Goal: Task Accomplishment & Management: Complete application form

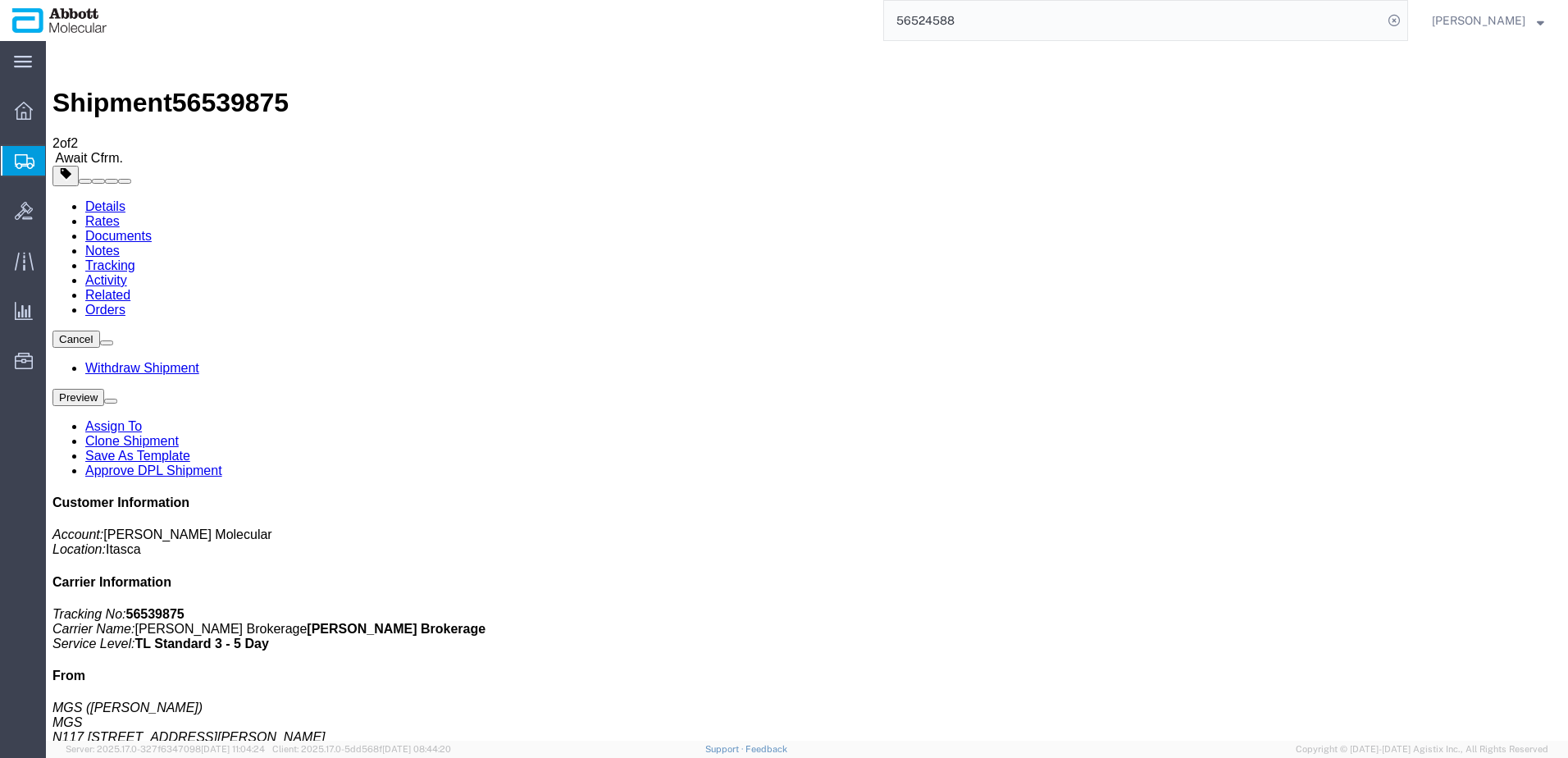
click at [0, 0] on span "Create from Template" at bounding box center [0, 0] width 0 height 0
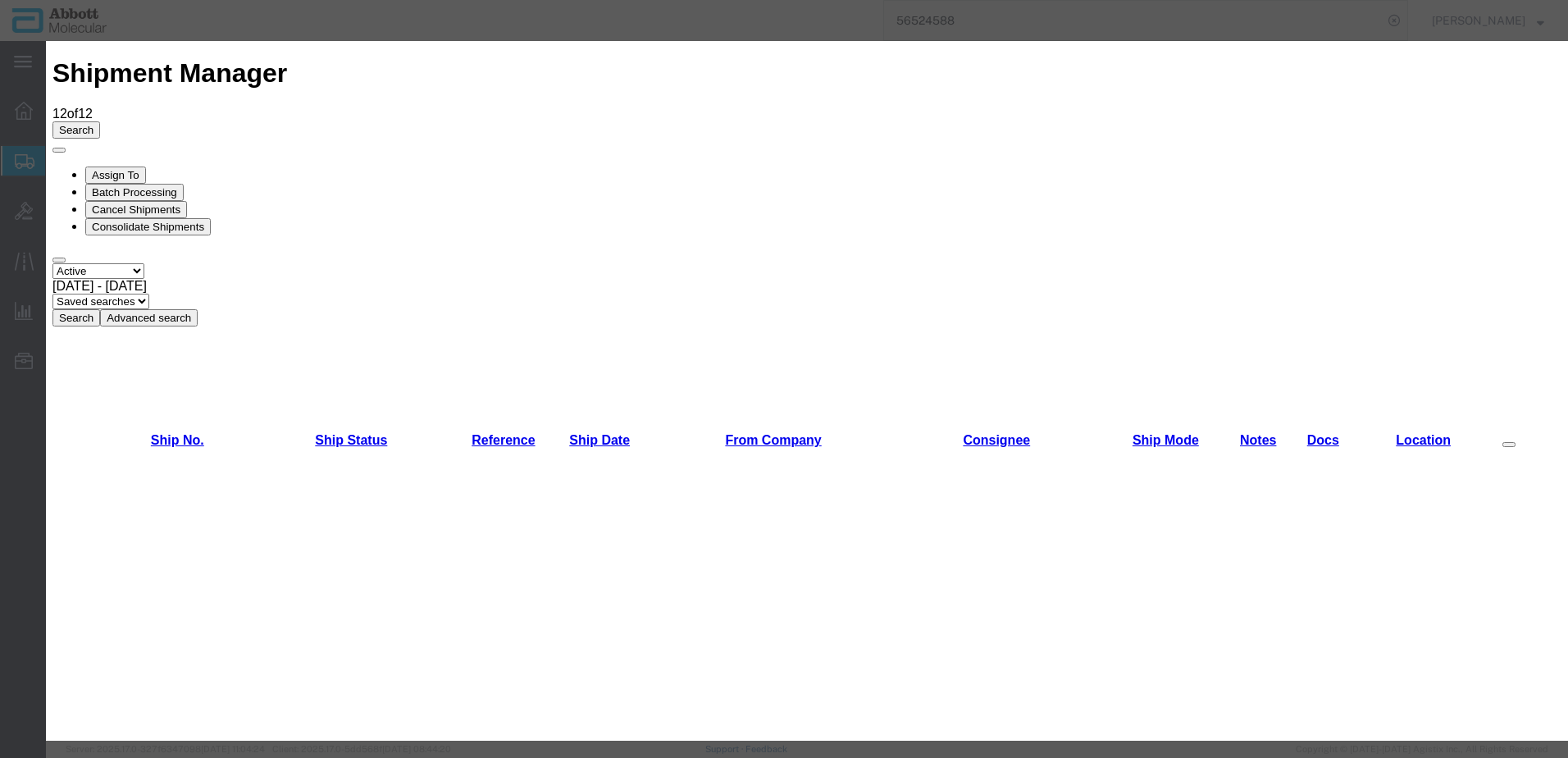
scroll to position [1453, 0]
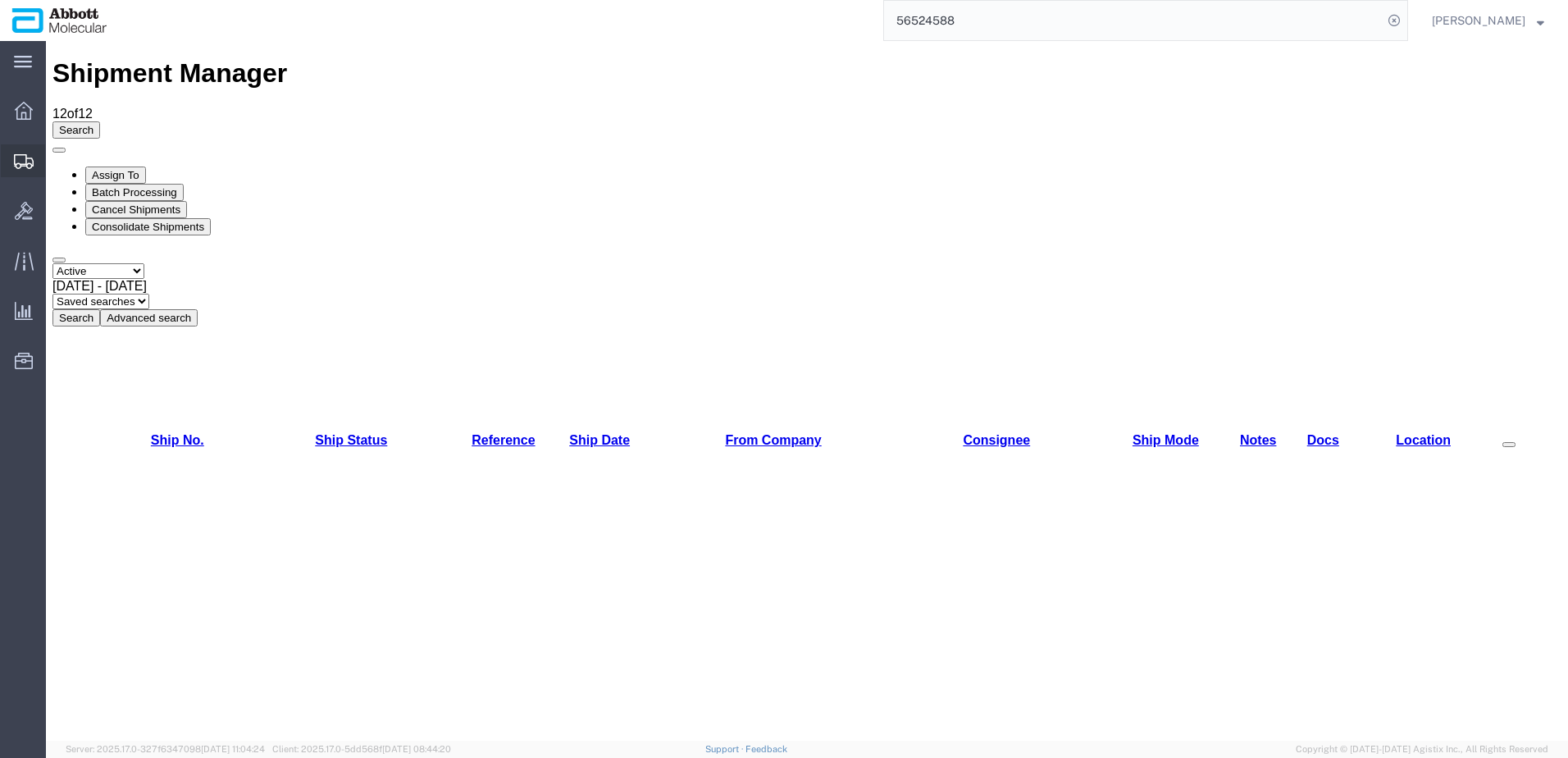
click at [0, 0] on span "Create Shipment" at bounding box center [0, 0] width 0 height 0
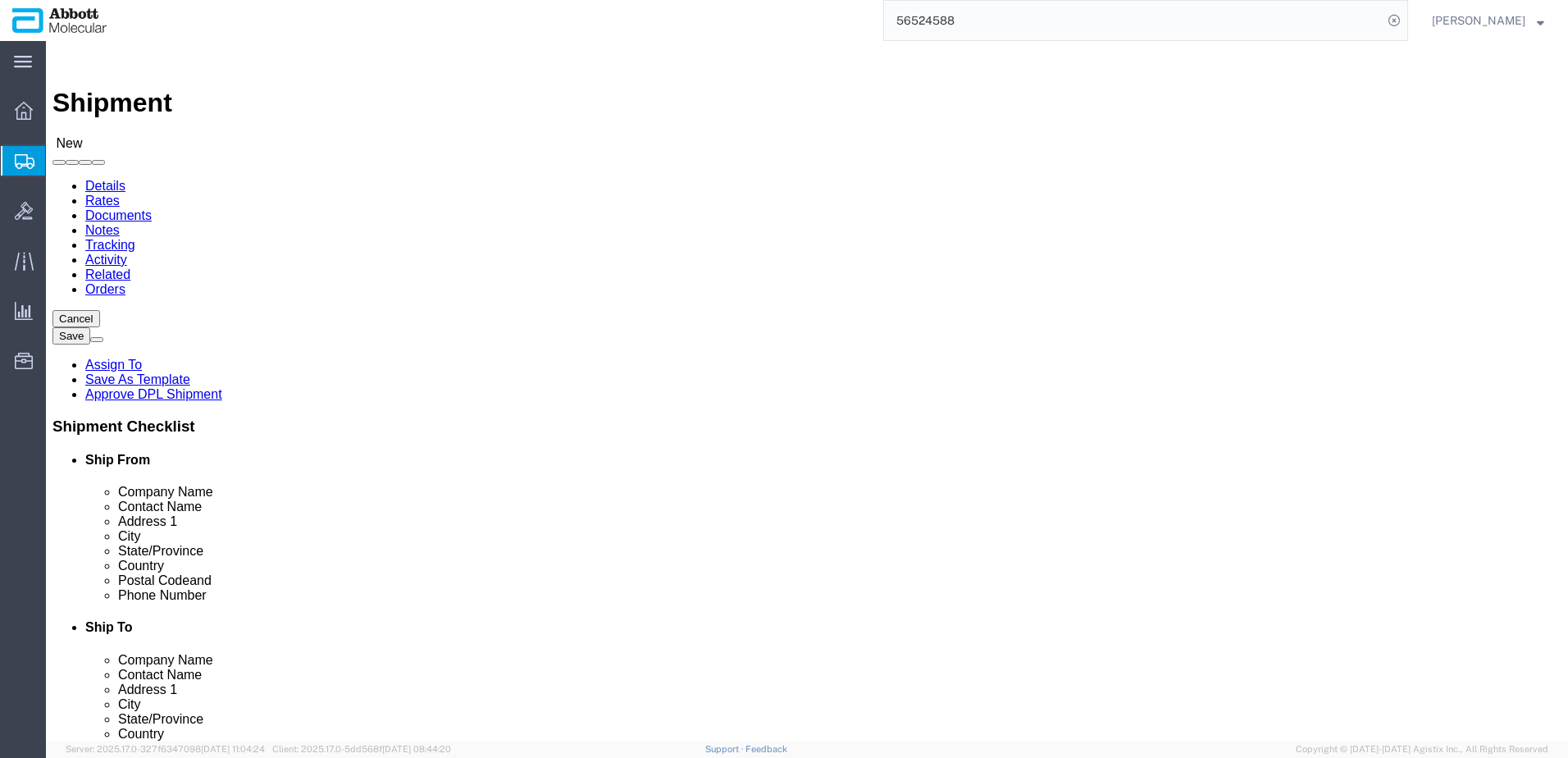
click input "text"
type input "mgs"
click p "MGS - MGS - (Michael Schlidt) N117 W19125 Fulton Drive, Germantown, WI, 53022, …"
select select "WI"
type input "MGS"
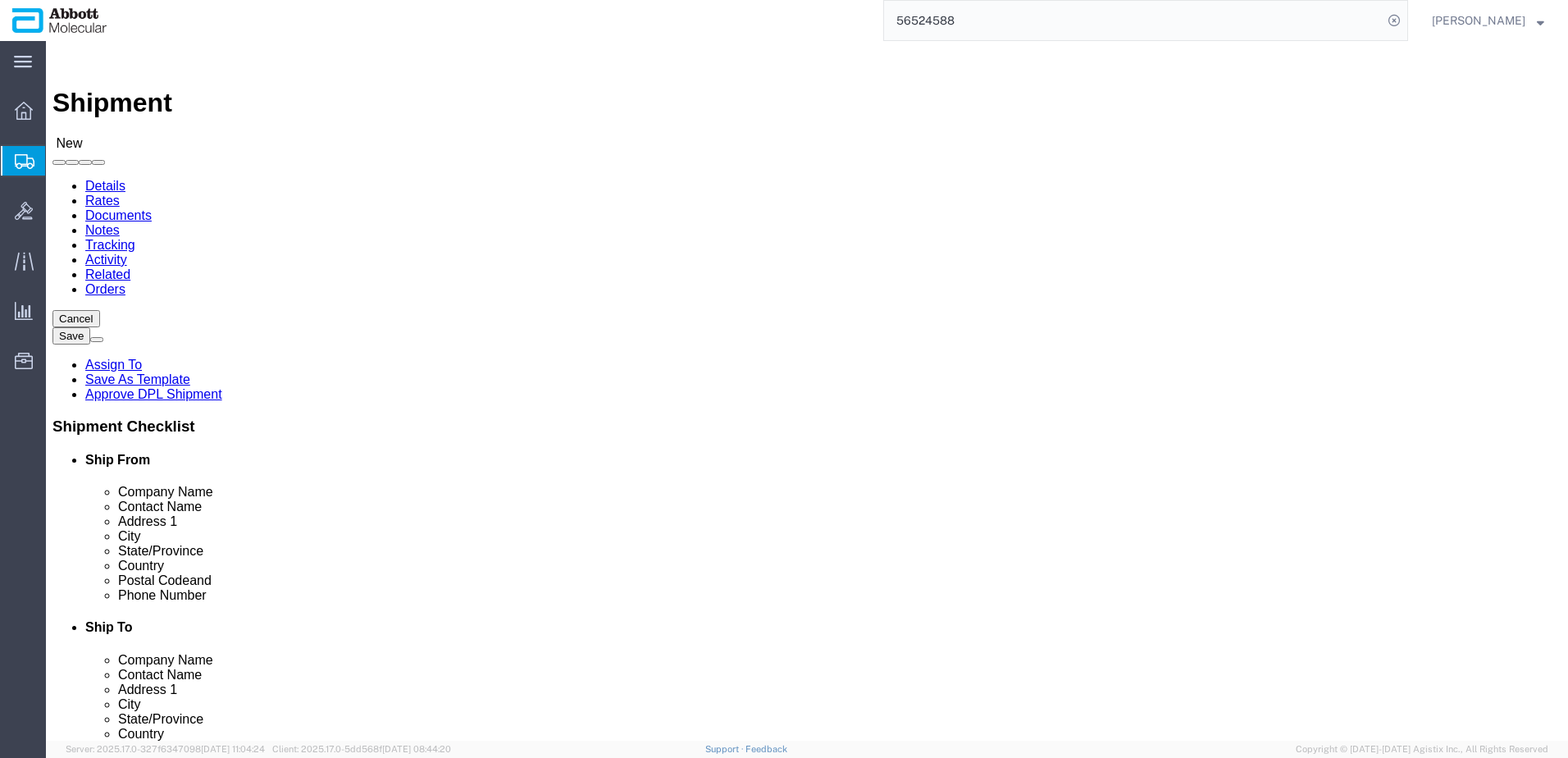
click input "text"
type input "med"
click p "Medbio - MedBio - (David Erbes) 5346 36th Street, Grand Rapids, MI, 49512, US ,…"
select select "MI"
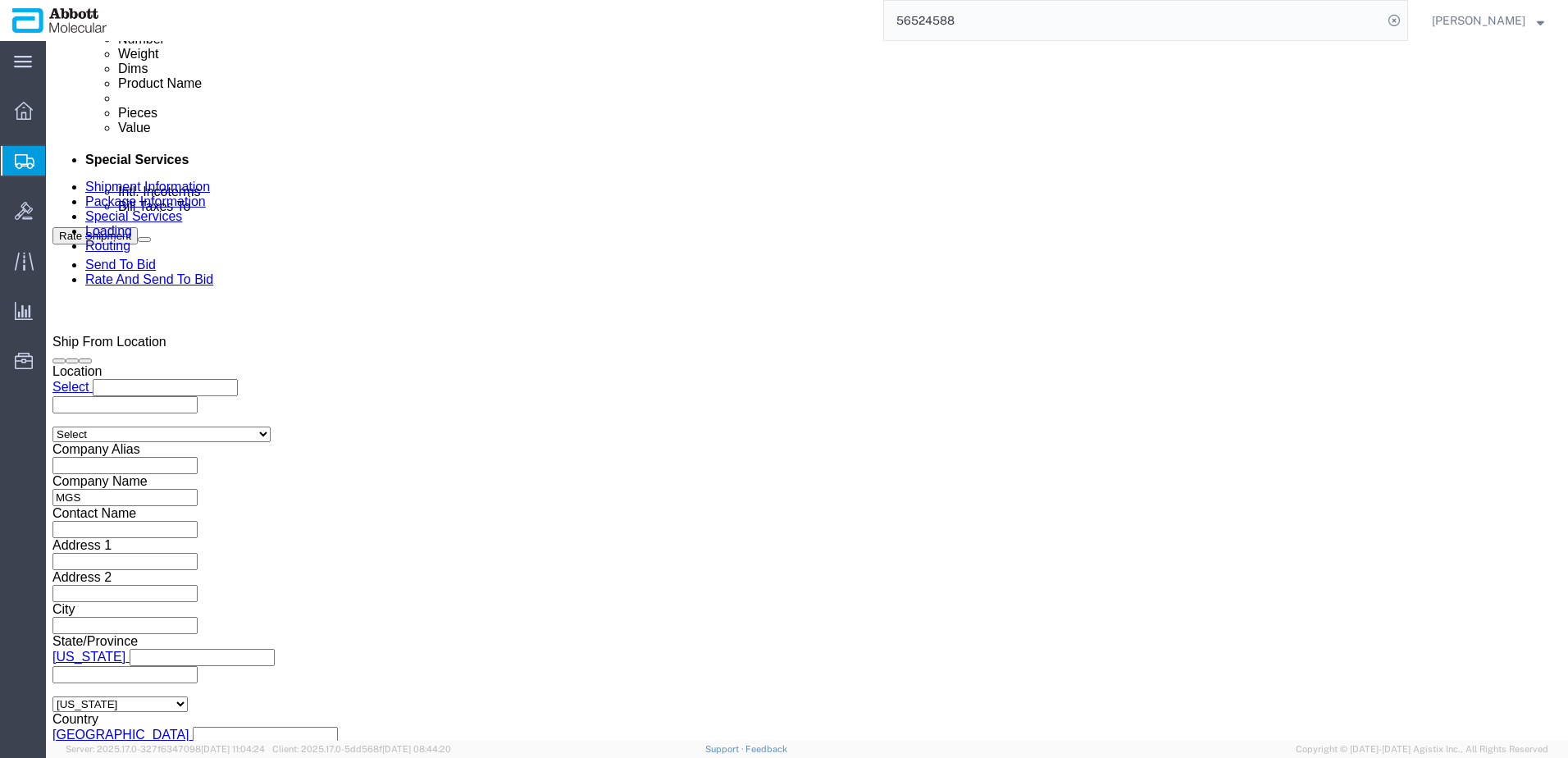
scroll to position [903, 0]
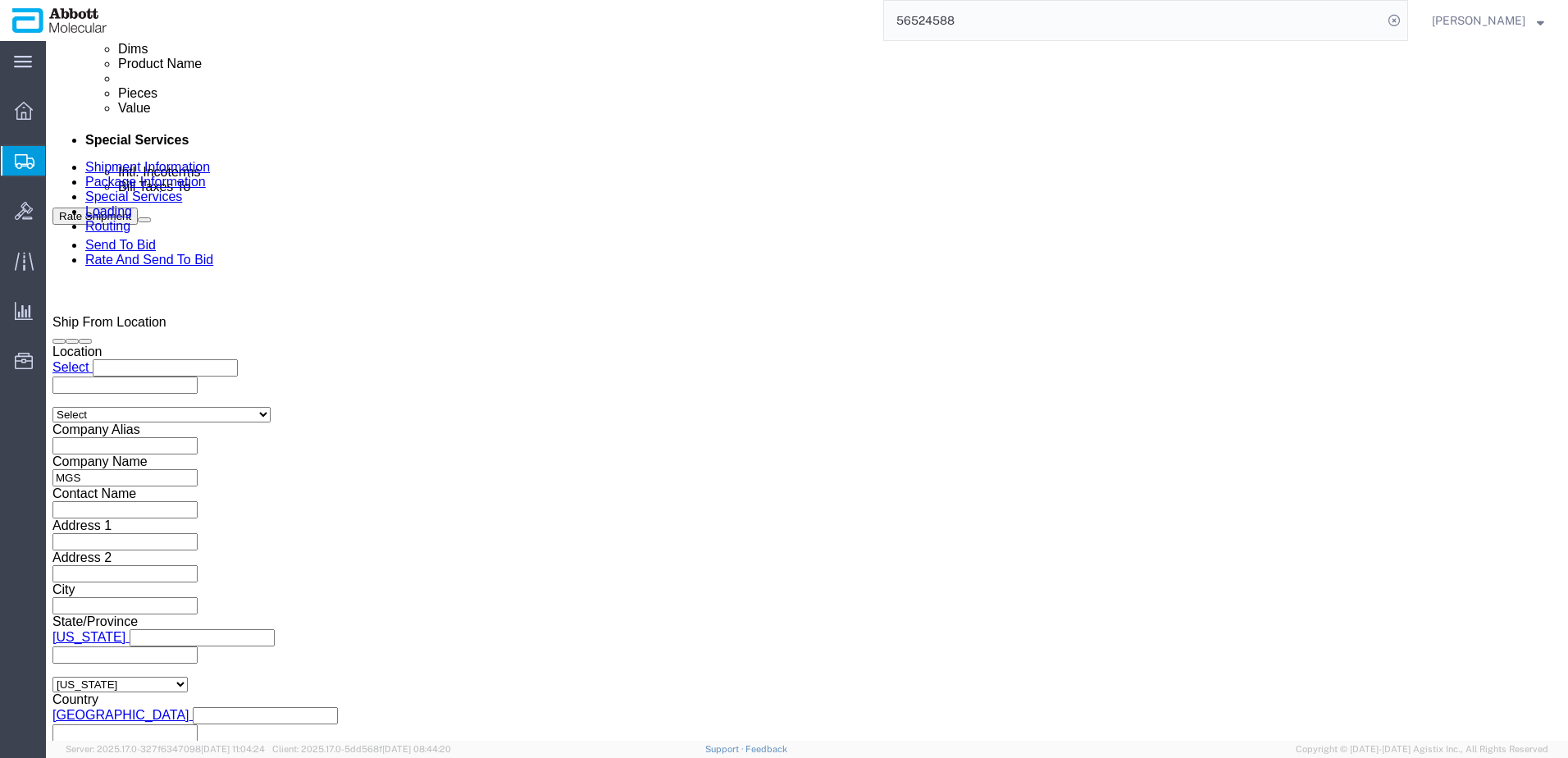
type input "MedBio"
click div "Select Account Type Activity ID Airline Appointment Number ASN Batch Request # …"
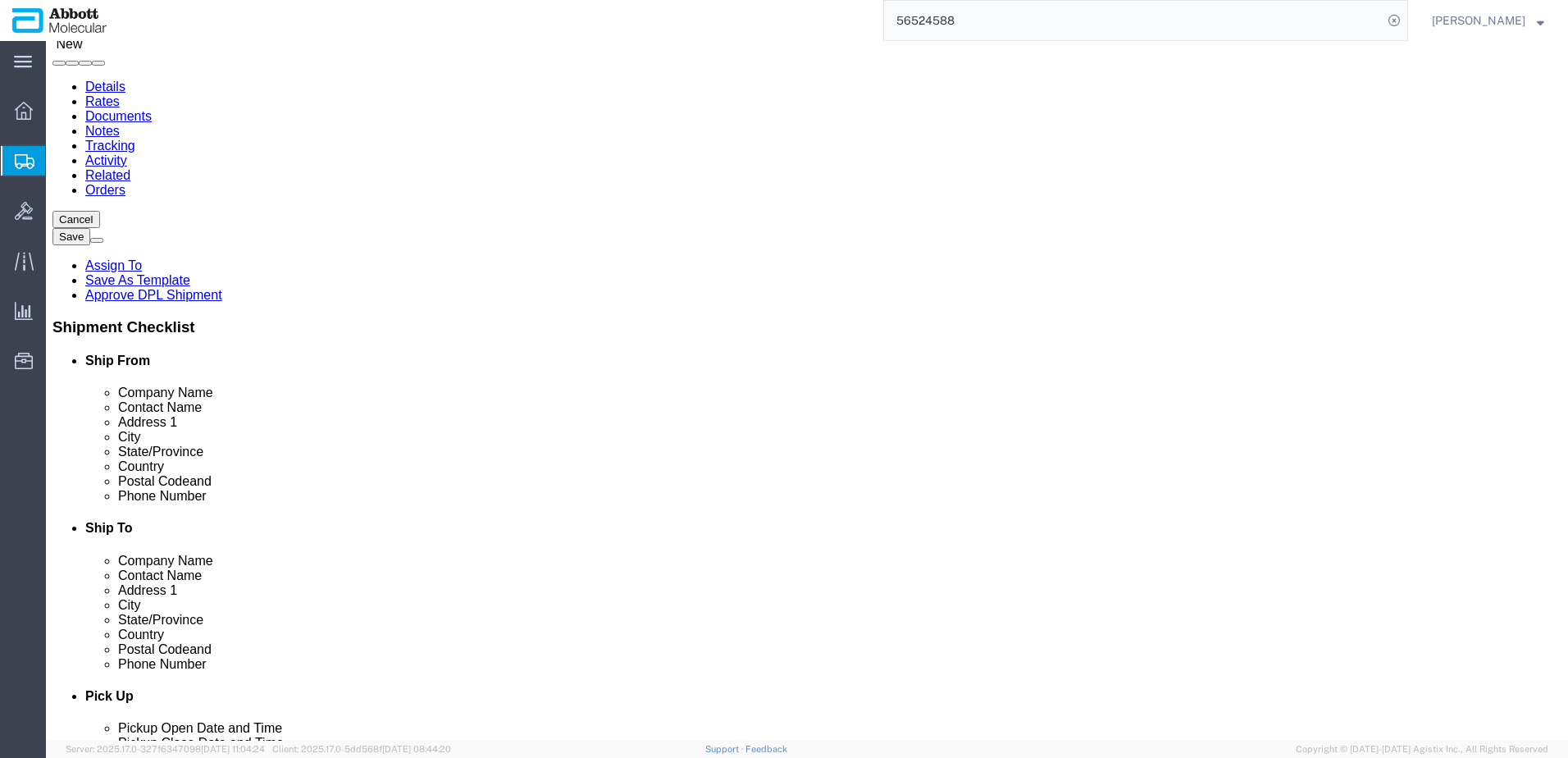
scroll to position [0, 0]
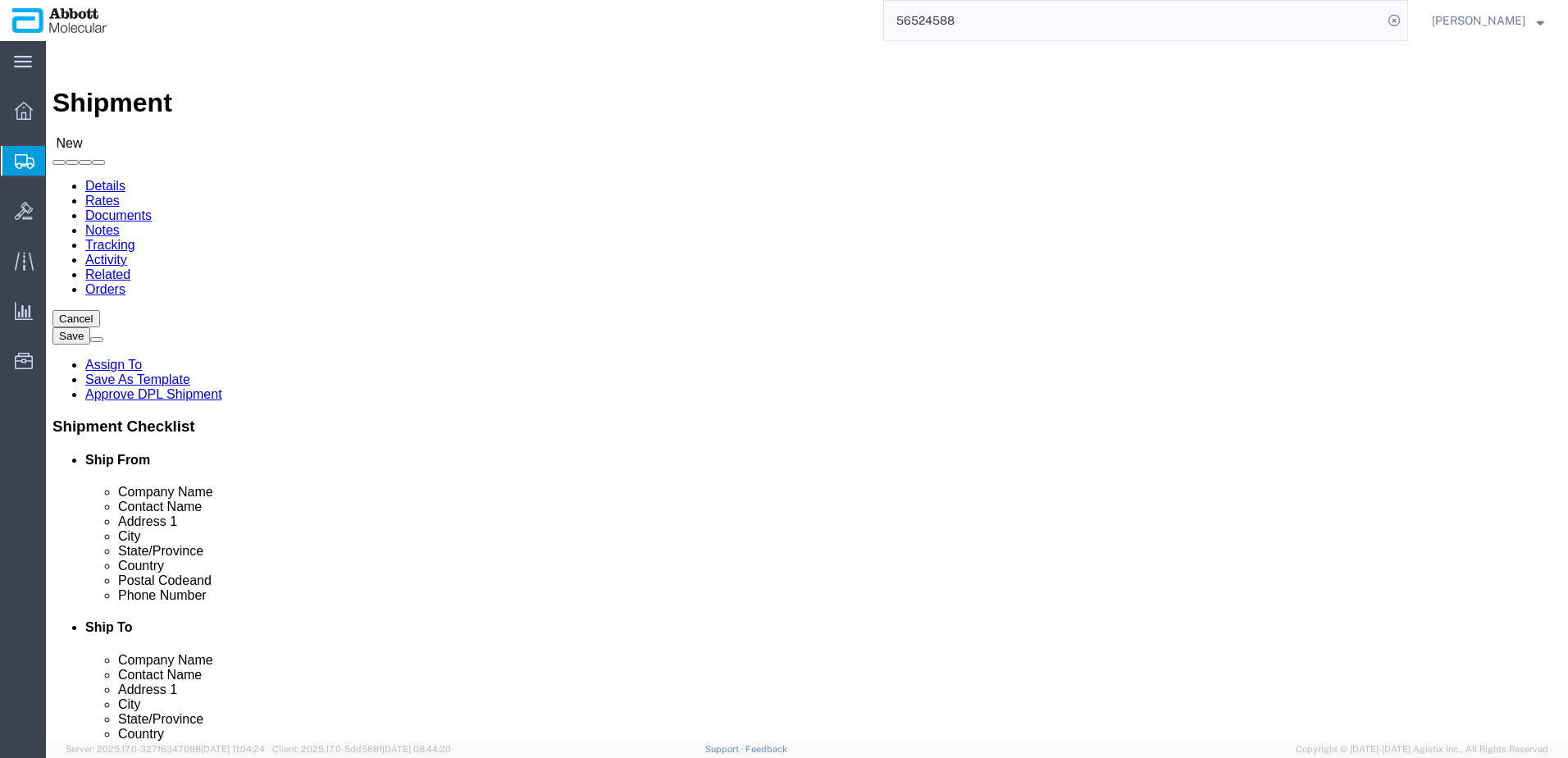
drag, startPoint x: 898, startPoint y: 335, endPoint x: 818, endPoint y: 337, distance: 80.0
click input "text"
paste input "Matt Jesnek"
type input "Matt Jesnek"
drag, startPoint x: 1127, startPoint y: 558, endPoint x: 1032, endPoint y: 553, distance: 95.1
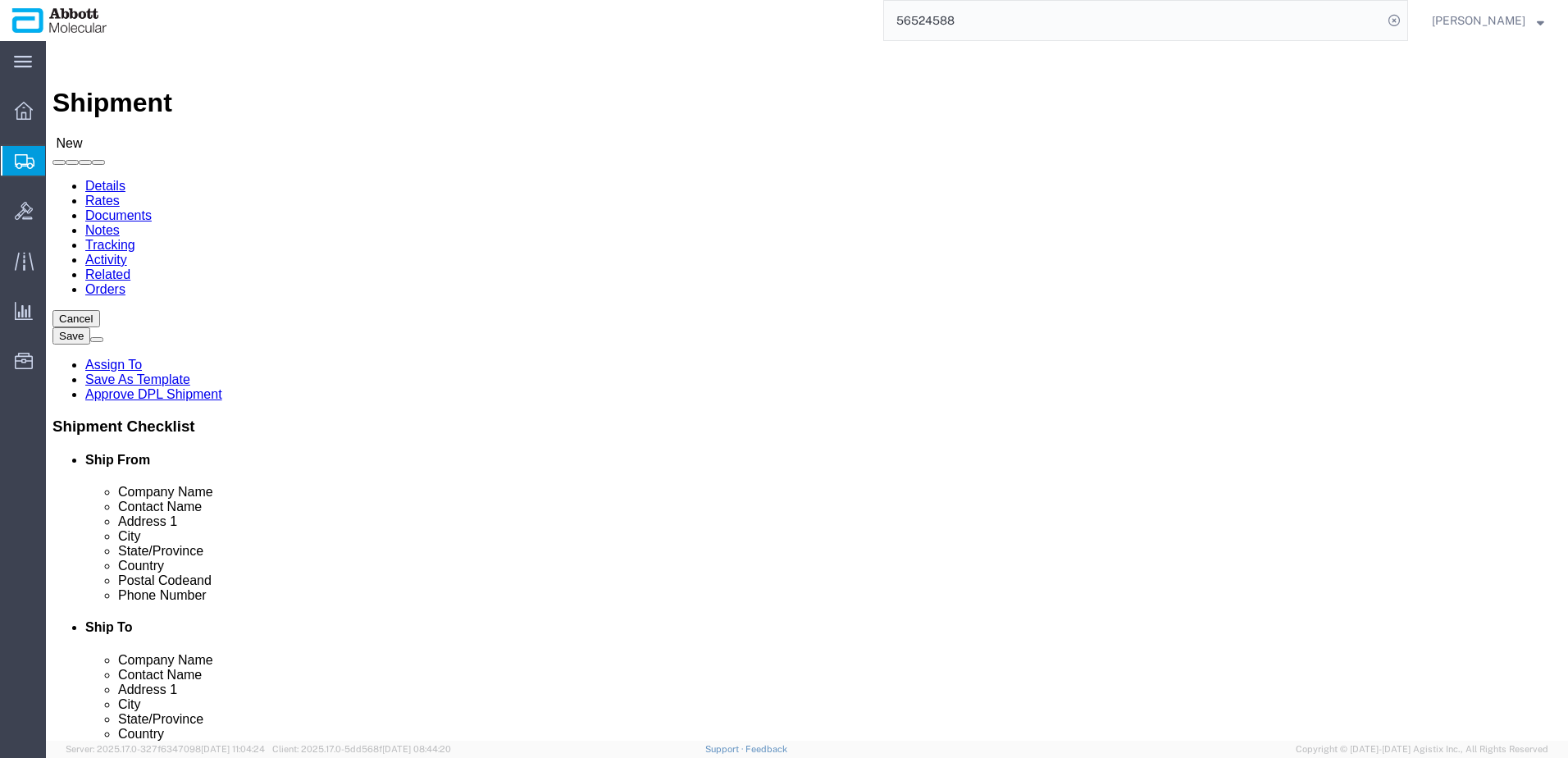
click div "Phone Number"
type input "9131"
click div "Location Select Select My Profile Location Des Plaines Des Plaines Receiving - …"
click input "text"
paste input "[EMAIL_ADDRESS][DOMAIN_NAME]"
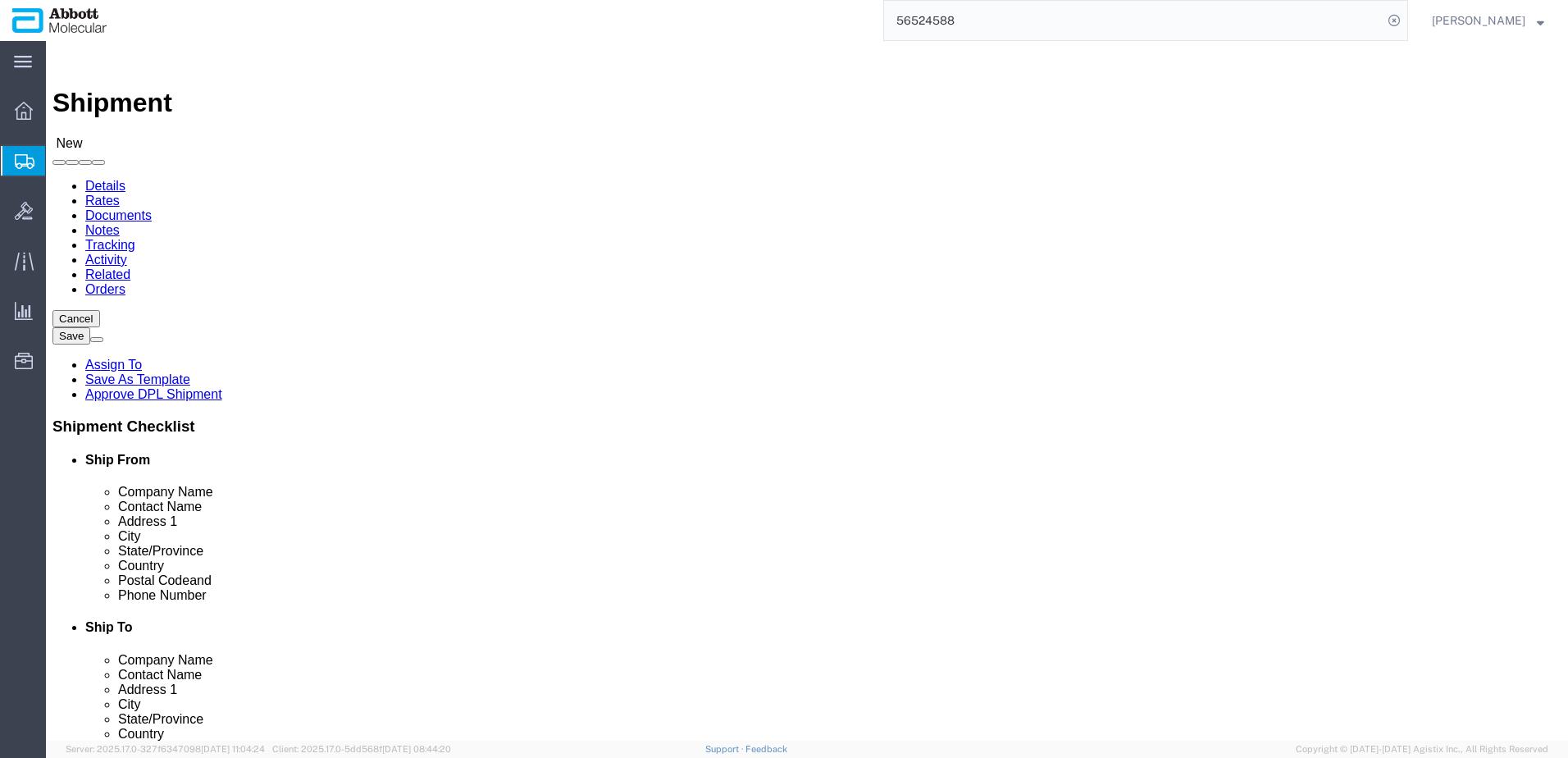
type input "[EMAIL_ADDRESS][DOMAIN_NAME]"
click div "ADDITIONAL INFORMATION"
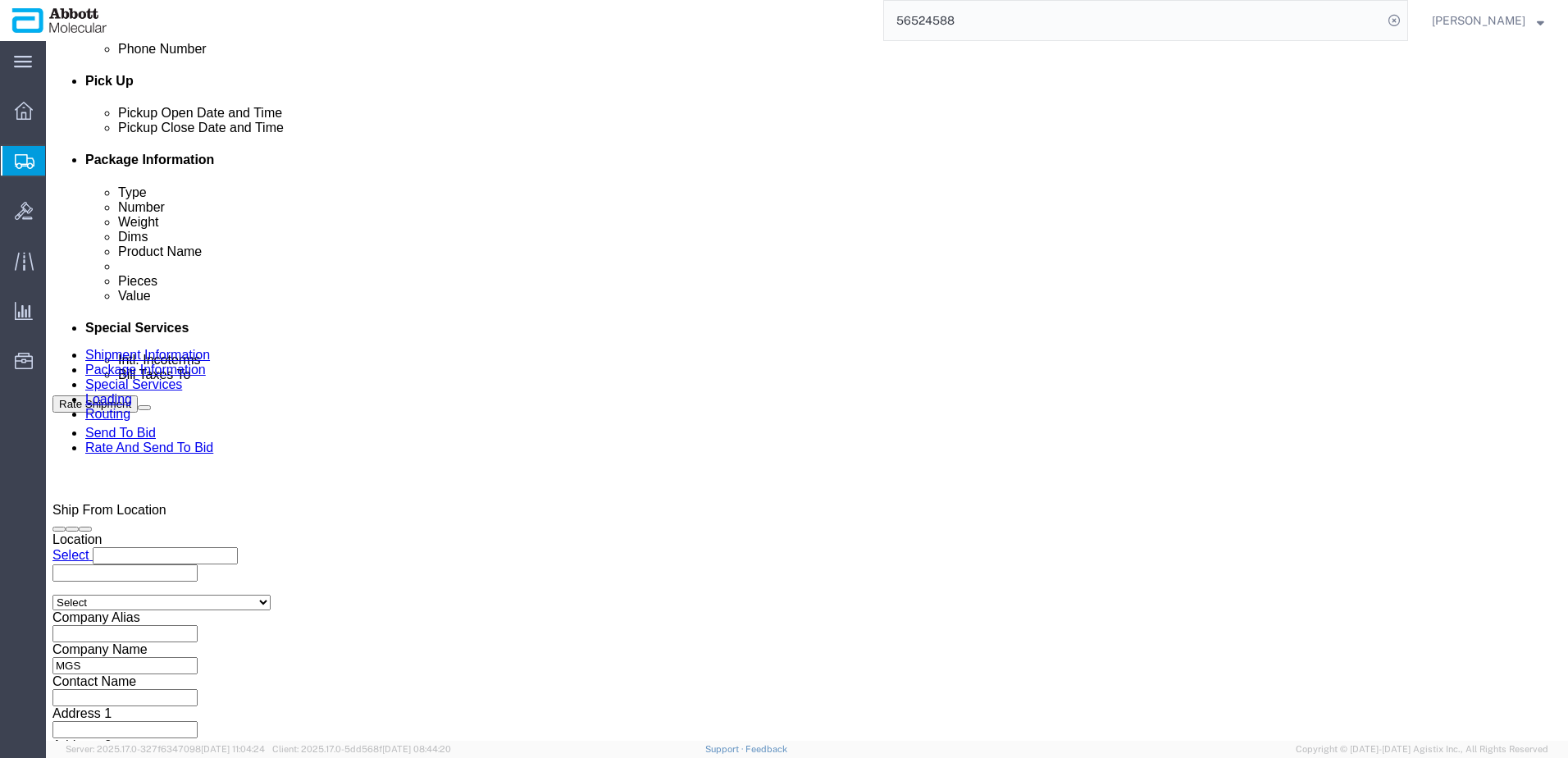
scroll to position [739, 0]
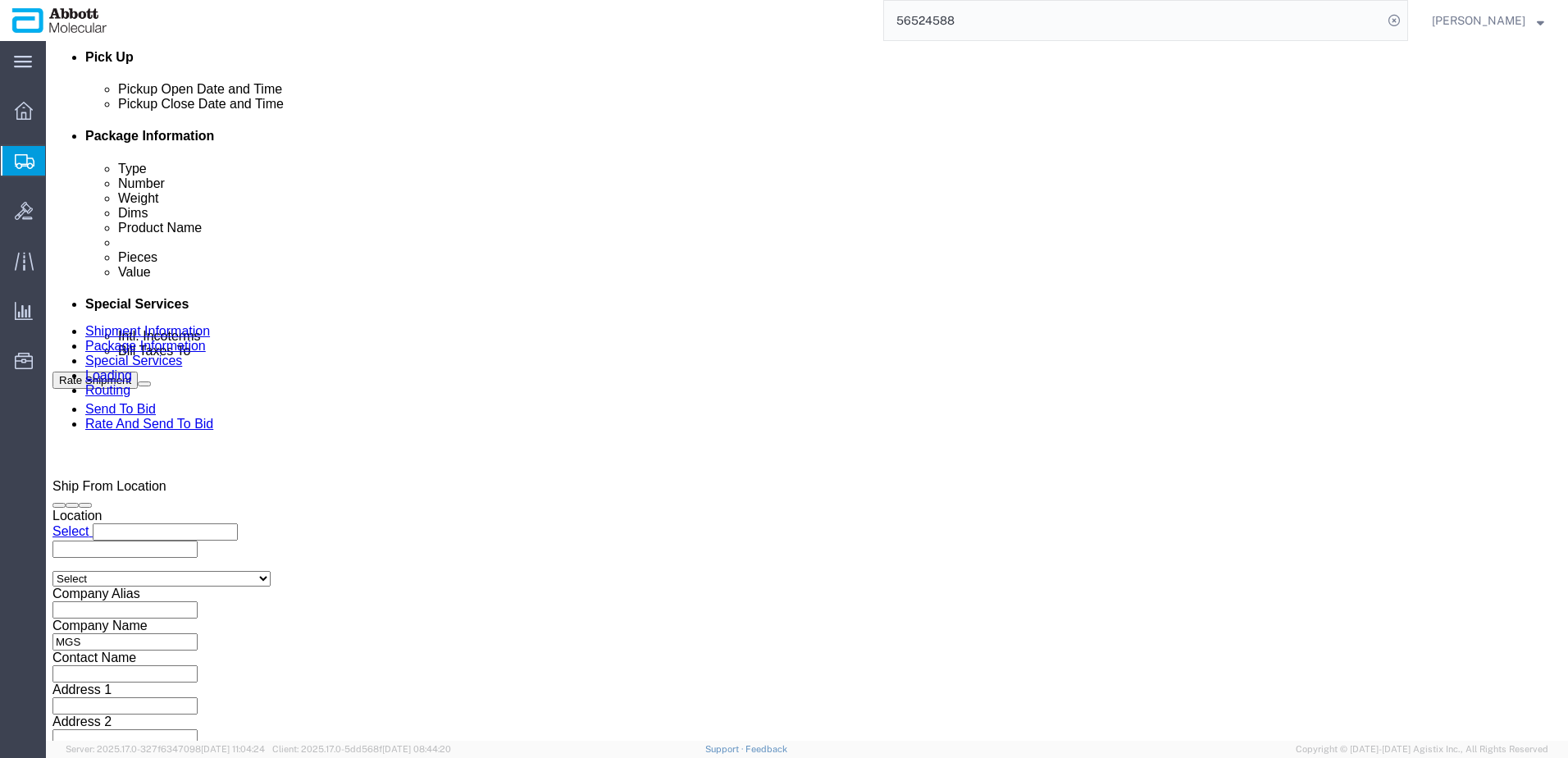
click input "text"
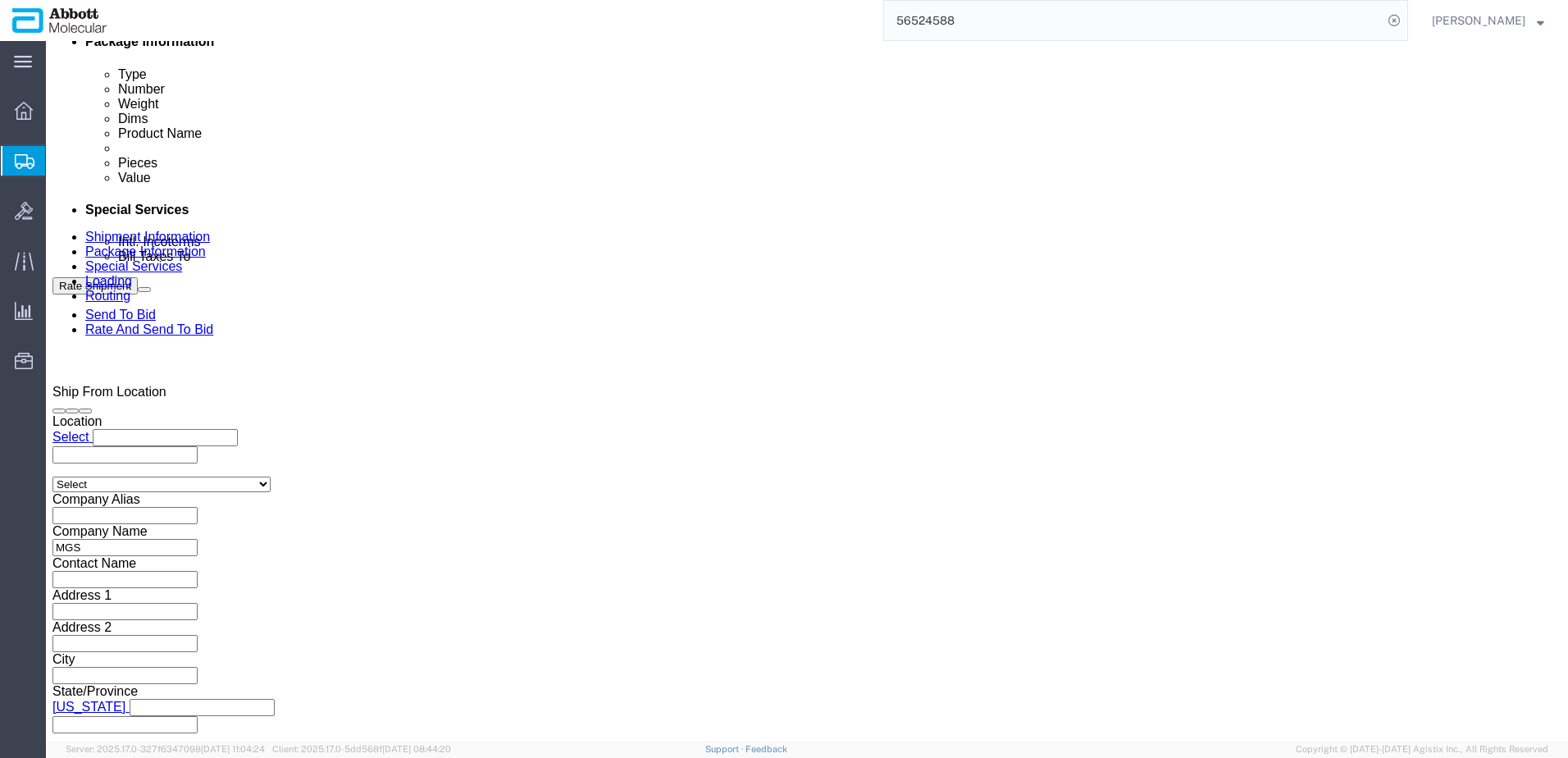
scroll to position [1056, 0]
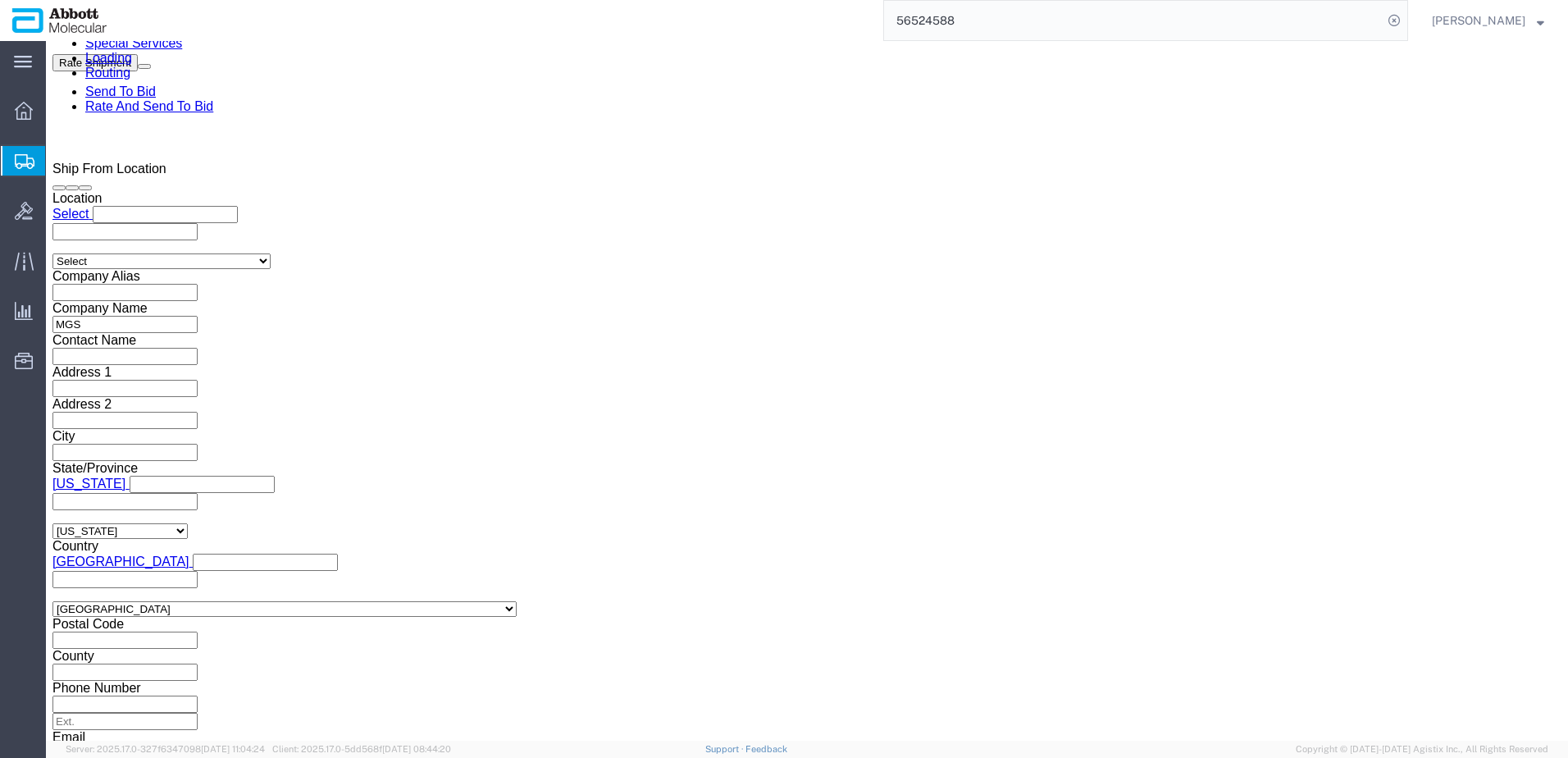
type input "m"
type input "MedBio_08.19.25"
click select "Select Air Less than Truckload Multi-Leg Ocean Freight Rail Small Parcel Truckl…"
select select "AIR"
click select "Select Air Less than Truckload Multi-Leg Ocean Freight Rail Small Parcel Truckl…"
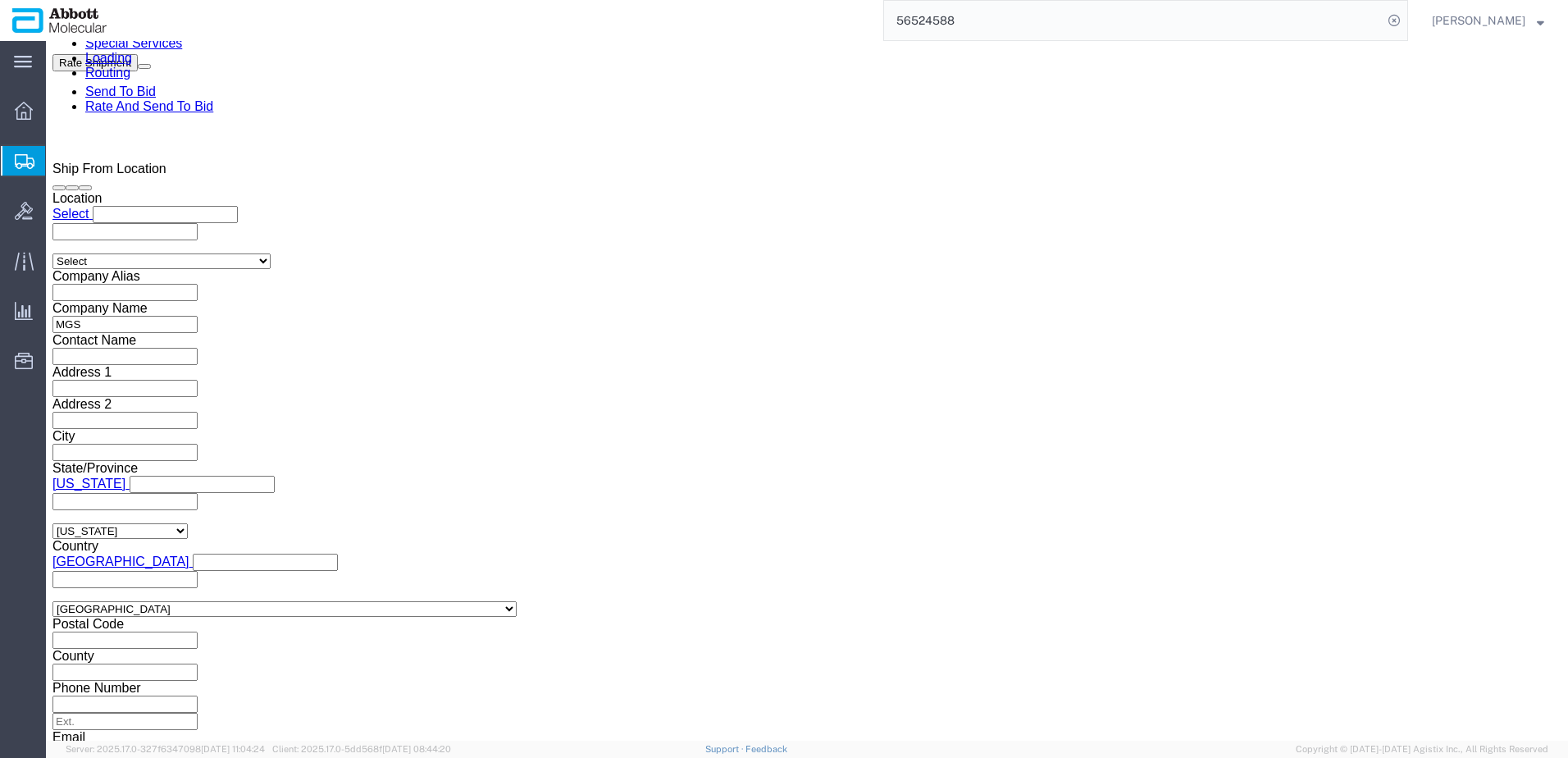
type input "ord"
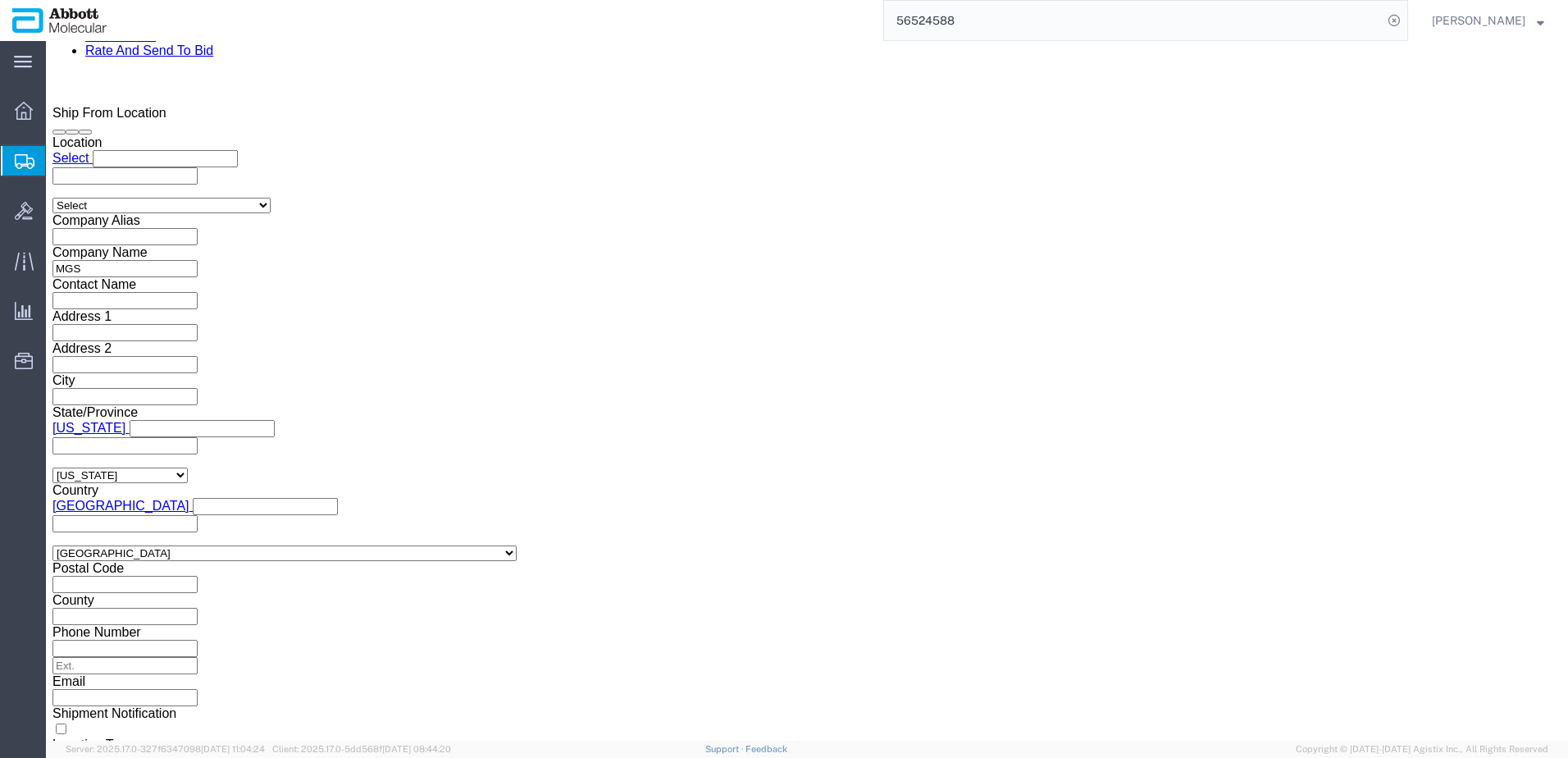
click select "Select Airplane"
click div "Leg 1 Mode Select Air Less than Truckload Multi-Leg Ocean Freight Rail Small Pa…"
click button "Continue"
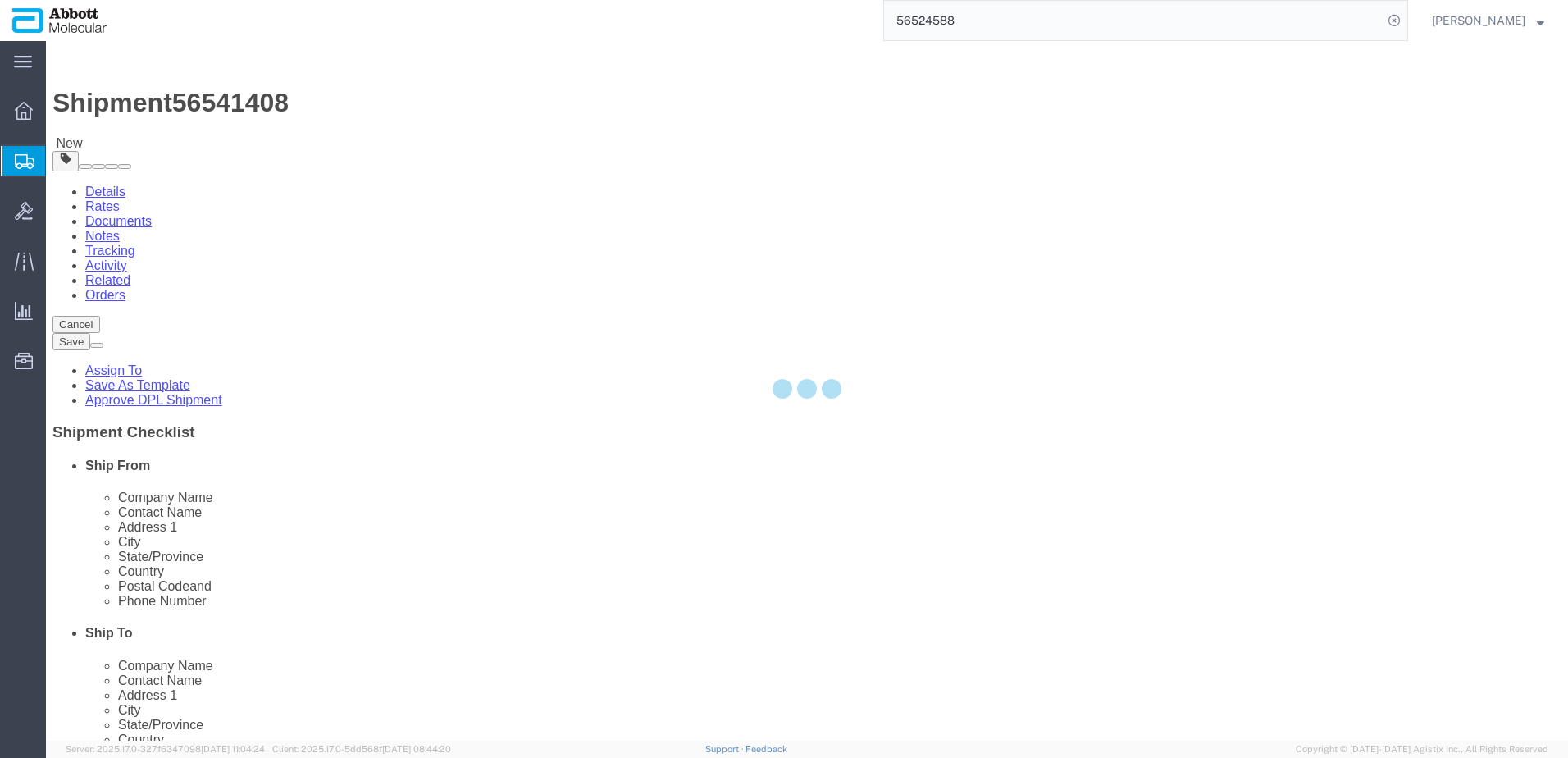
select select "CBOX"
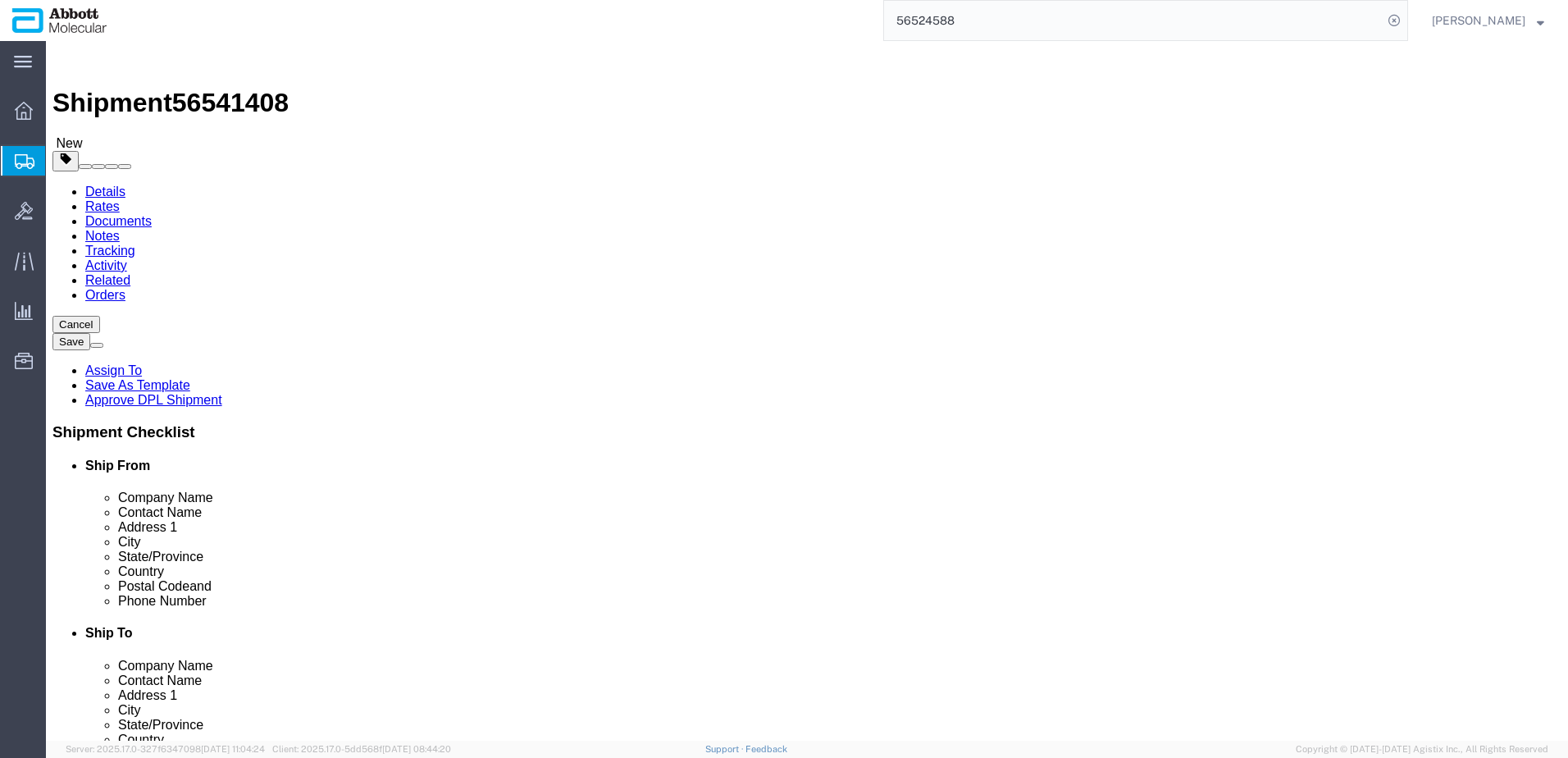
click select "Select Box (B) Box (C) Box (D) Cardboard Box(es) Crate (Instrument) Crate(s) En…"
click input "text"
type input "14"
type input "9"
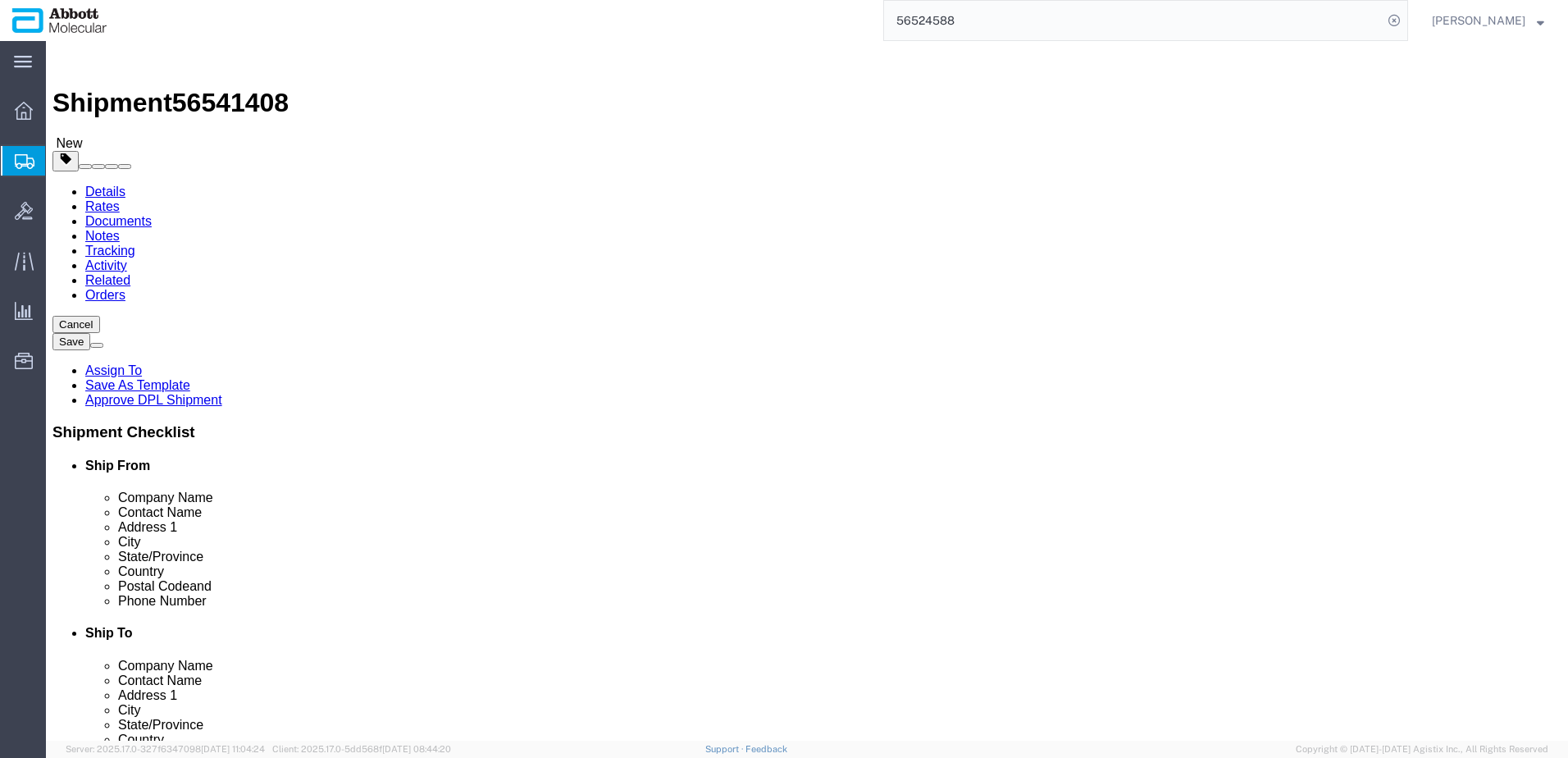
type input "11"
type input "15"
click input "checkbox"
checkbox input "true"
click select "Select kgs lbs"
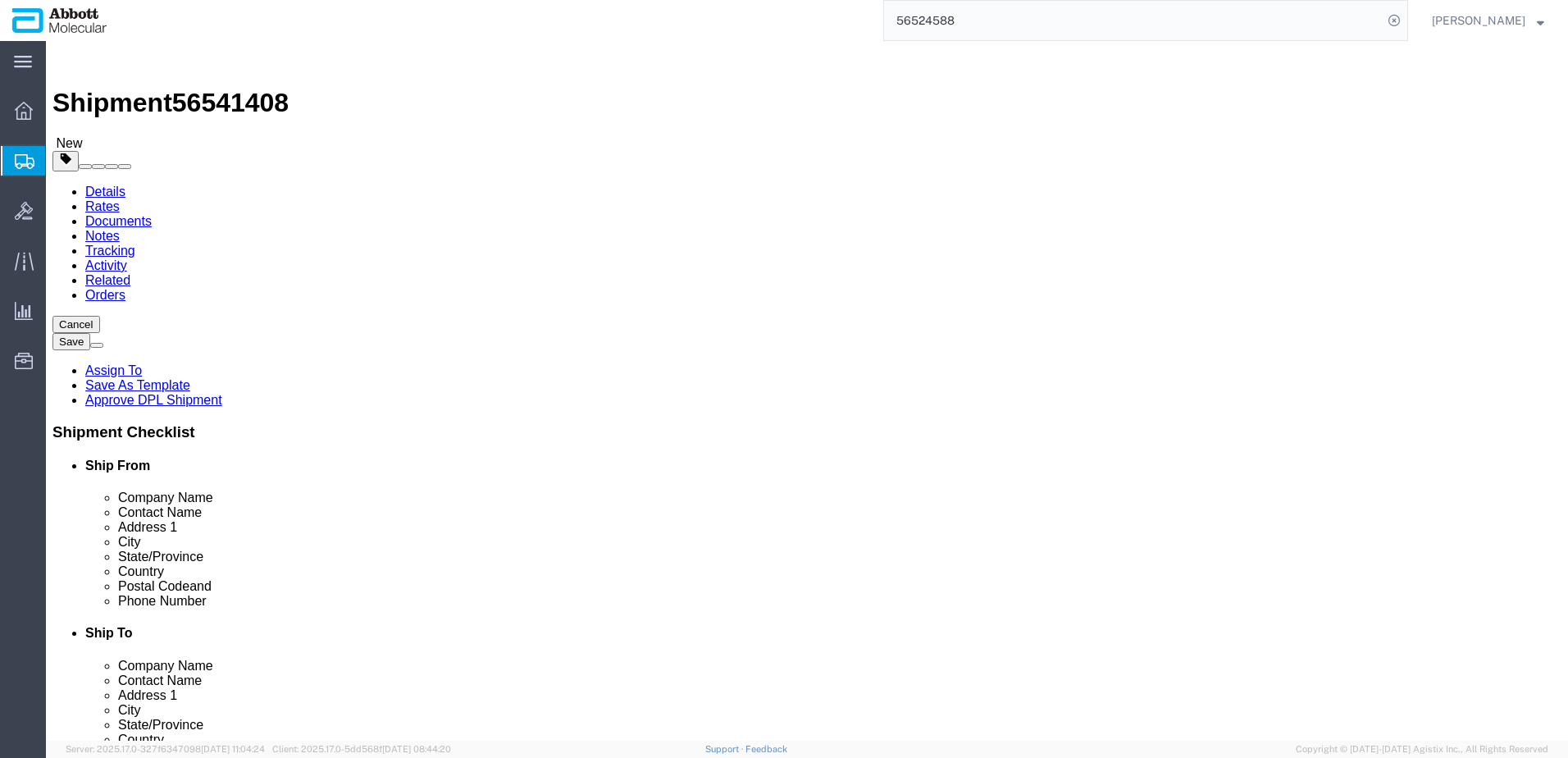
select select "LBS"
click select "Select kgs lbs"
drag, startPoint x: 280, startPoint y: 379, endPoint x: -3, endPoint y: 374, distance: 283.0
click html "Shipment 56541408 New Details Rates Documents Notes Tracking Activity Related O…"
type input "15"
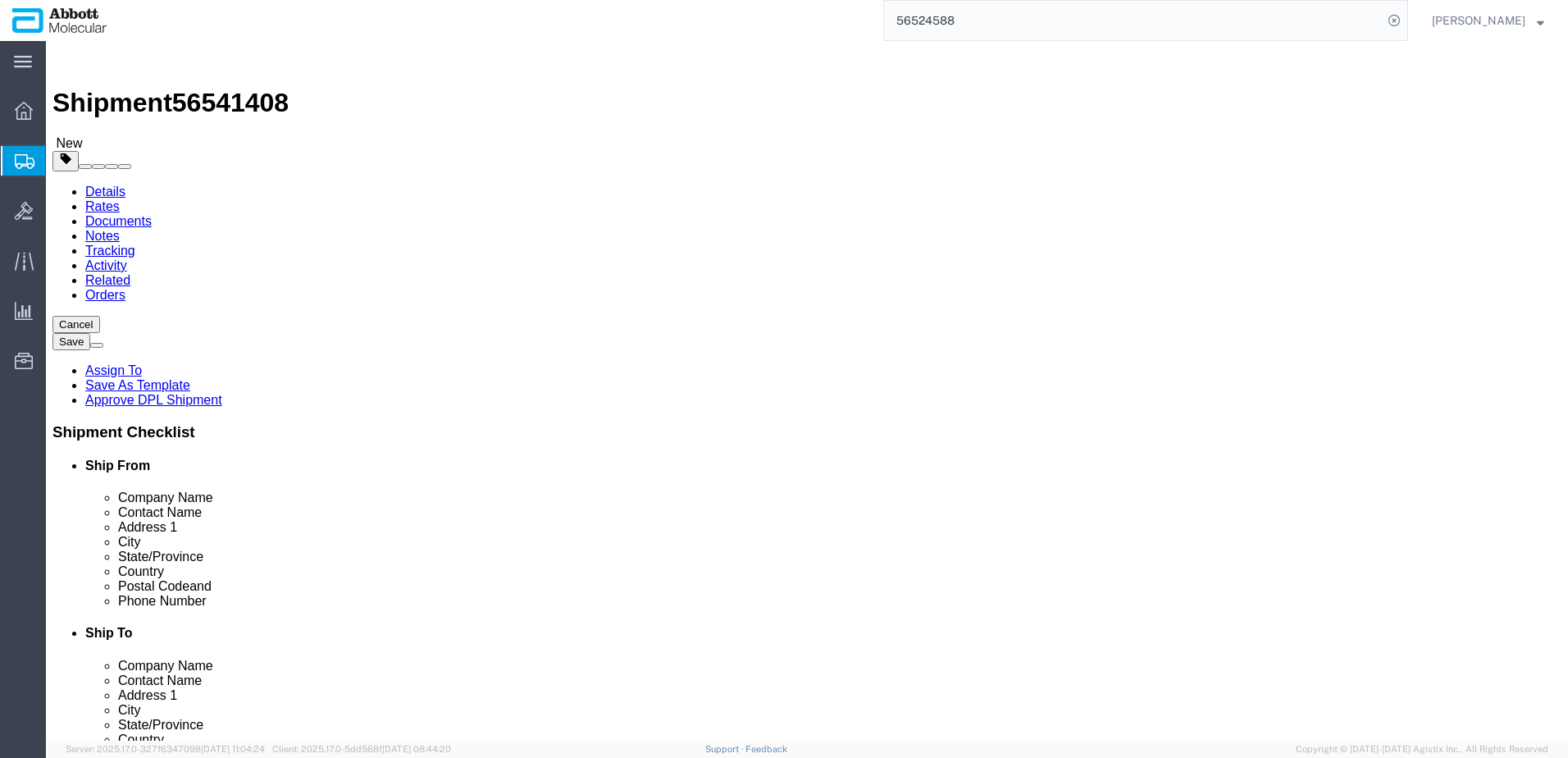
click link "Add Content"
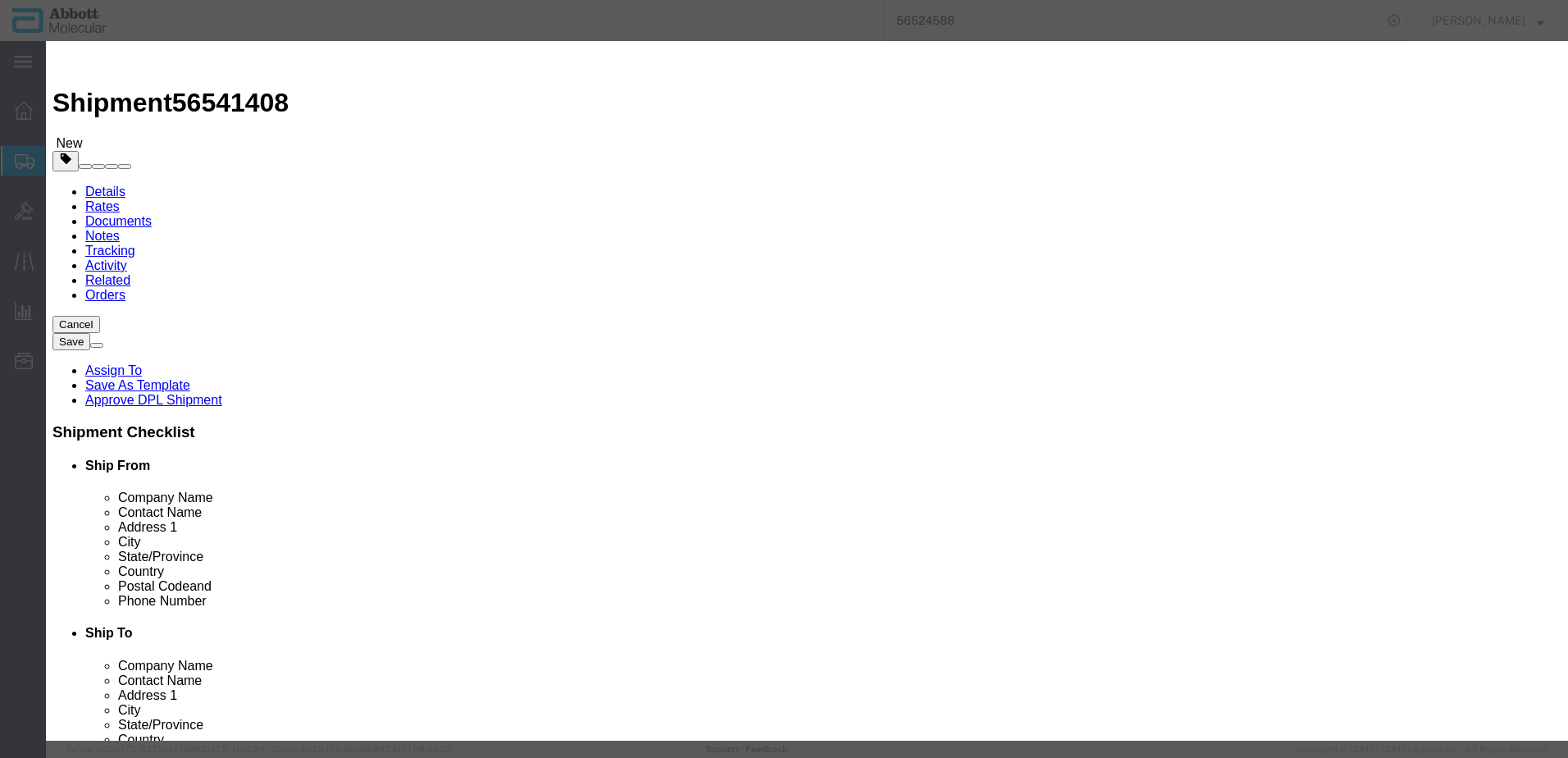
click input "text"
click textarea
type textarea "INTEGRATED"
click span "Sku:"
select select
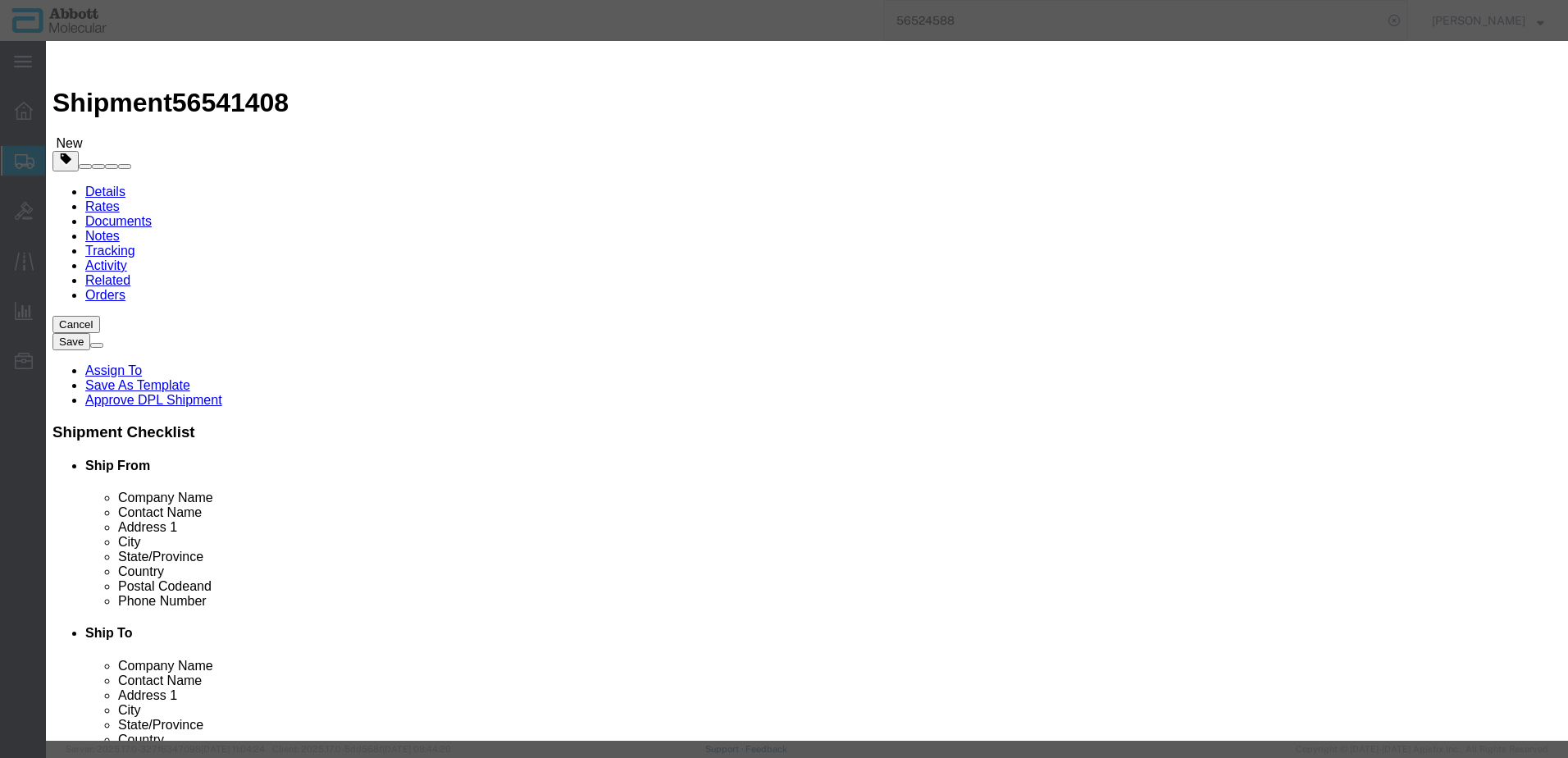
checkbox input "false"
select select "US"
type input "AMBIENT"
type input "09N2610"
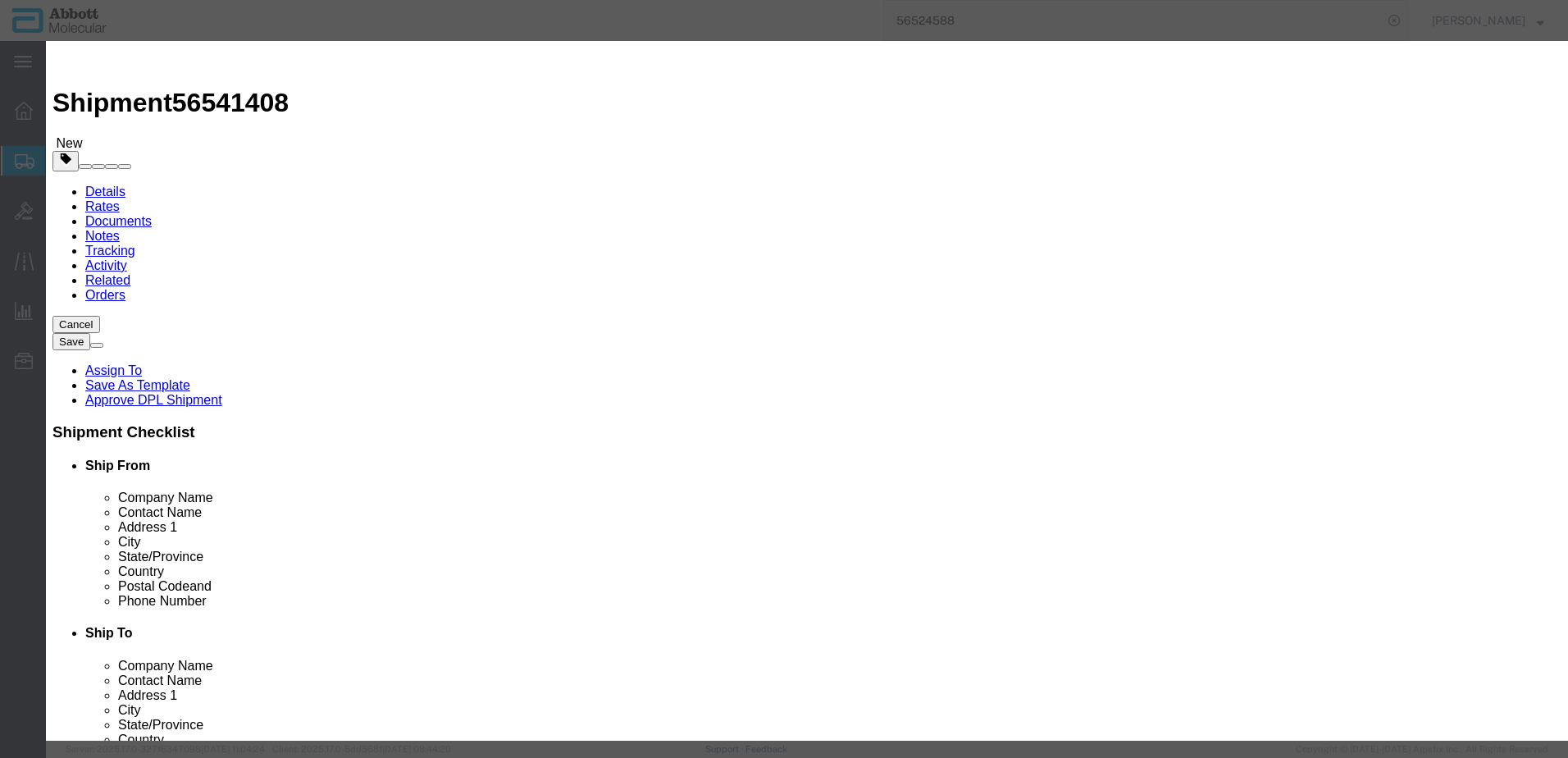
type input "09N2610"
type textarea "Alinity m Integrated Reaction Units (IRU)"
click input "09N2610"
type input "20"
type input "1"
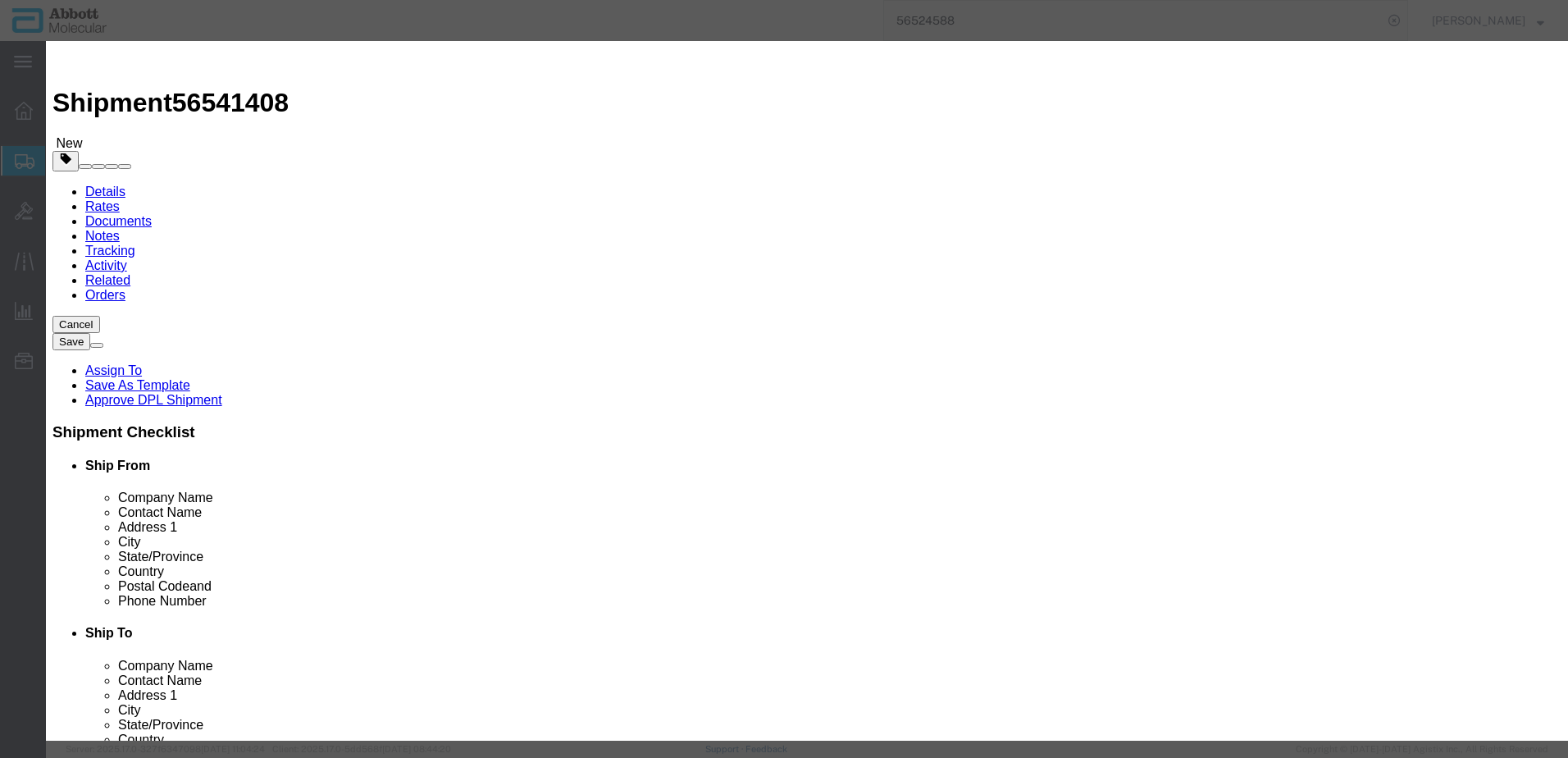
drag, startPoint x: 524, startPoint y: 158, endPoint x: 357, endPoint y: 151, distance: 167.1
click div "Pieces 20 Select Bag Barrels 100Board Feet Bottle Box Blister Pack Carats Can C…"
type input "100"
type input "1"
click button "Save & Close"
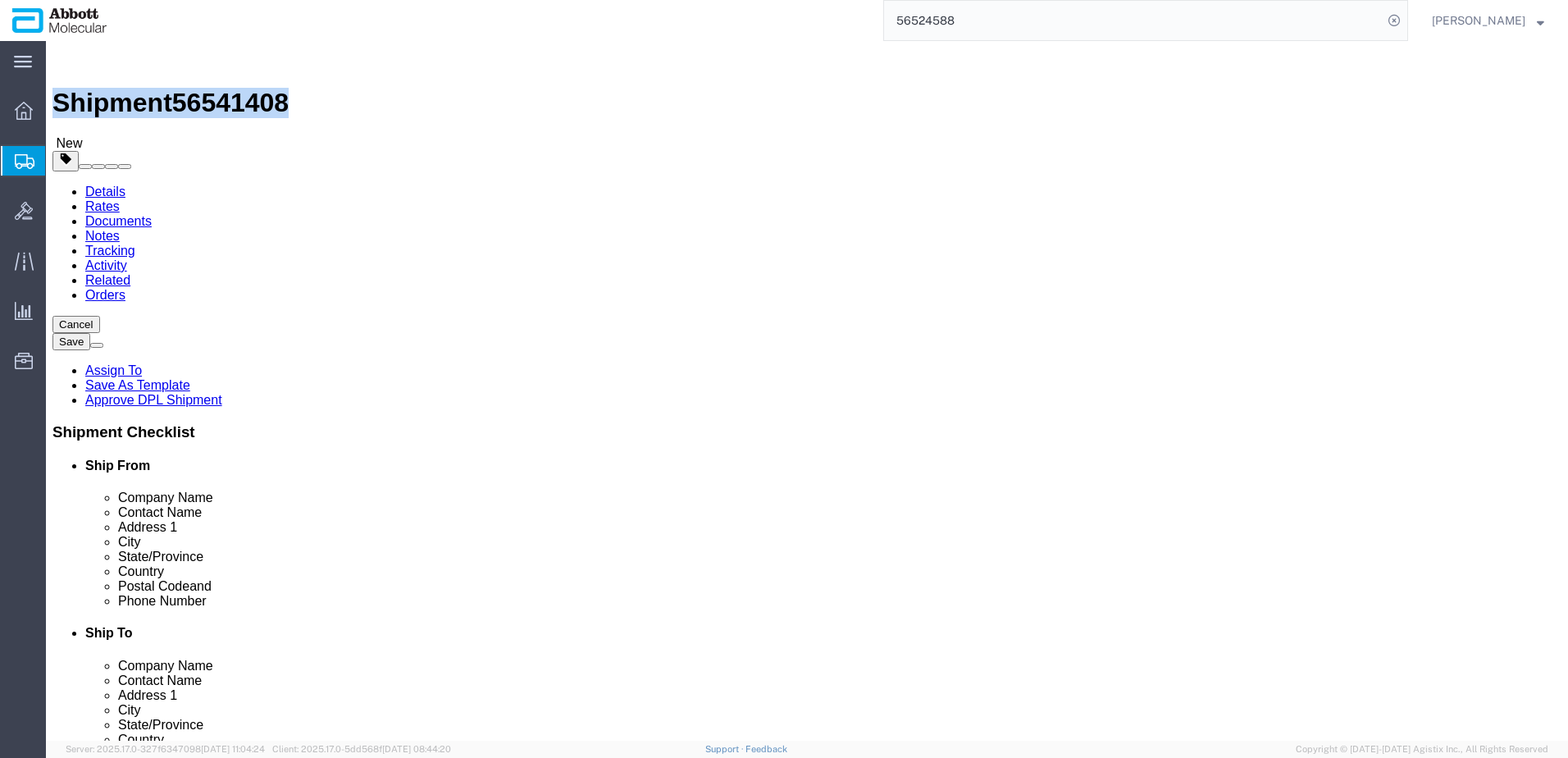
drag, startPoint x: 43, startPoint y: 22, endPoint x: 218, endPoint y: 17, distance: 175.1
click h1 "Shipment 56541408"
copy h1 "Shipment 56541408"
click button "Rate Shipment"
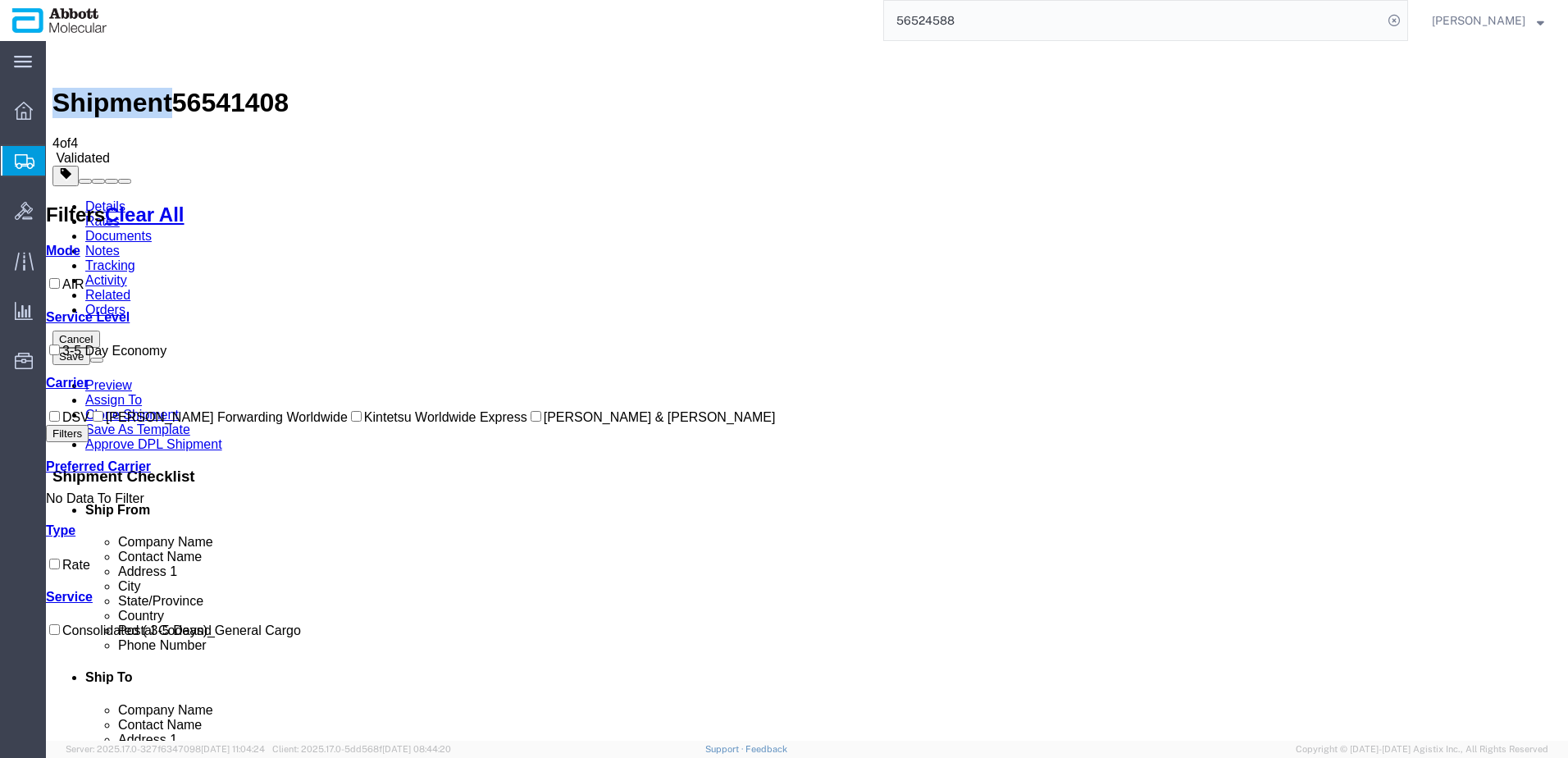
click at [89, 376] on icon at bounding box center [89, 383] width 0 height 14
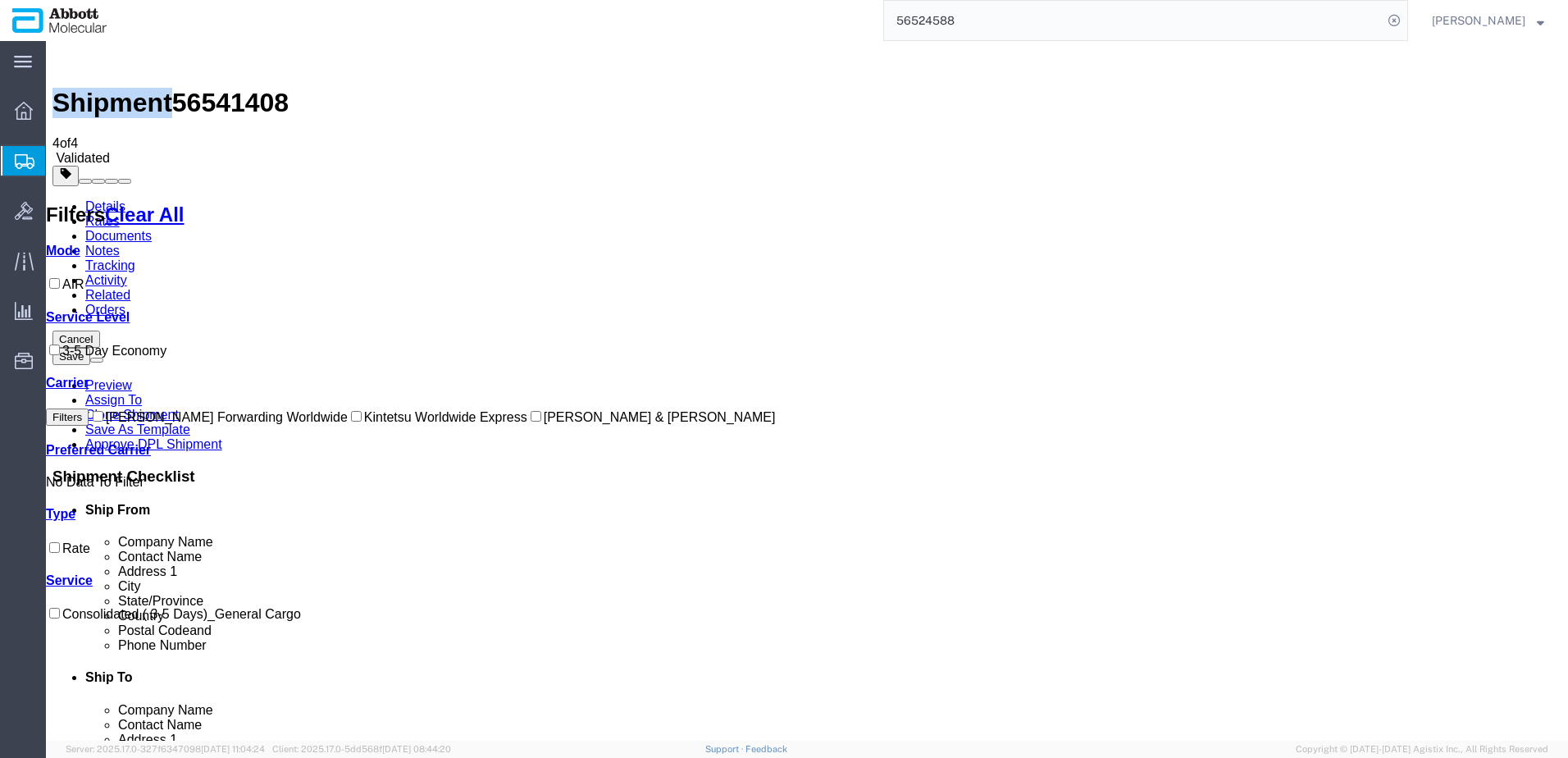
click at [89, 376] on icon at bounding box center [89, 383] width 0 height 14
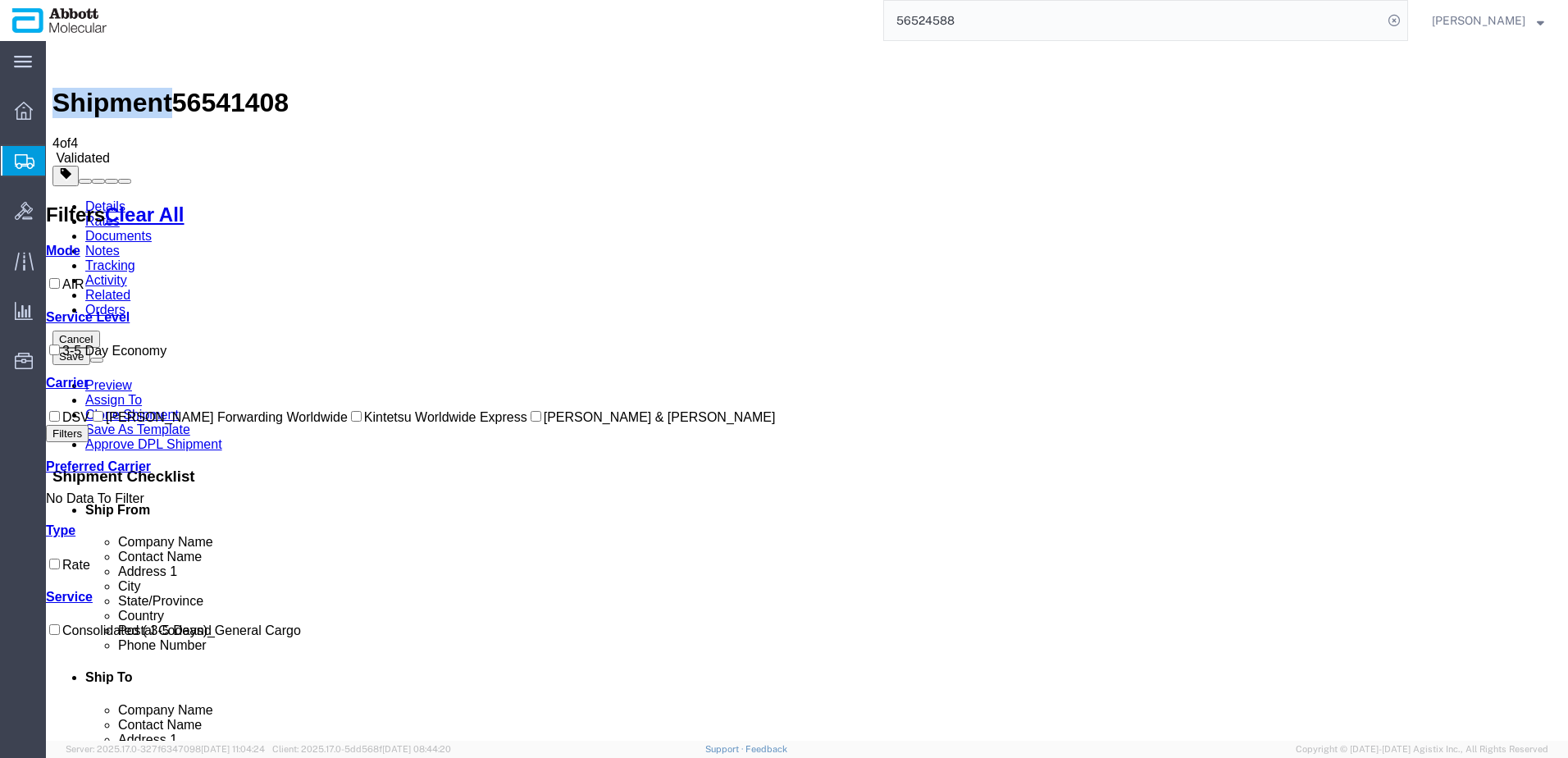
click at [130, 310] on icon at bounding box center [130, 317] width 0 height 14
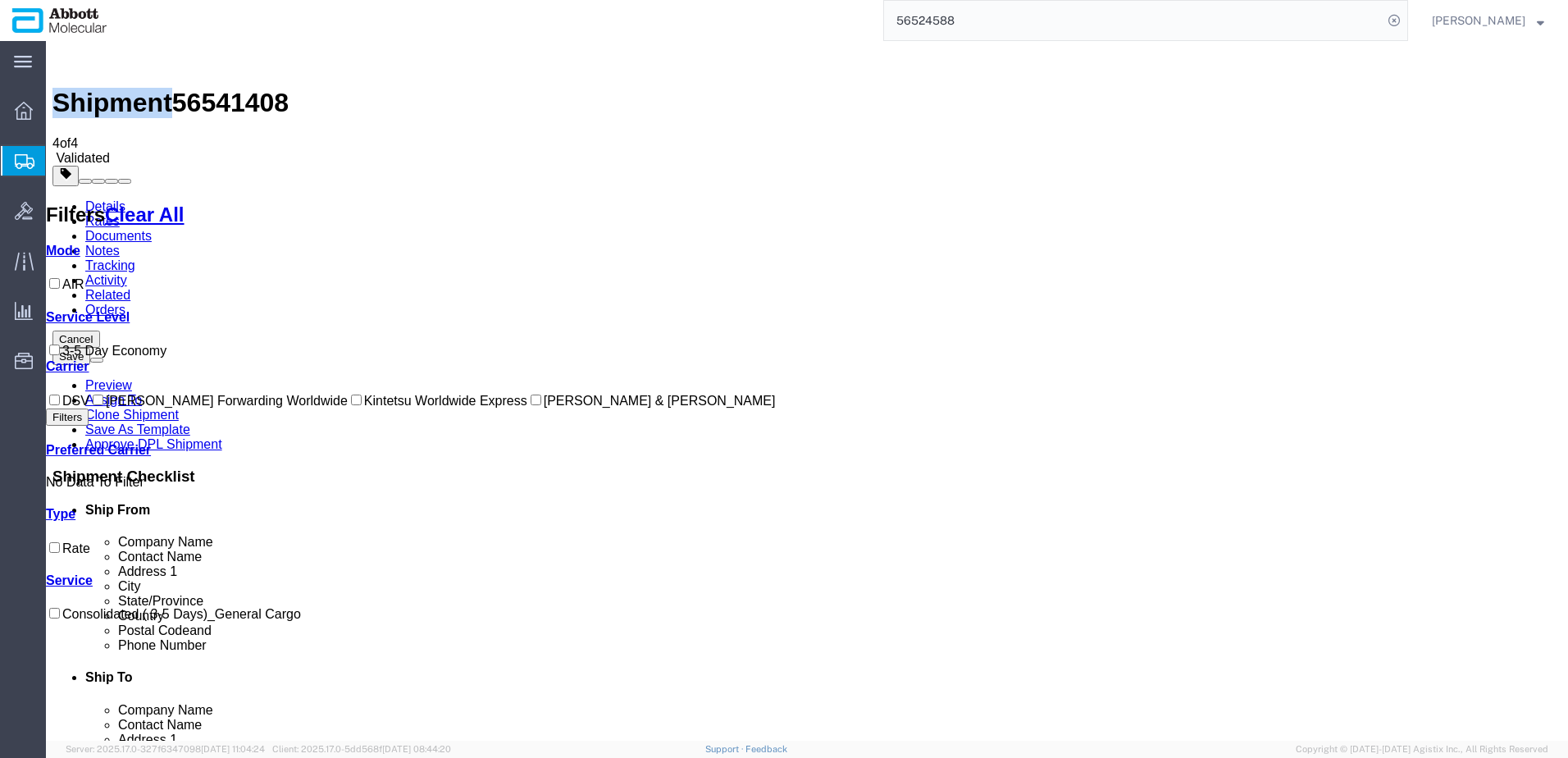
click at [130, 310] on icon at bounding box center [130, 317] width 0 height 14
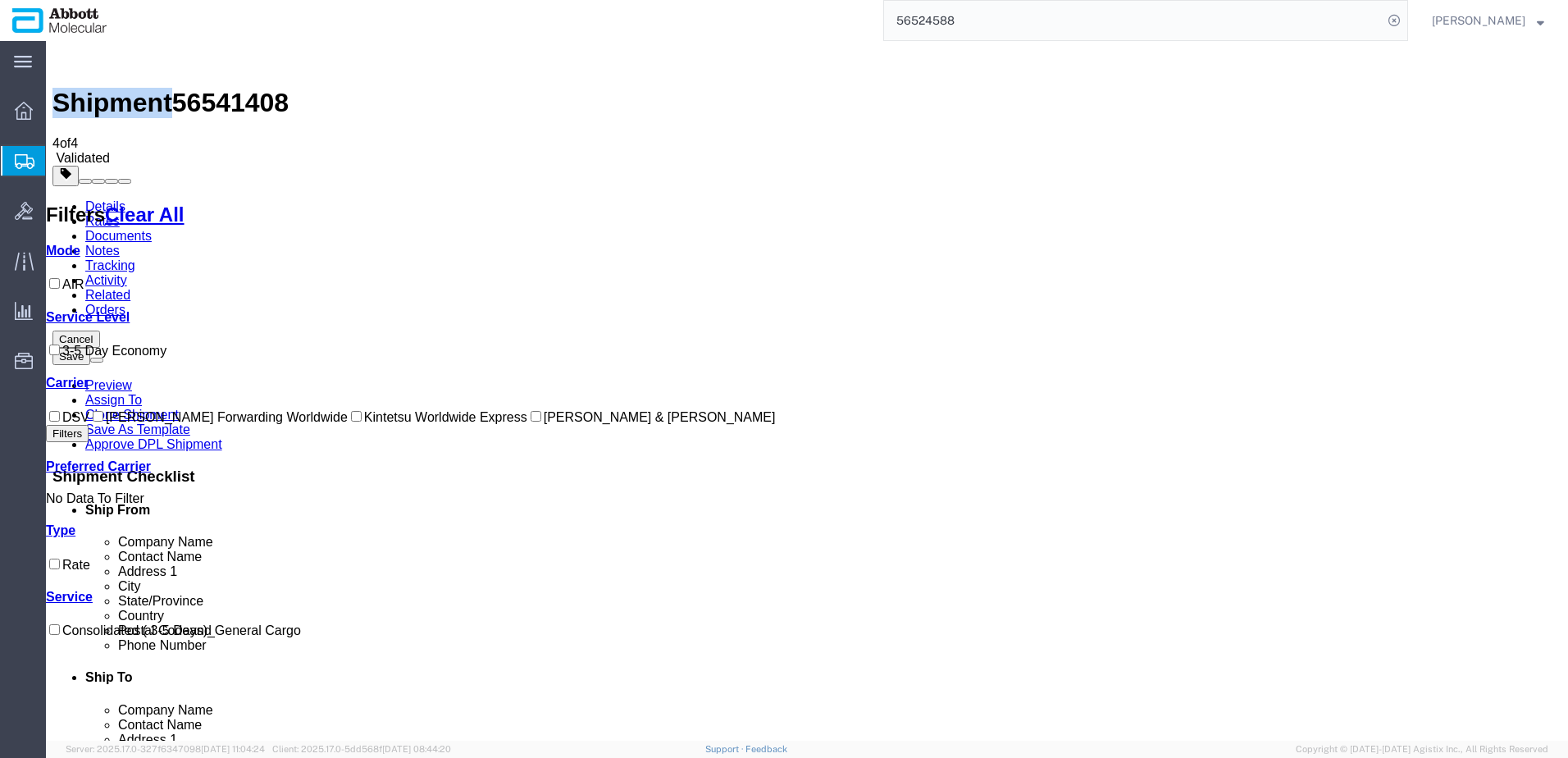
drag, startPoint x: 263, startPoint y: 204, endPoint x: 242, endPoint y: 204, distance: 21.0
click at [106, 199] on link "Details" at bounding box center [105, 206] width 40 height 14
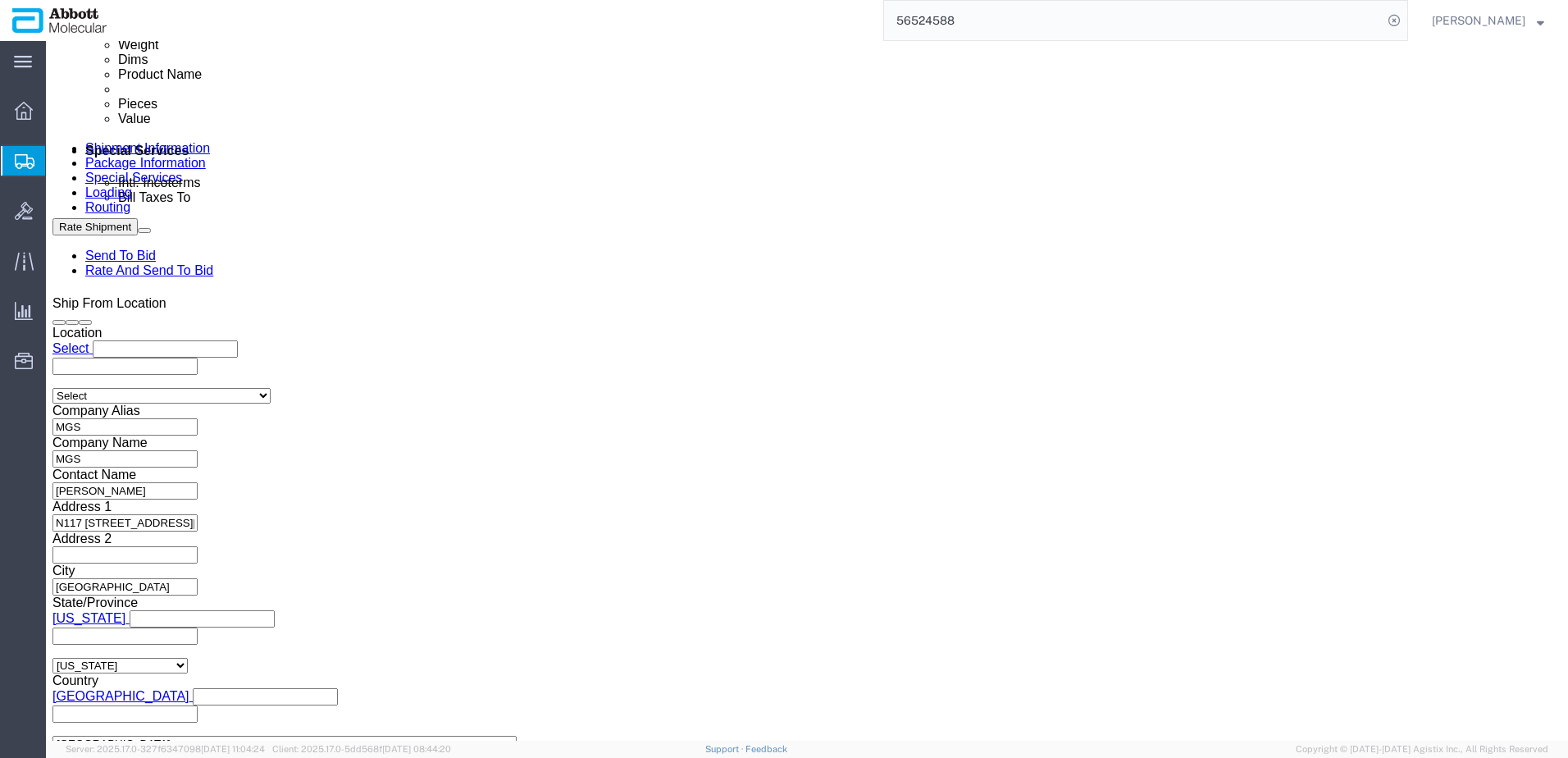
scroll to position [985, 0]
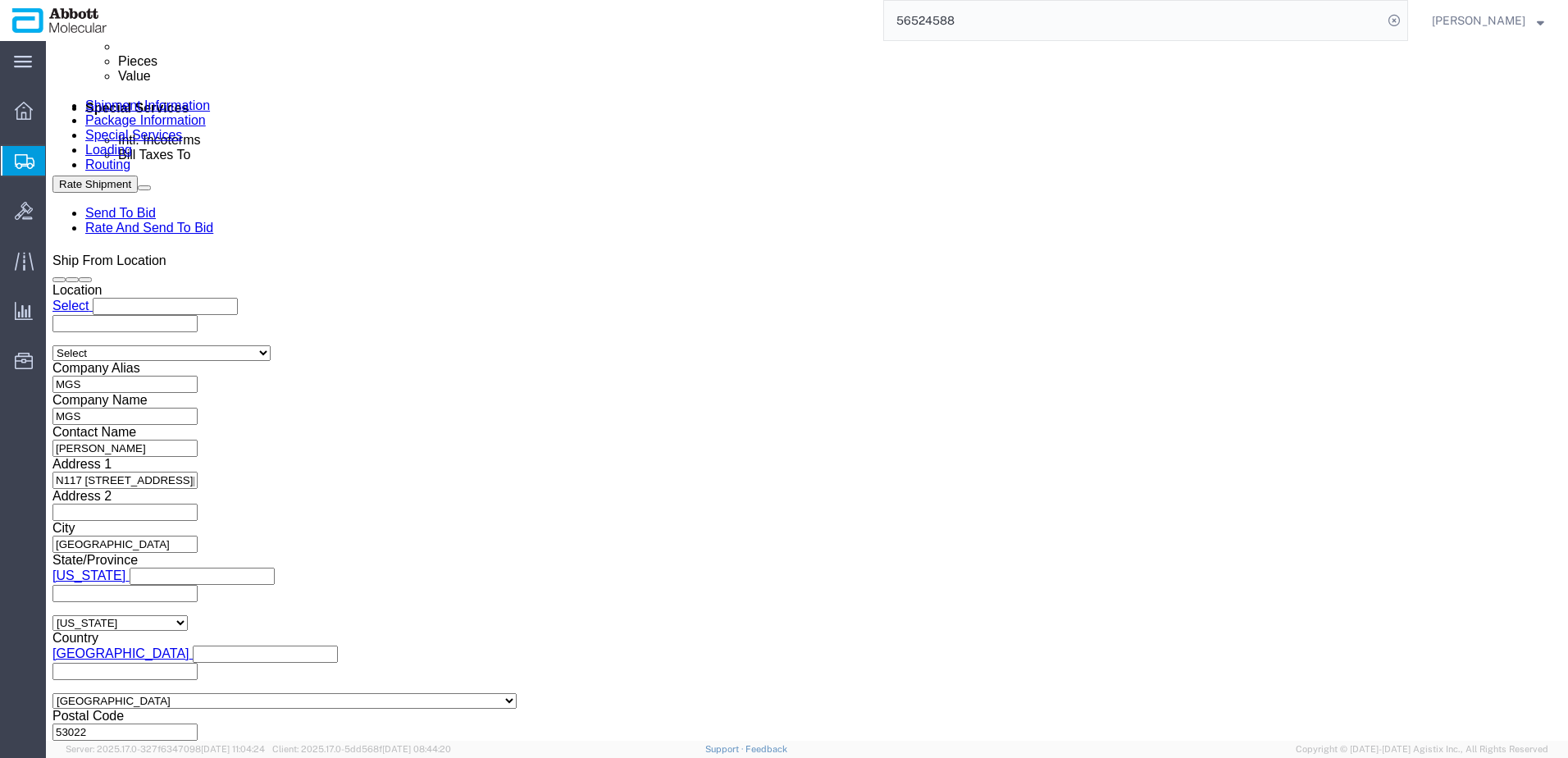
click select "Select Airplane"
select select "APLN"
click select "Select Airplane"
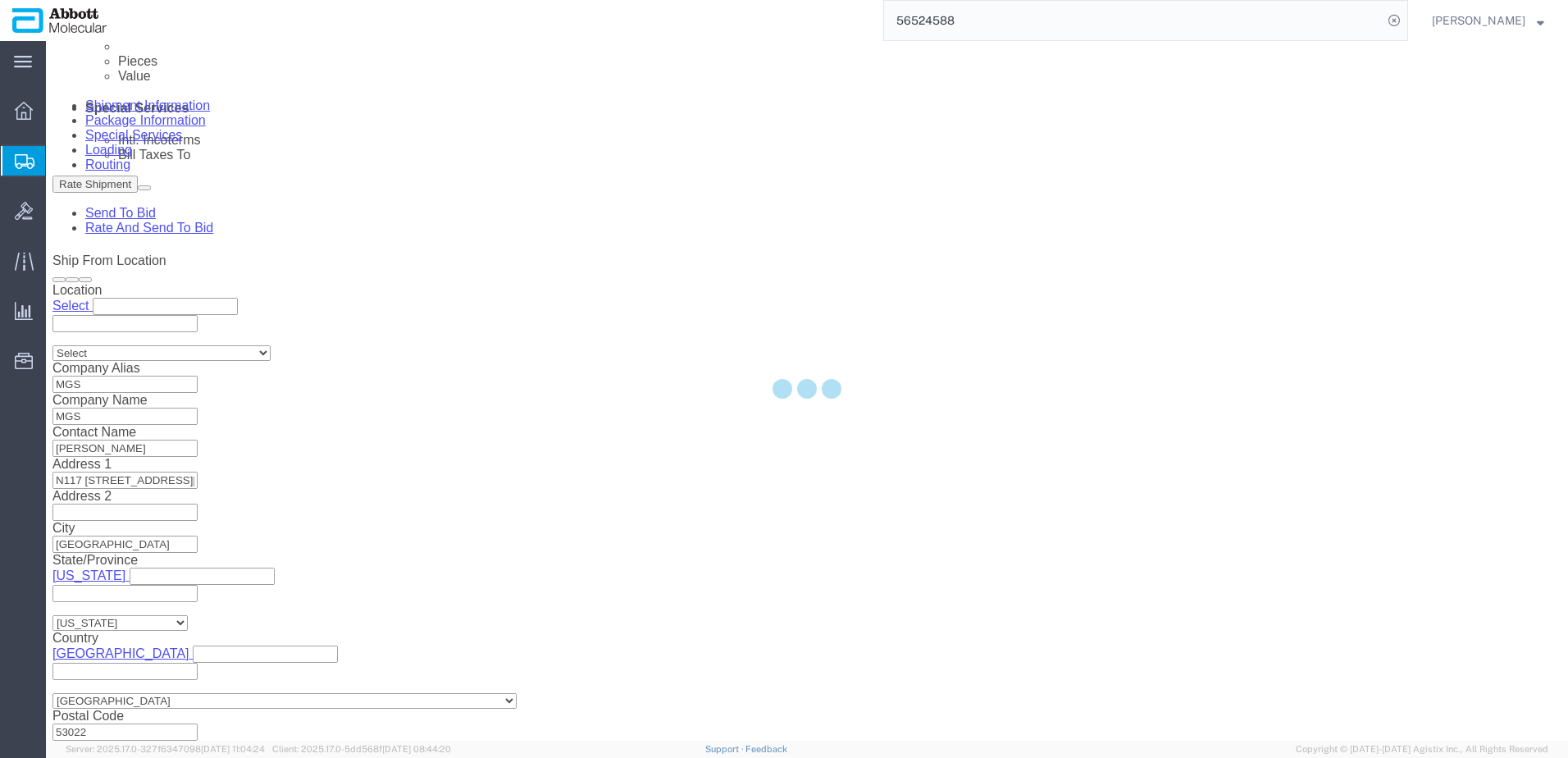
type input "grand rapi"
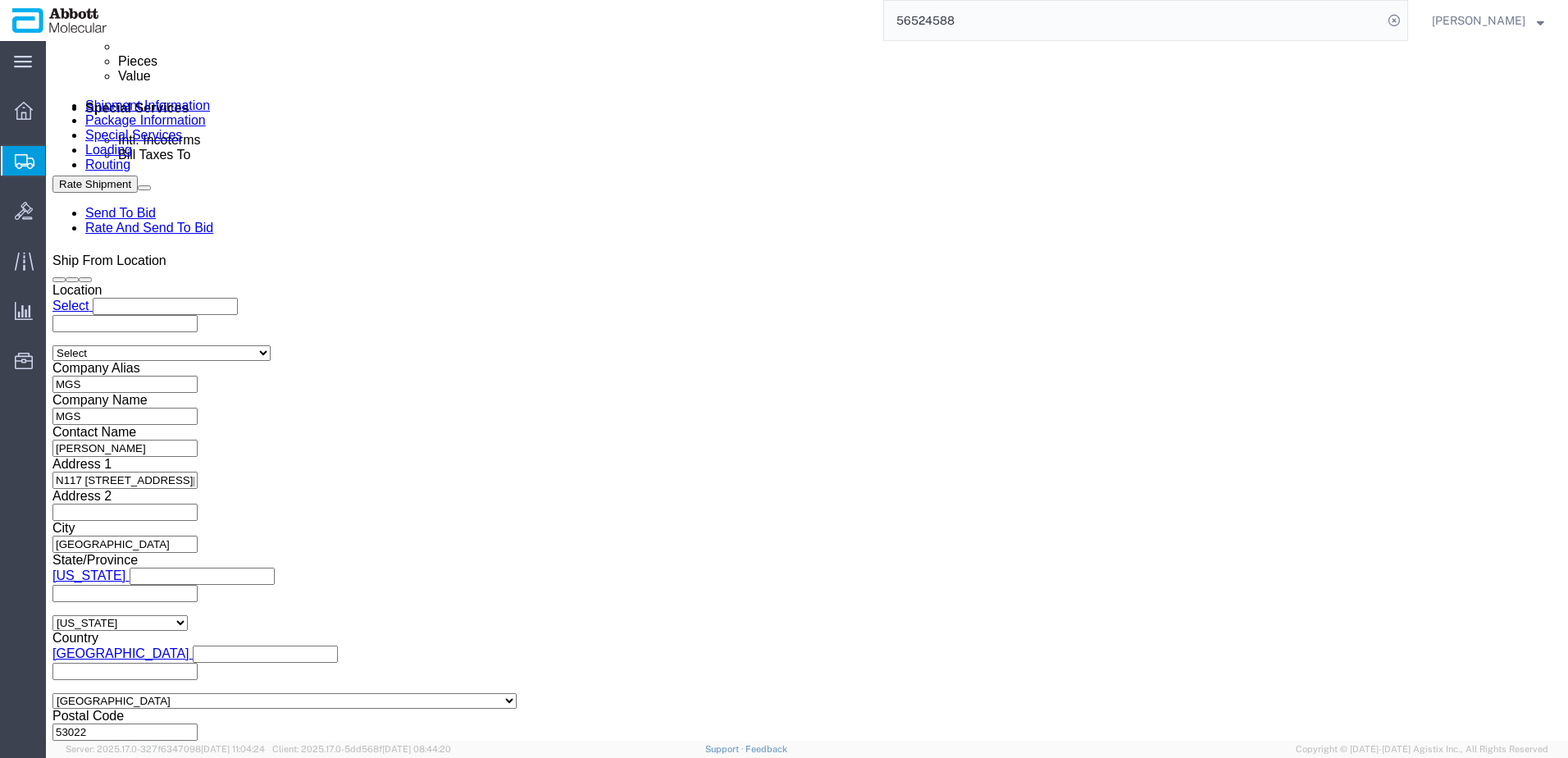
click select "Select Airplane"
select select
click select "Select Airplane"
click div "Vehicle Select Airplane Size Container Number 1 Owner Select Shipper Vessel"
click button "Continue"
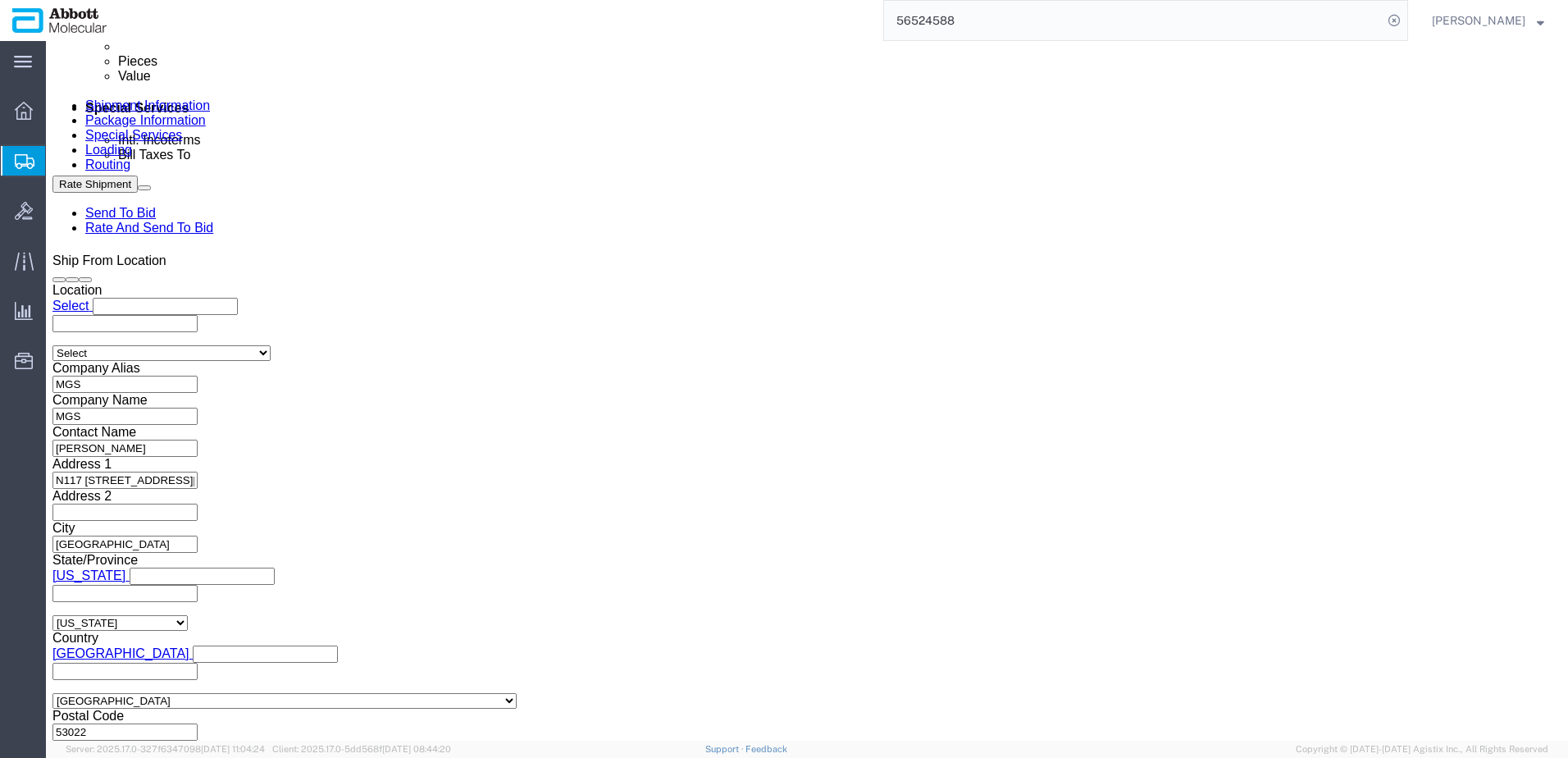
scroll to position [0, 0]
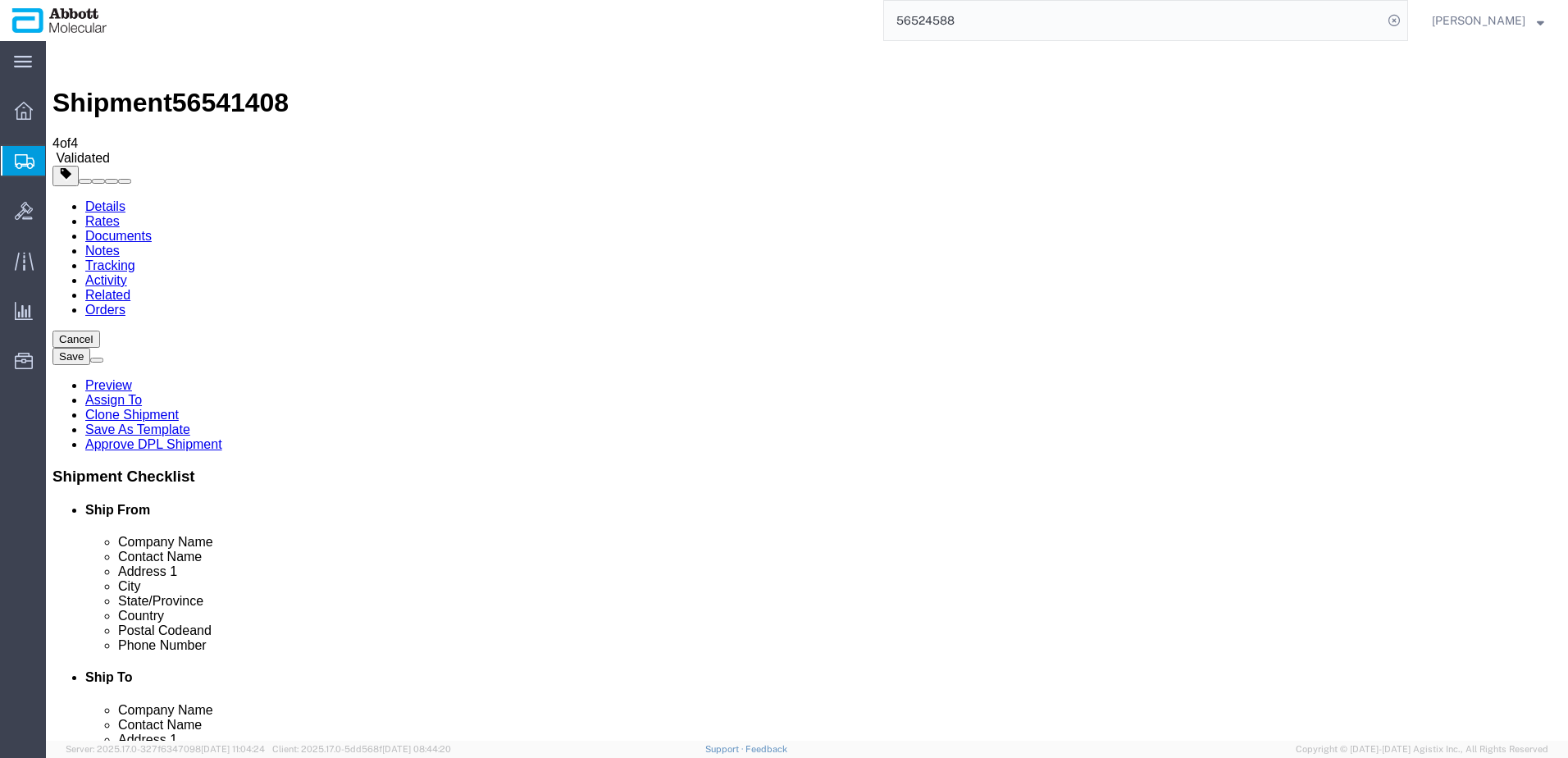
click link "Add Package"
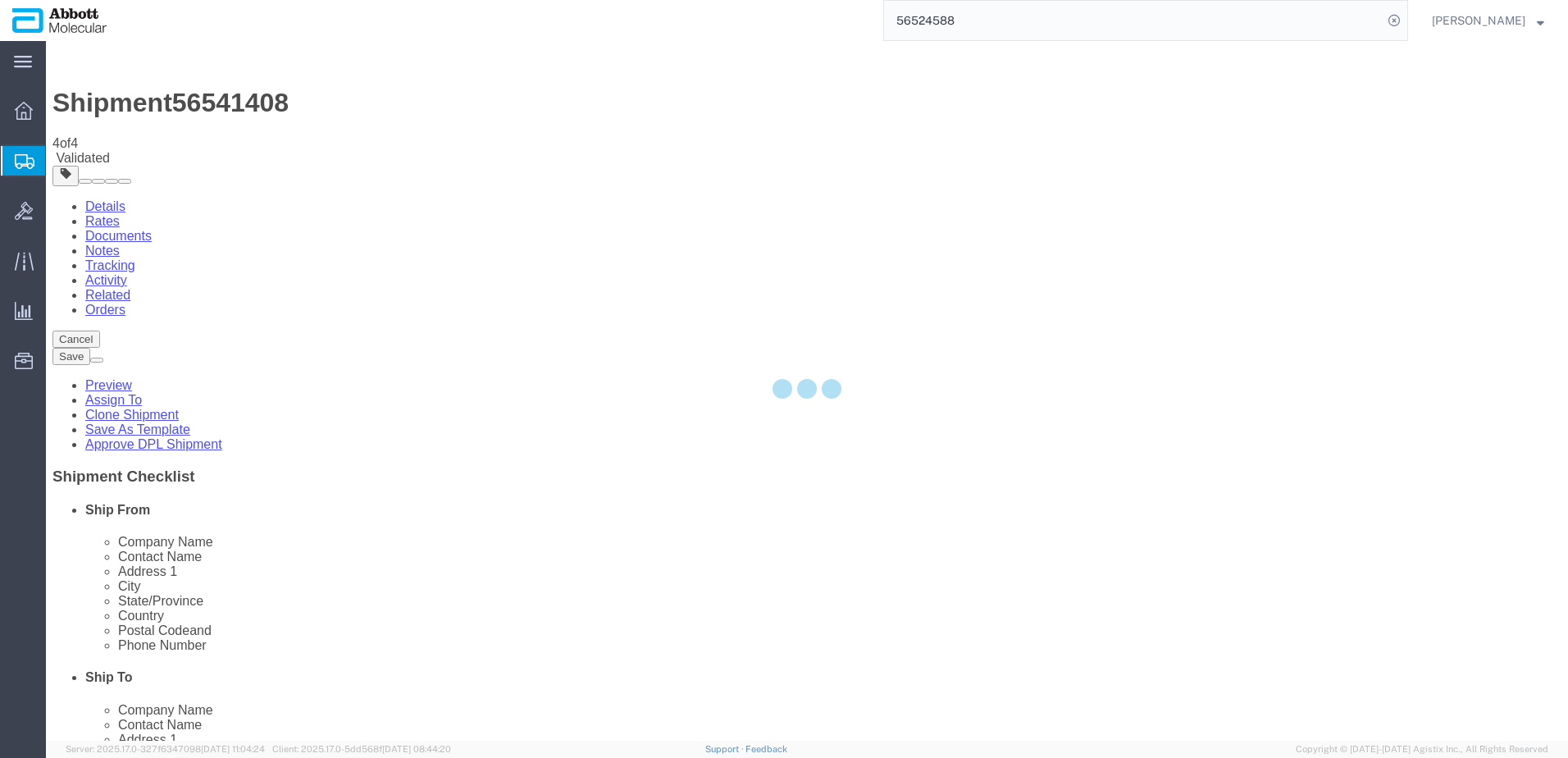
select select "CBOX"
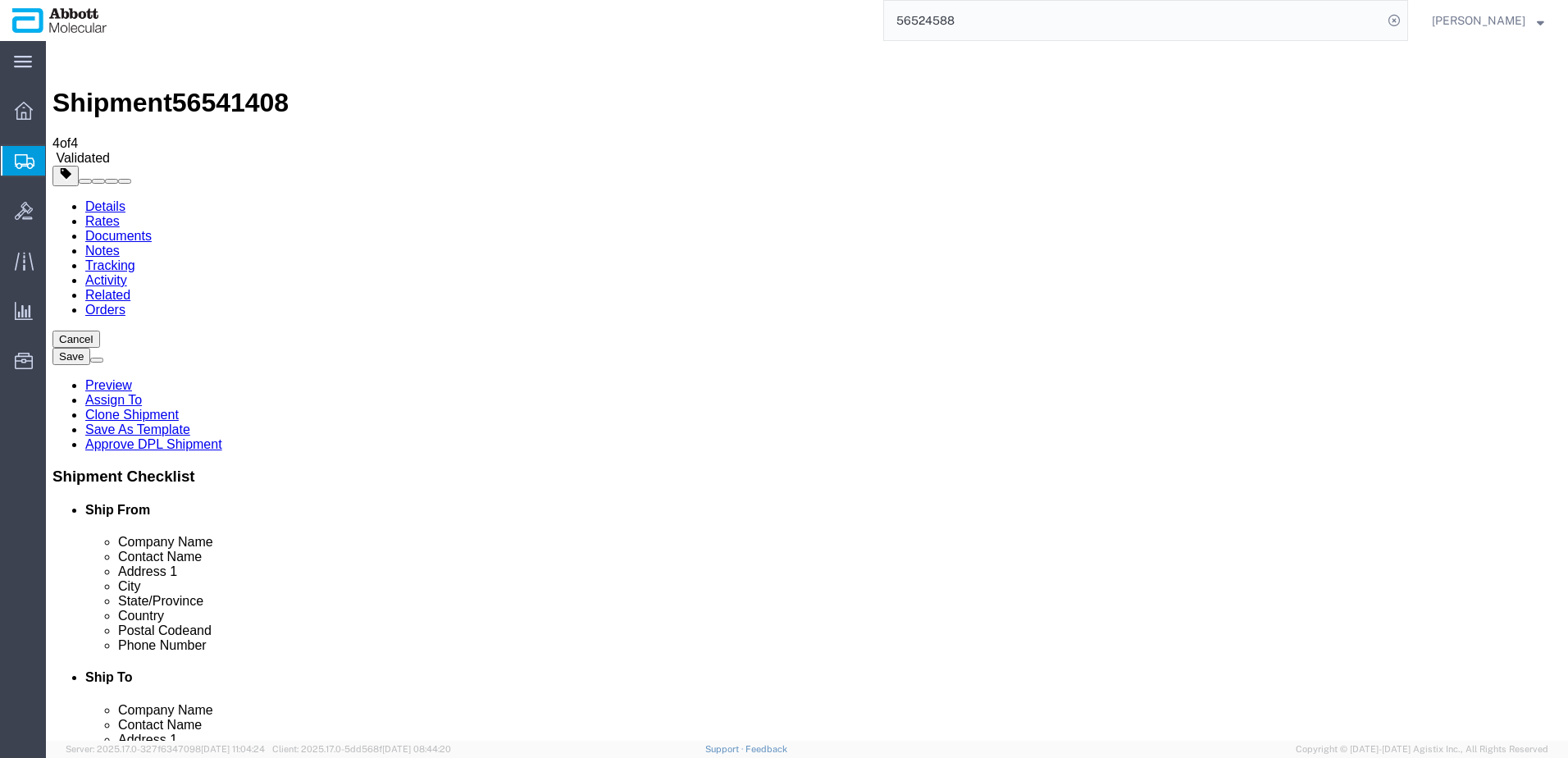
click select "Select Box (B) Box (C) Box (D) Cardboard Box(es) Crate (Instrument) Crate(s) En…"
select select "PSST"
click select "Select Box (B) Box (C) Box (D) Cardboard Box(es) Crate (Instrument) Crate(s) En…"
drag, startPoint x: 843, startPoint y: 350, endPoint x: 768, endPoint y: 338, distance: 76.0
click div "Number 1"
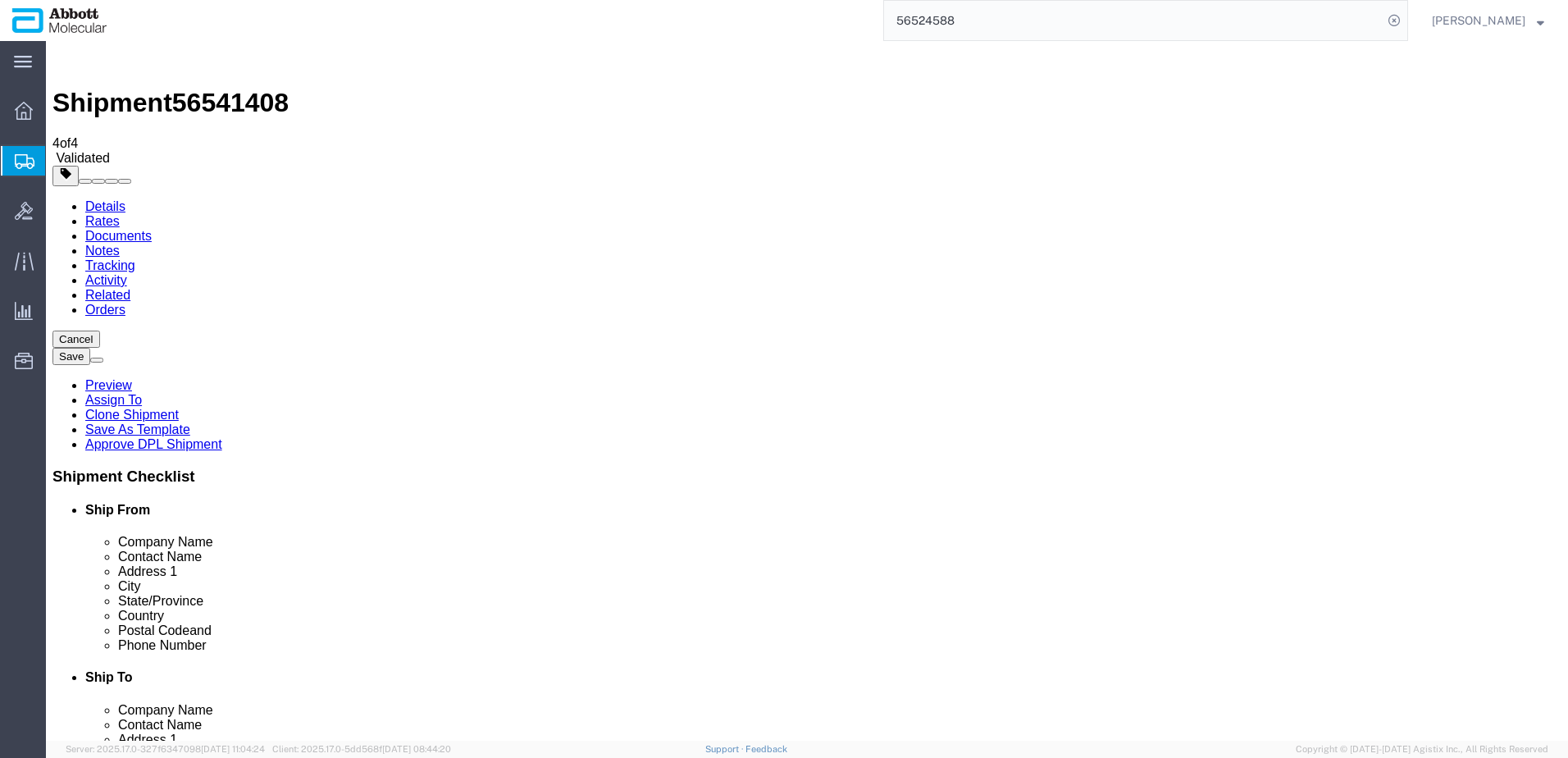
type input "2"
type input "44"
type input "28"
type input "37"
type input "6573"
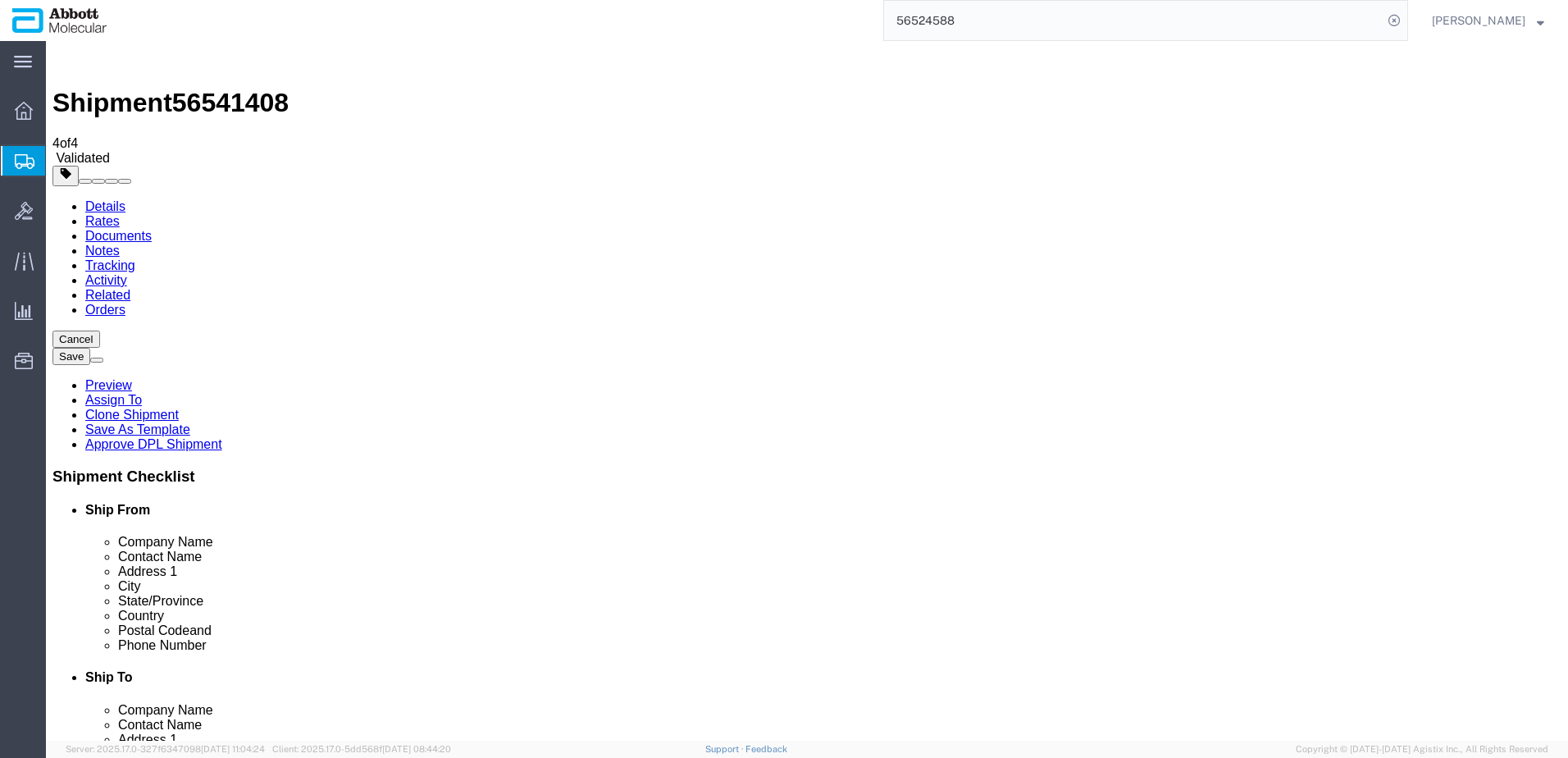
click input "checkbox"
checkbox input "true"
type input "AMBIENT"
click link "Clone this content"
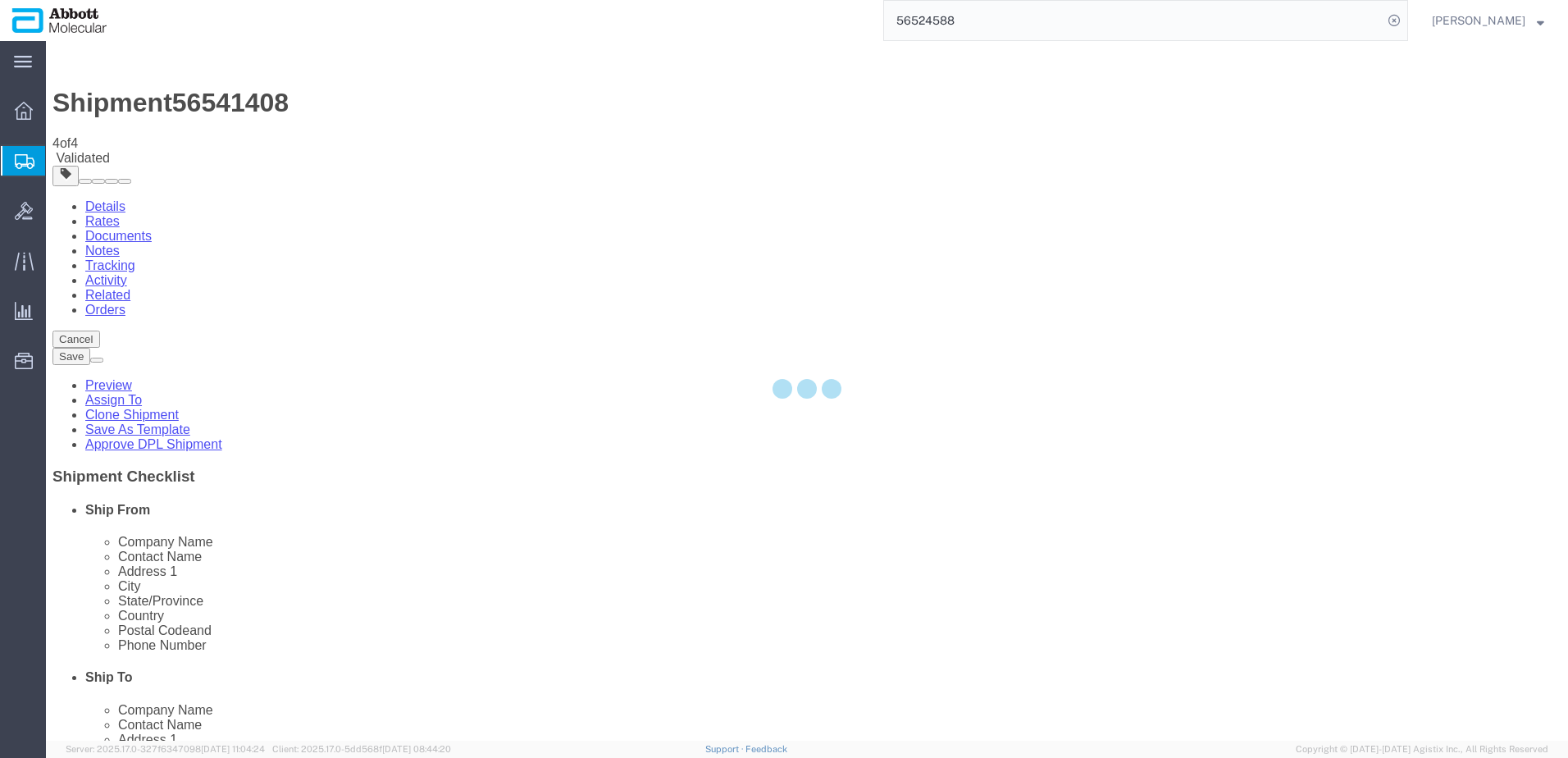
select select "CBOX"
select select "PSST"
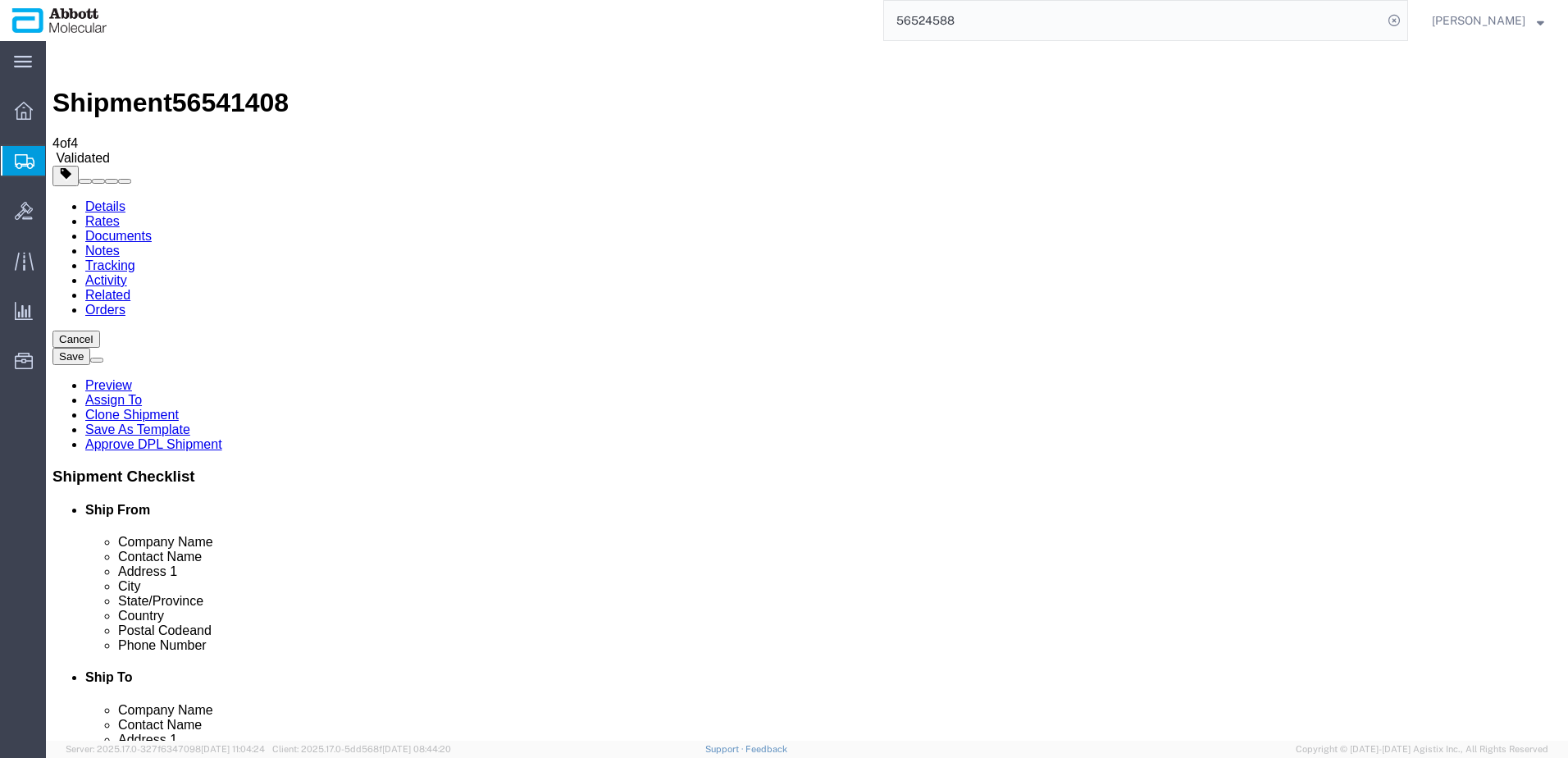
drag, startPoint x: 44, startPoint y: 574, endPoint x: 629, endPoint y: 462, distance: 595.6
click icon
drag, startPoint x: 44, startPoint y: 452, endPoint x: 634, endPoint y: 482, distance: 590.8
click icon
click dd "100.00 Each"
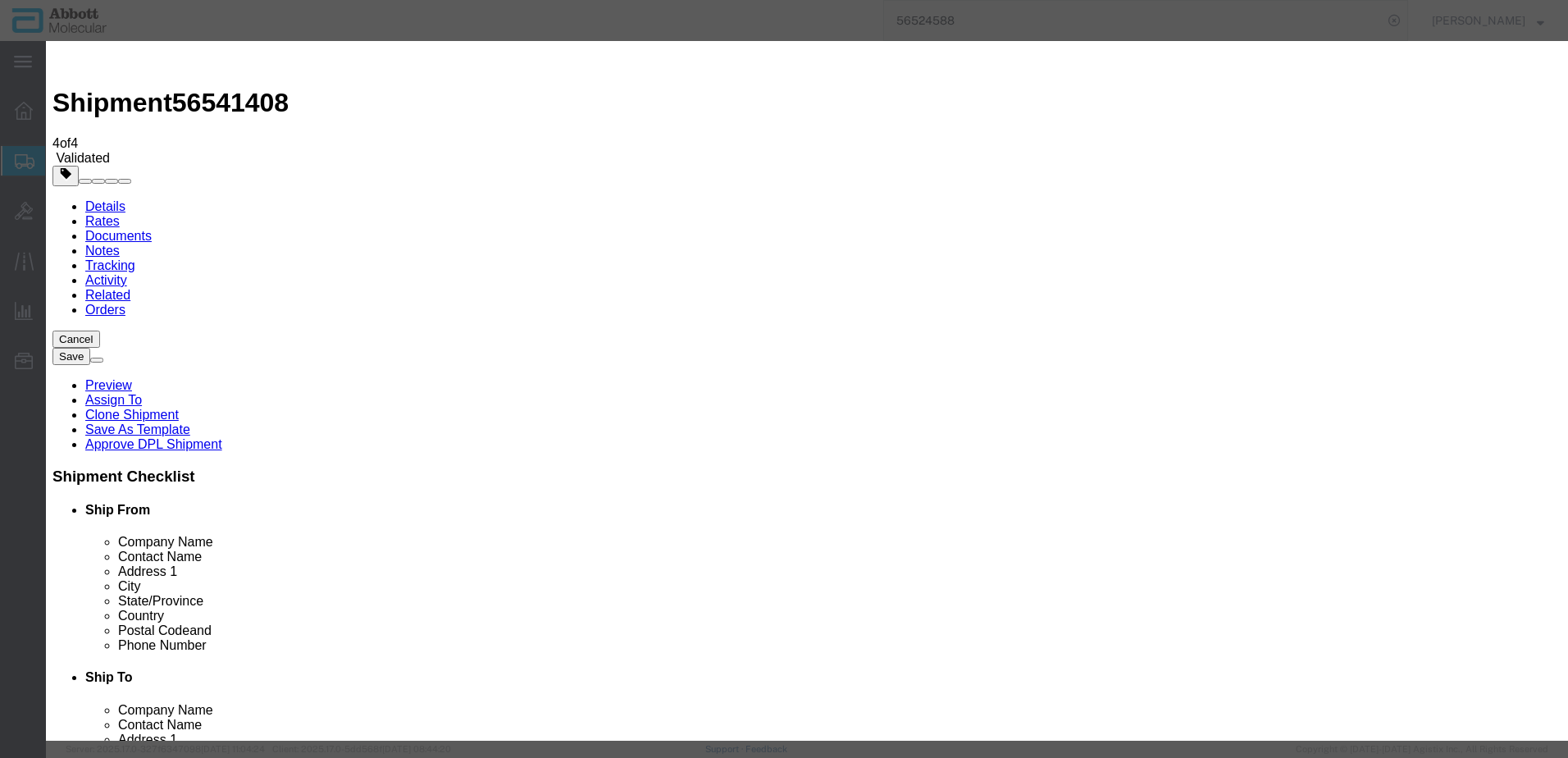
click input "09N2610"
type input "300"
type input "3"
type input "1"
select select "USD"
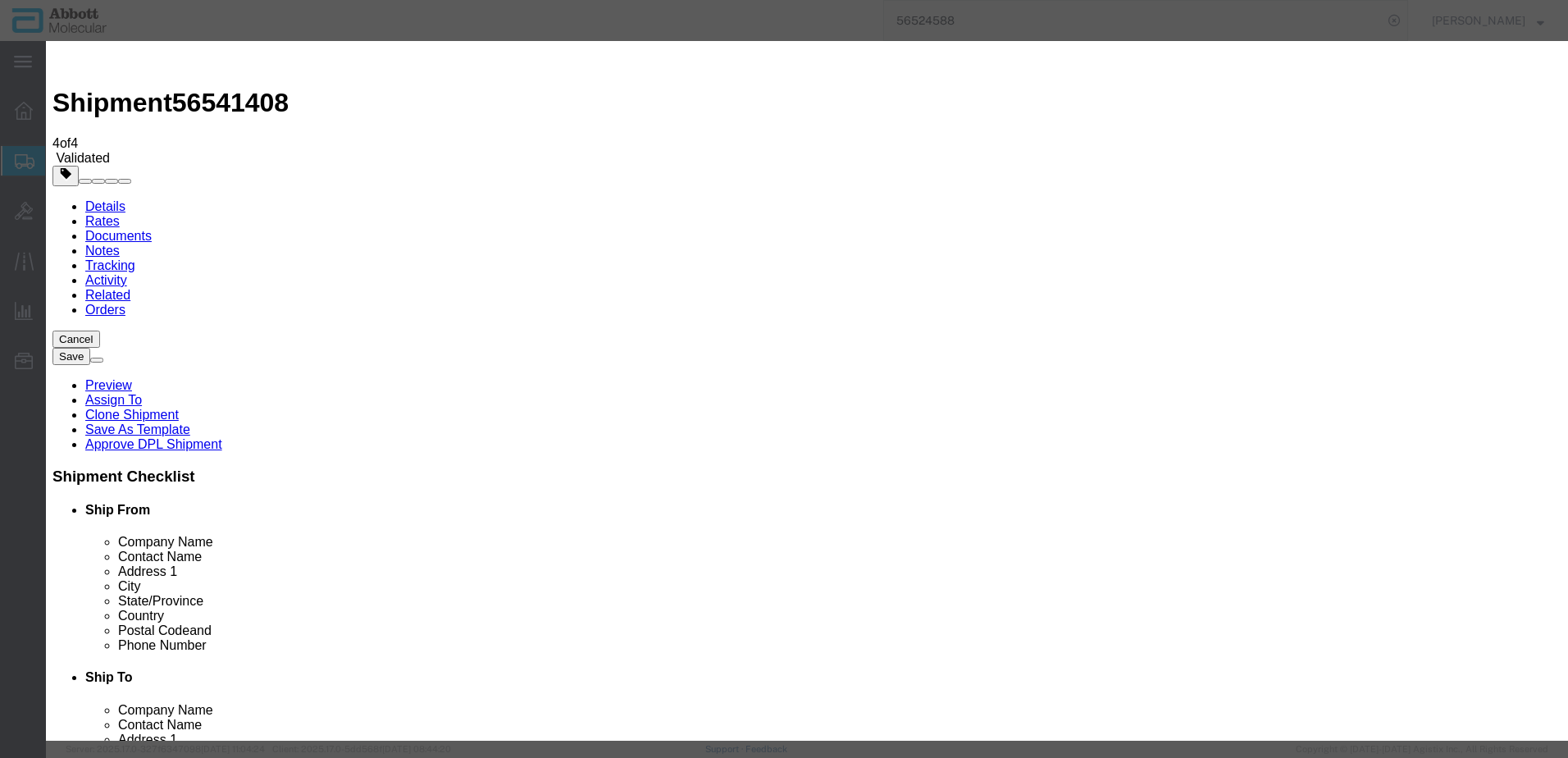
click button "Save & Close"
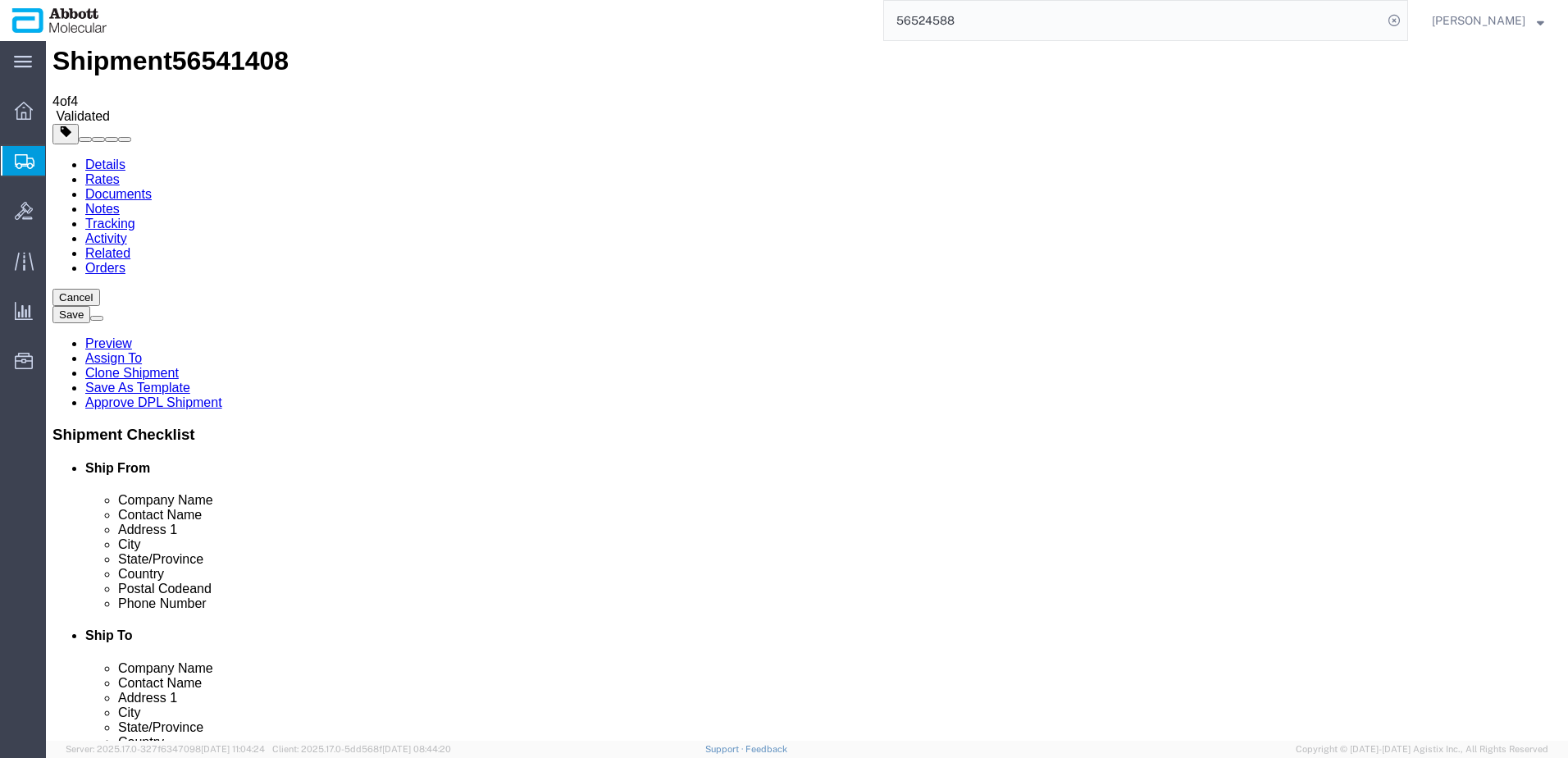
scroll to position [82, 0]
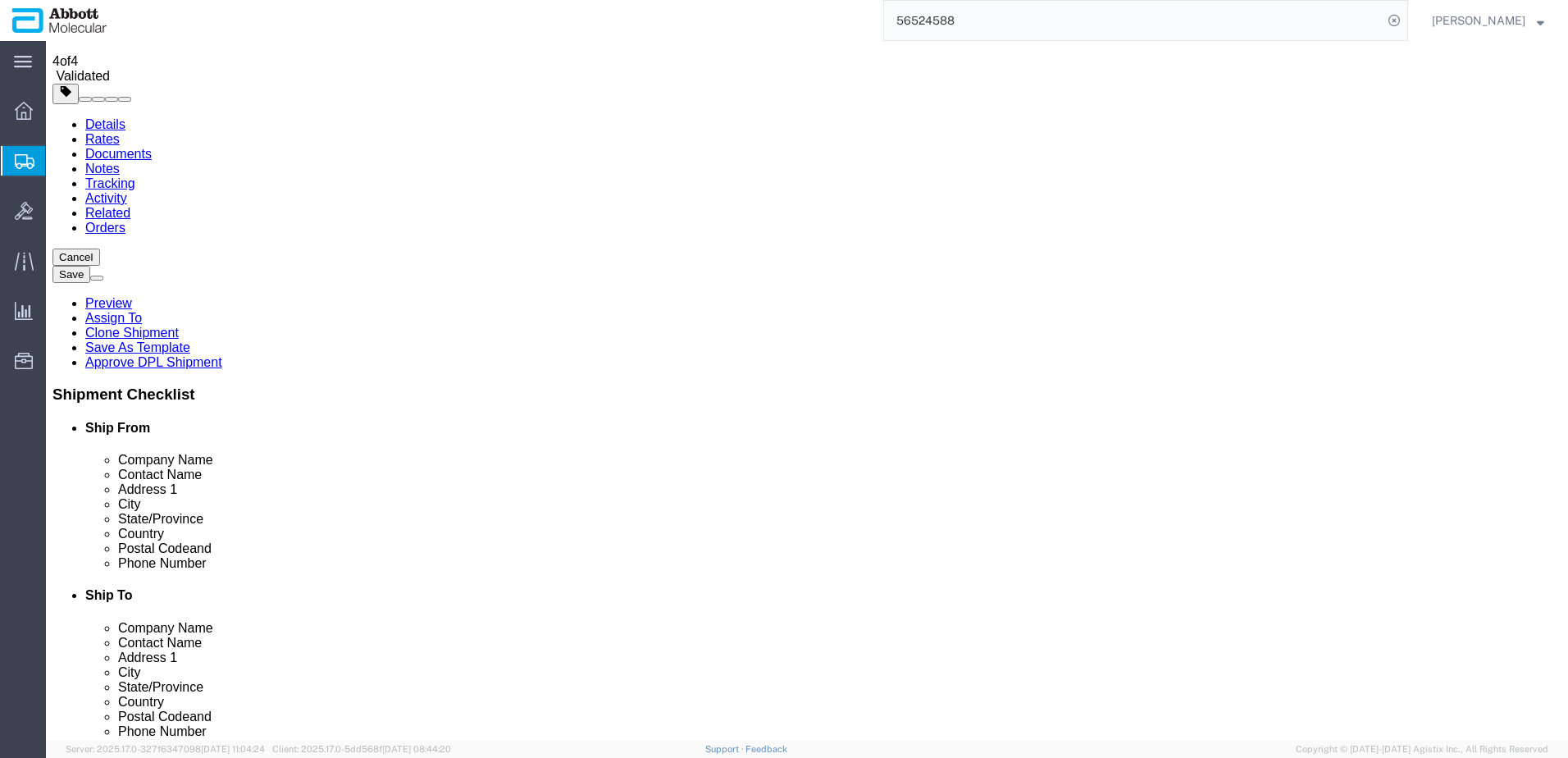
drag, startPoint x: 44, startPoint y: 21, endPoint x: 223, endPoint y: 17, distance: 179.0
click h1 "Shipment 56541408"
copy h1 "Shipment 56541408"
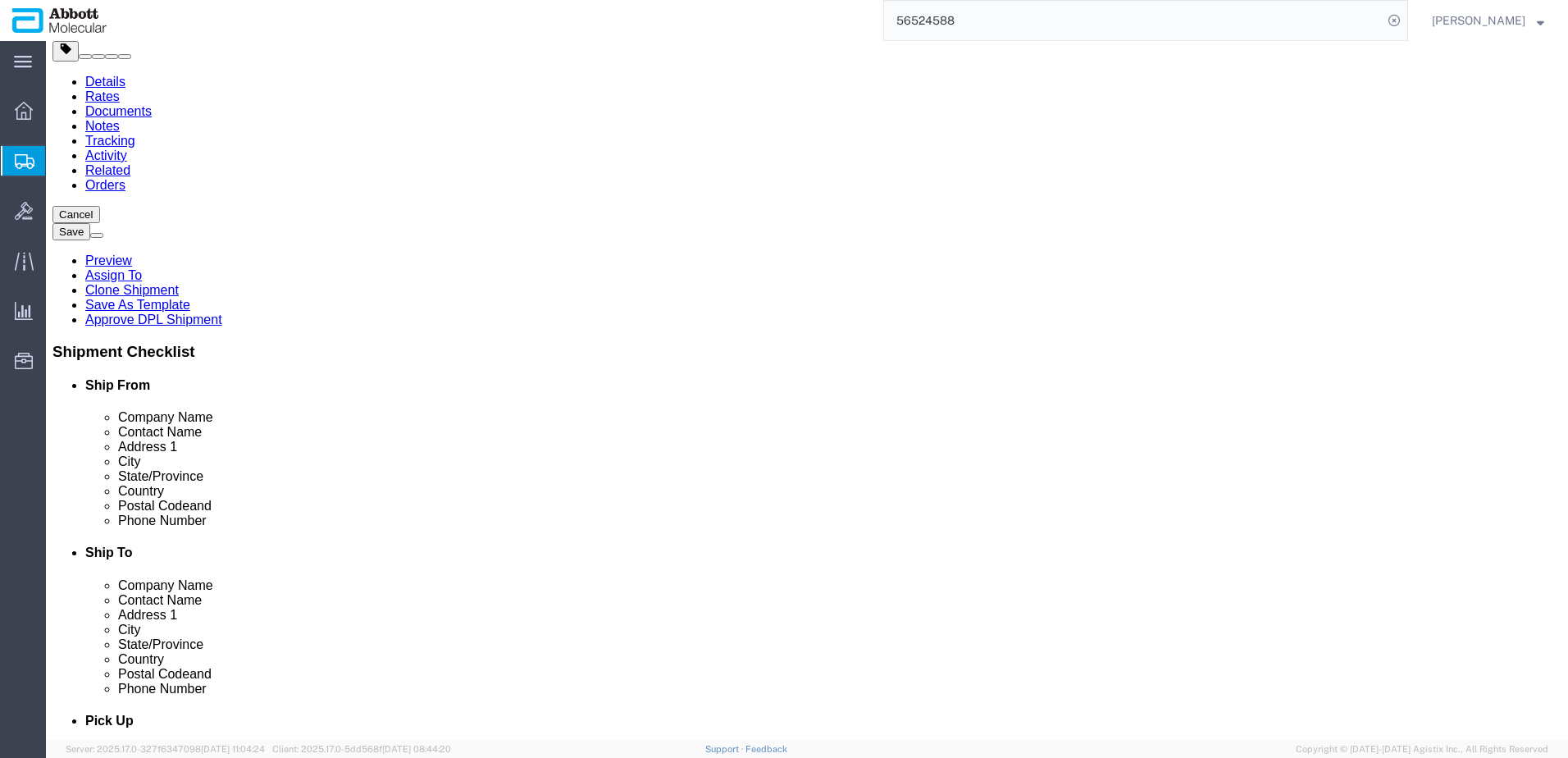
scroll to position [165, 0]
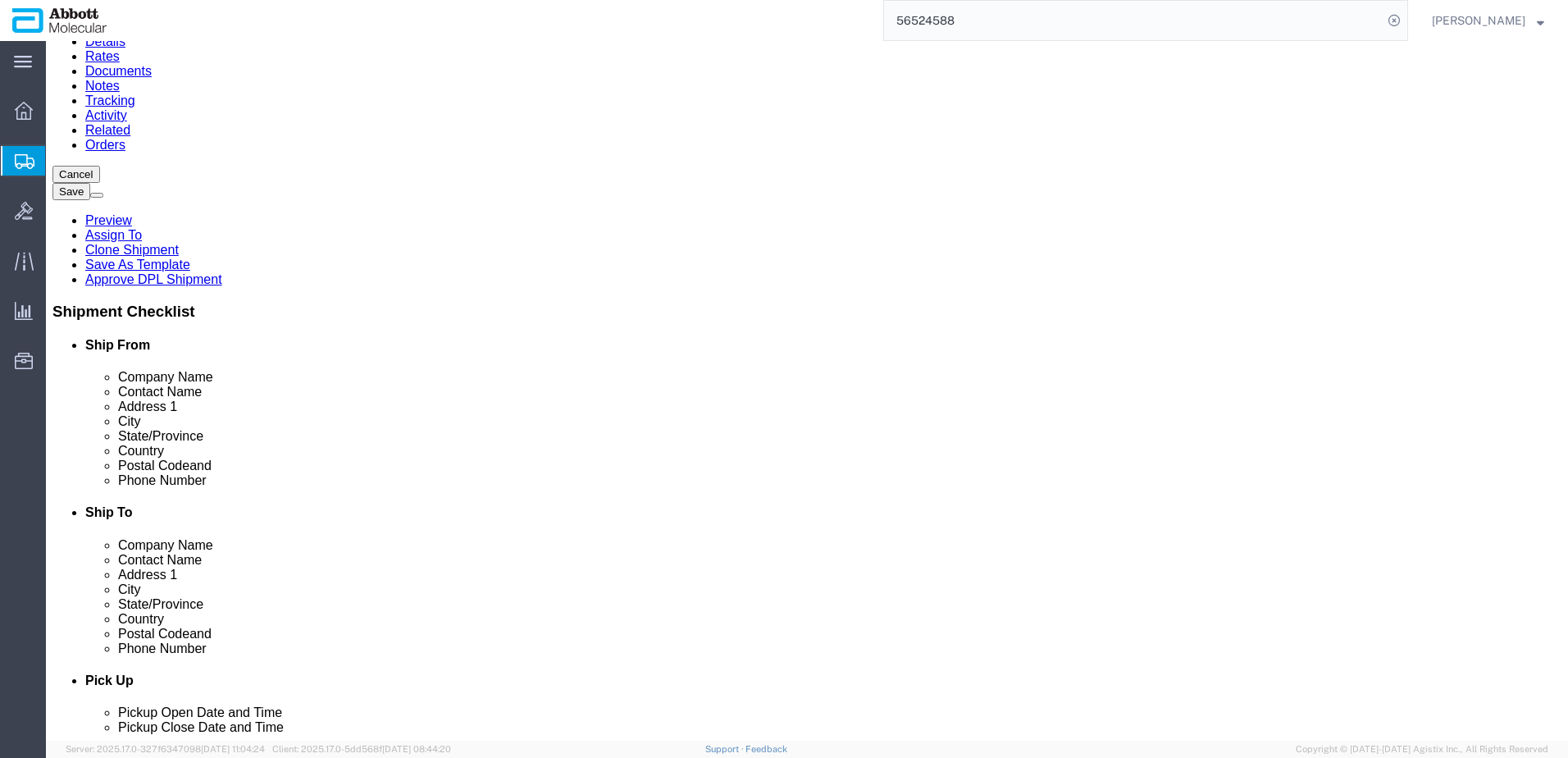
click button "Rate Shipment"
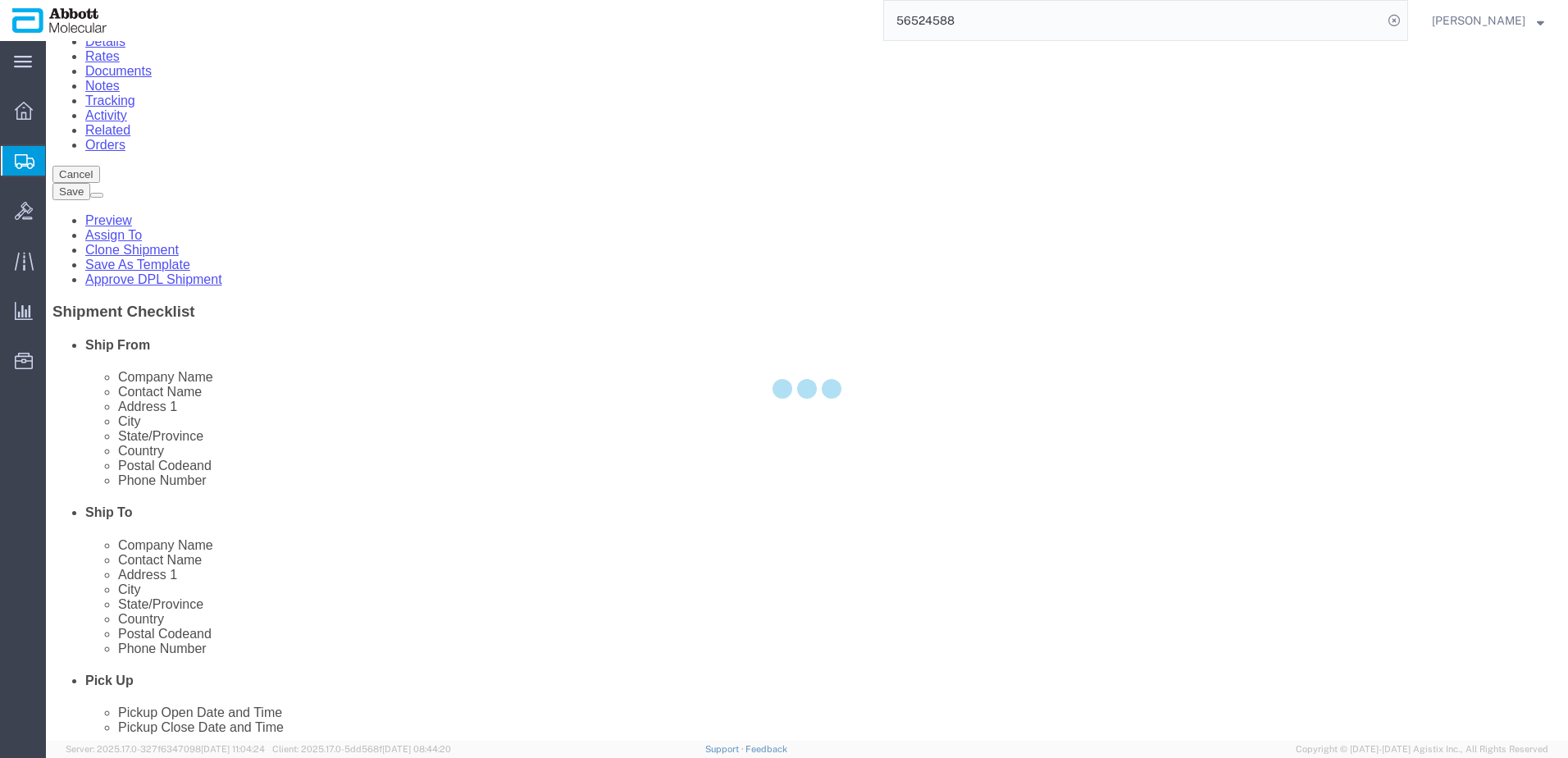
select select "CBOX"
select select "PSST"
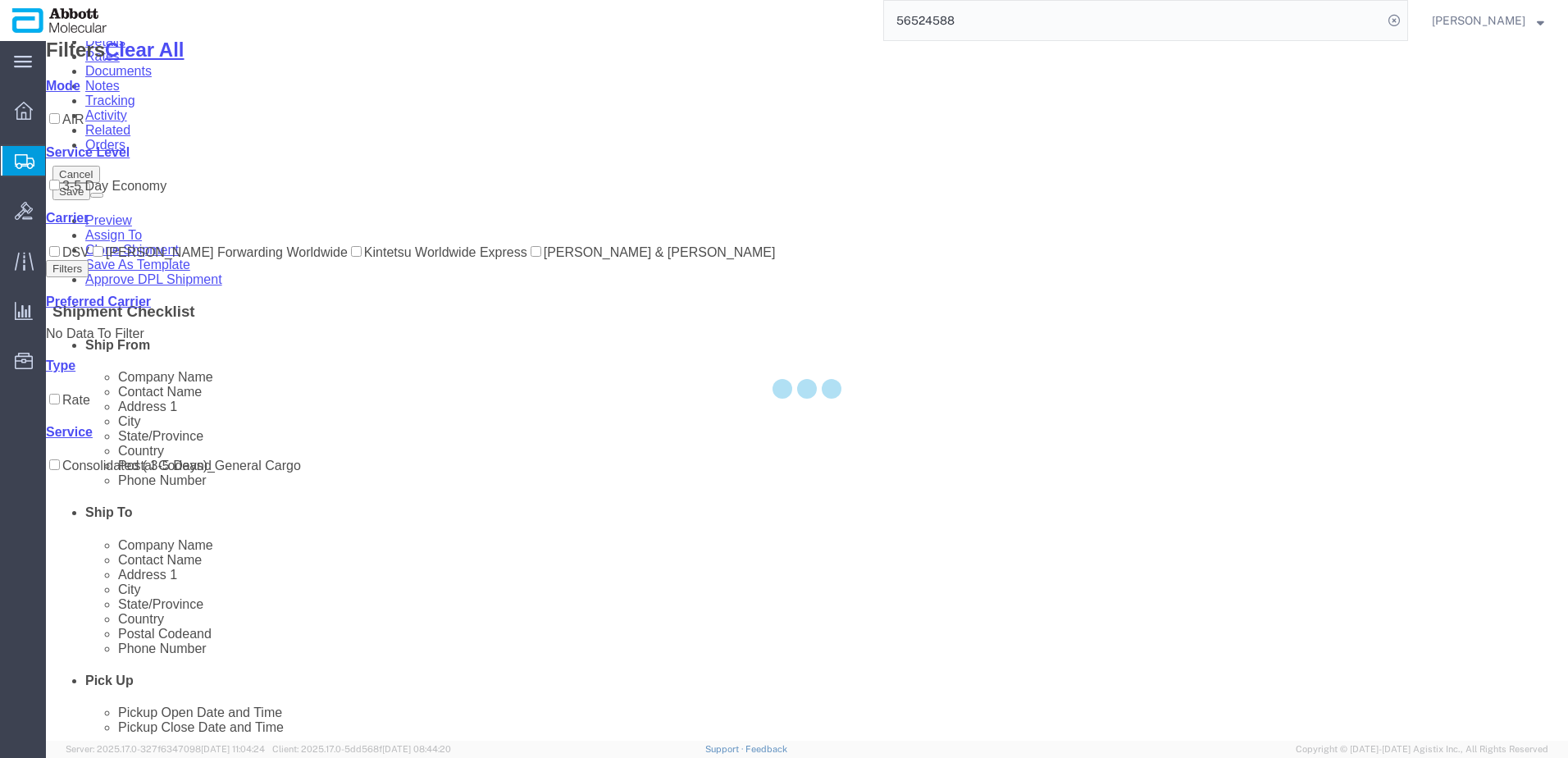
scroll to position [0, 0]
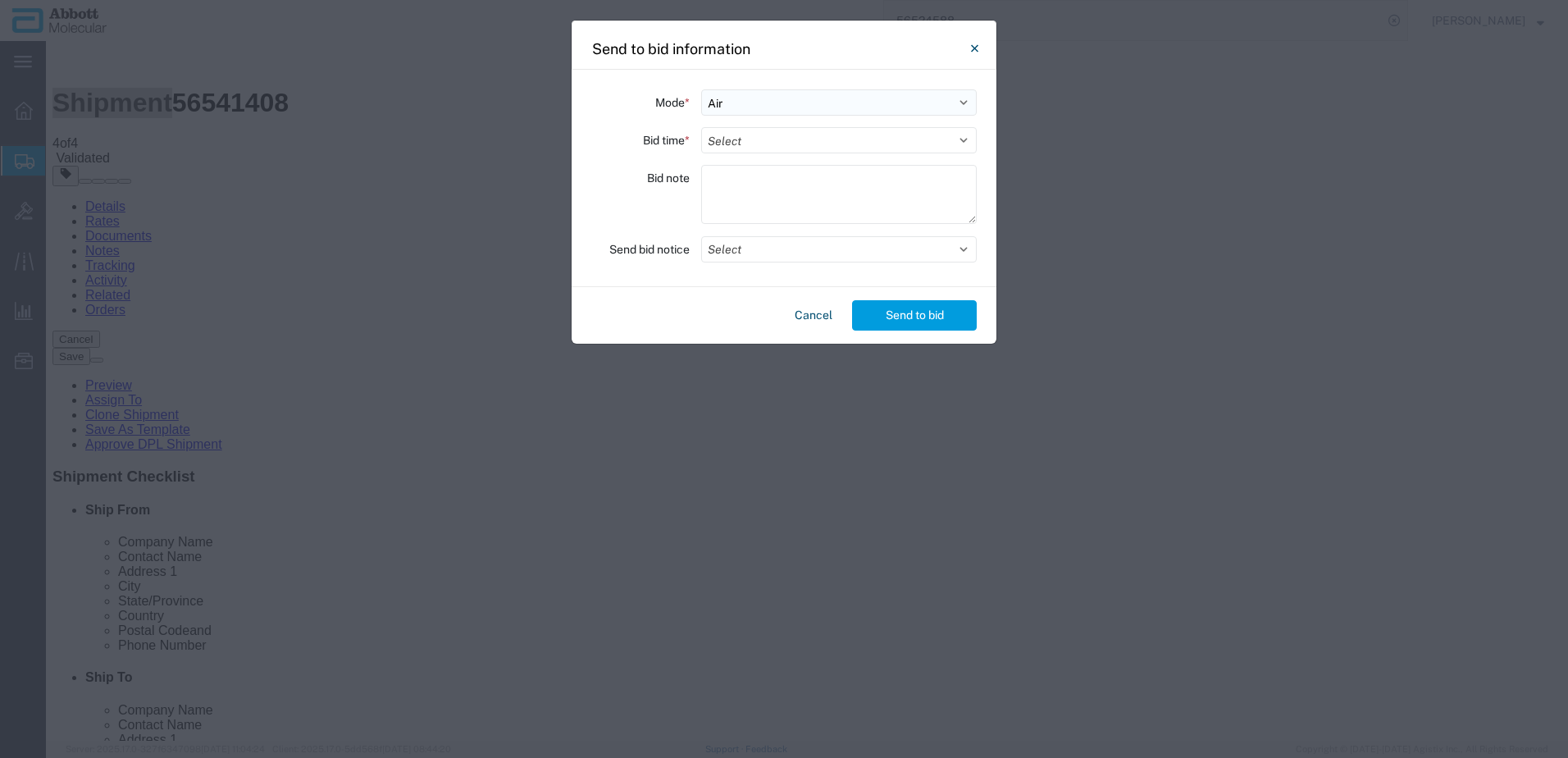
click at [761, 106] on select "Select Small Parcel Truckload Air Rail Less than Truckload Ocean Freight Multi-…" at bounding box center [839, 102] width 276 height 26
select select "TL"
click at [702, 89] on select "Select Small Parcel Truckload Air Rail Less than Truckload Ocean Freight Multi-…" at bounding box center [839, 102] width 276 height 26
click at [762, 140] on select "Select 30 Min (Rush) 1 Hour (Rush) 2 Hours (Rush) 4 Hours (Rush) 8 Hours (Rush)…" at bounding box center [839, 140] width 276 height 26
select select "2"
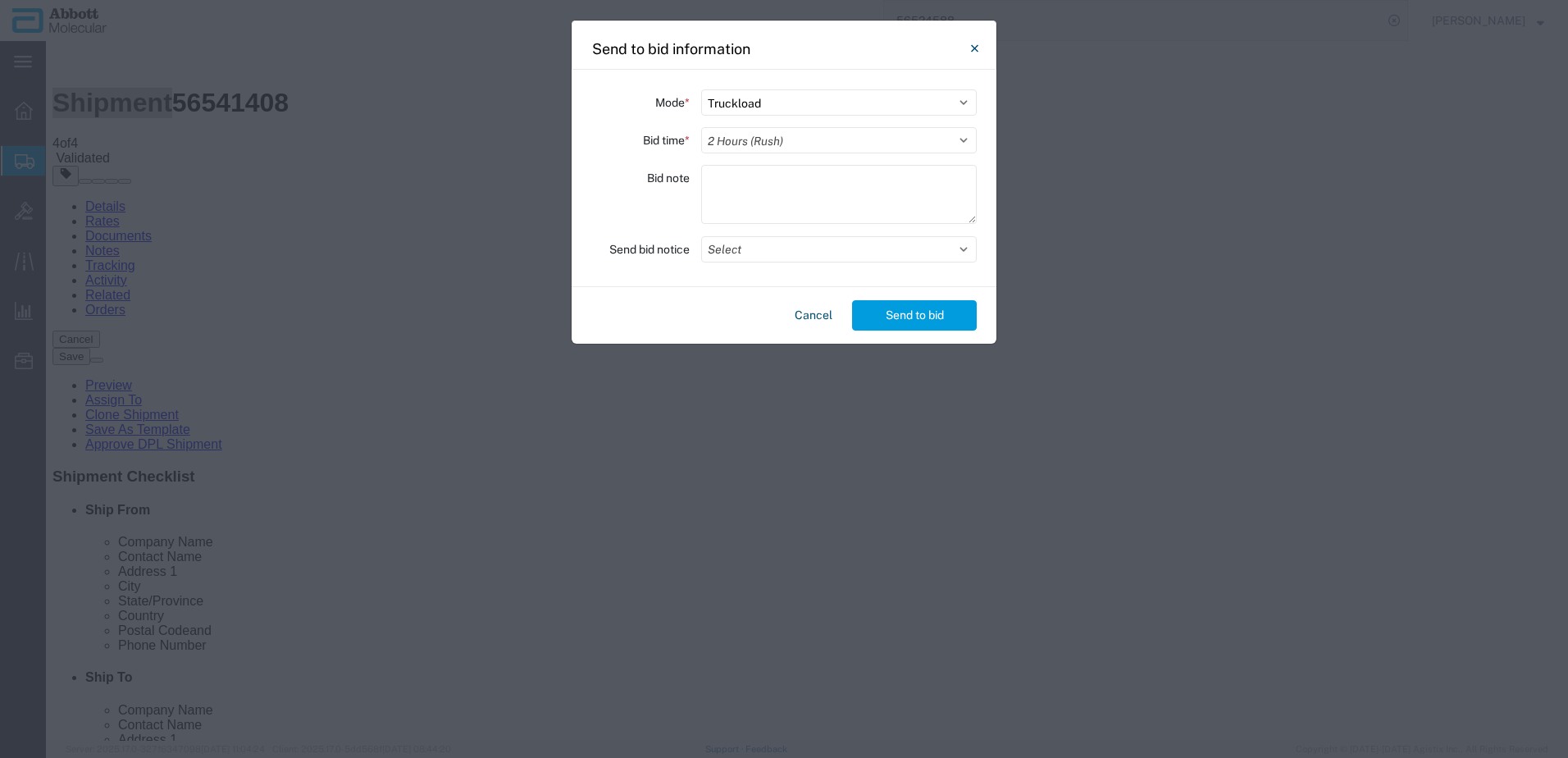
click at [702, 127] on select "Select 30 Min (Rush) 1 Hour (Rush) 2 Hours (Rush) 4 Hours (Rush) 8 Hours (Rush)…" at bounding box center [839, 140] width 276 height 26
click at [757, 249] on button "Select" at bounding box center [839, 249] width 276 height 26
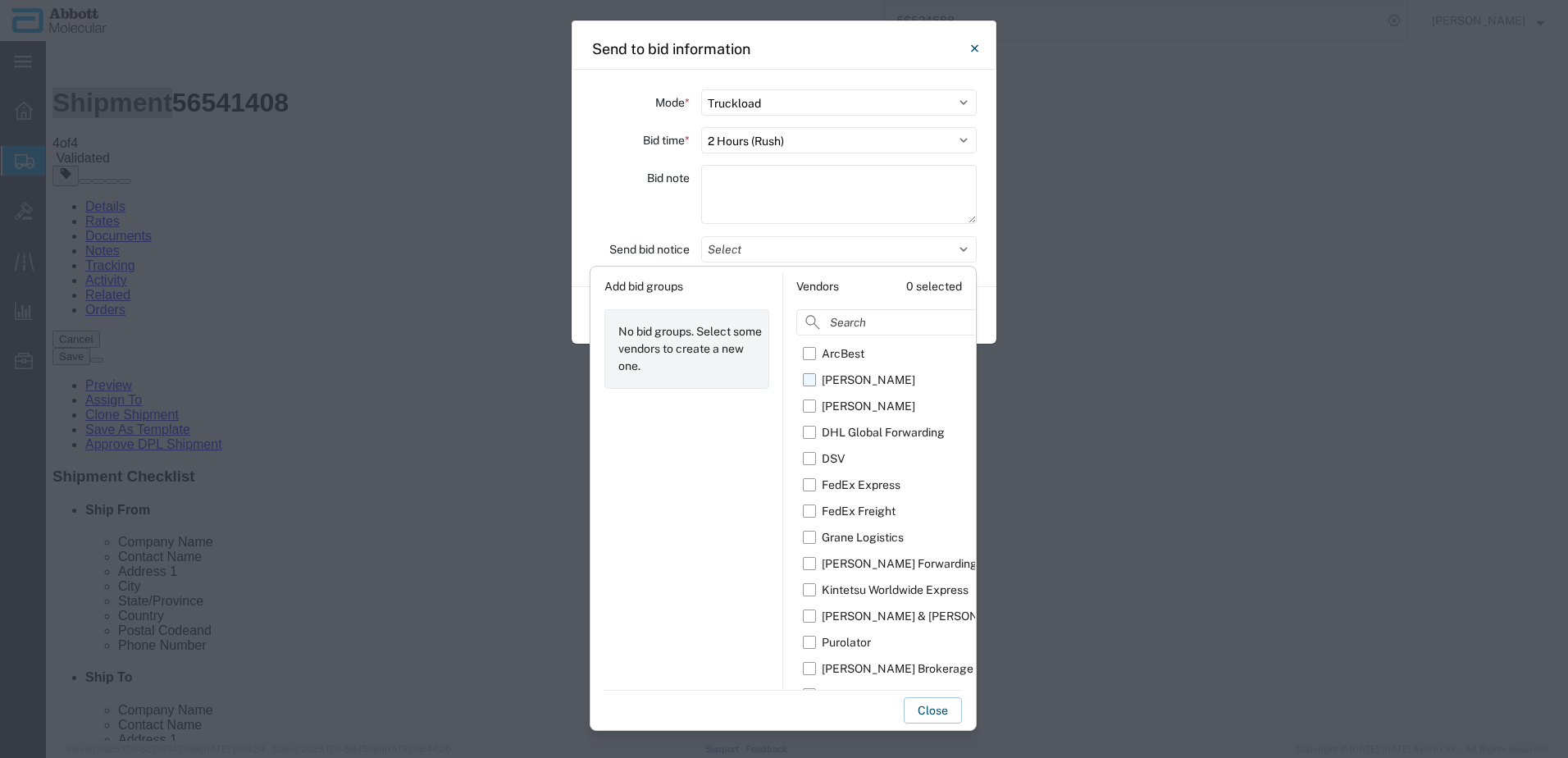
click at [813, 382] on label "[PERSON_NAME]" at bounding box center [918, 380] width 232 height 26
click at [0, 0] on input "[PERSON_NAME]" at bounding box center [0, 0] width 0 height 0
click at [811, 669] on label "[PERSON_NAME] Brokerage" at bounding box center [918, 669] width 232 height 26
click at [0, 0] on input "[PERSON_NAME] Brokerage" at bounding box center [0, 0] width 0 height 0
click at [811, 538] on label "Grane Logistics" at bounding box center [918, 537] width 232 height 26
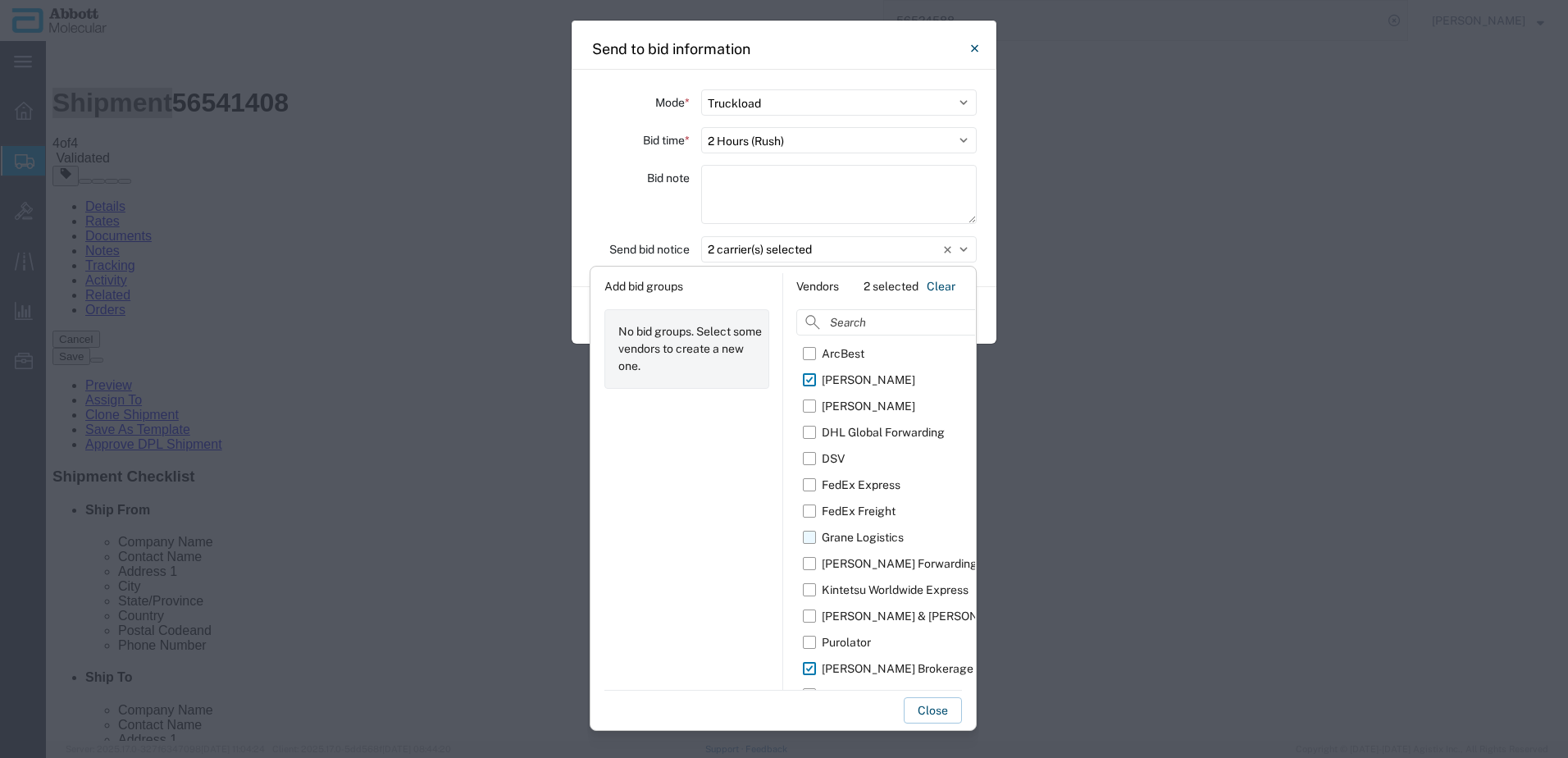
click at [0, 0] on input "Grane Logistics" at bounding box center [0, 0] width 0 height 0
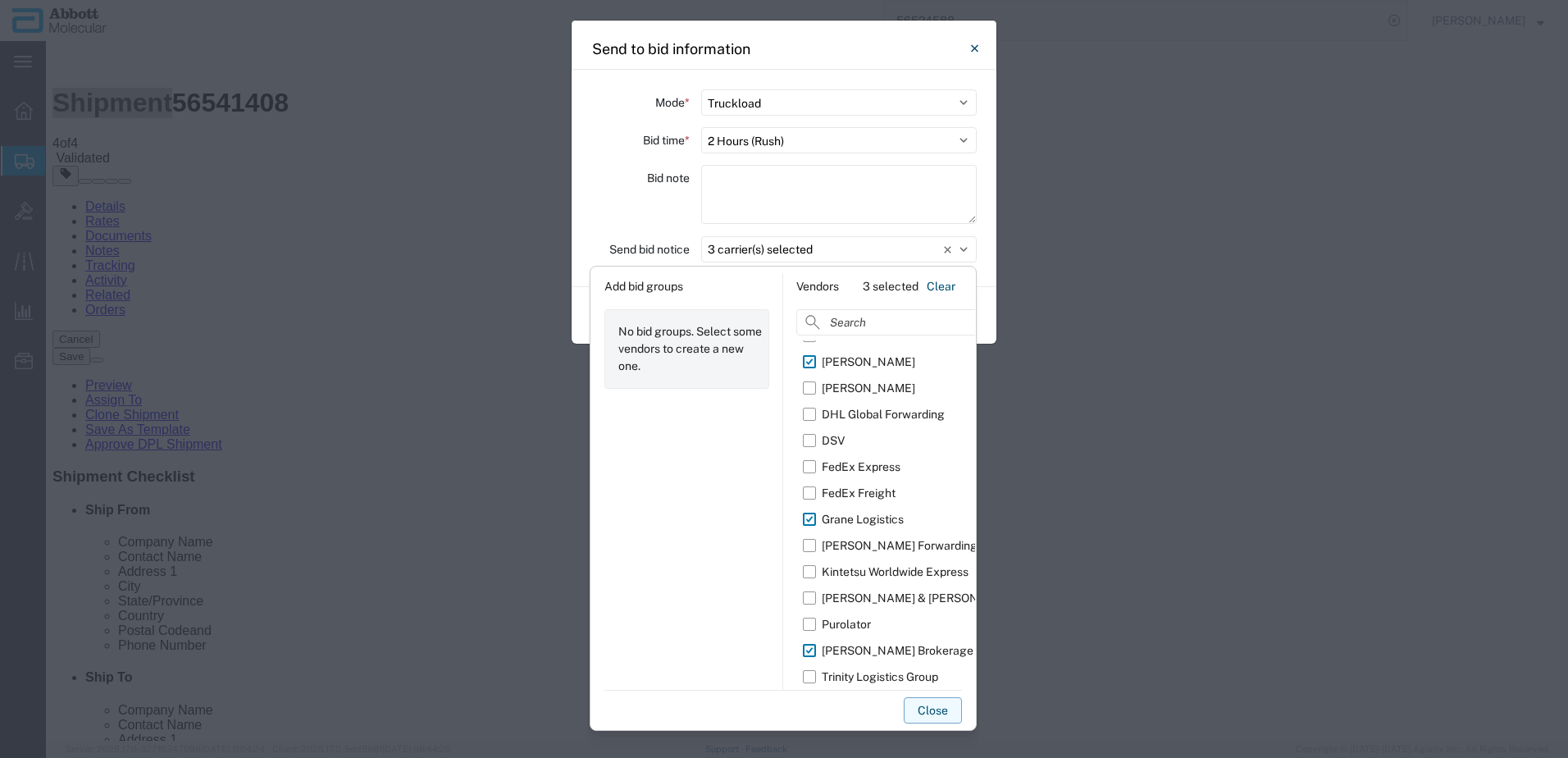
click at [932, 721] on button "Close" at bounding box center [932, 711] width 58 height 26
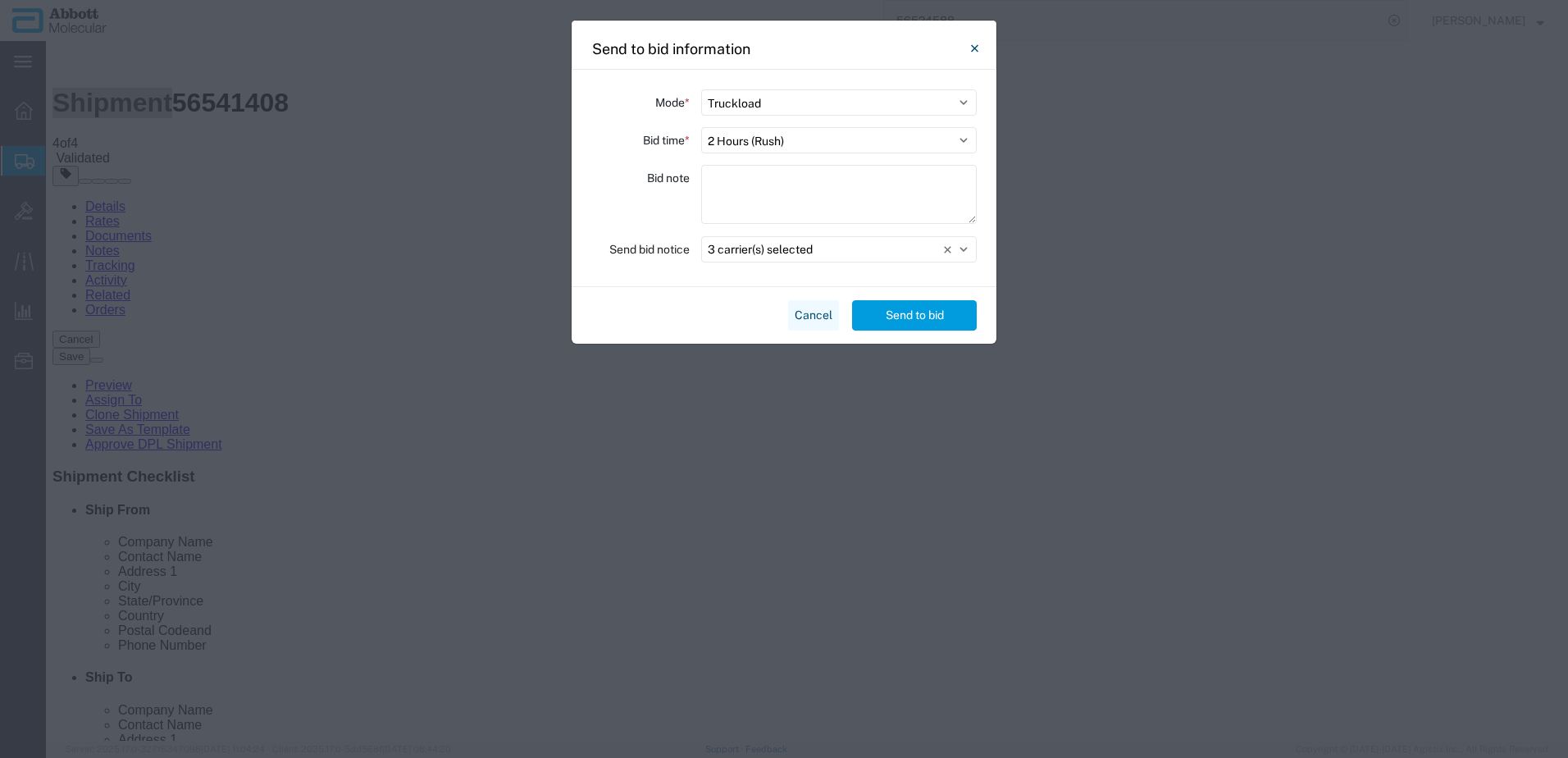
click at [811, 317] on button "Cancel" at bounding box center [813, 315] width 51 height 30
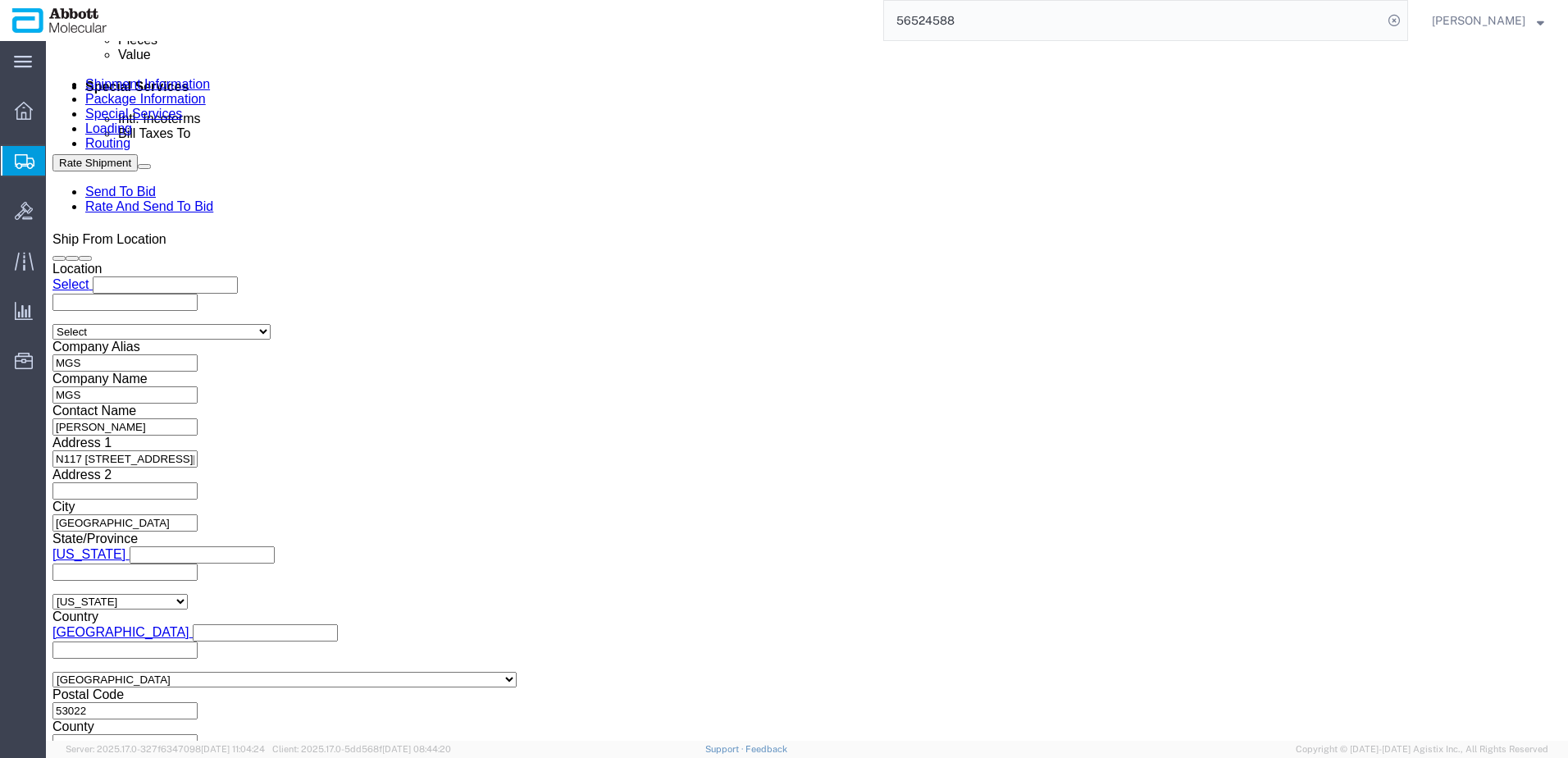
scroll to position [1025, 0]
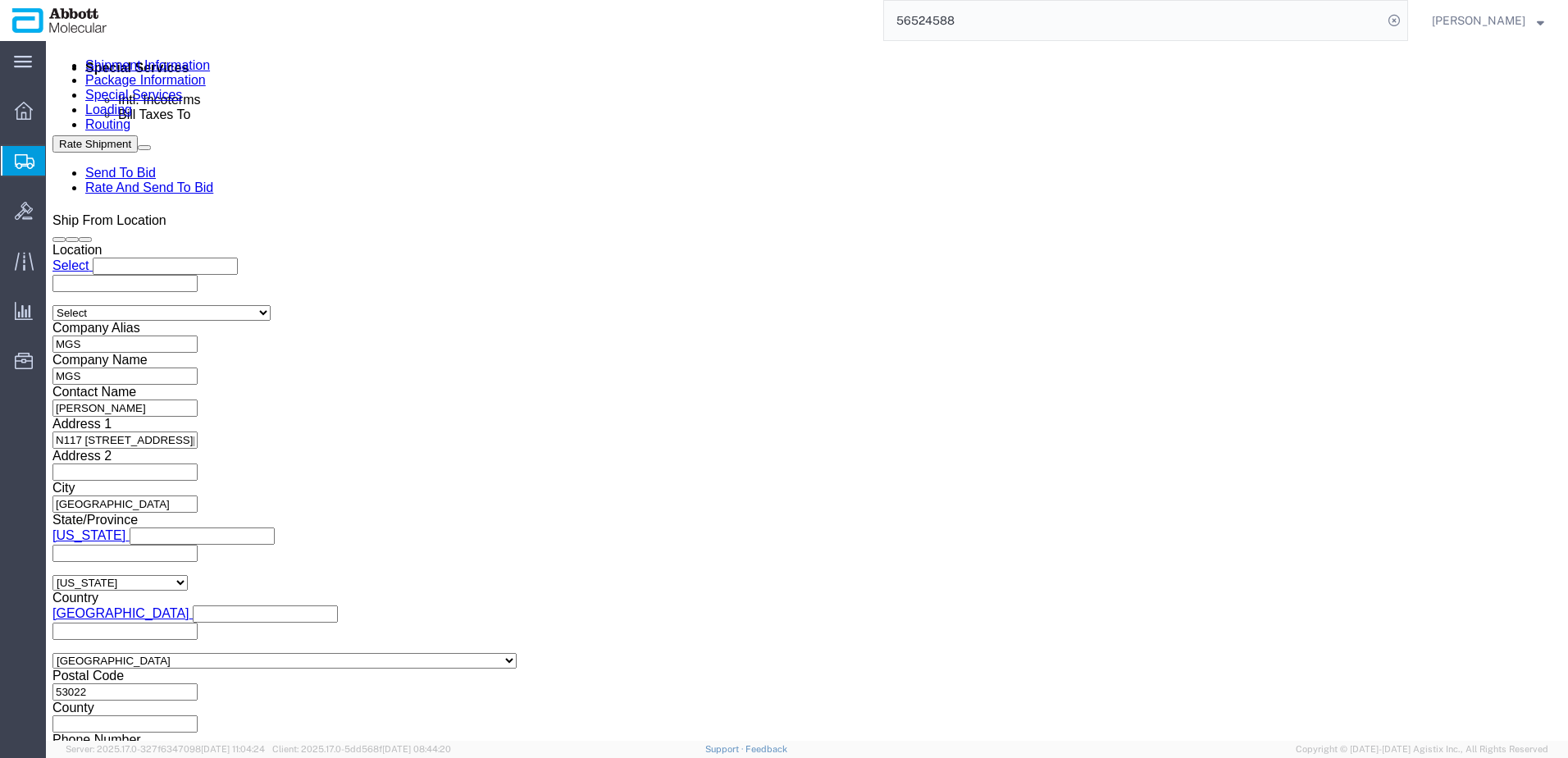
click button "Continue"
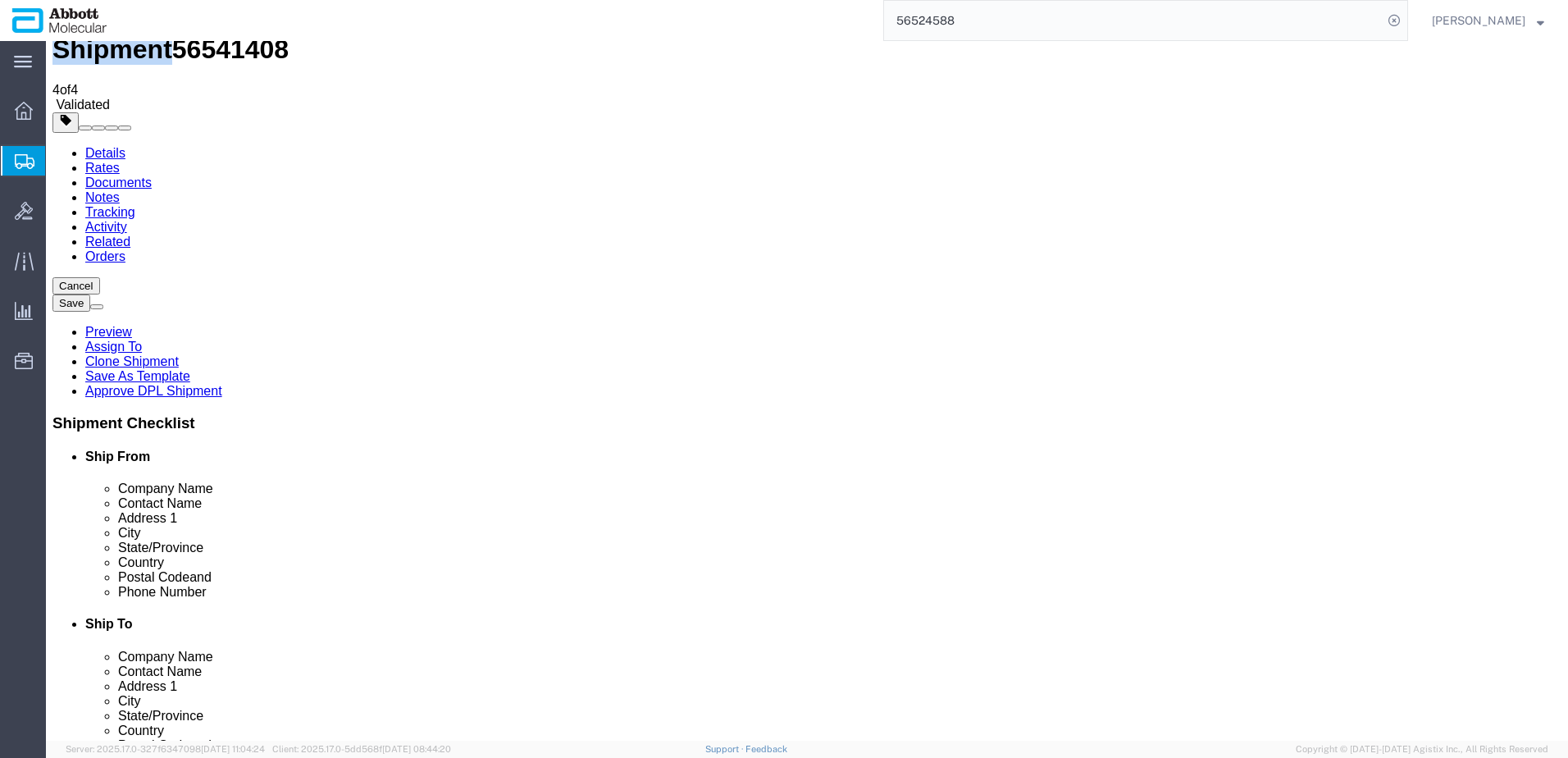
scroll to position [82, 0]
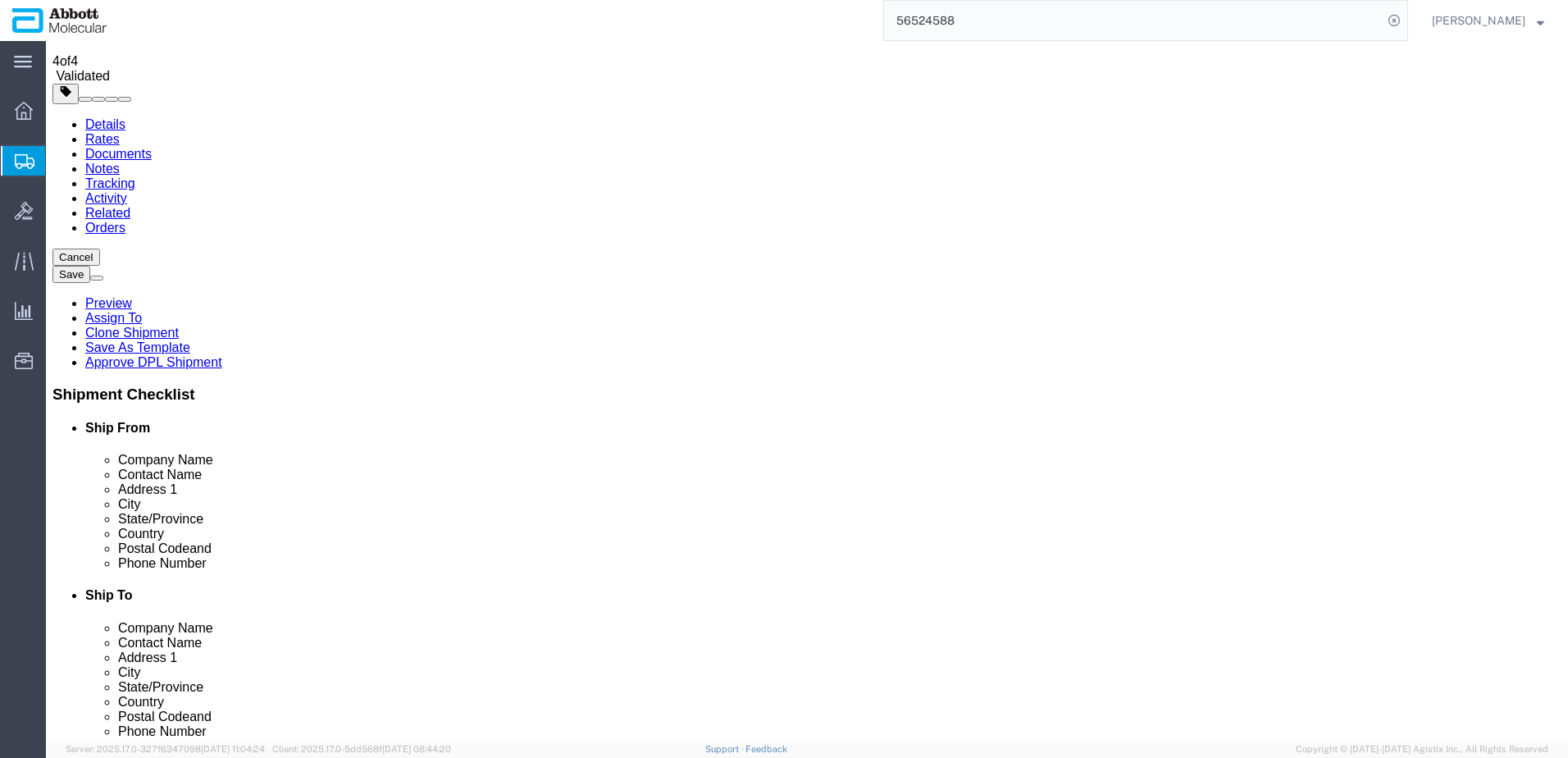
click link "Send To Bid"
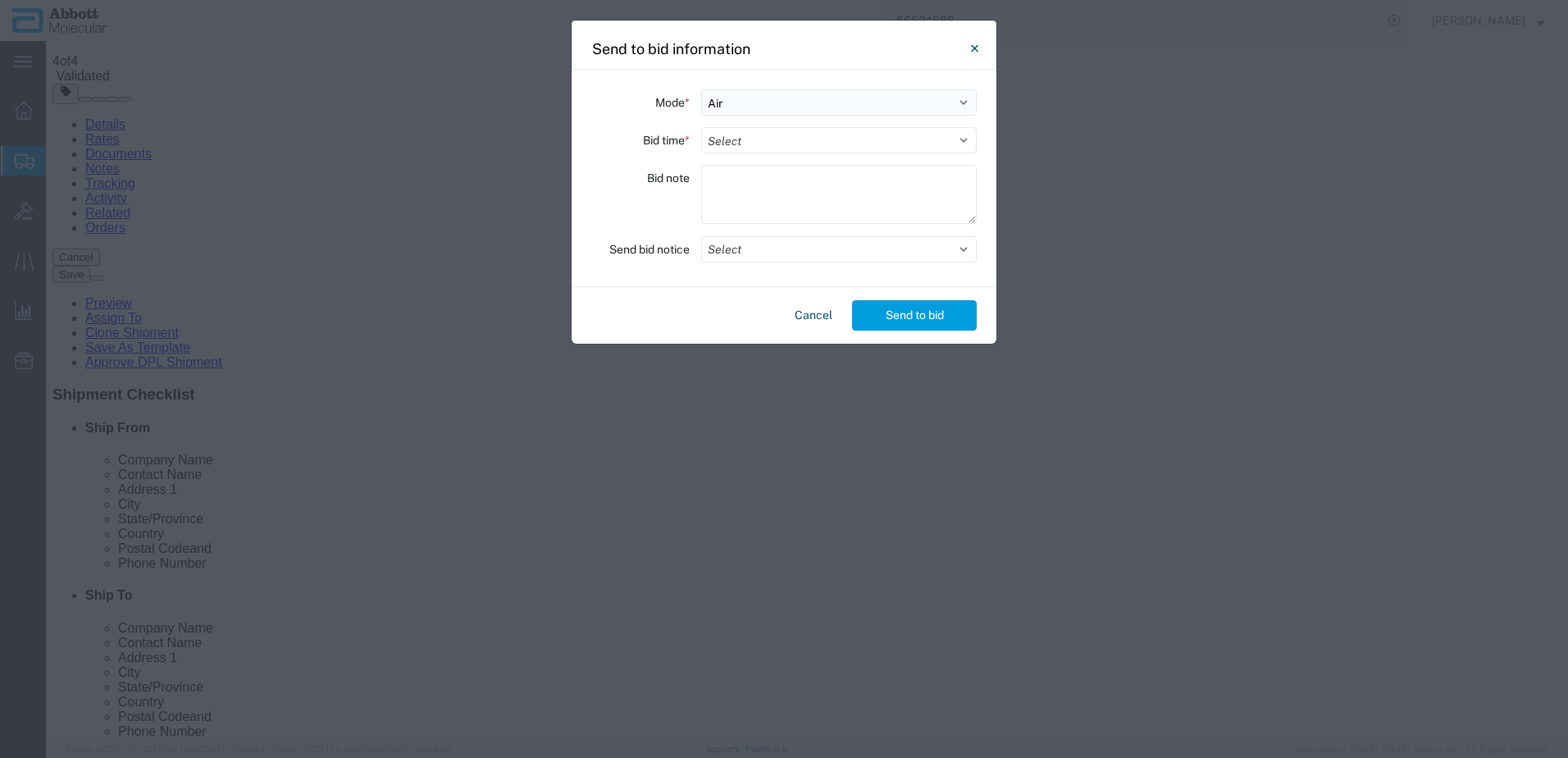
click at [753, 102] on select "Select Small Parcel Truckload Air Rail Less than Truckload Ocean Freight Multi-…" at bounding box center [839, 102] width 276 height 26
select select "TL"
click at [702, 89] on select "Select Small Parcel Truckload Air Rail Less than Truckload Ocean Freight Multi-…" at bounding box center [839, 102] width 276 height 26
click at [761, 142] on select "Select 30 Min (Rush) 1 Hour (Rush) 2 Hours (Rush) 4 Hours (Rush) 8 Hours (Rush)…" at bounding box center [839, 140] width 276 height 26
click at [702, 127] on select "Select 30 Min (Rush) 1 Hour (Rush) 2 Hours (Rush) 4 Hours (Rush) 8 Hours (Rush)…" at bounding box center [839, 140] width 276 height 26
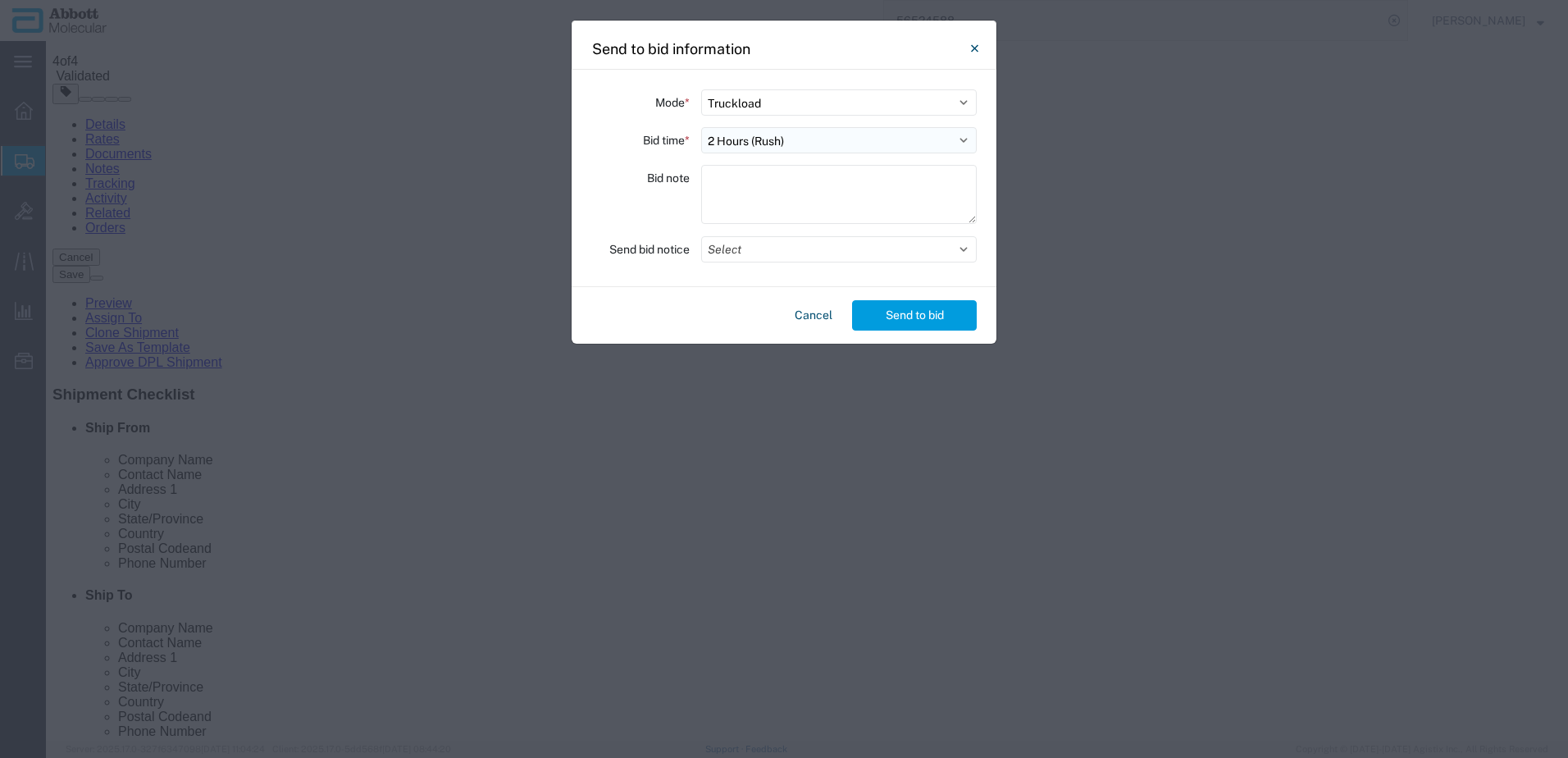
click at [797, 146] on select "Select 30 Min (Rush) 1 Hour (Rush) 2 Hours (Rush) 4 Hours (Rush) 8 Hours (Rush)…" at bounding box center [839, 140] width 276 height 26
select select "1"
click at [702, 127] on select "Select 30 Min (Rush) 1 Hour (Rush) 2 Hours (Rush) 4 Hours (Rush) 8 Hours (Rush)…" at bounding box center [839, 140] width 276 height 26
click at [748, 250] on button "Select" at bounding box center [839, 249] width 276 height 26
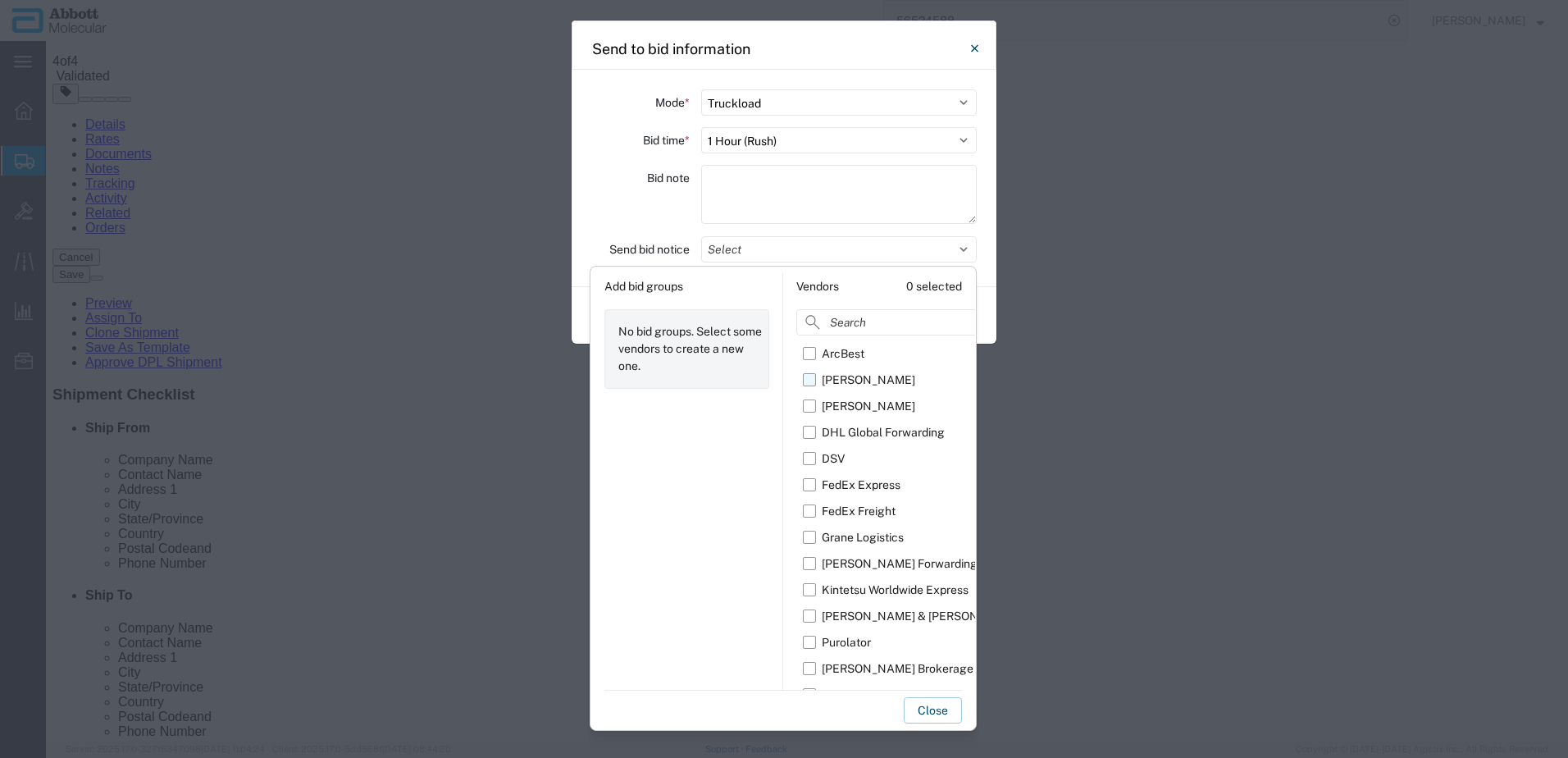
click at [808, 377] on label "[PERSON_NAME]" at bounding box center [918, 380] width 232 height 26
click at [0, 0] on input "[PERSON_NAME]" at bounding box center [0, 0] width 0 height 0
click at [809, 544] on label "Grane Logistics" at bounding box center [918, 537] width 232 height 26
click at [0, 0] on input "Grane Logistics" at bounding box center [0, 0] width 0 height 0
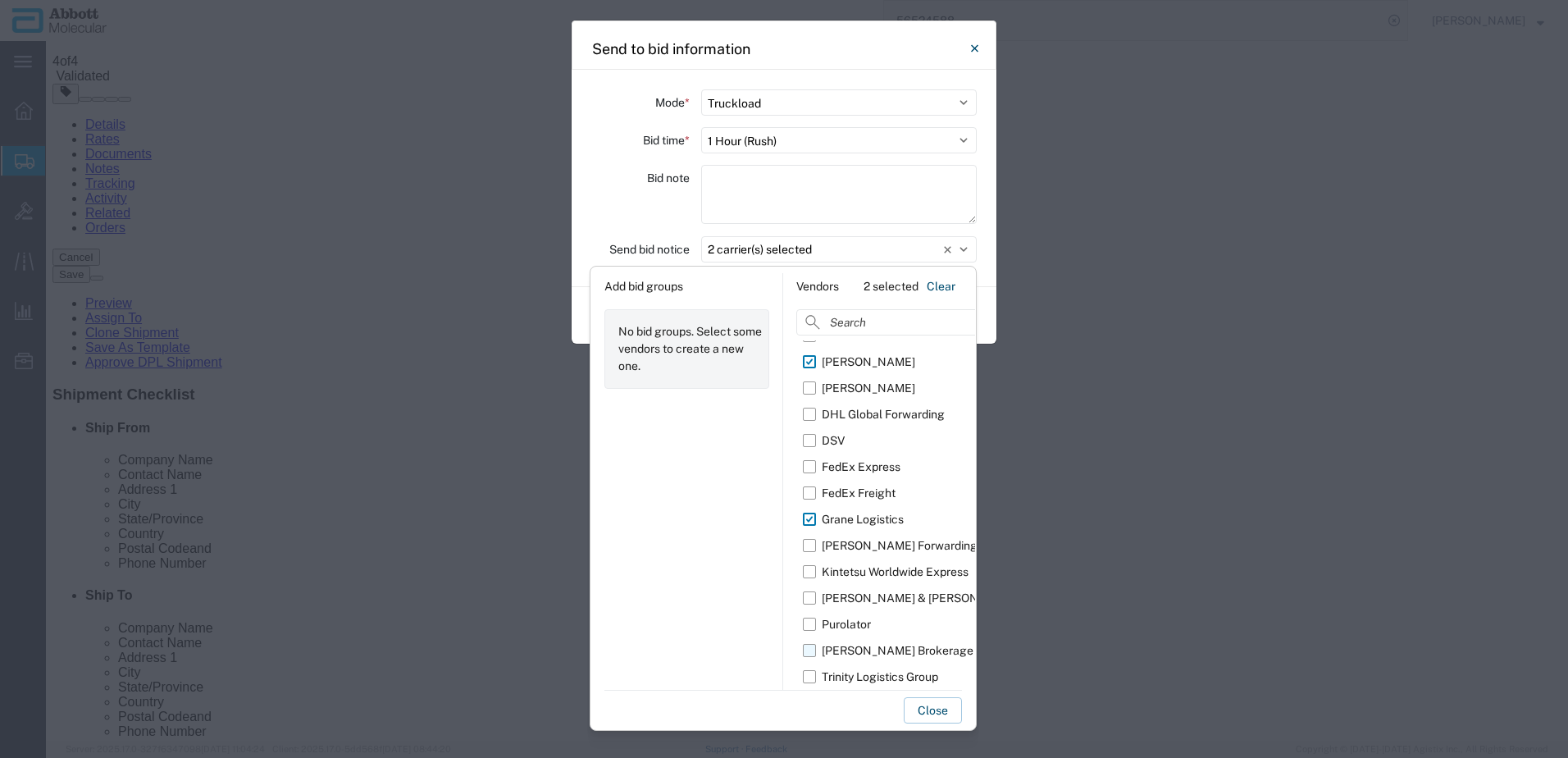
click at [811, 652] on label "[PERSON_NAME] Brokerage" at bounding box center [918, 651] width 232 height 26
click at [0, 0] on input "[PERSON_NAME] Brokerage" at bounding box center [0, 0] width 0 height 0
click at [915, 708] on button "Close" at bounding box center [932, 711] width 58 height 26
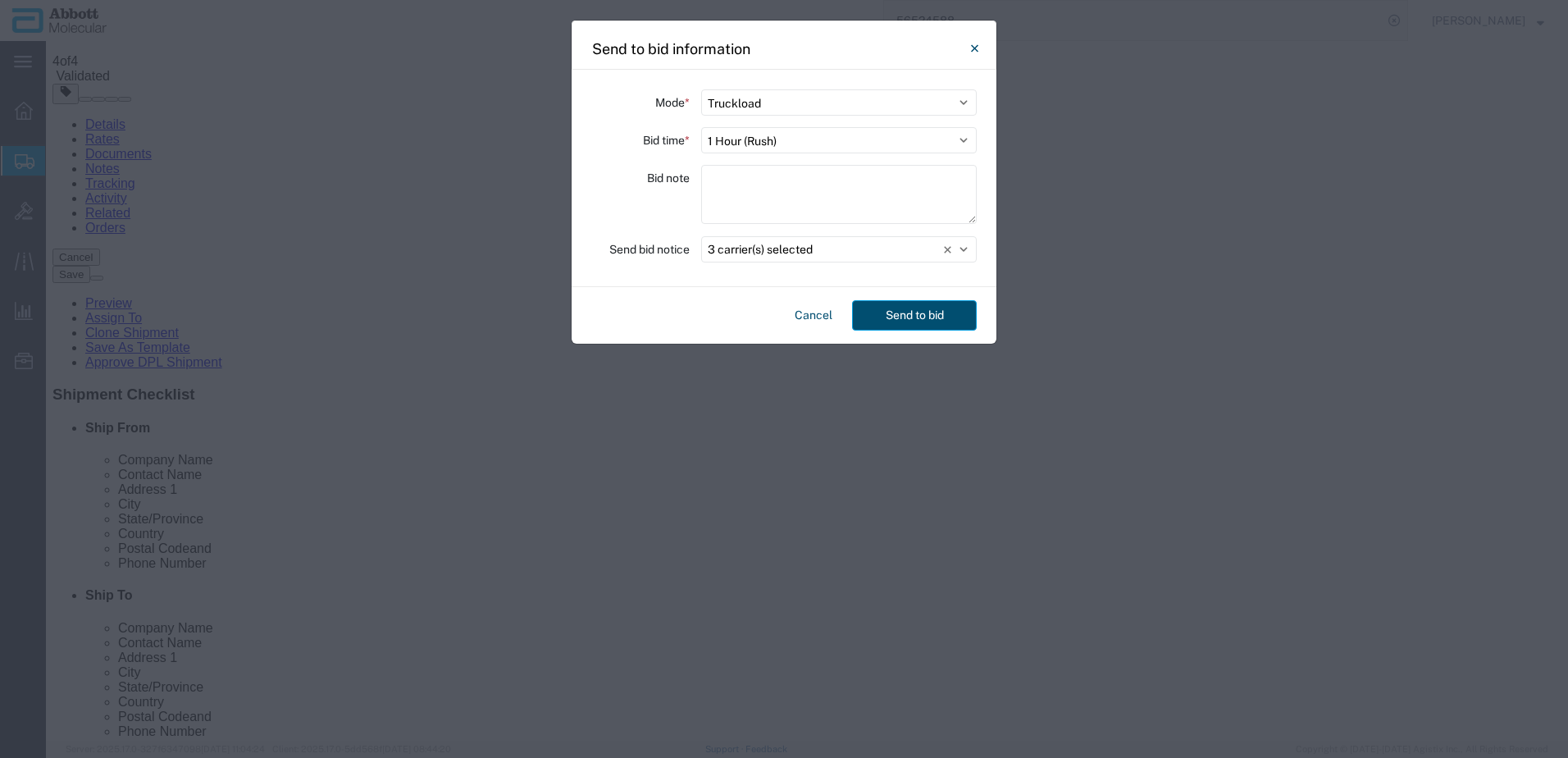
click at [914, 316] on button "Send to bid" at bounding box center [914, 315] width 125 height 30
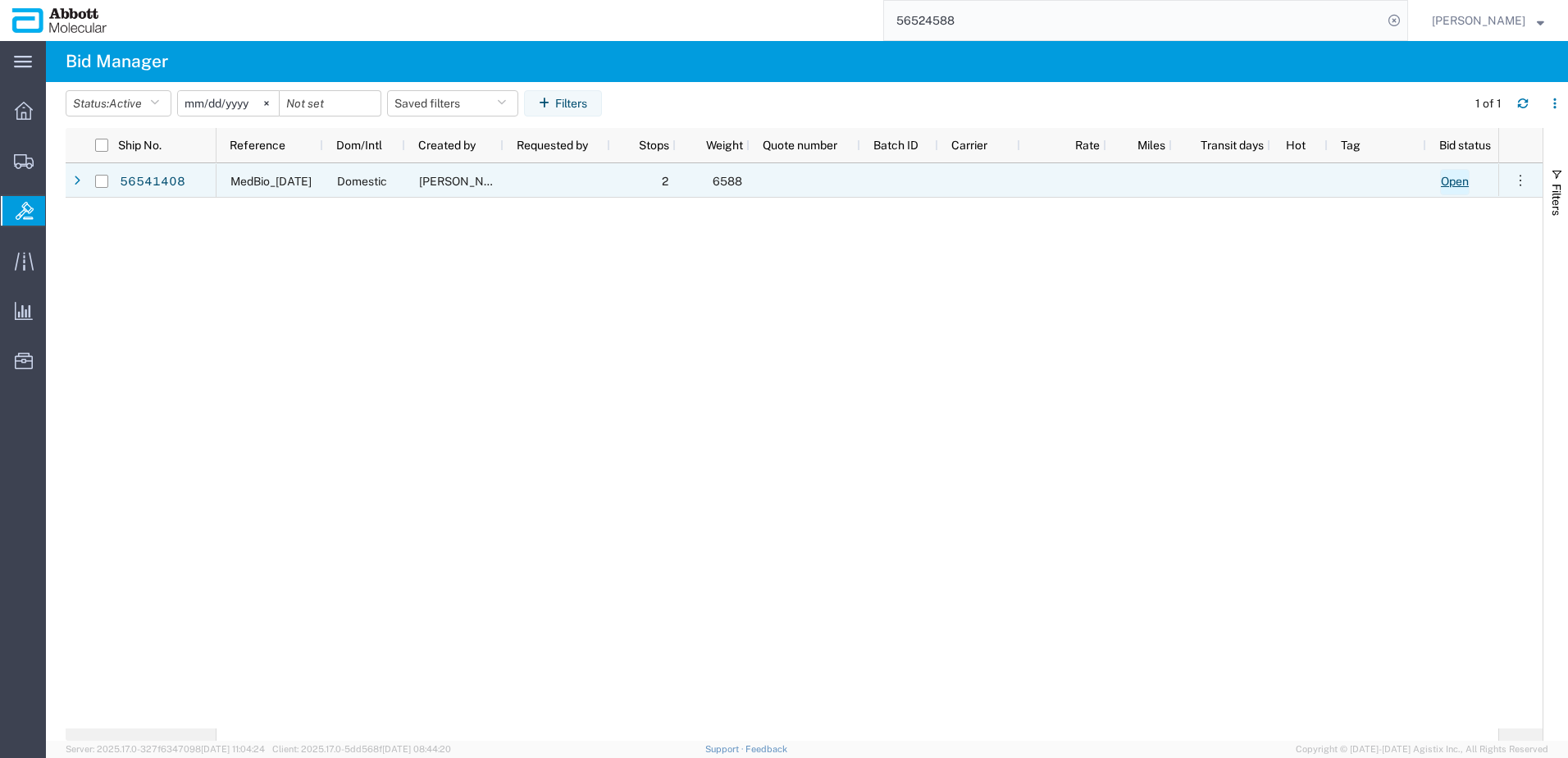
click at [1463, 178] on link "Open" at bounding box center [1455, 182] width 30 height 26
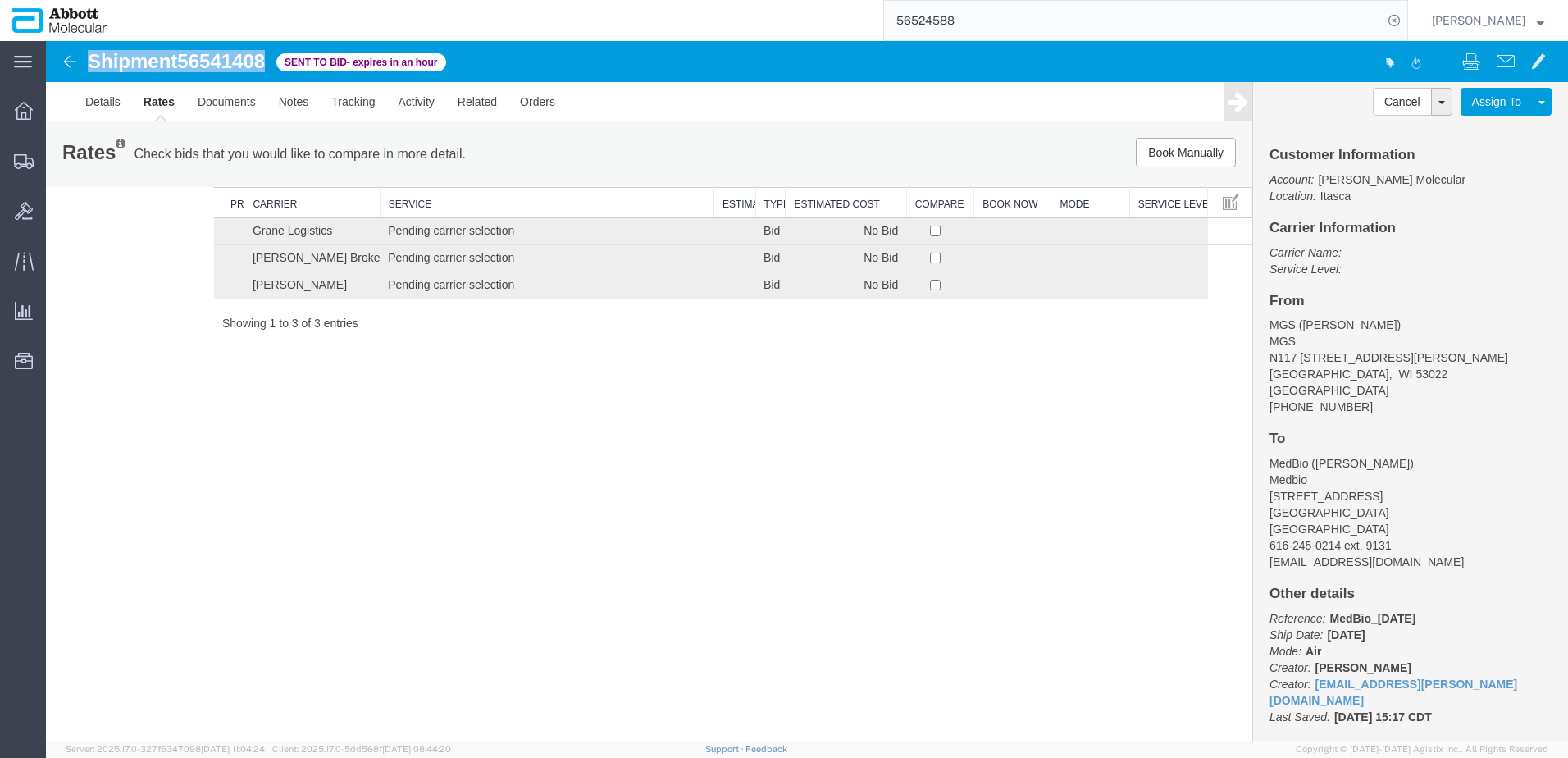
drag, startPoint x: 90, startPoint y: 65, endPoint x: 271, endPoint y: 52, distance: 181.5
click at [271, 52] on div "Shipment 56541408 of Sent to Bid - expires in an hour" at bounding box center [428, 66] width 760 height 31
copy h1 "Shipment 56541408"
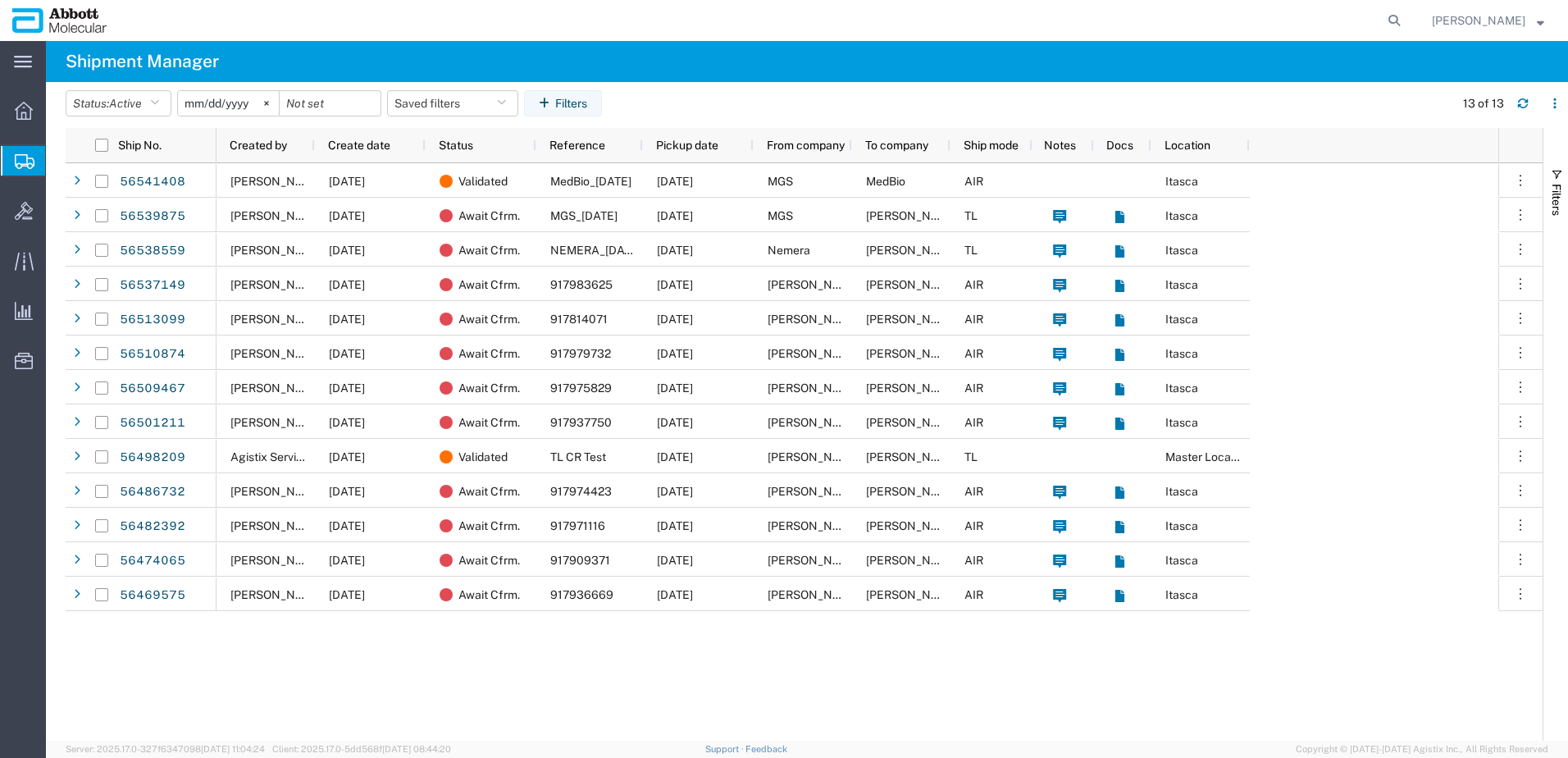
click at [0, 0] on span "Create from Template" at bounding box center [0, 0] width 0 height 0
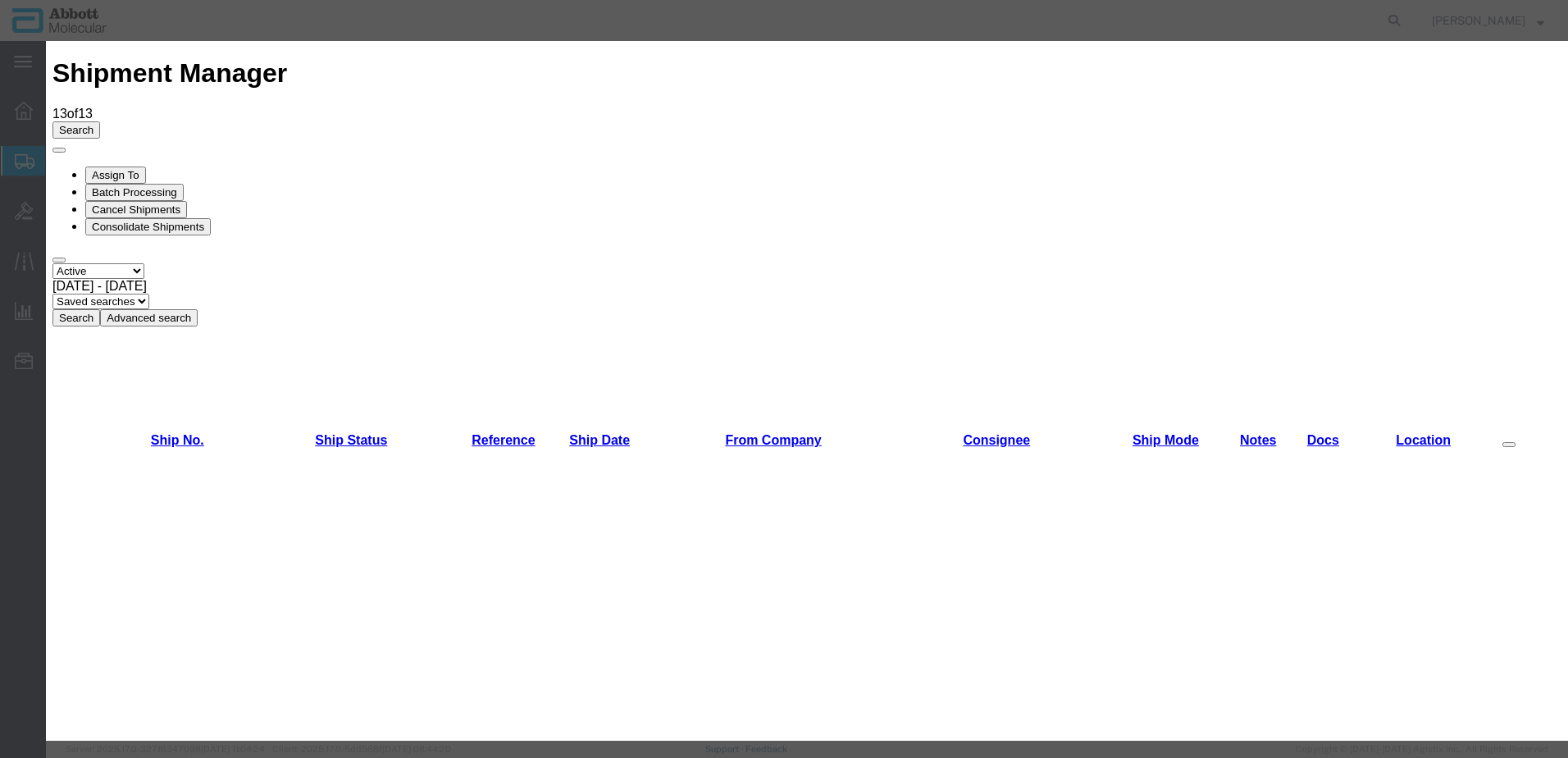
scroll to position [656, 0]
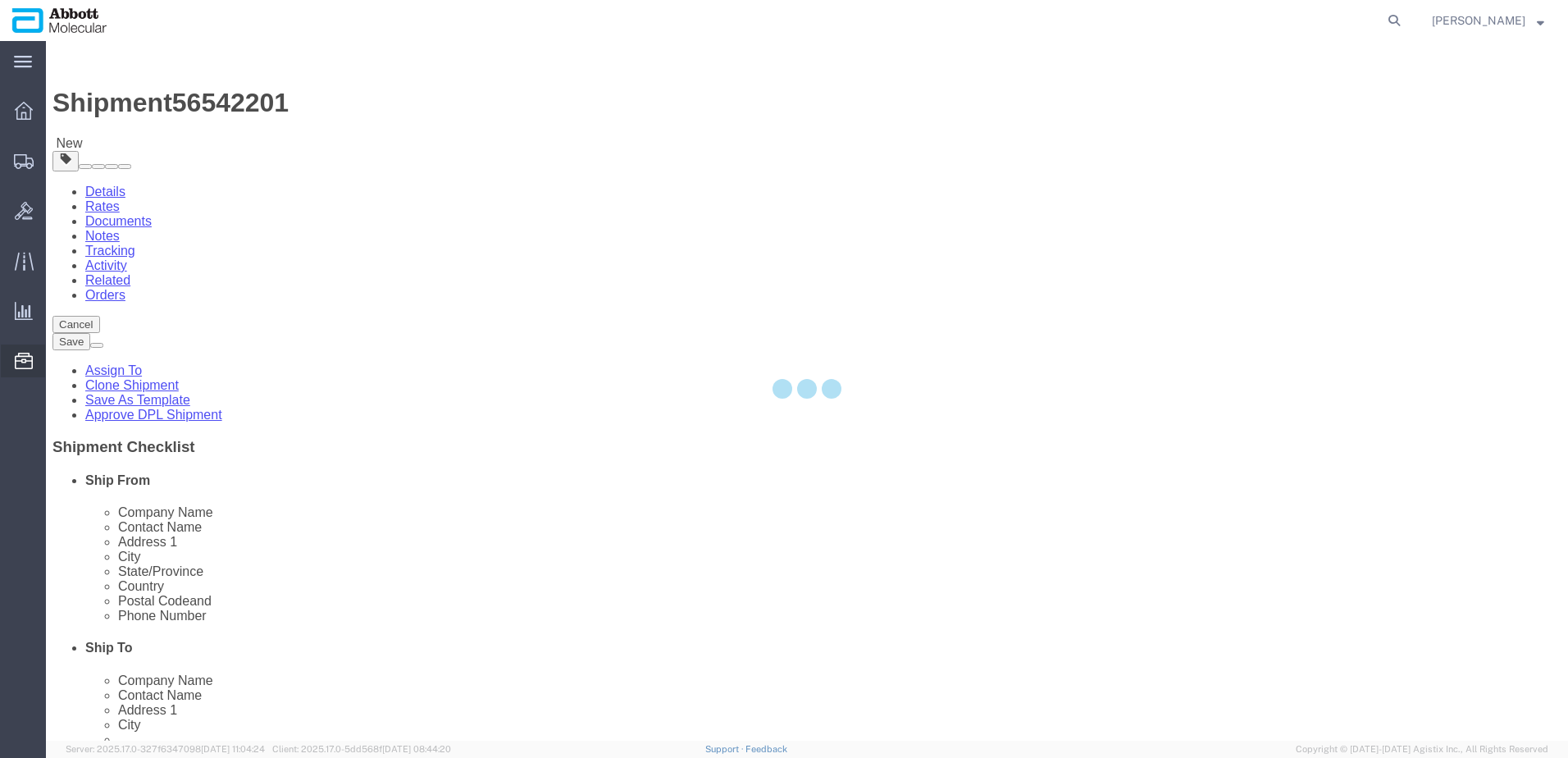
select select "48454"
select select
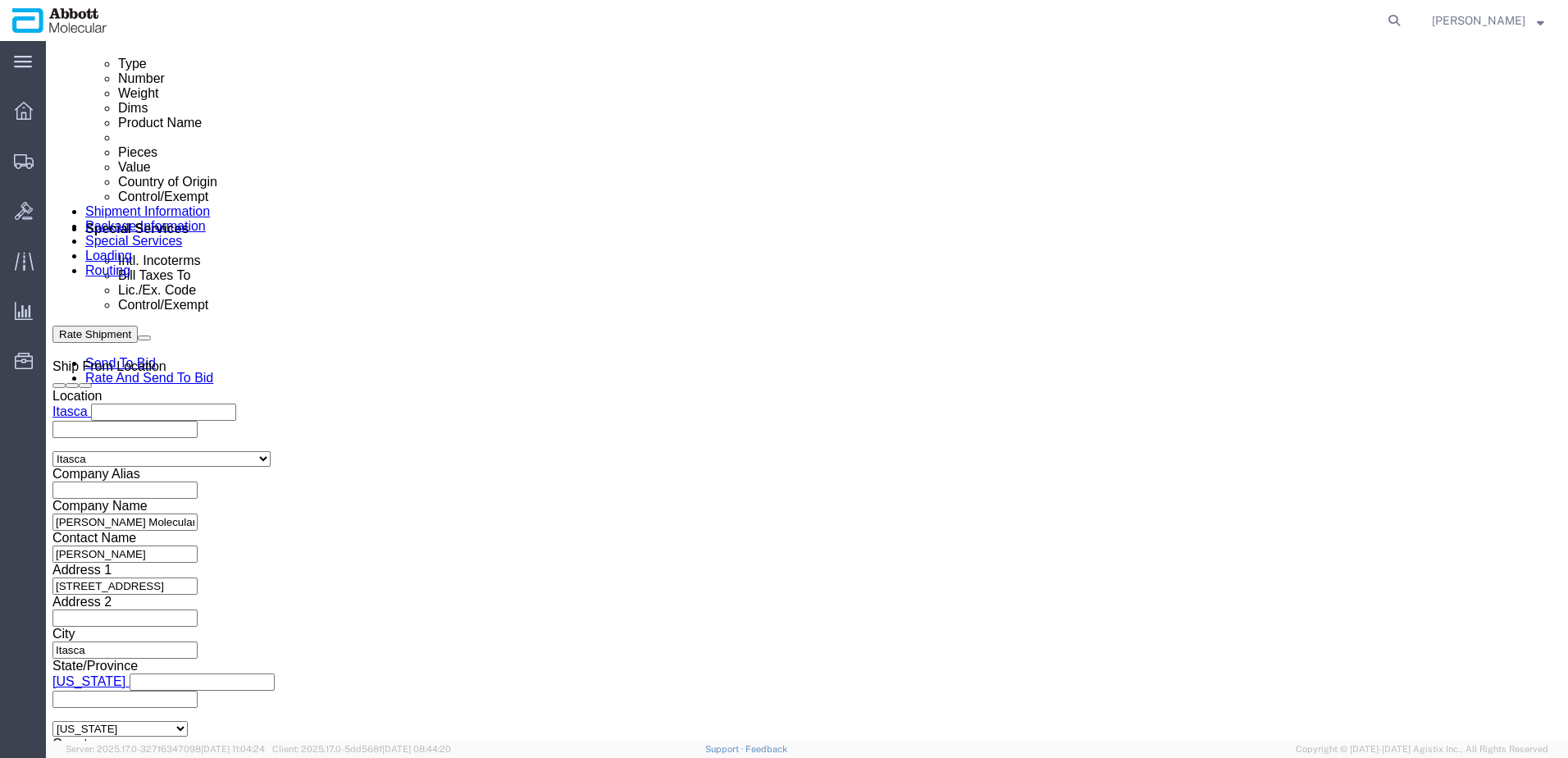
scroll to position [903, 0]
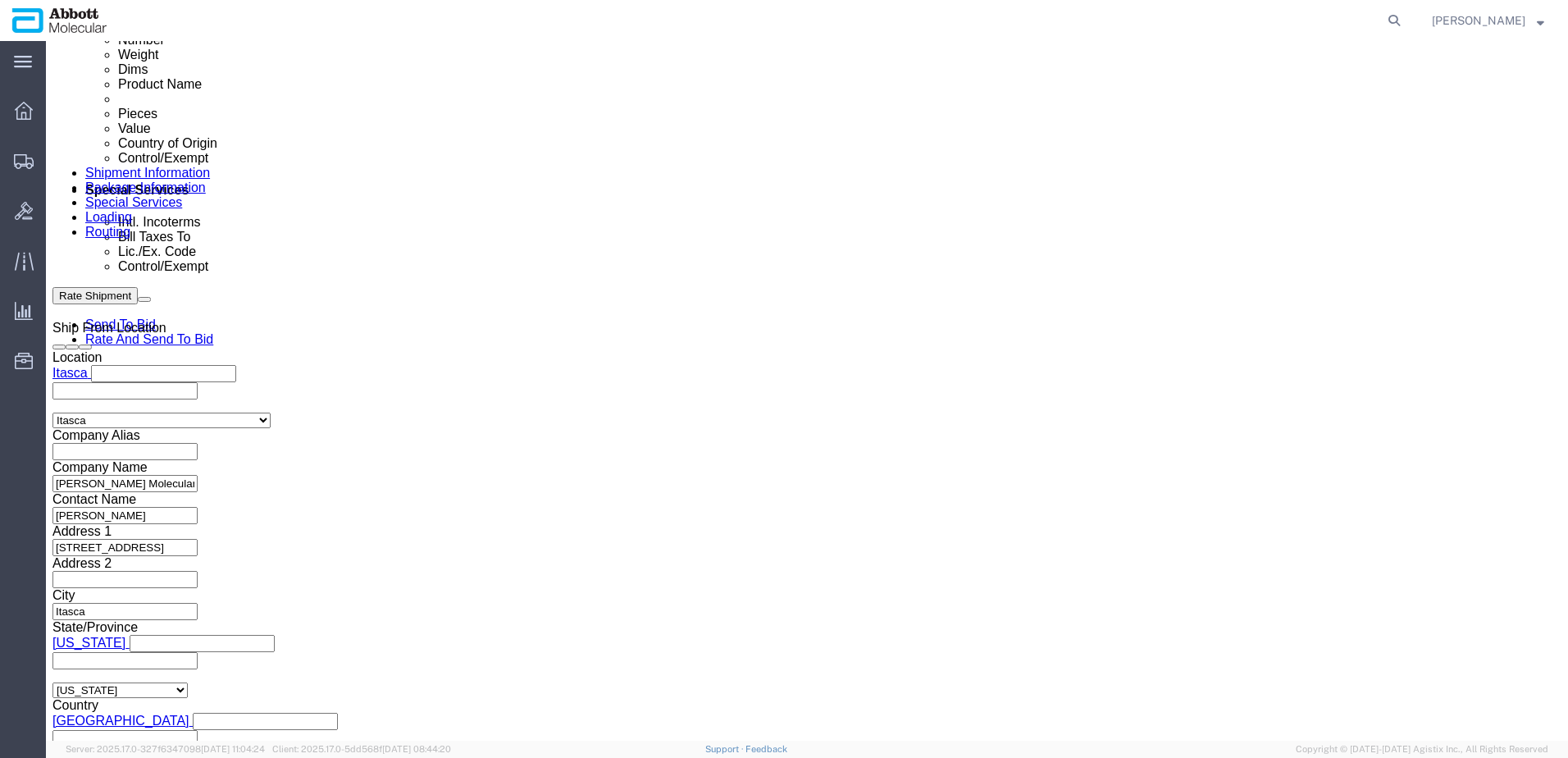
click button "Add reference"
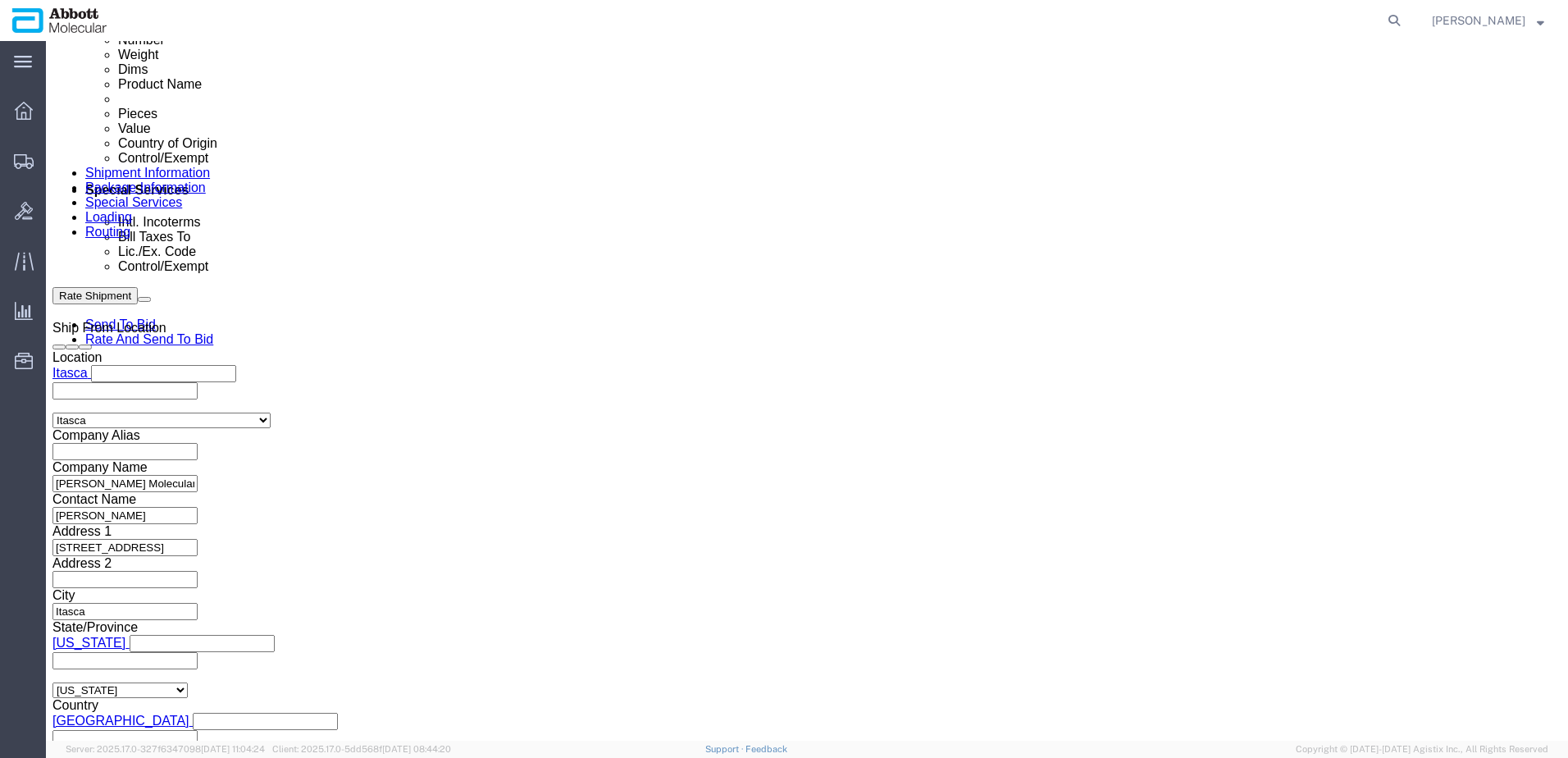
click button "Add reference"
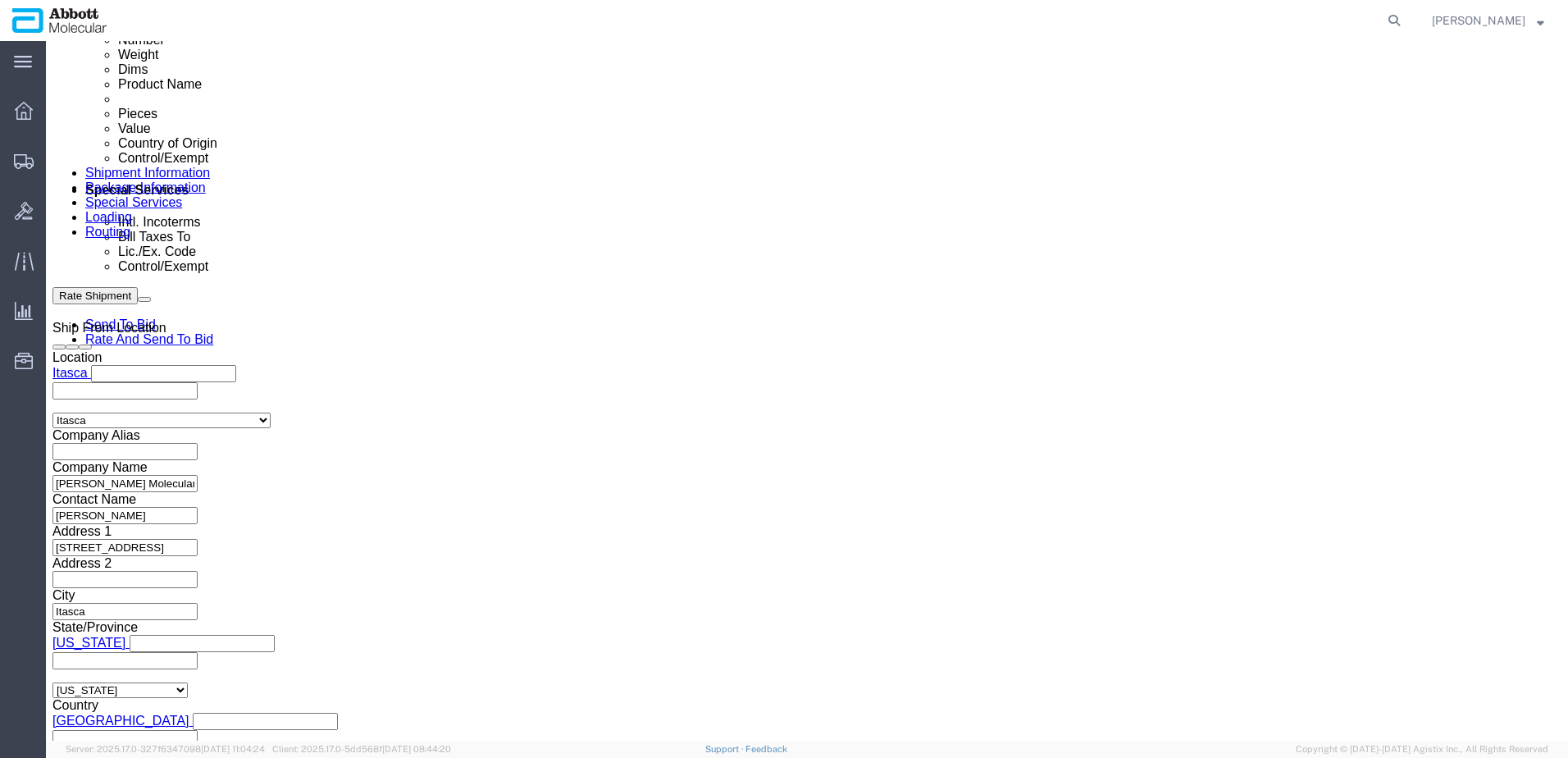
click input "text"
paste input "917957251"
type input "917957251"
select select "INVOICE"
paste input "917957251"
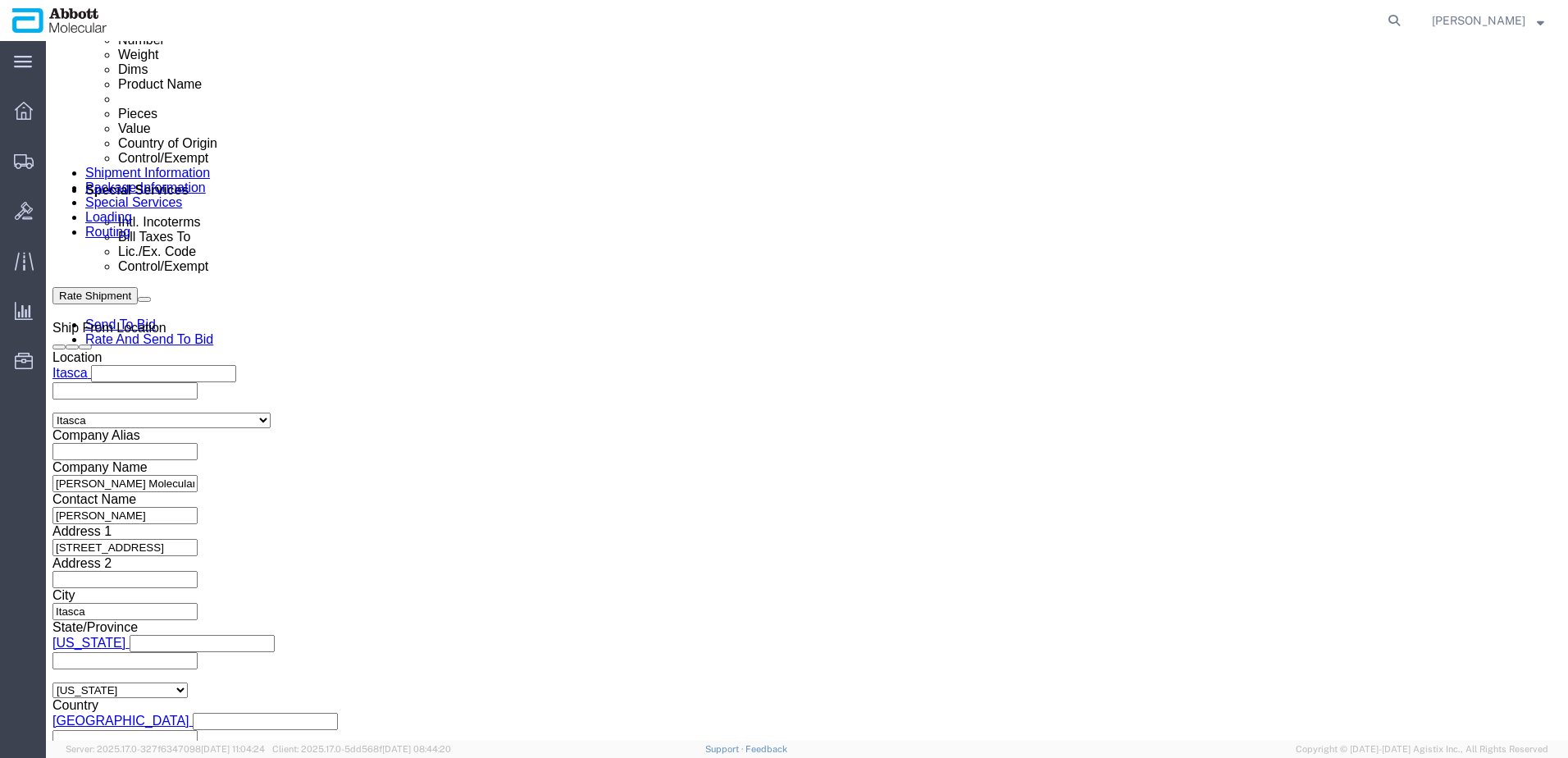
type input "917957252"
select select "INVOICE"
paste input "917957251"
type input "917957253"
select select "INVOICE"
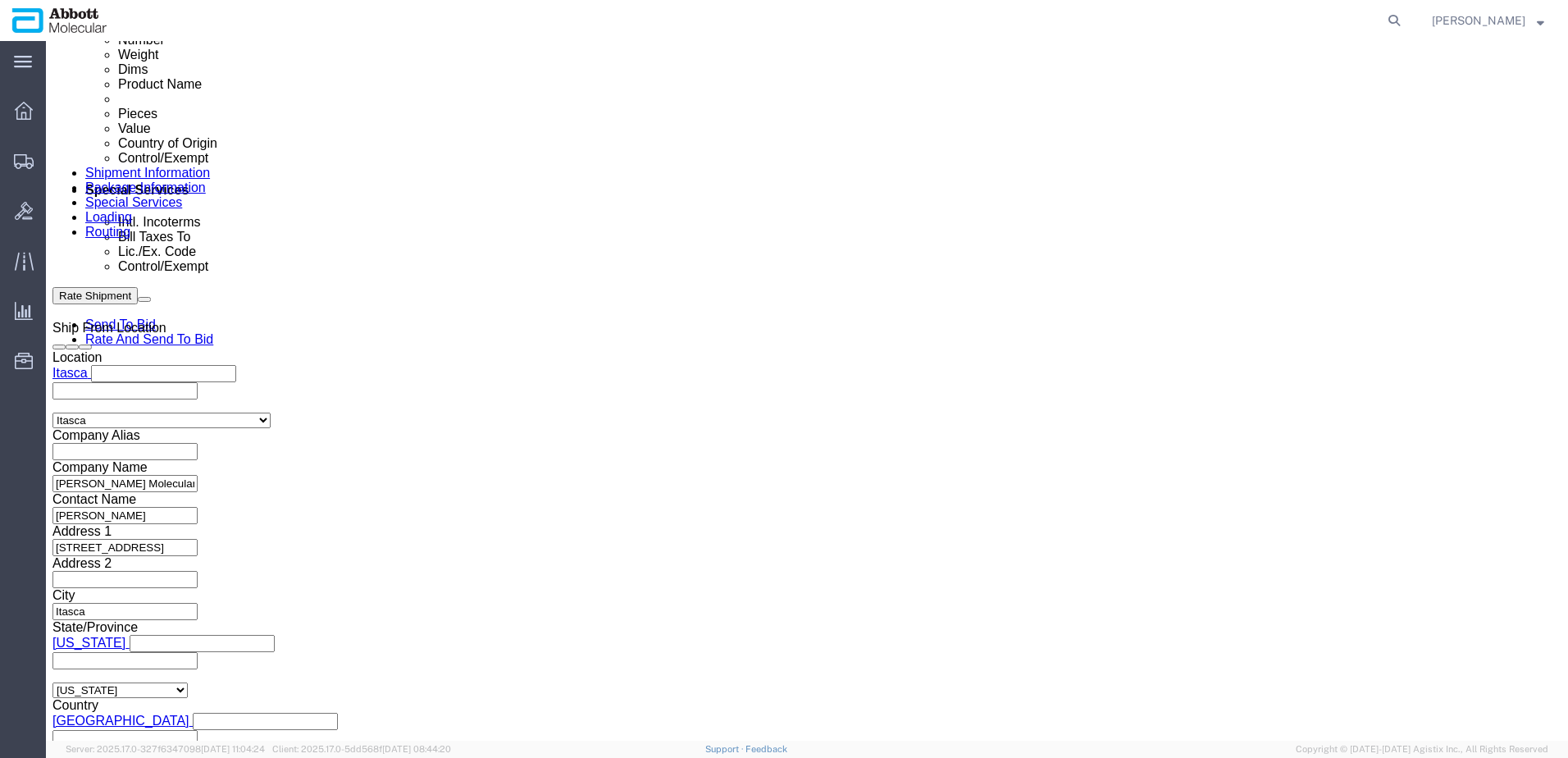
paste input "917957251"
type input "917957254"
select select "INVOICE"
paste input "917957251"
type input "917957255"
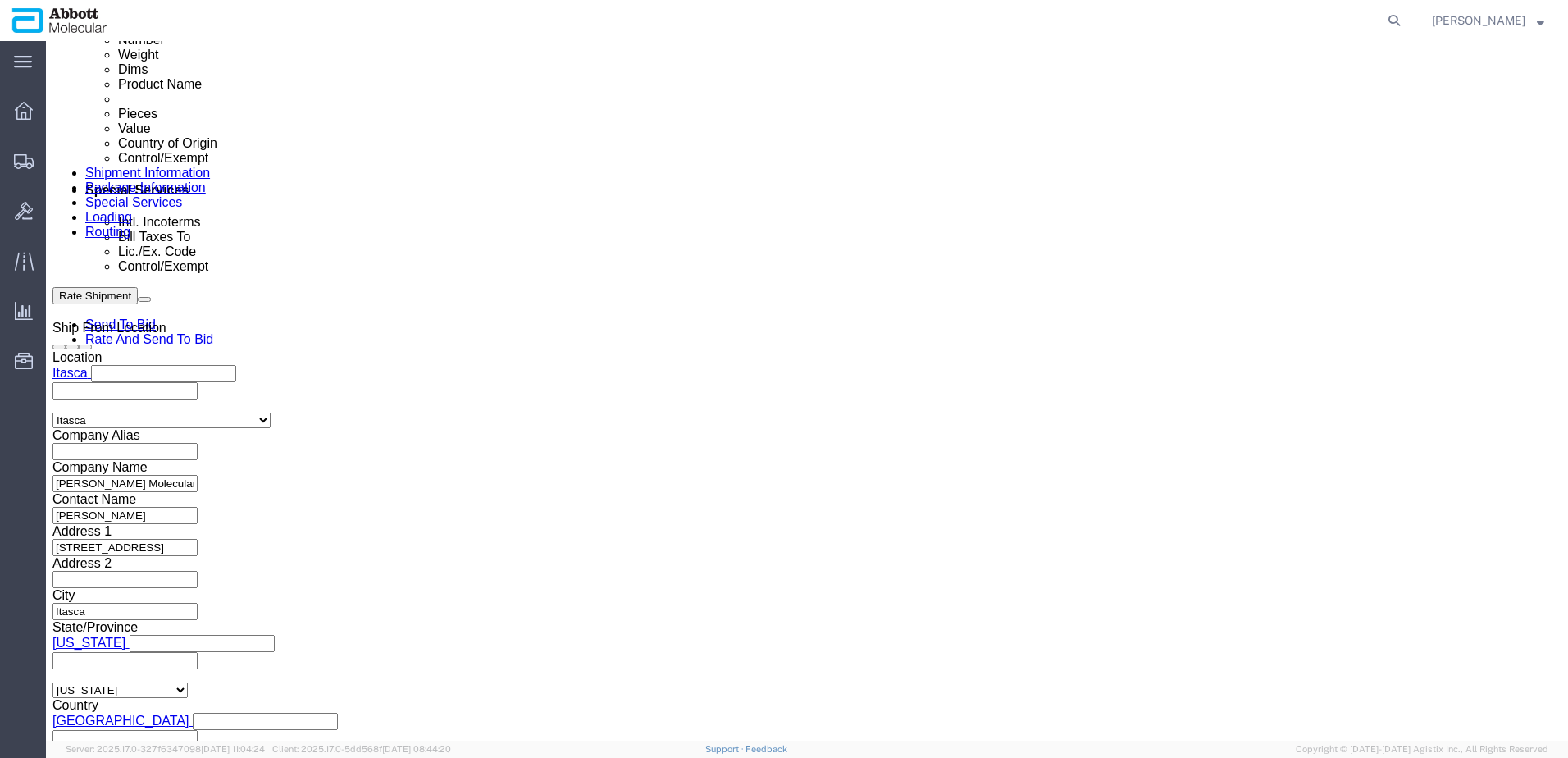
select select "INVOICE"
paste input "917957251"
type input "917957256"
select select "INVOICE"
paste input "917957251"
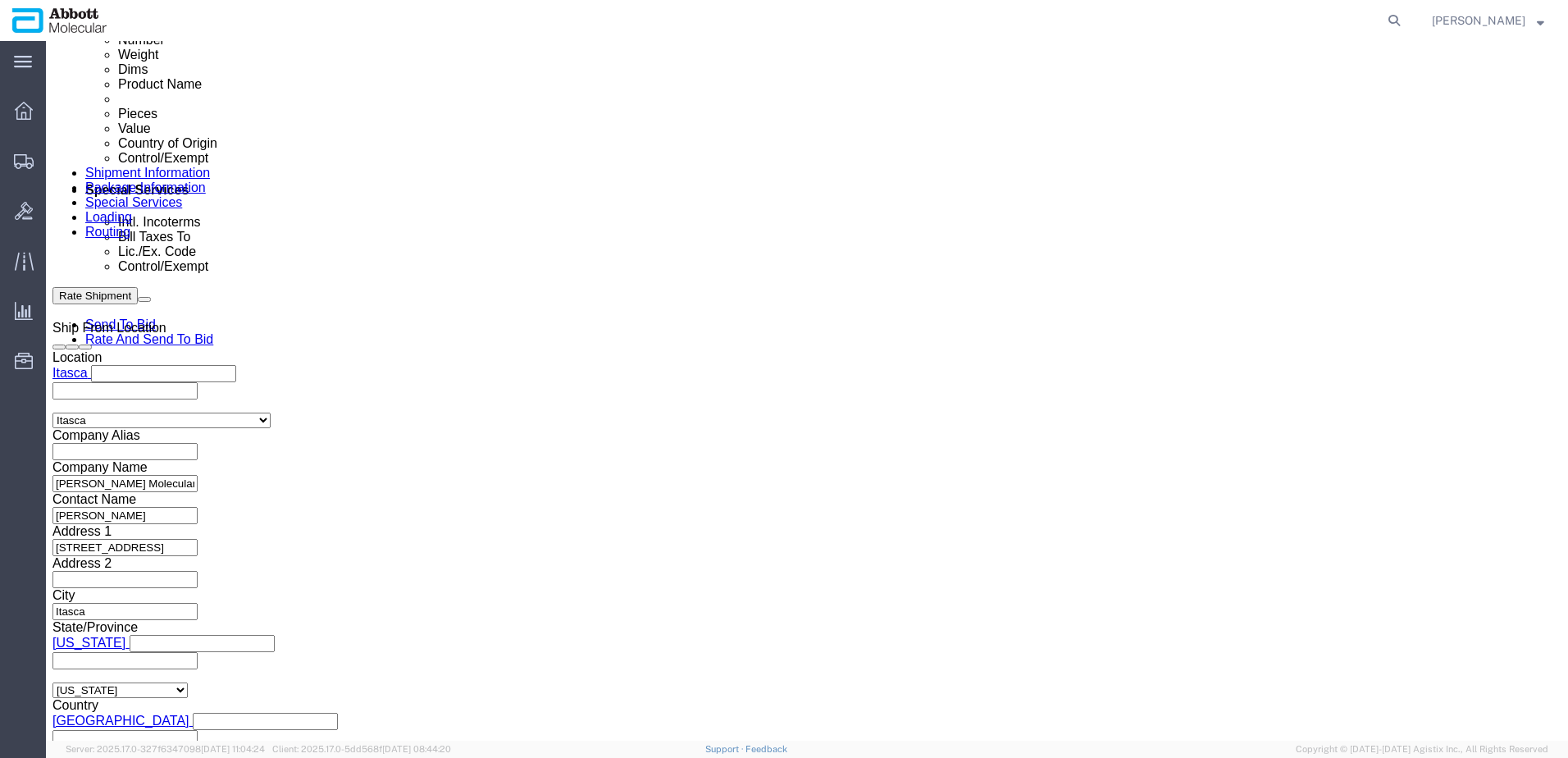
type input "917957257"
select select "INVOICE"
paste input "917957251"
type input "917957258"
select select "INVOICE"
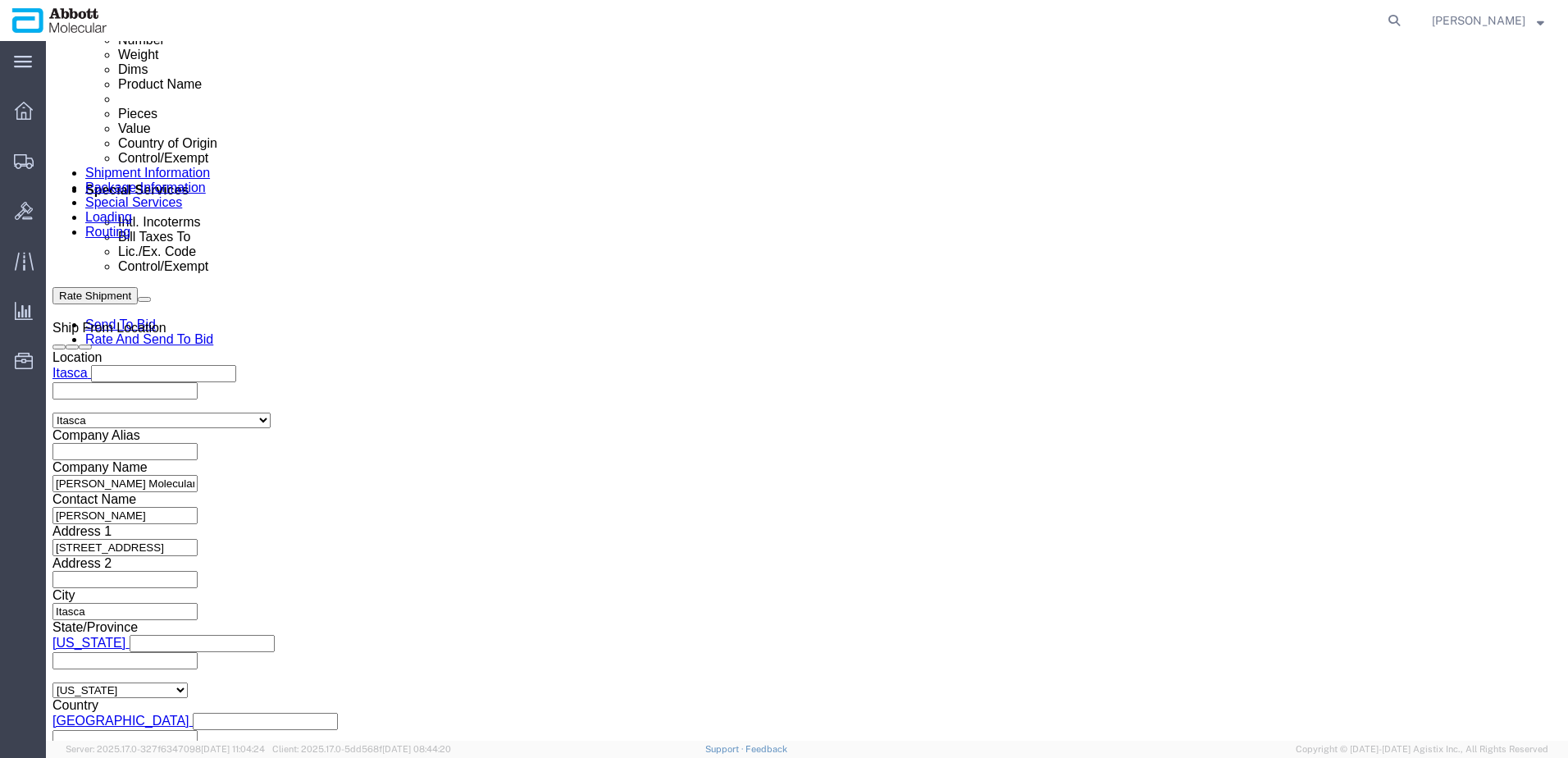
paste input "917957251"
type input "917957259"
select select "INVOICE"
paste input "917980865"
type input "917980865"
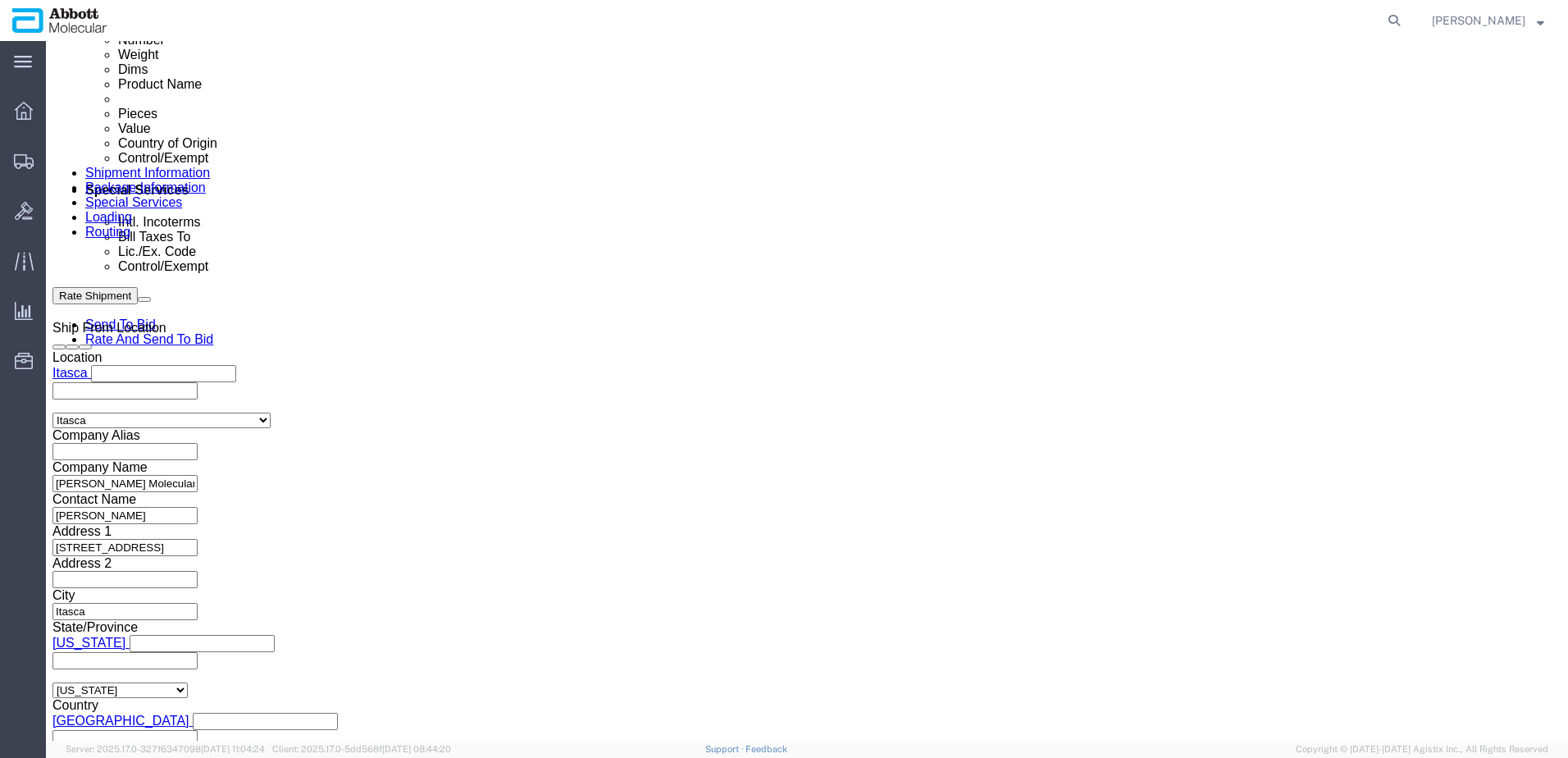
select select "INVOICE"
paste input "917982268"
type input "917982268"
select select "INVOICE"
paste input "917982268"
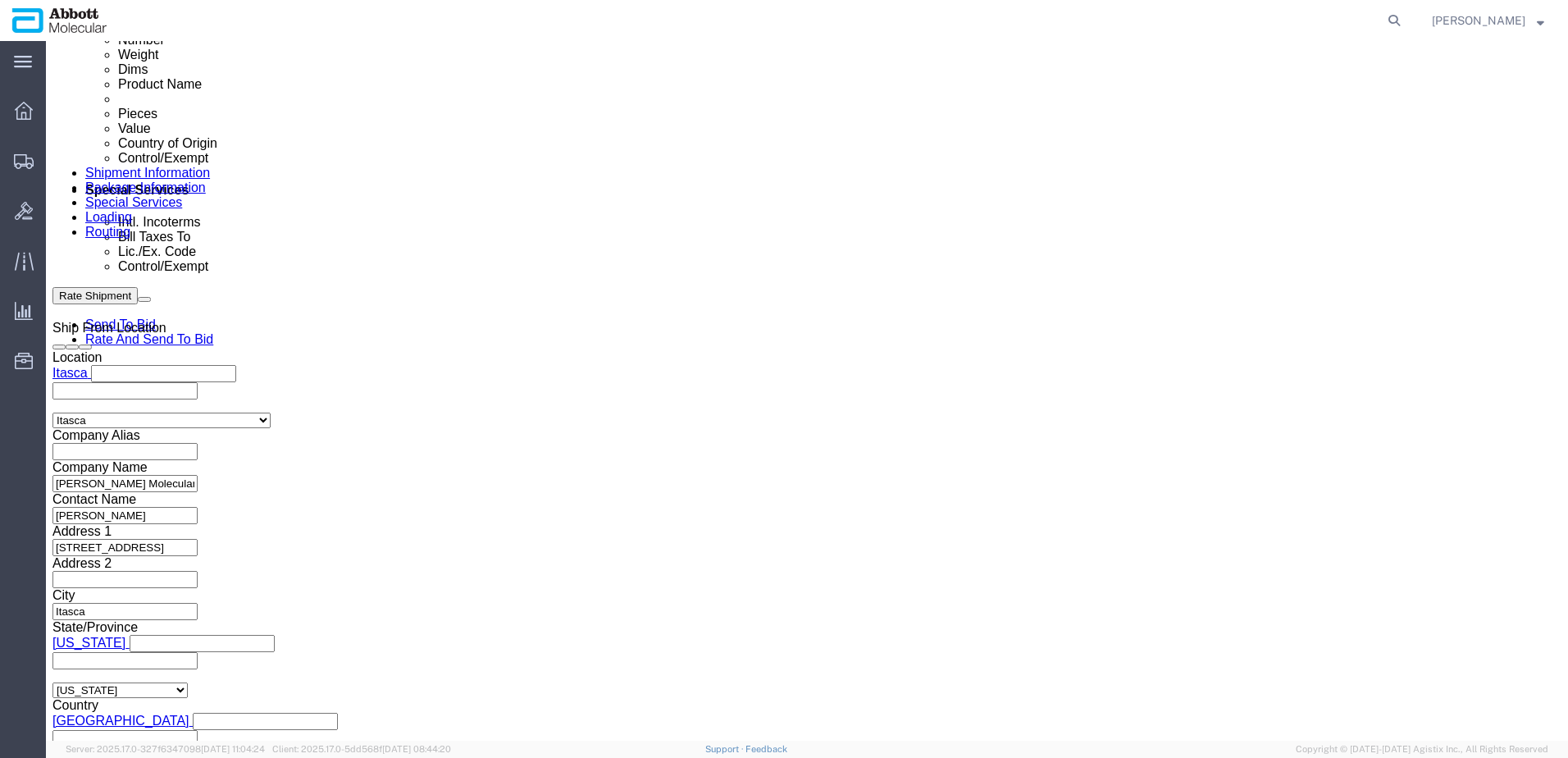
type input "917982269"
select select "INVOICE"
paste input "917982268"
type input "917982270"
drag, startPoint x: 127, startPoint y: 350, endPoint x: 2, endPoint y: 350, distance: 125.0
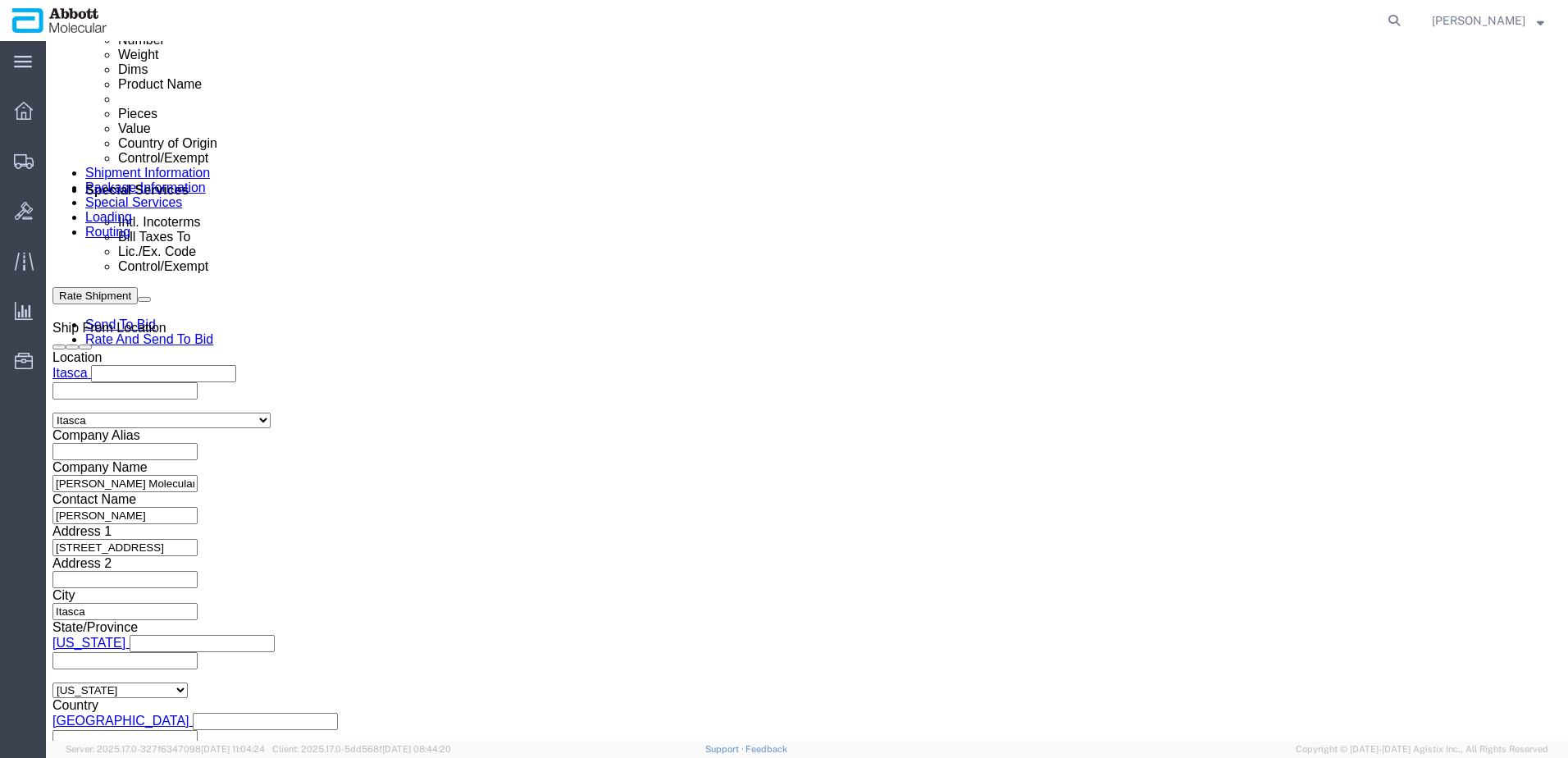
click html "Shipment 56542201 New Details Rates Documents Notes Tracking Activity Related O…"
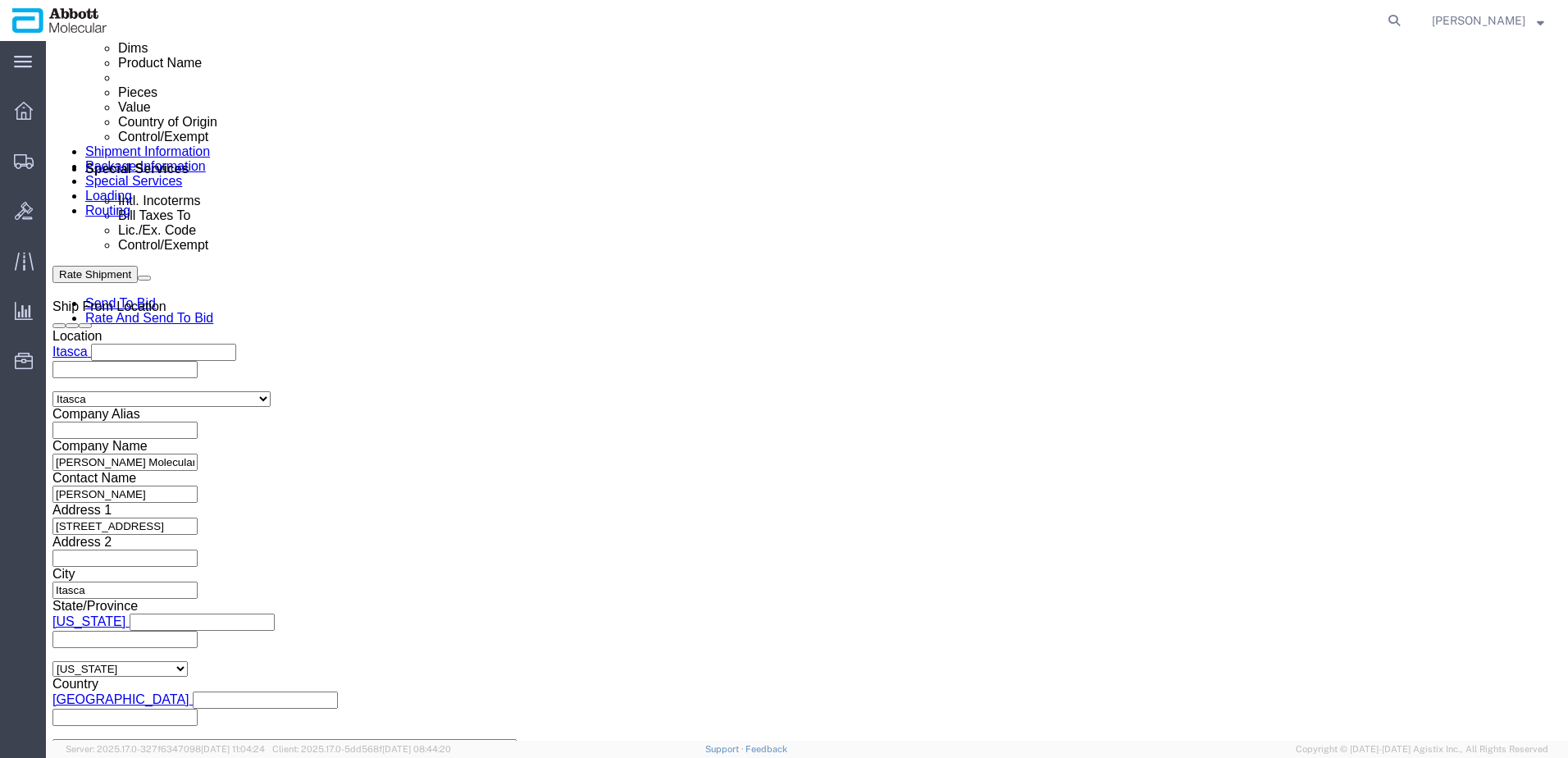
scroll to position [1150, 0]
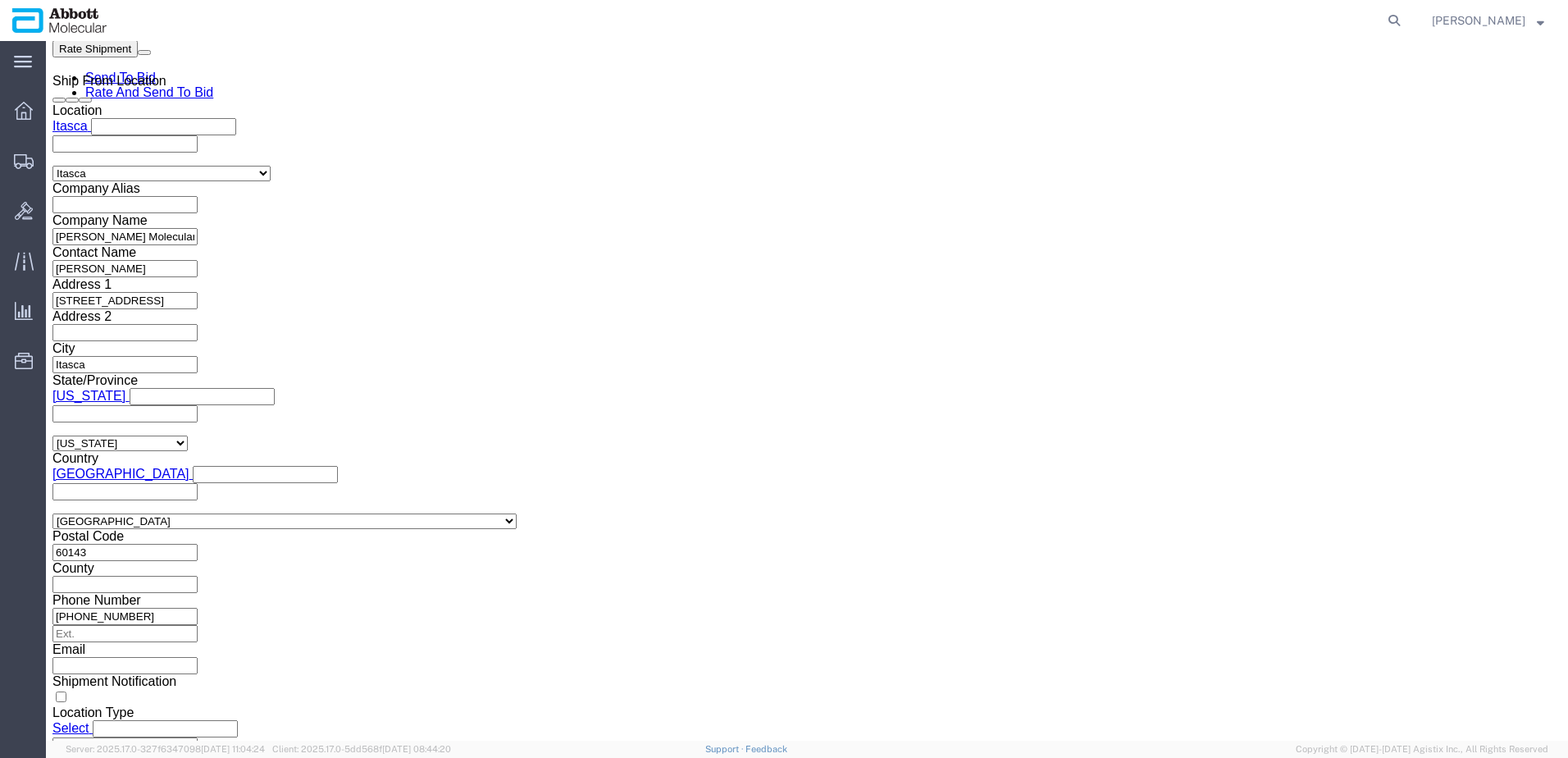
click button "Continue"
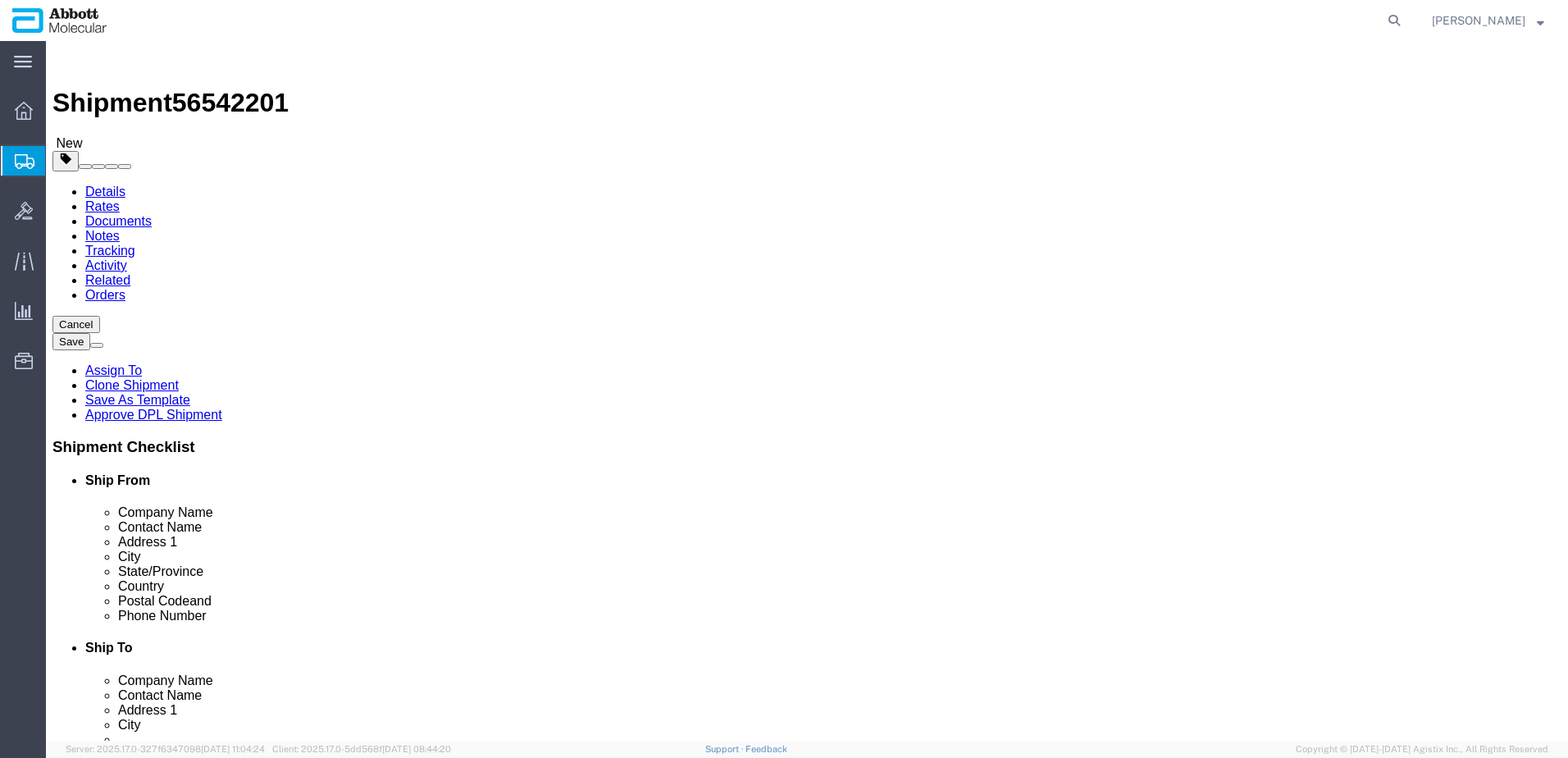
click select "Select Box (B) Box (C) Box (D) Cardboard Box(es) Crate (Instrument) Crate(s) En…"
select select "PSST"
click select "Select Box (B) Box (C) Box (D) Cardboard Box(es) Crate (Instrument) Crate(s) En…"
click link "Add Package"
select select "PSST"
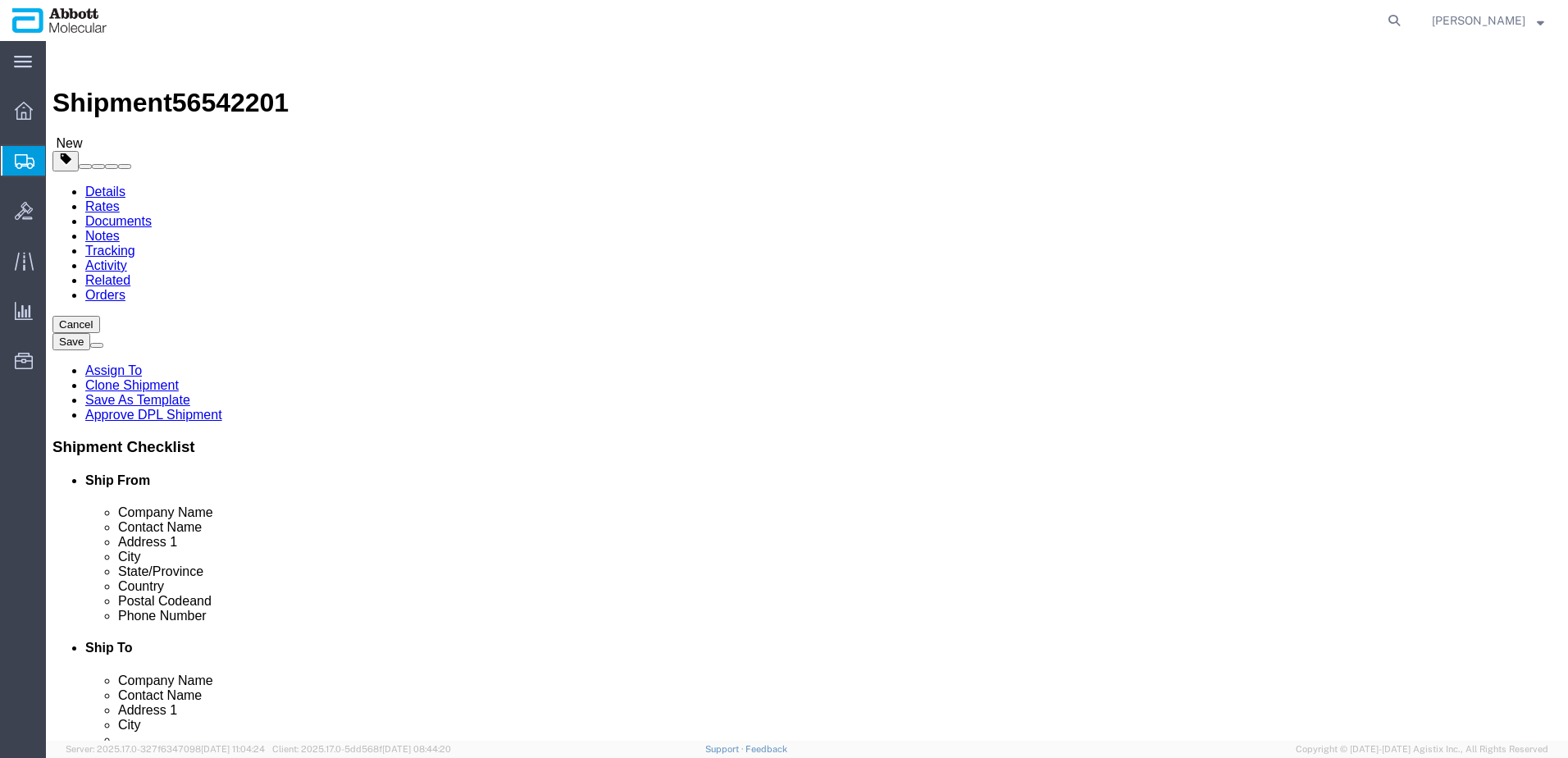
select select "CBOX"
drag, startPoint x: 245, startPoint y: 352, endPoint x: 149, endPoint y: 353, distance: 96.0
click div "Number 1"
type input "23"
type input "48"
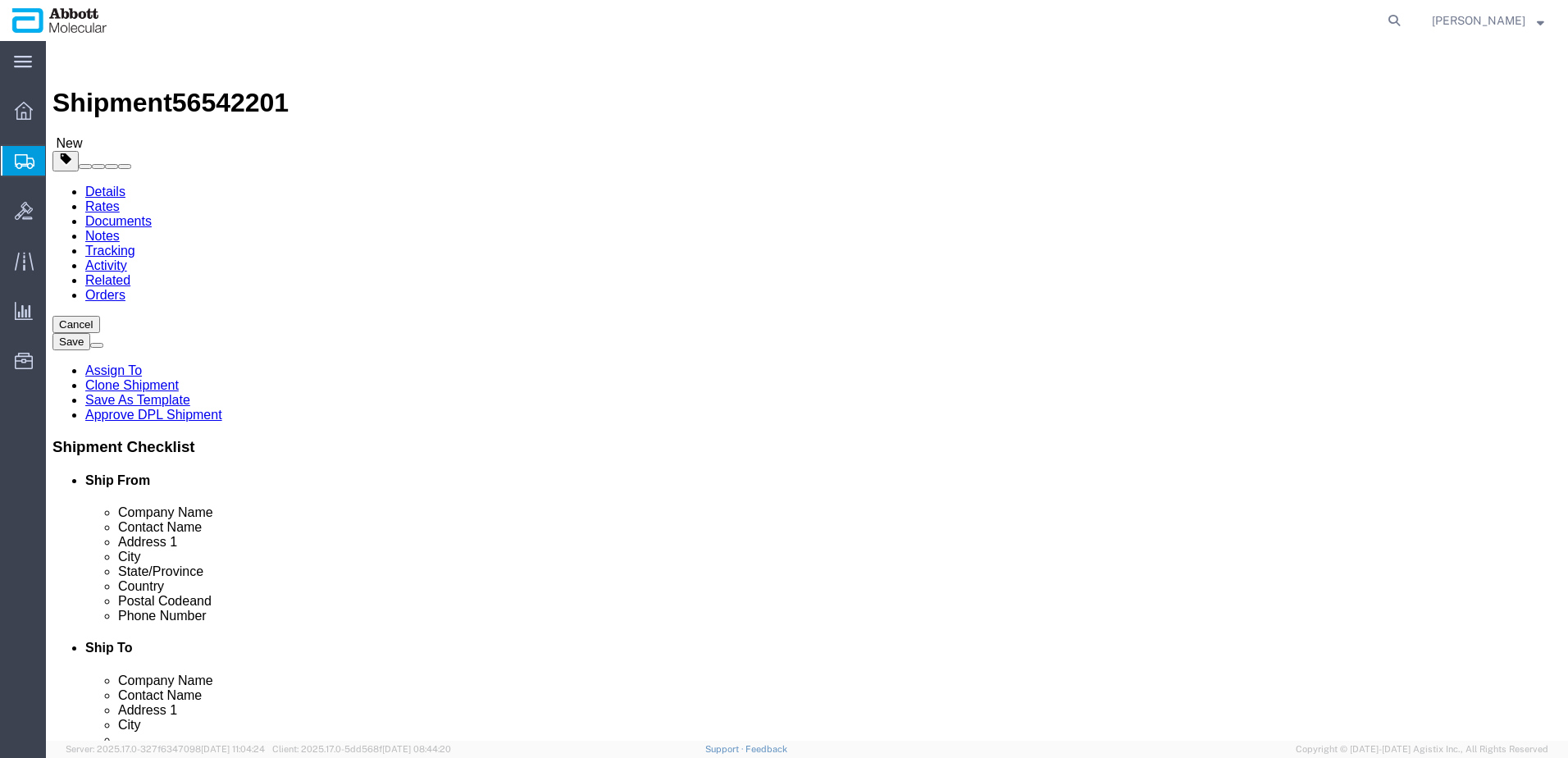
type input "40"
type input "51"
click input "checkbox"
checkbox input "true"
type input "AMBIENT"
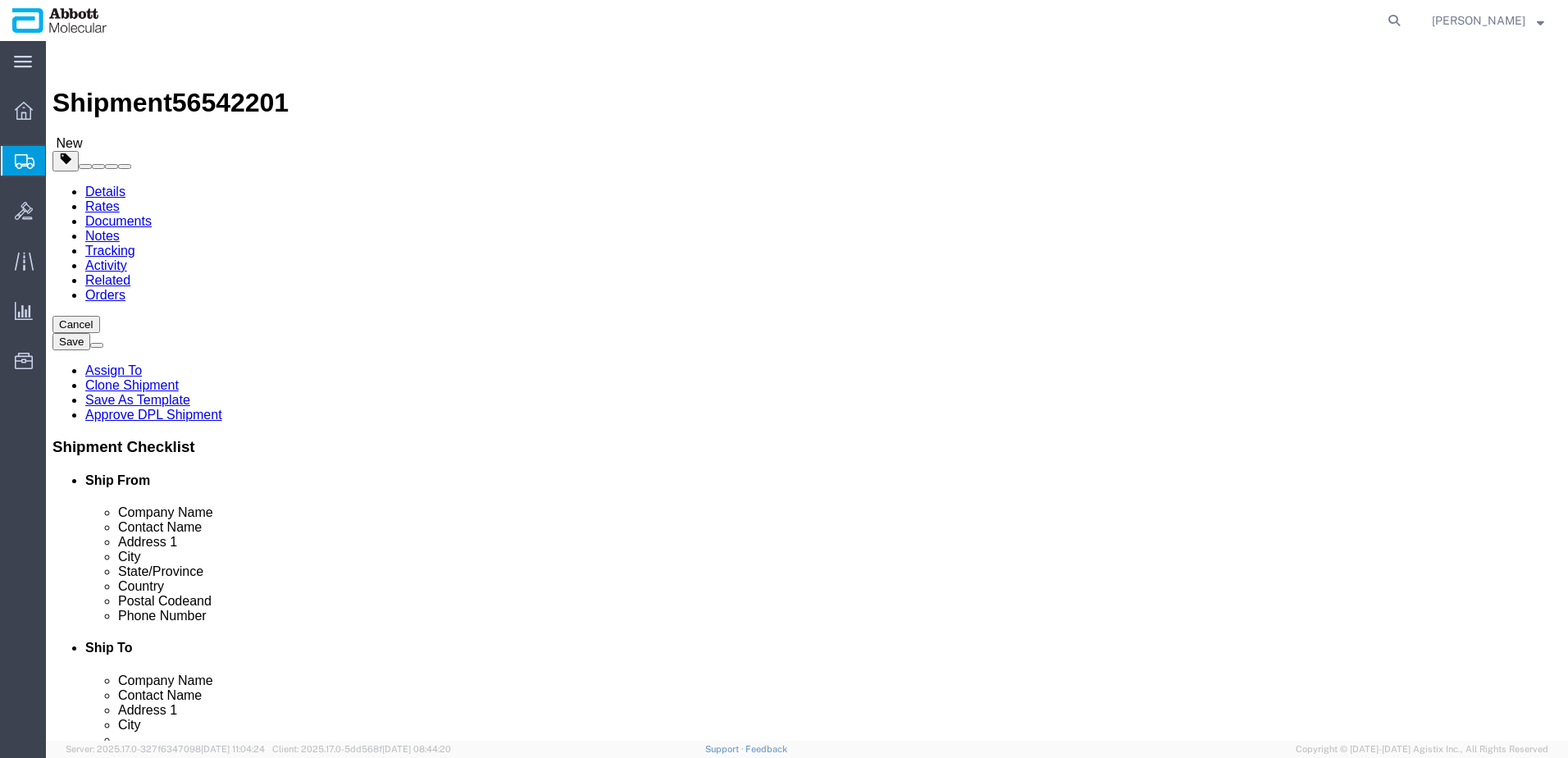
click select "Select Box (B) Box (C) Box (D) Cardboard Box(es) Crate (Instrument) Crate(s) En…"
select select "PSST"
click select "Select Box (B) Box (C) Box (D) Cardboard Box(es) Crate (Instrument) Crate(s) En…"
type input "48"
type input "40"
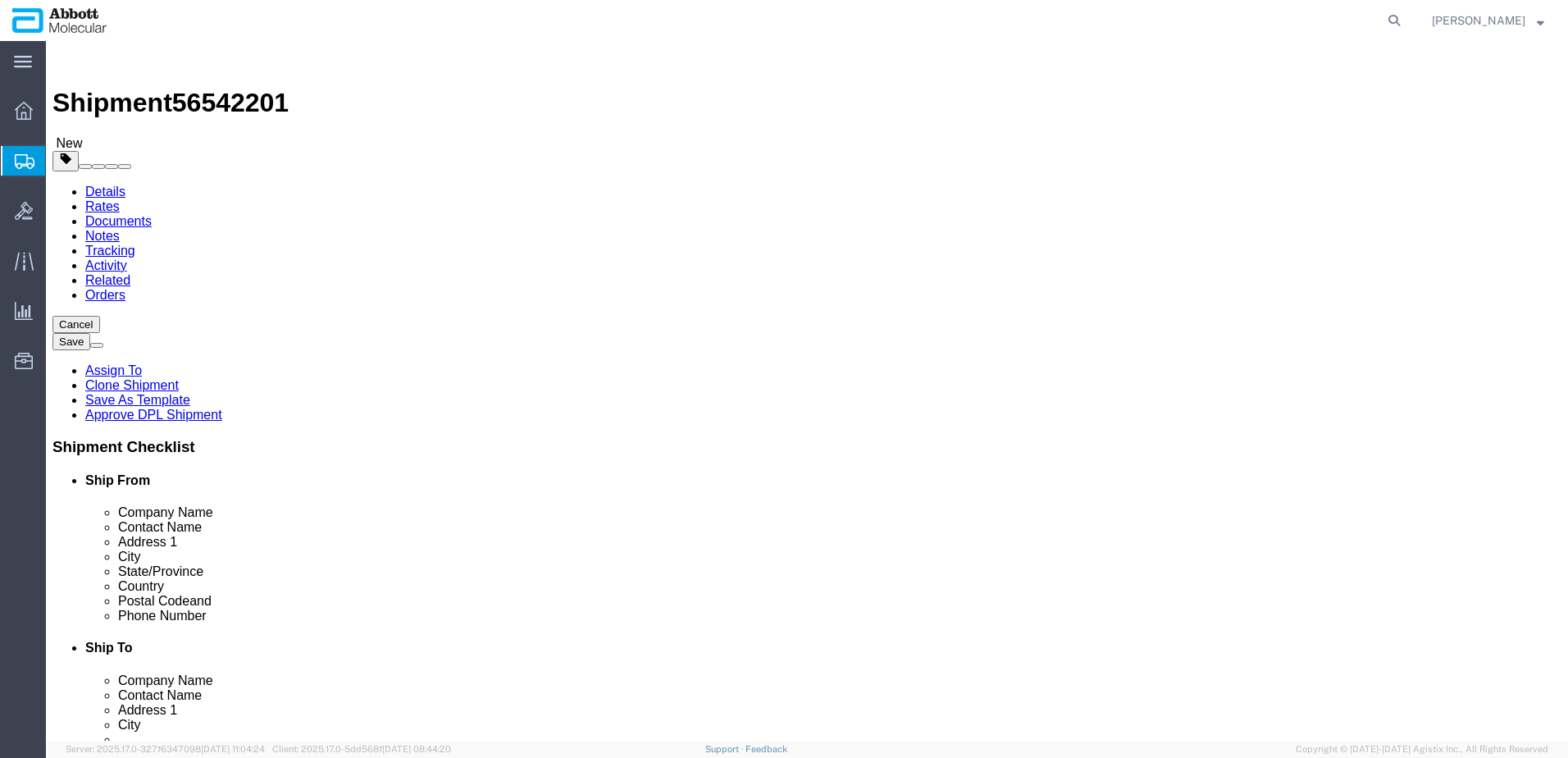
type input "55"
click input "checkbox"
checkbox input "true"
type input "AMBIENT"
drag, startPoint x: 839, startPoint y: 410, endPoint x: 760, endPoint y: 409, distance: 79.0
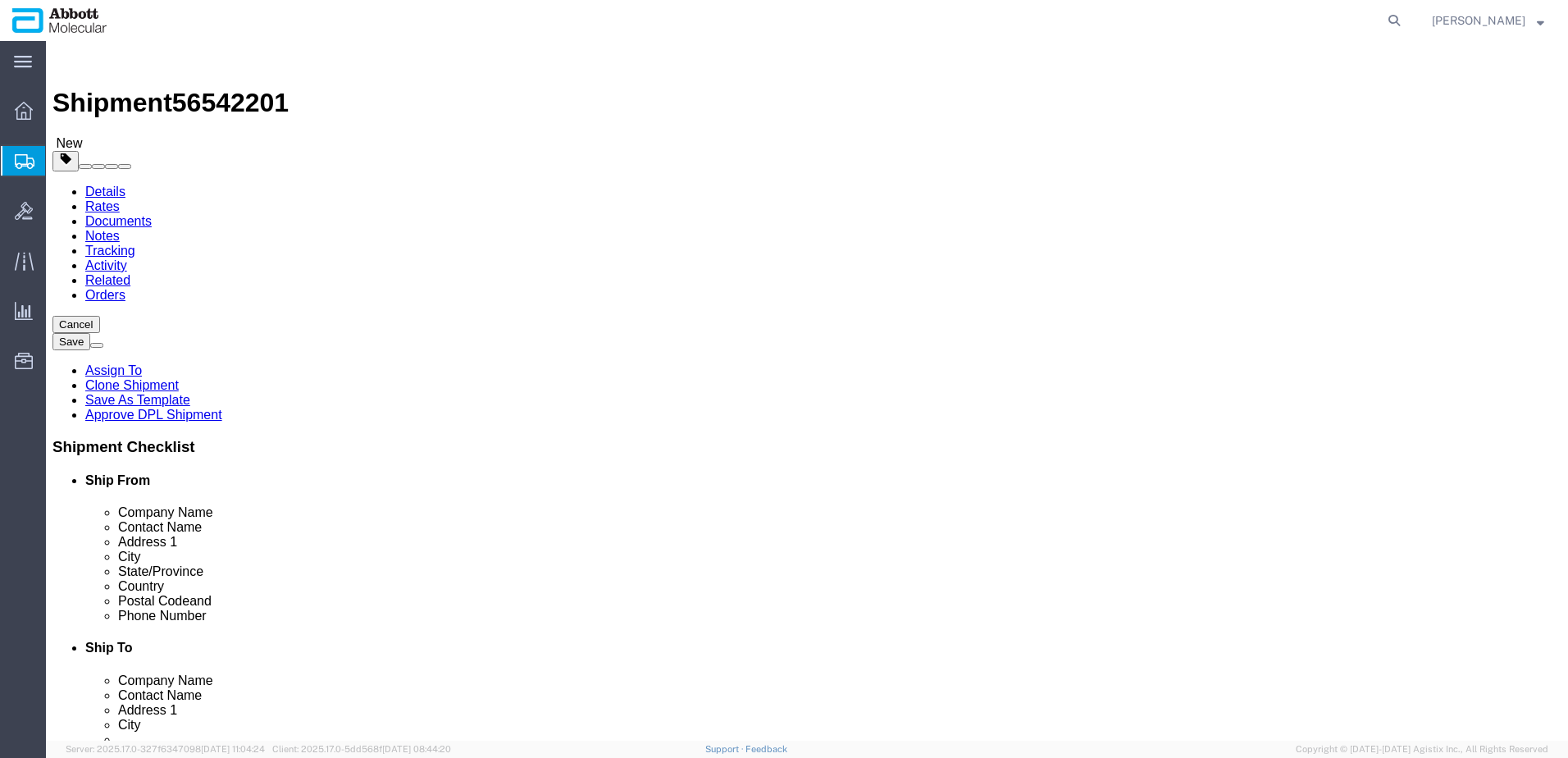
click div "Weight 0.00 Select kgs lbs Ship. t°"
type input "150"
drag, startPoint x: 259, startPoint y: 413, endPoint x: 208, endPoint y: 411, distance: 51.0
click div "0.00 Select kgs lbs"
type input "3190"
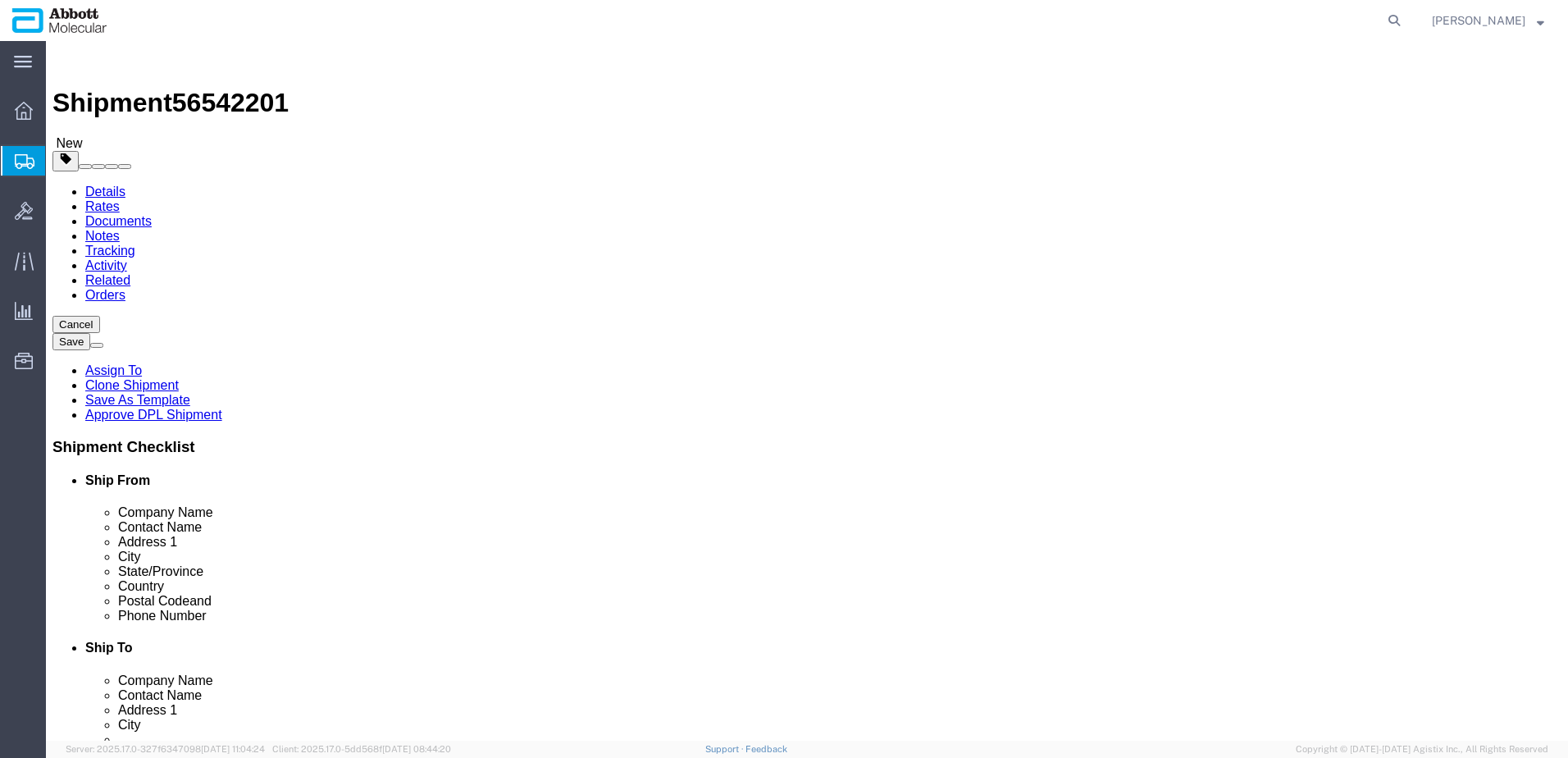
click link "Add Content"
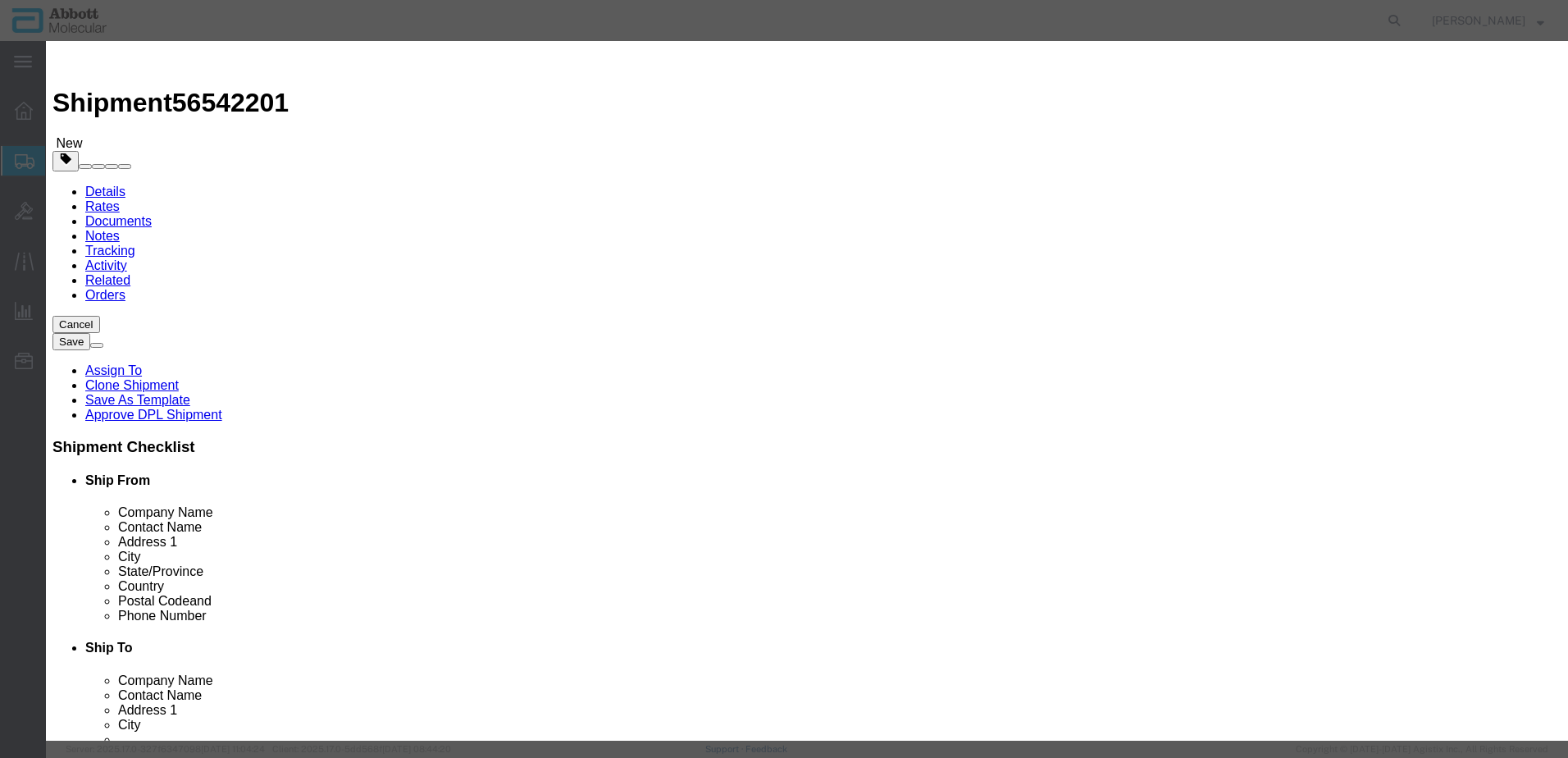
click input "text"
type input "09N8501"
click strong "09N8501"
select select
checkbox input "false"
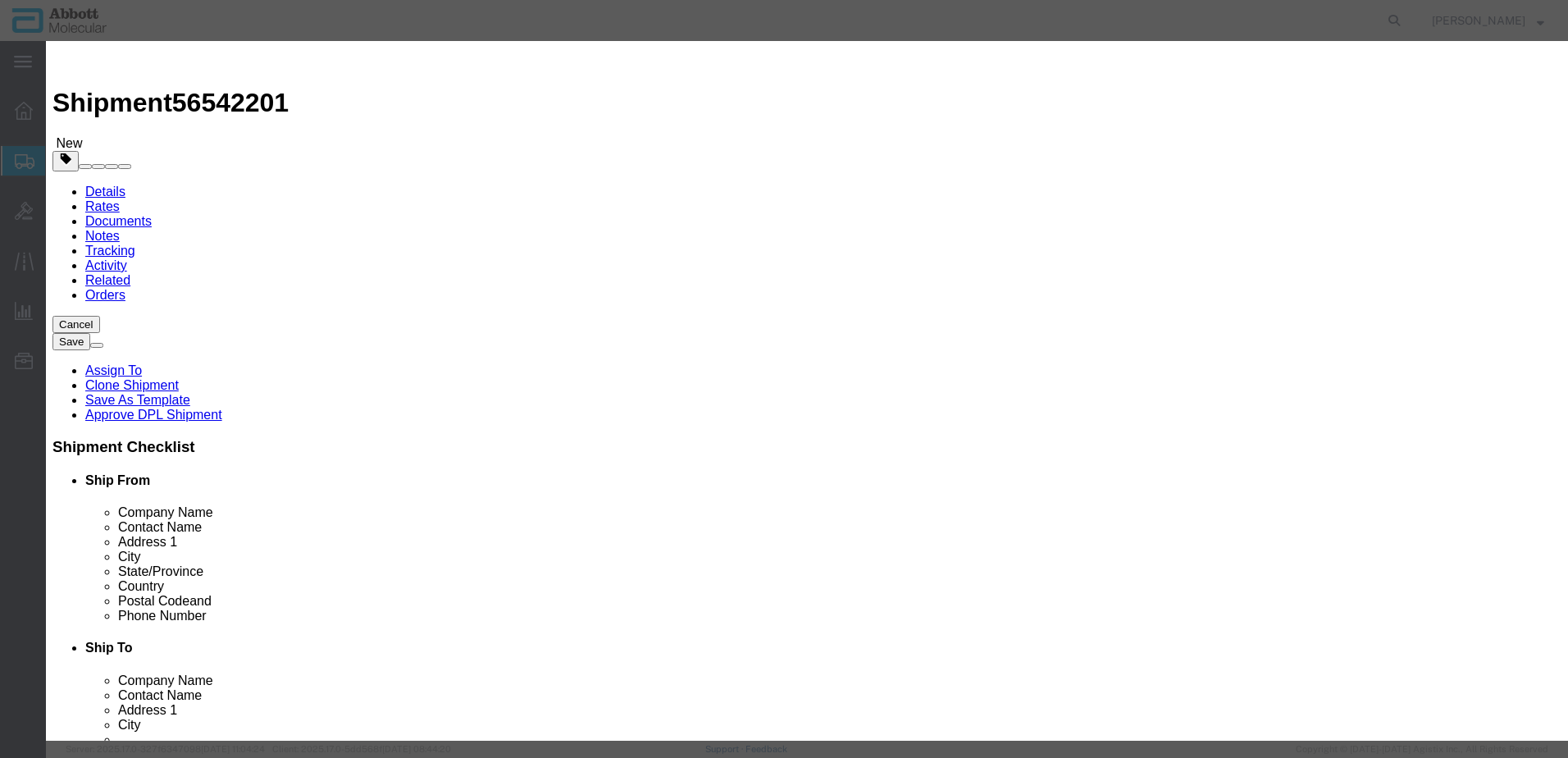
select select "US"
type input "AMBIENT"
type input "3824999297"
select select "BIS"
checkbox input "false"
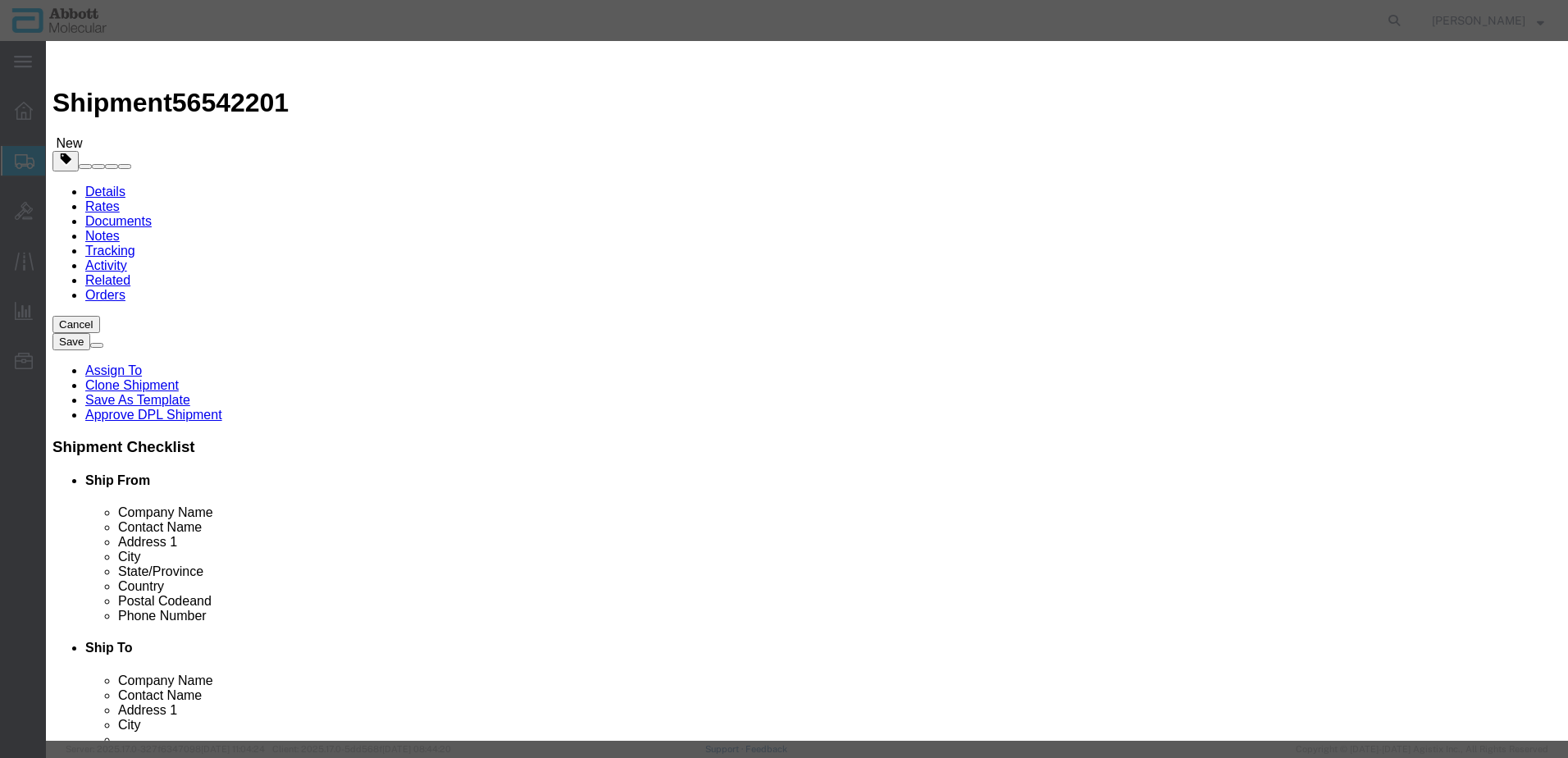
checkbox input "false"
type input "09N8501"
type textarea "Alinity m Urine Transport Kit"
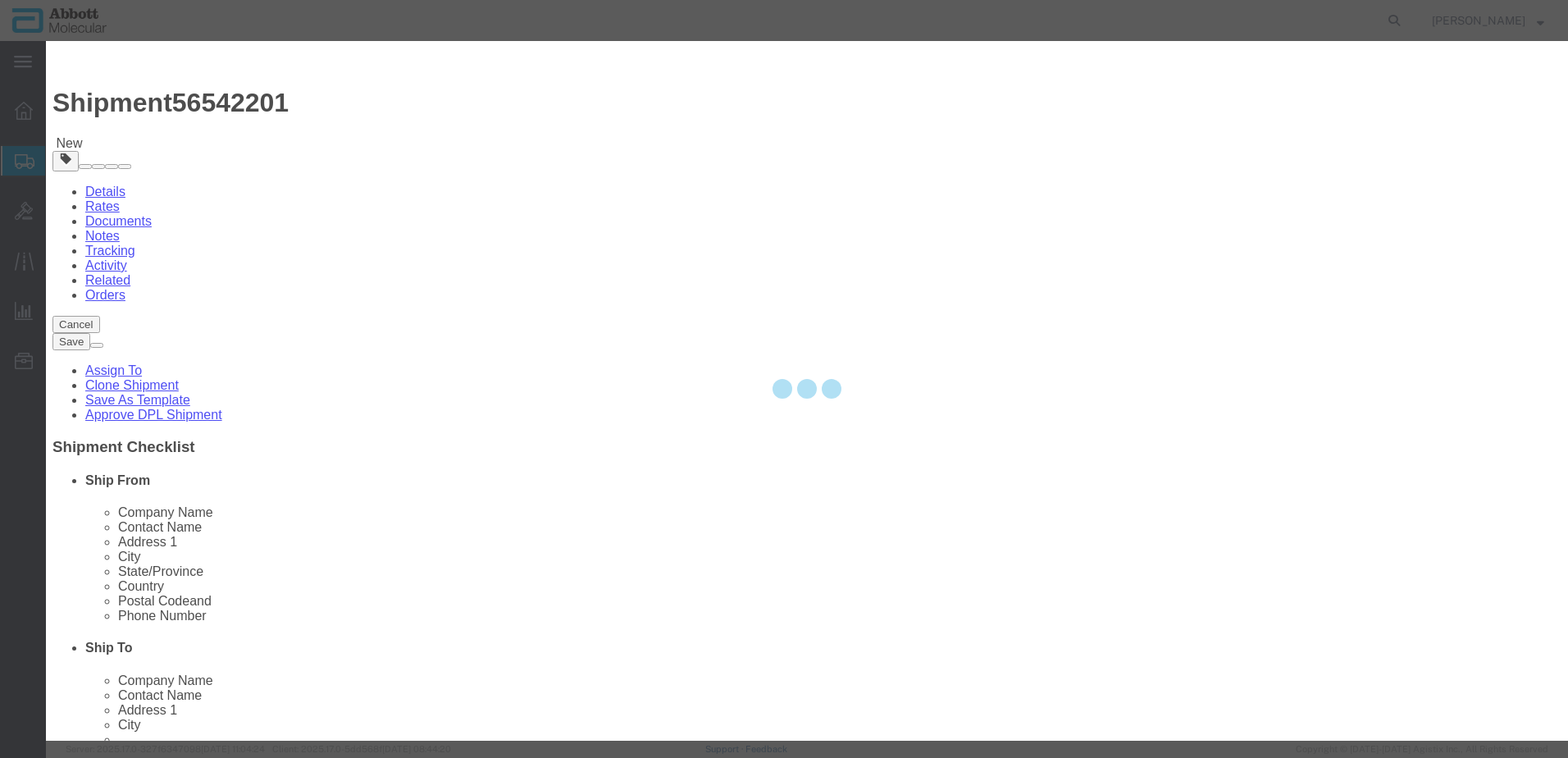
select select "NLR"
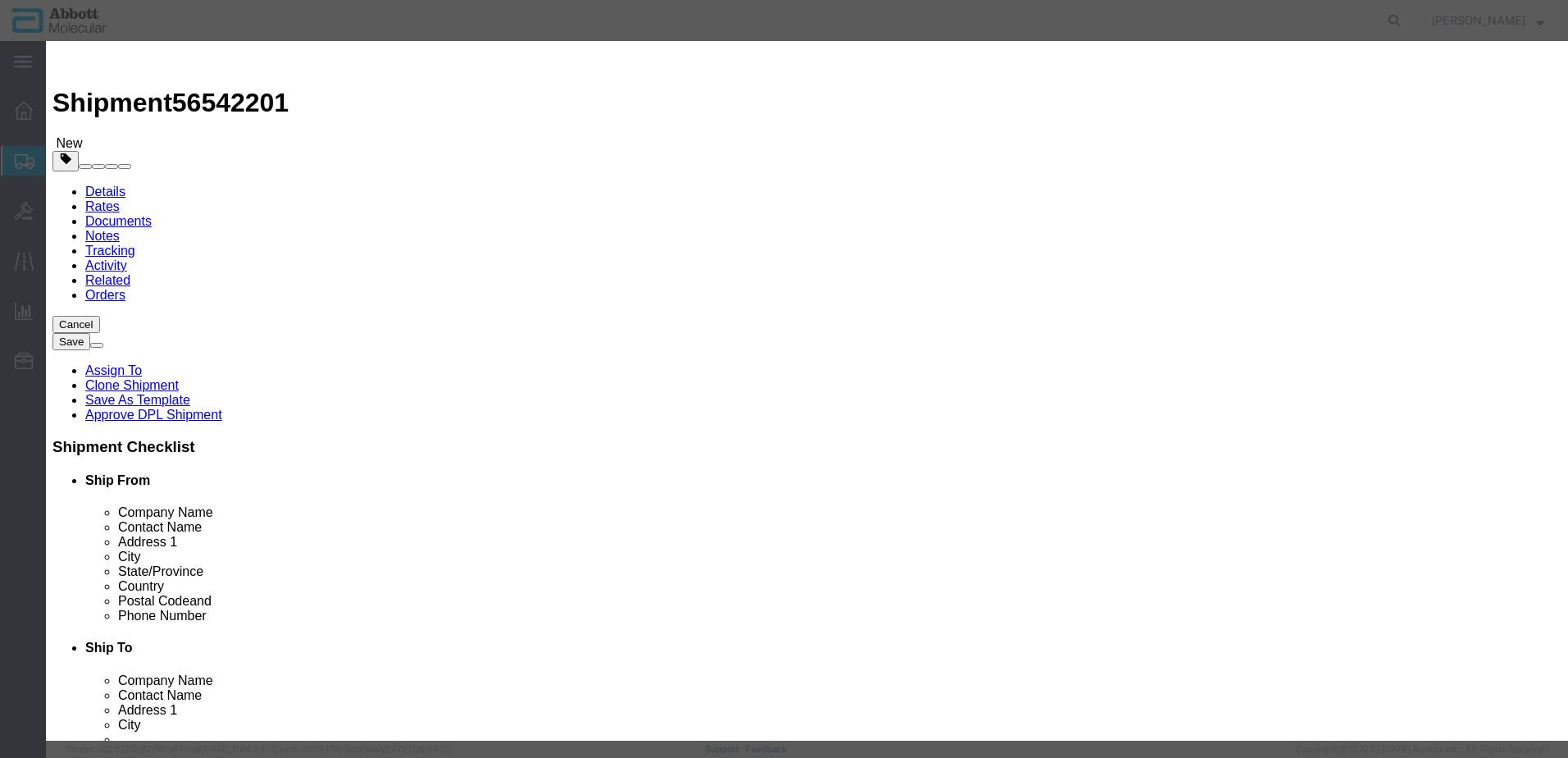
type input "09N8501"
type input "10"
type input "1"
select select "70"
drag, startPoint x: 987, startPoint y: 267, endPoint x: 987, endPoint y: 281, distance: 14.0
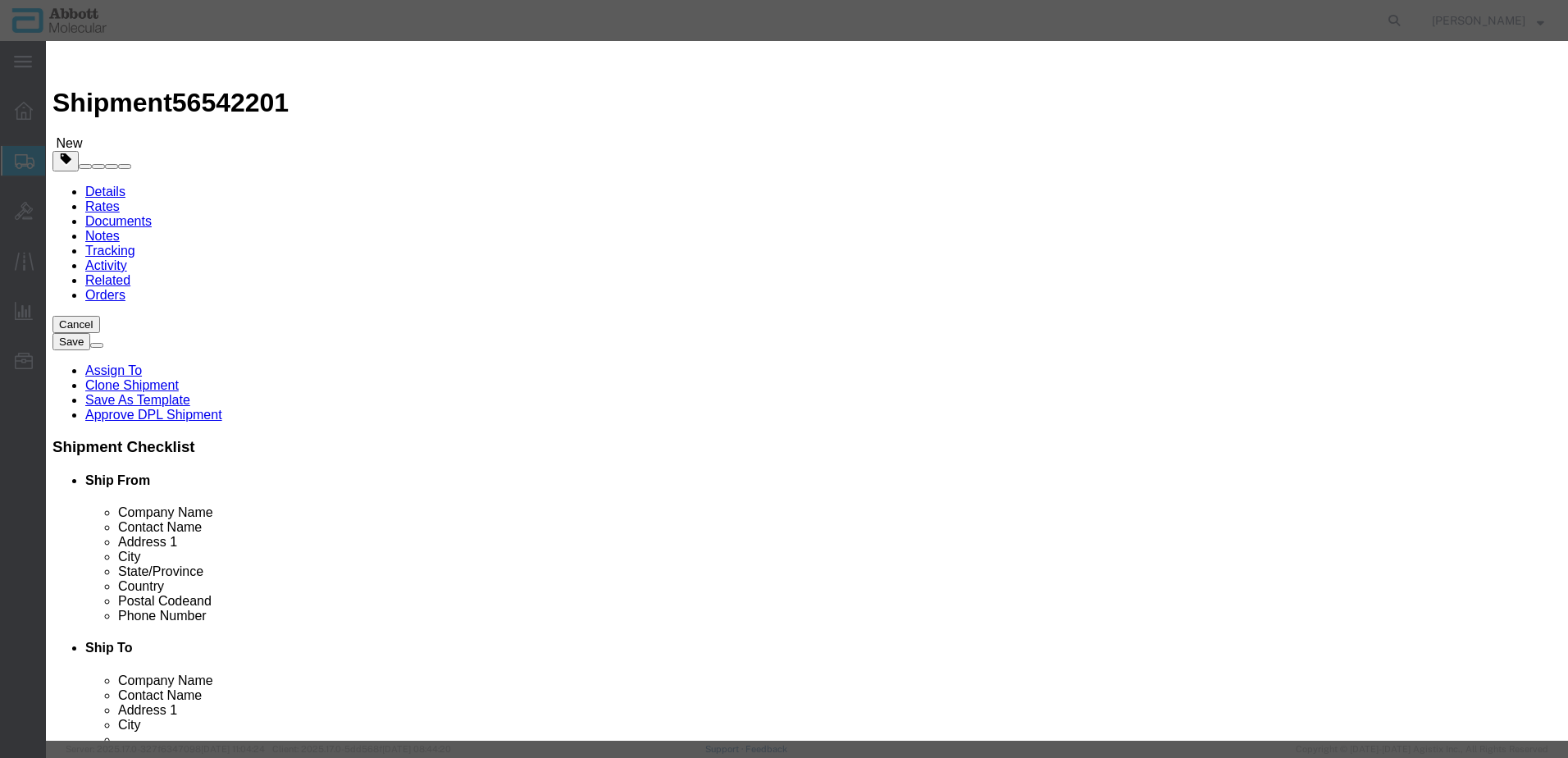
click select "Select Account Type Activity ID Airline Appointment Number ASN Batch Number Bil…"
select select "BATCH_NUMBER"
click select "Select Account Type Activity ID Airline Appointment Number ASN Batch Number Bil…"
type input "AUK018"
click button "Save & Add Another"
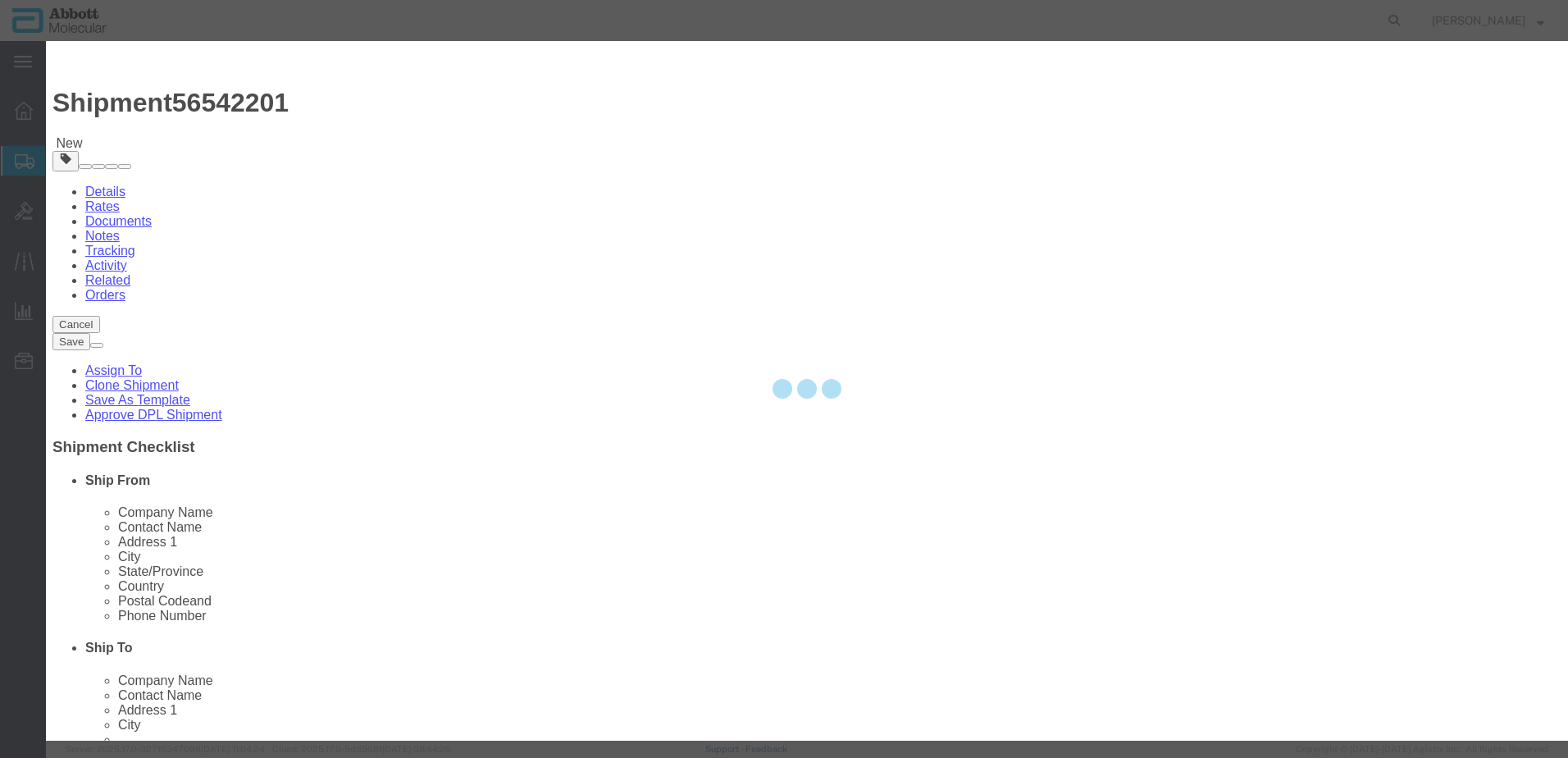
select select "EA"
select select
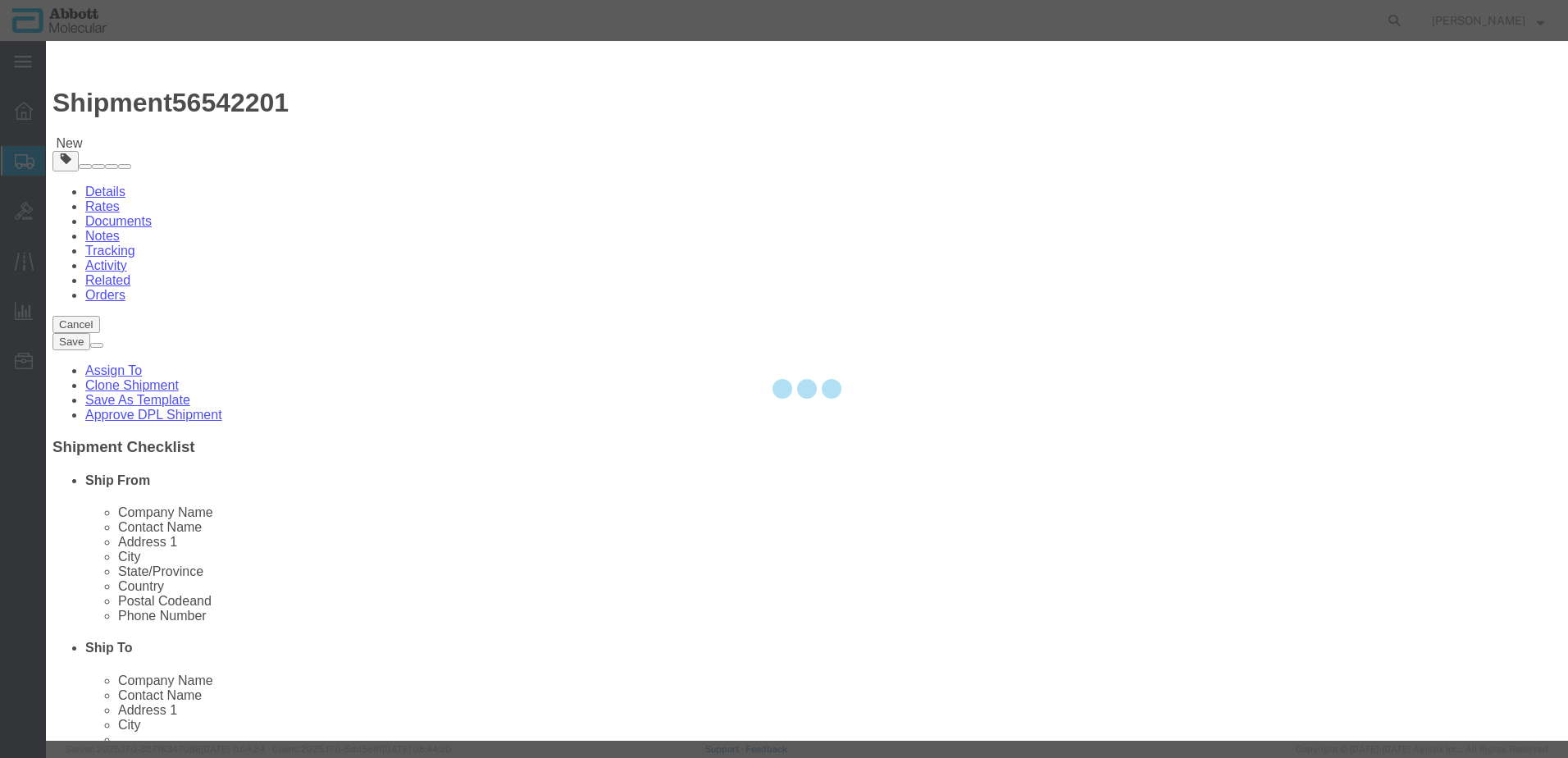
select select
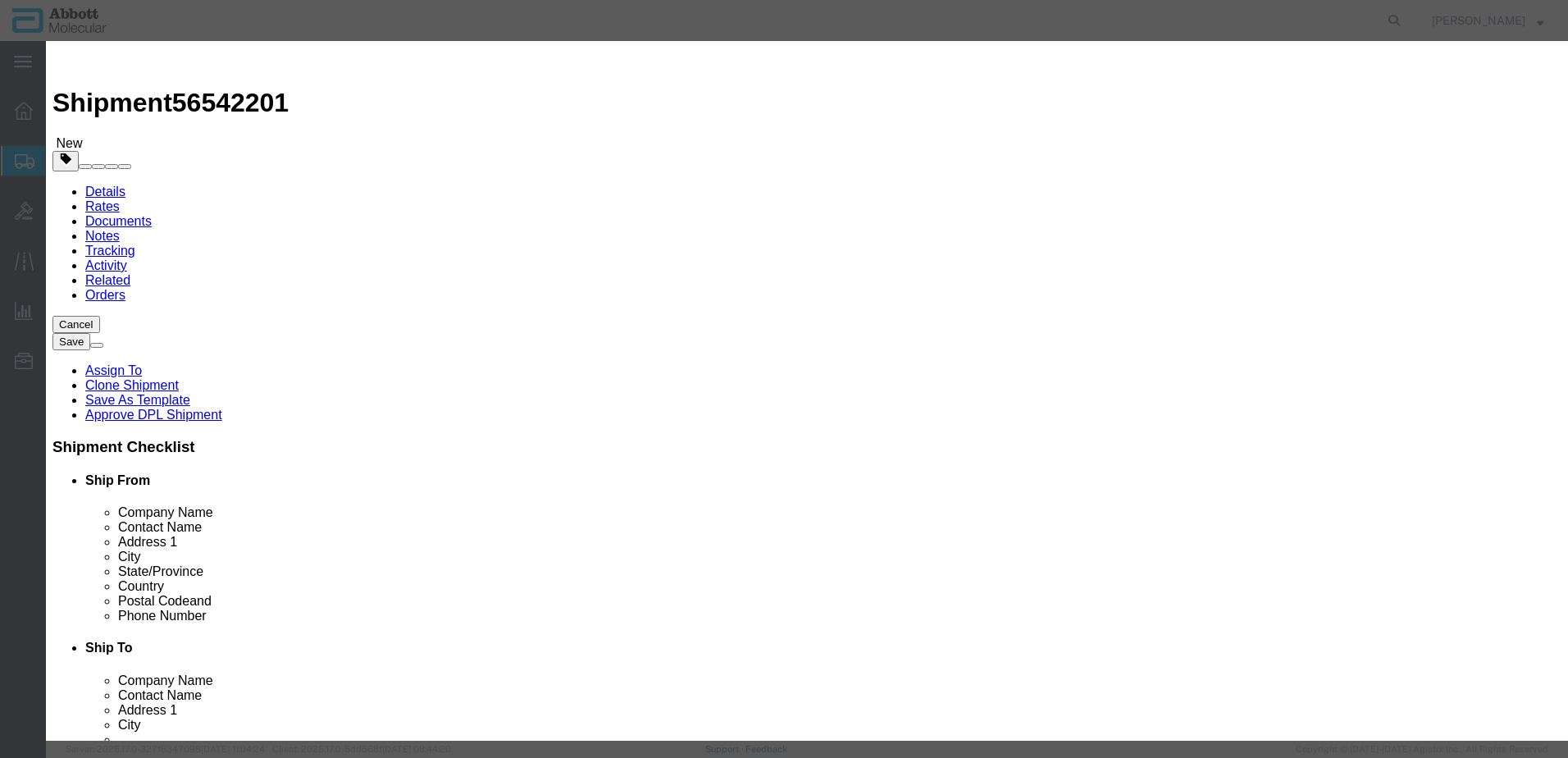
click input "text"
type input "09N2612"
click strong "09N2612"
select select
checkbox input "false"
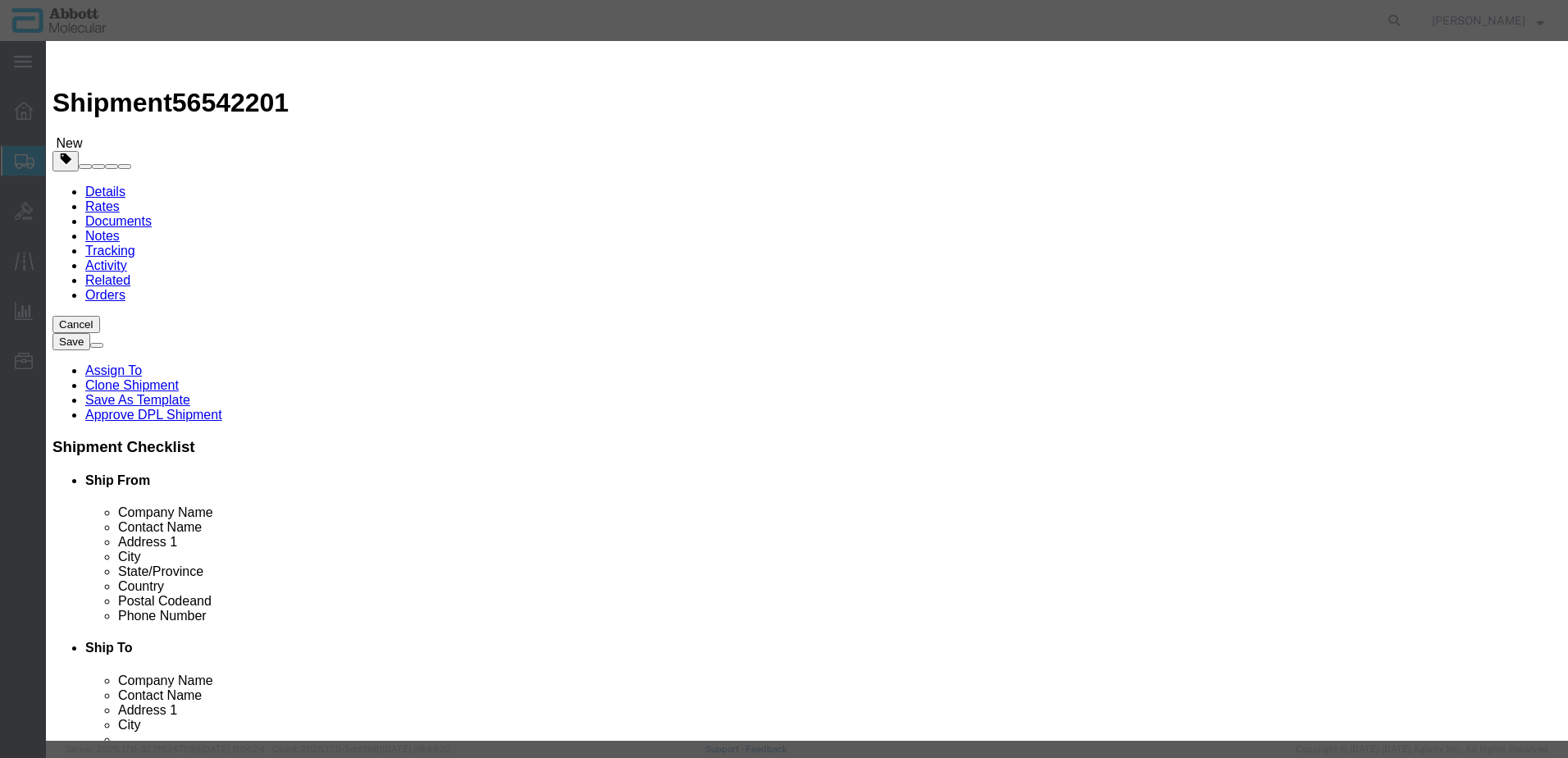
select select "US"
type input "AMBIENT"
type input "3926909985"
select select "BIS"
checkbox input "false"
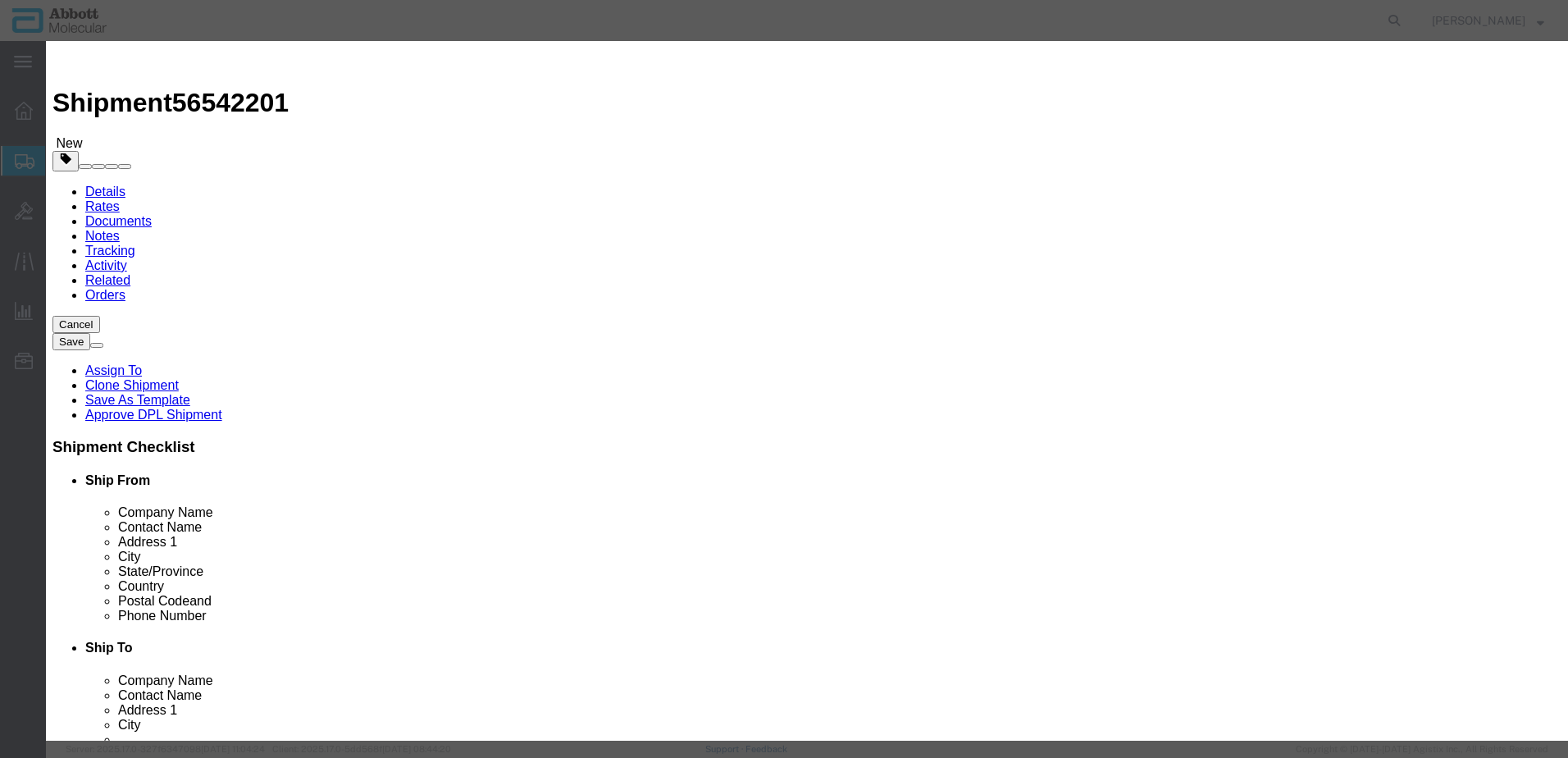
checkbox input "false"
type input "09N2612"
type textarea "Alinity m Waste Box"
select select "NLR"
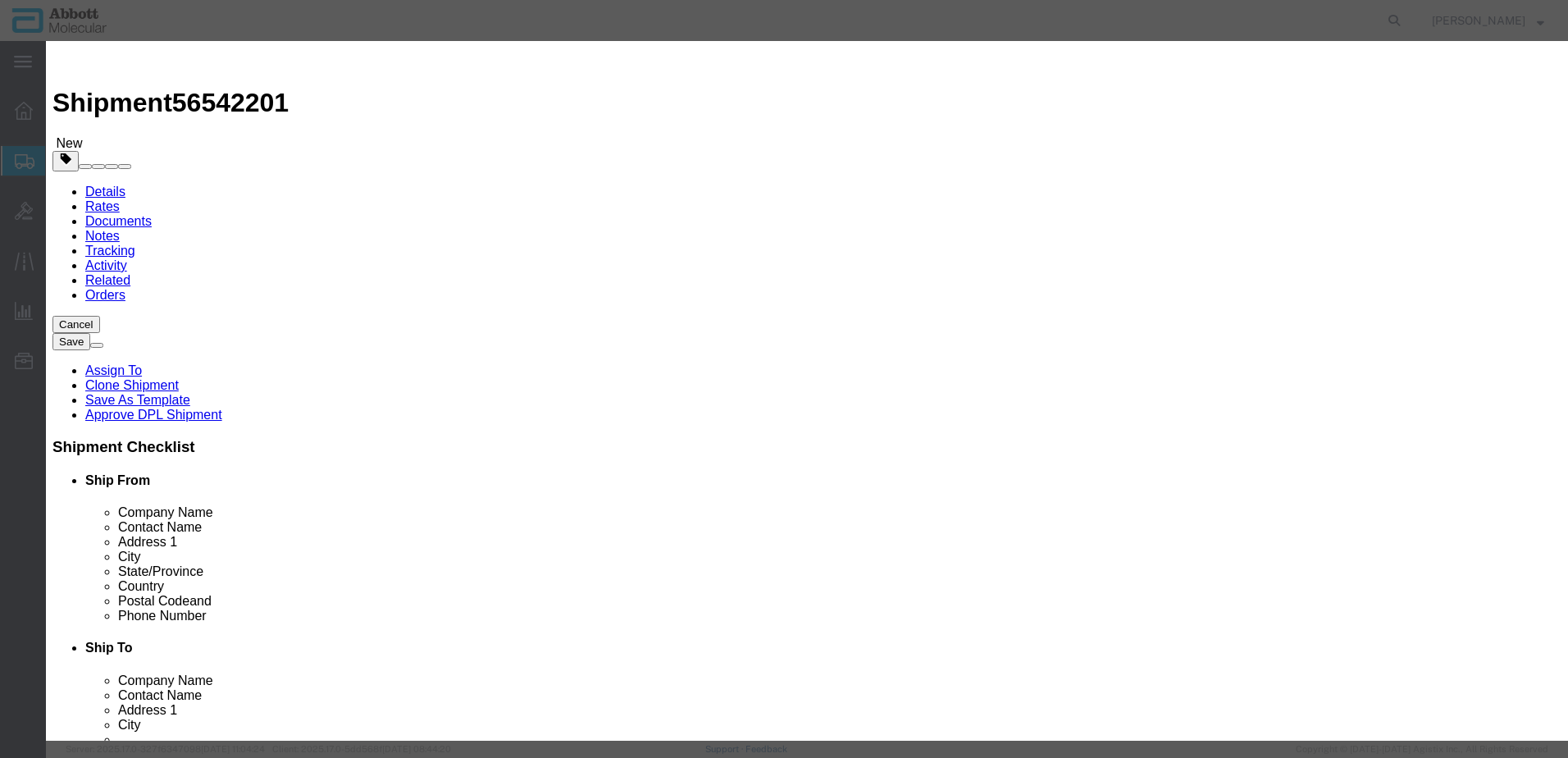
type input "09N2612"
type input "270"
type input "1"
select select "70"
click select "Select Account Type Activity ID Airline Appointment Number ASN Batch Number Bil…"
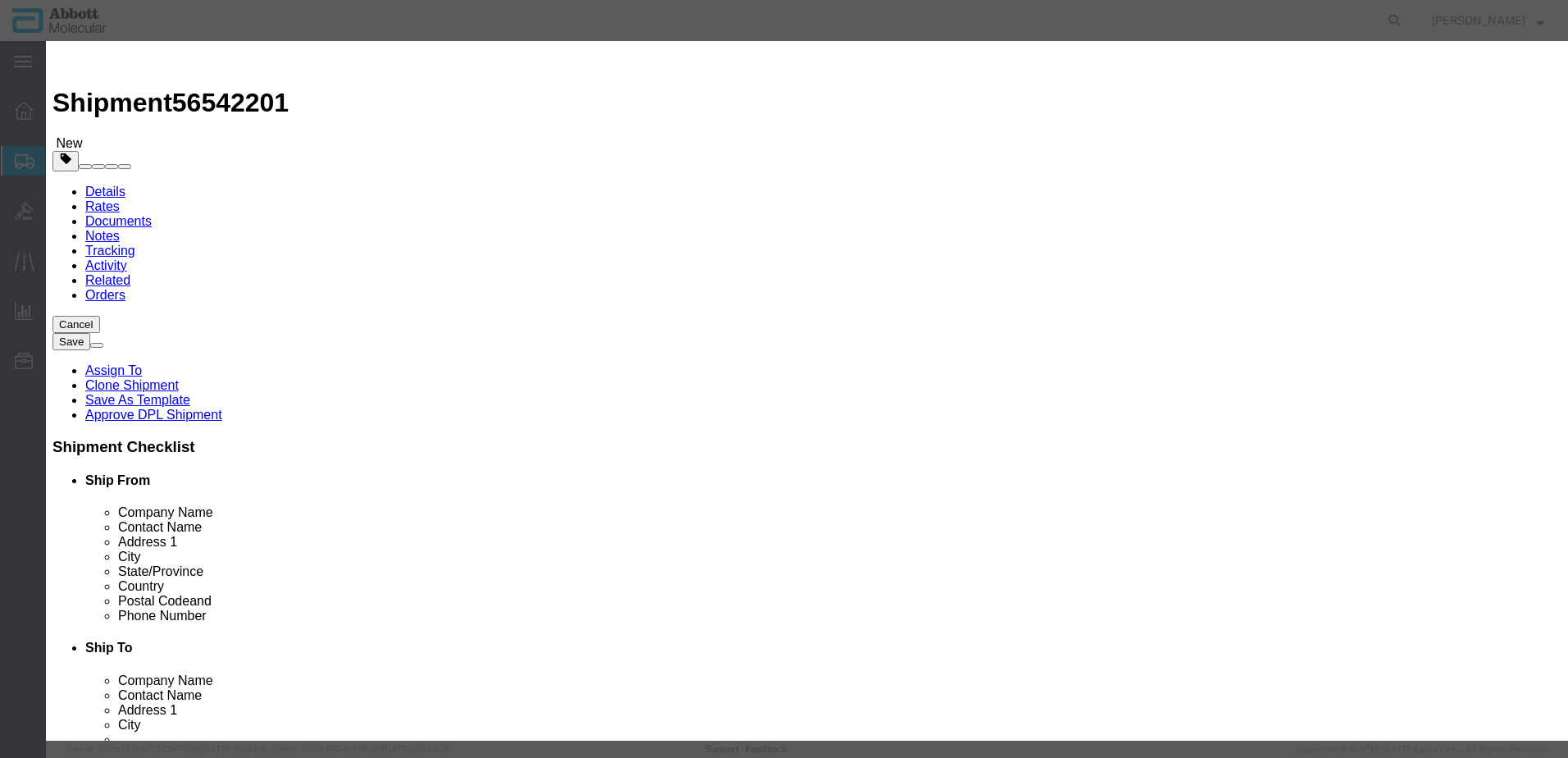
select select "BATCH_NUMBER"
click select "Select Account Type Activity ID Airline Appointment Number ASN Batch Number Bil…"
type input "44559"
click button "Save & Add Another"
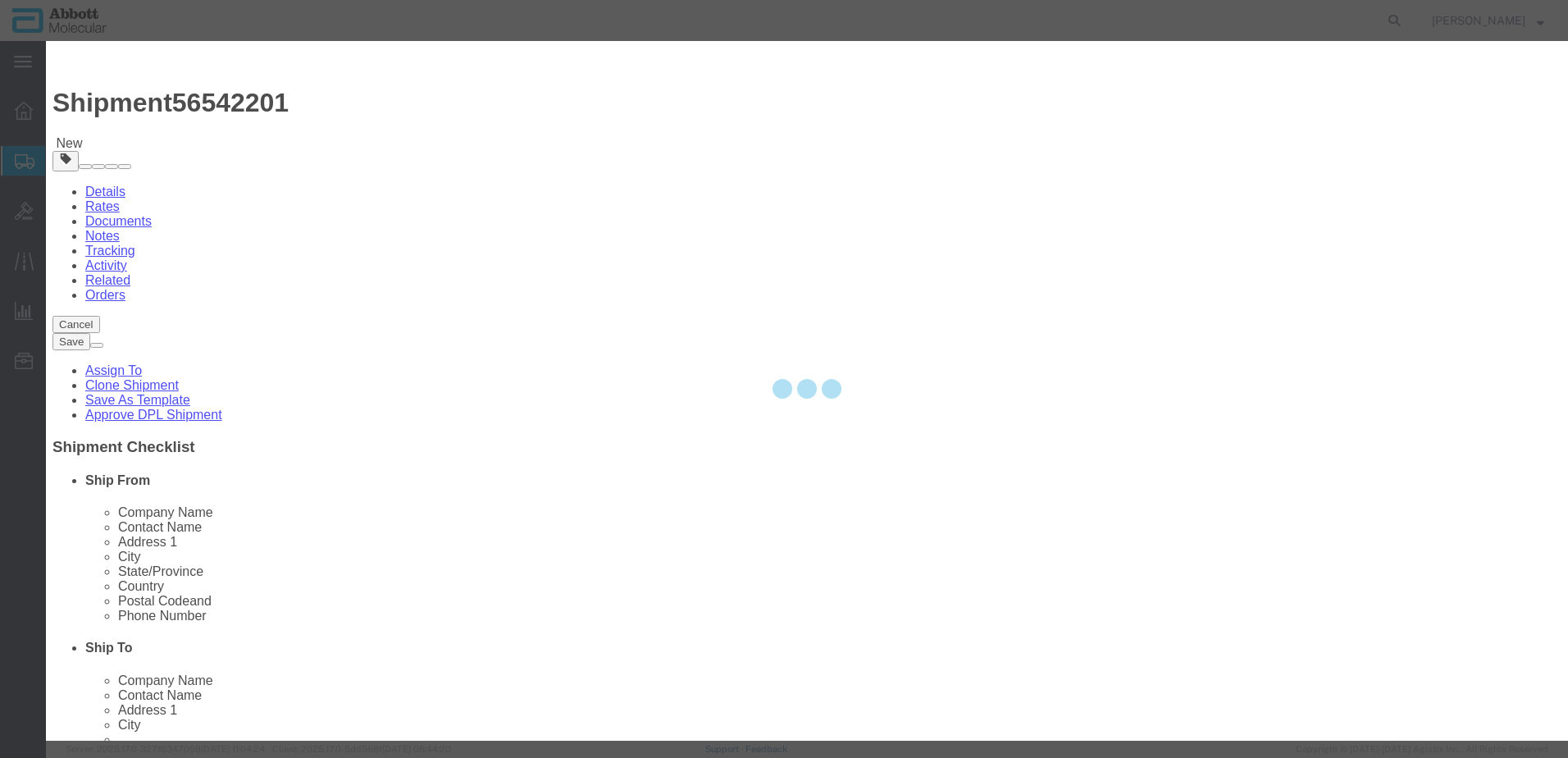
select select "EA"
select select
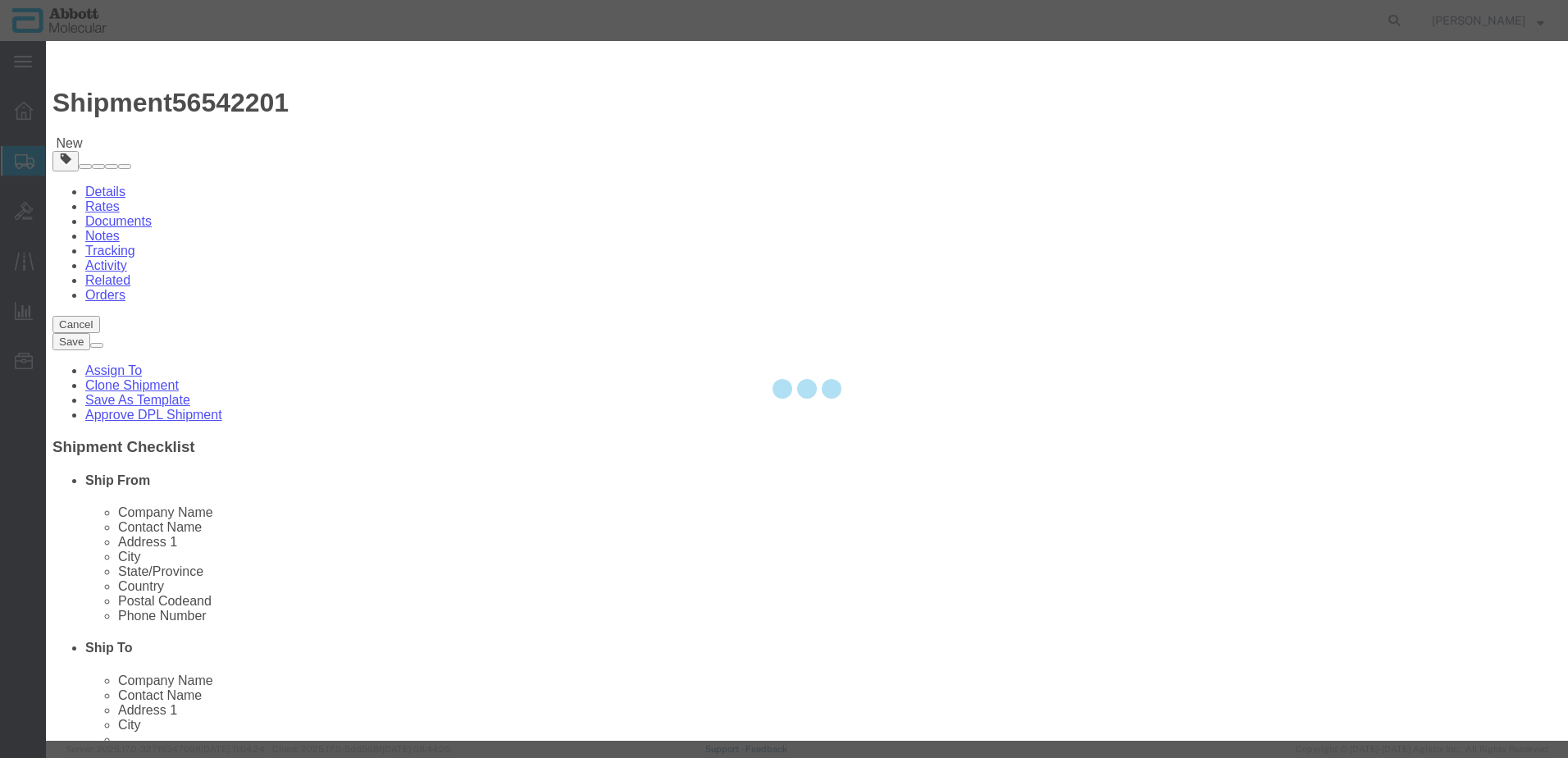
select select
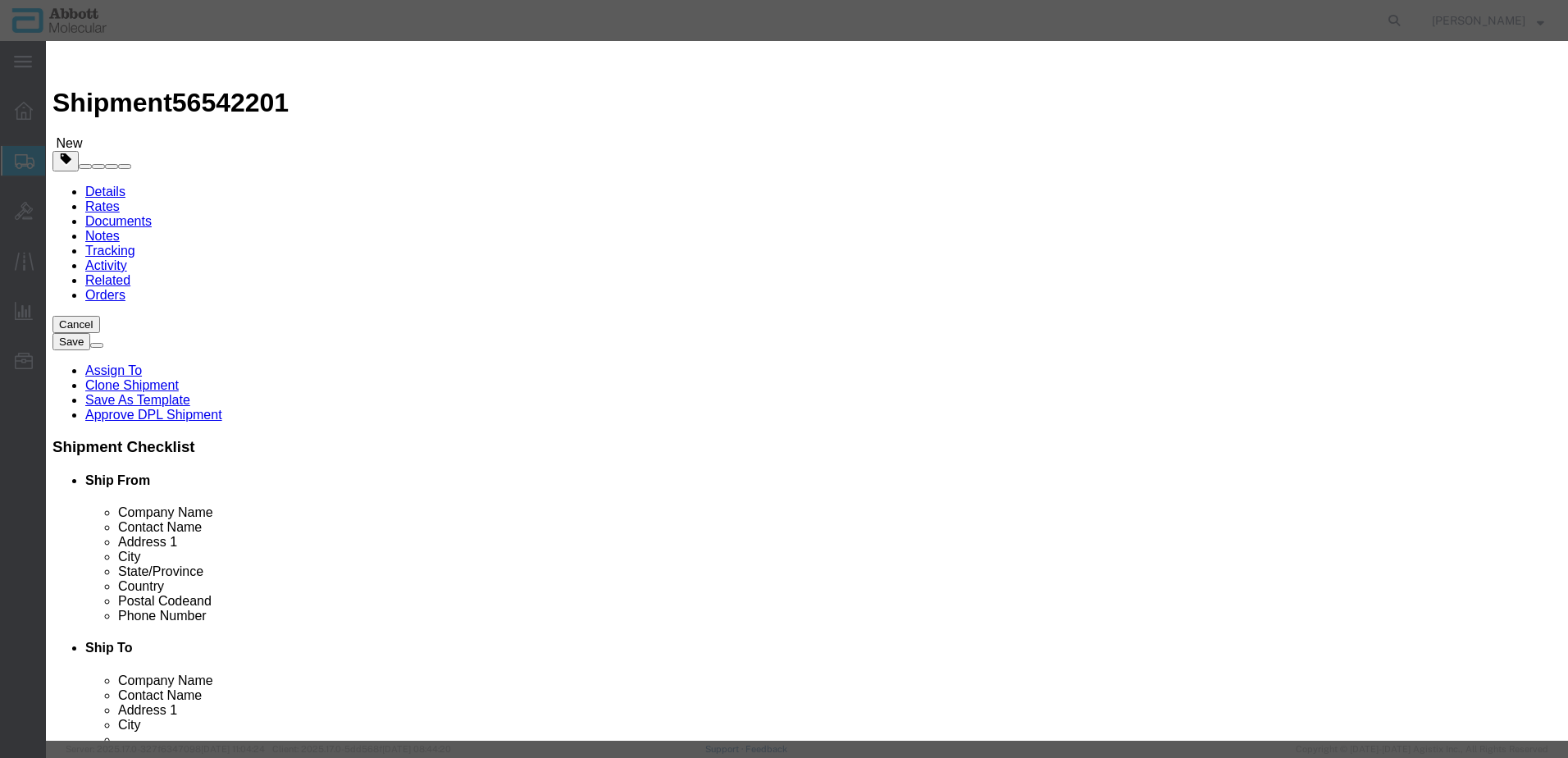
click input "text"
type input "09N2004"
click strong "09N2004"
checkbox input "false"
select select "US"
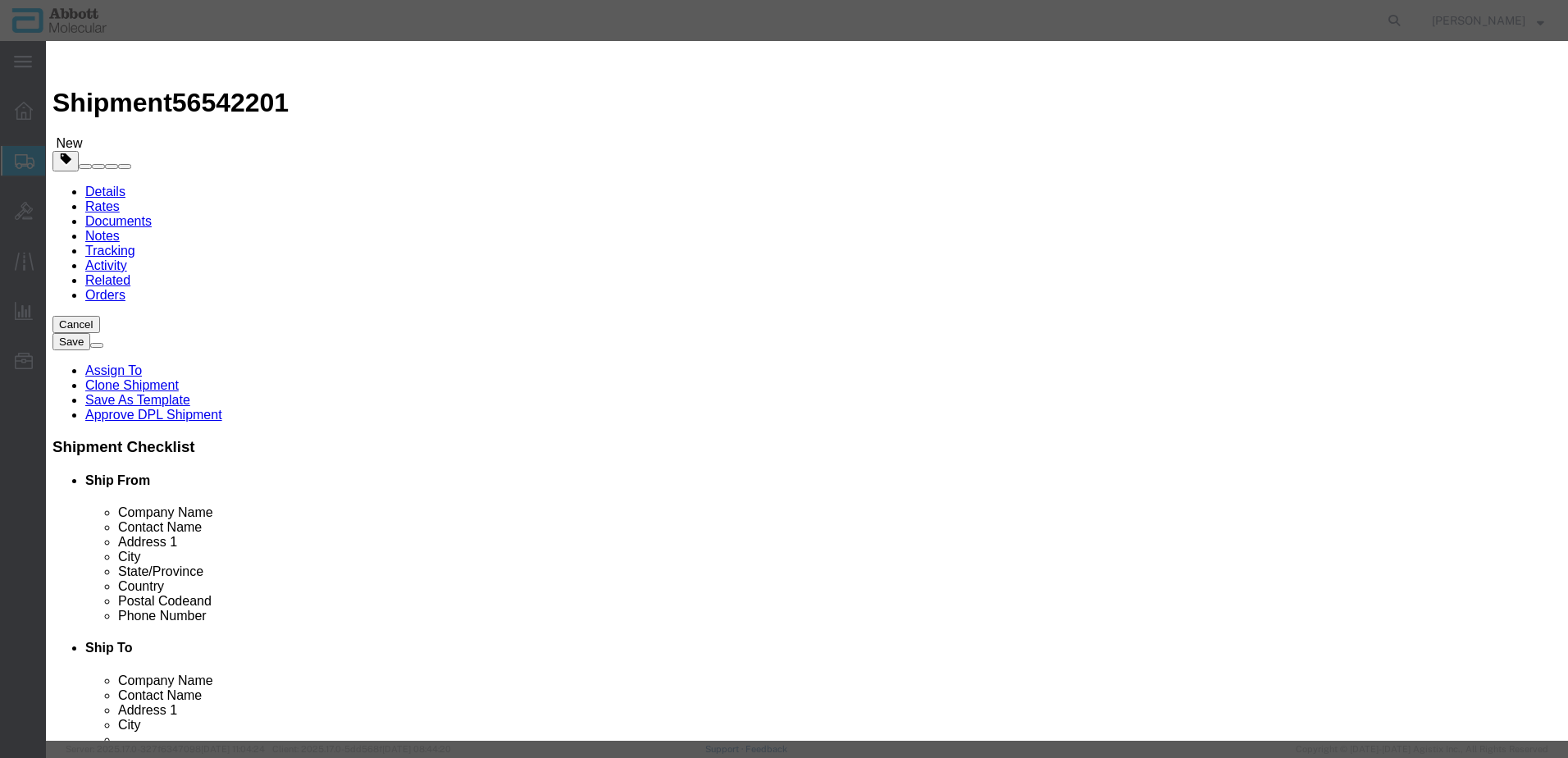
type input "AMBIENT"
type input "2710194540"
select select "BIS"
checkbox input "false"
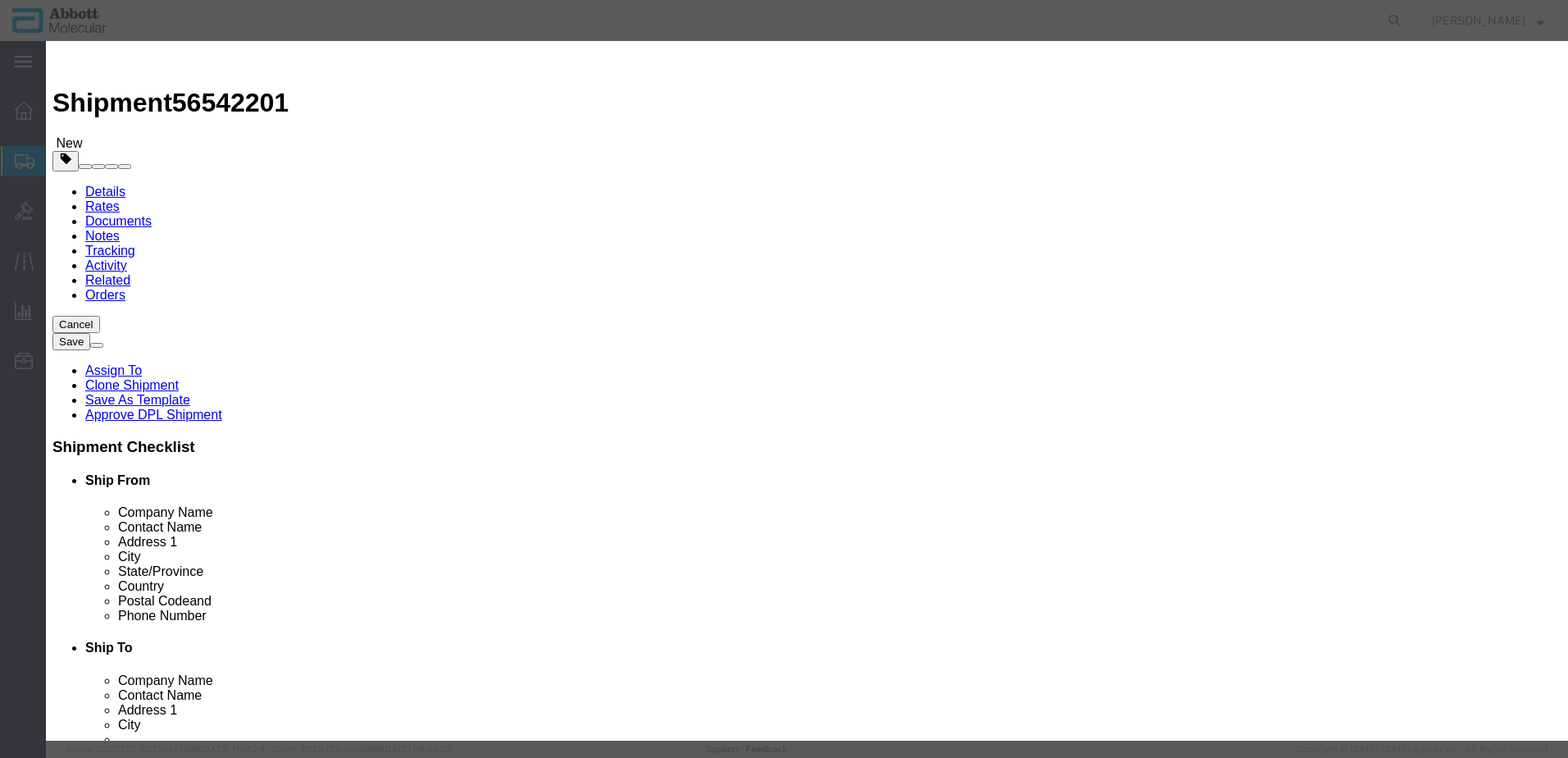
type input "09N2004"
type textarea "Alinity m Vapor Barrier Solution"
select select "NLR"
type input "09N2004"
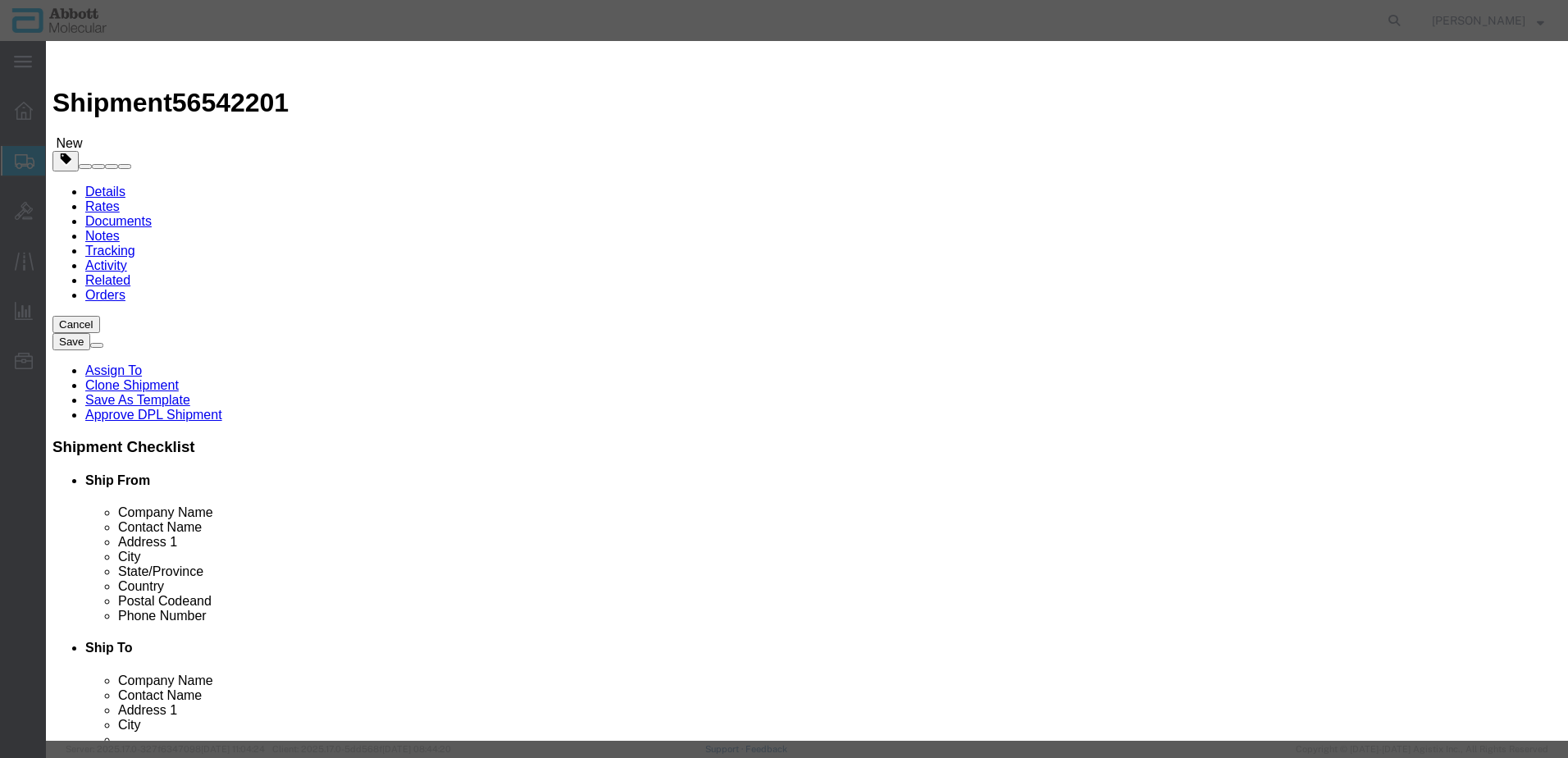
type input "70"
type input "1"
select select "70"
click select "Select Account Type Activity ID Airline Appointment Number ASN Batch Number Bil…"
select select "BATCH_NUMBER"
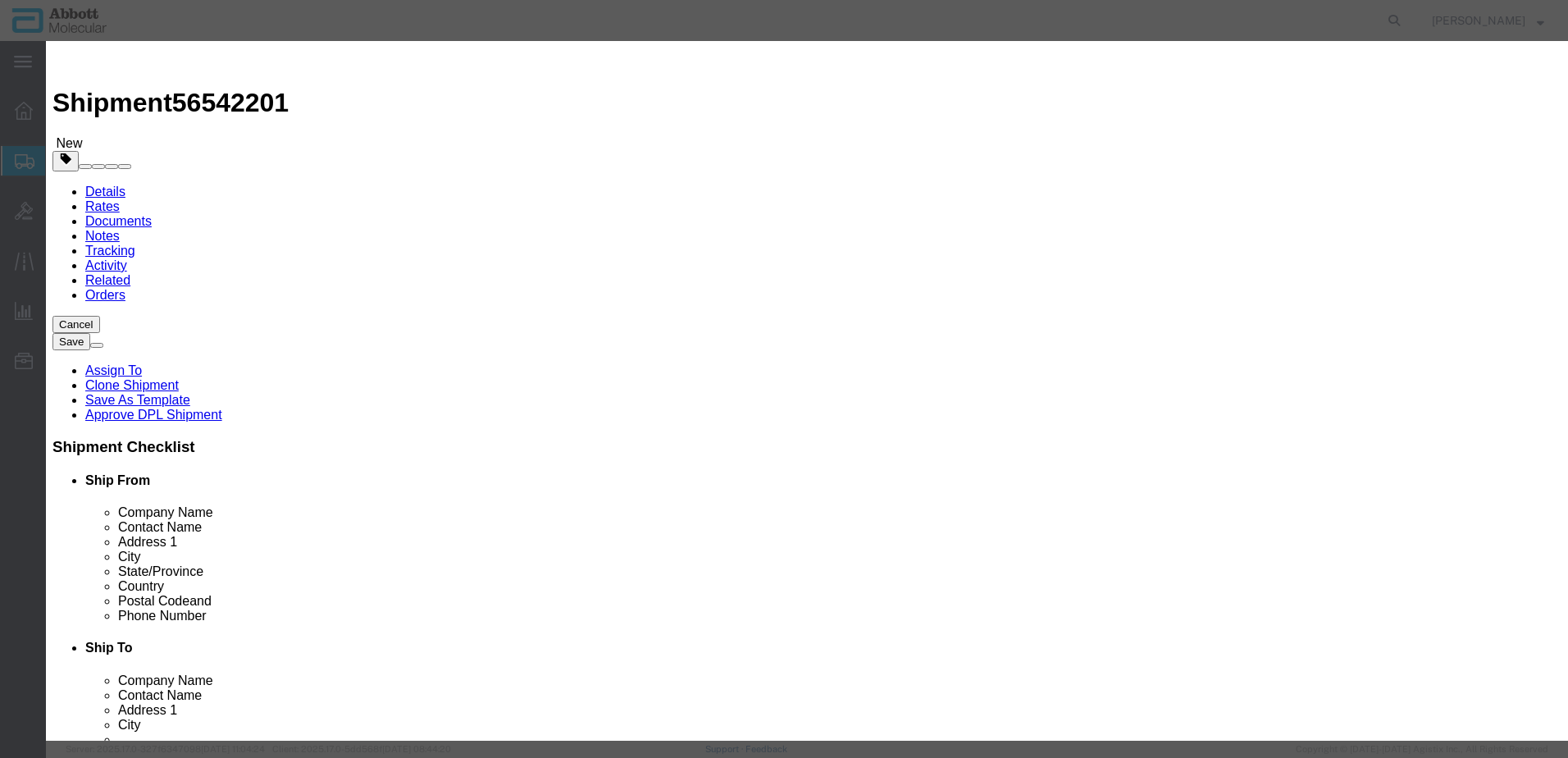
click select "Select Account Type Activity ID Airline Appointment Number ASN Batch Number Bil…"
click input "320057"
type input "3200057"
click button "Save & Add Another"
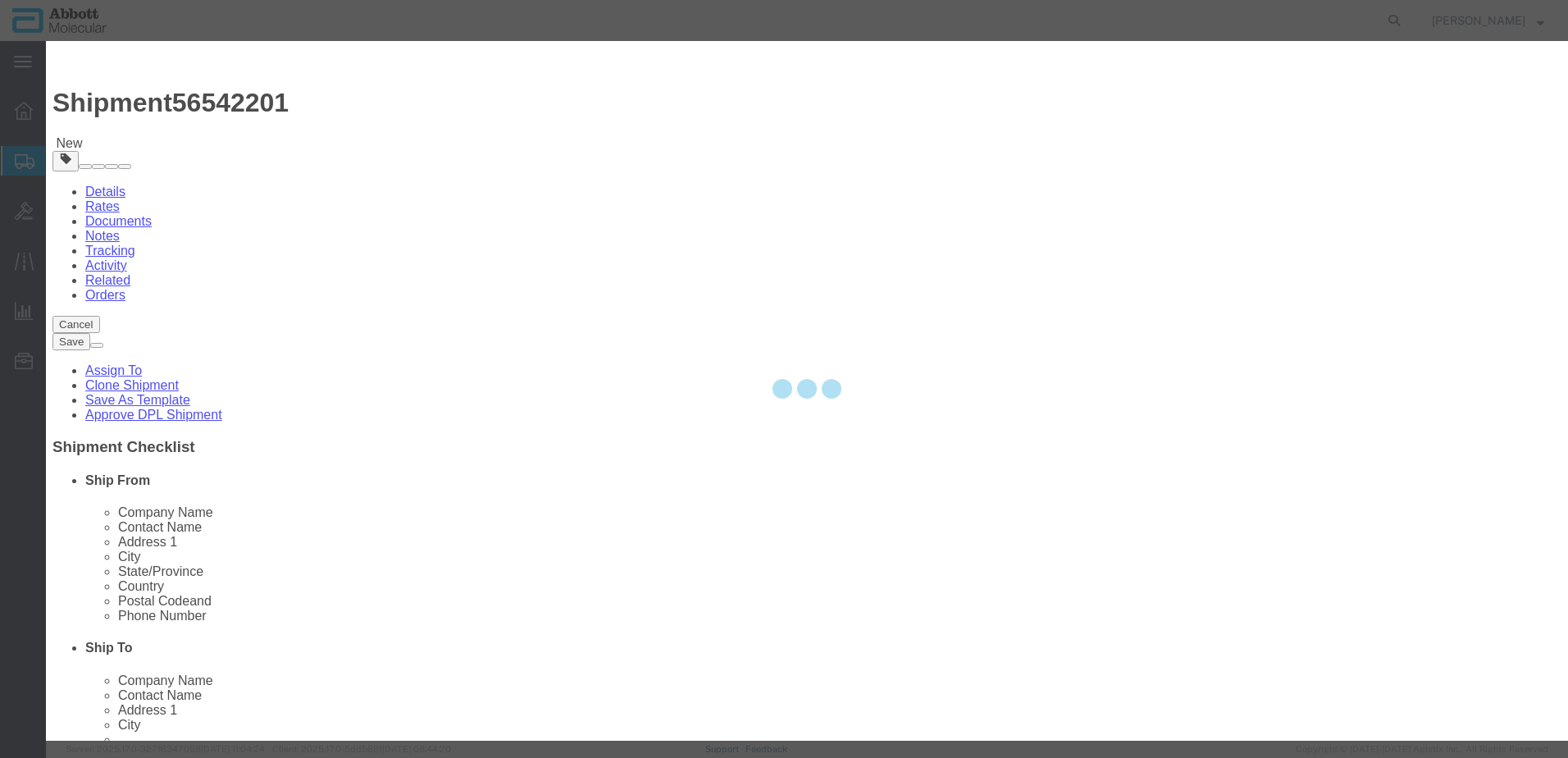
select select "EA"
select select
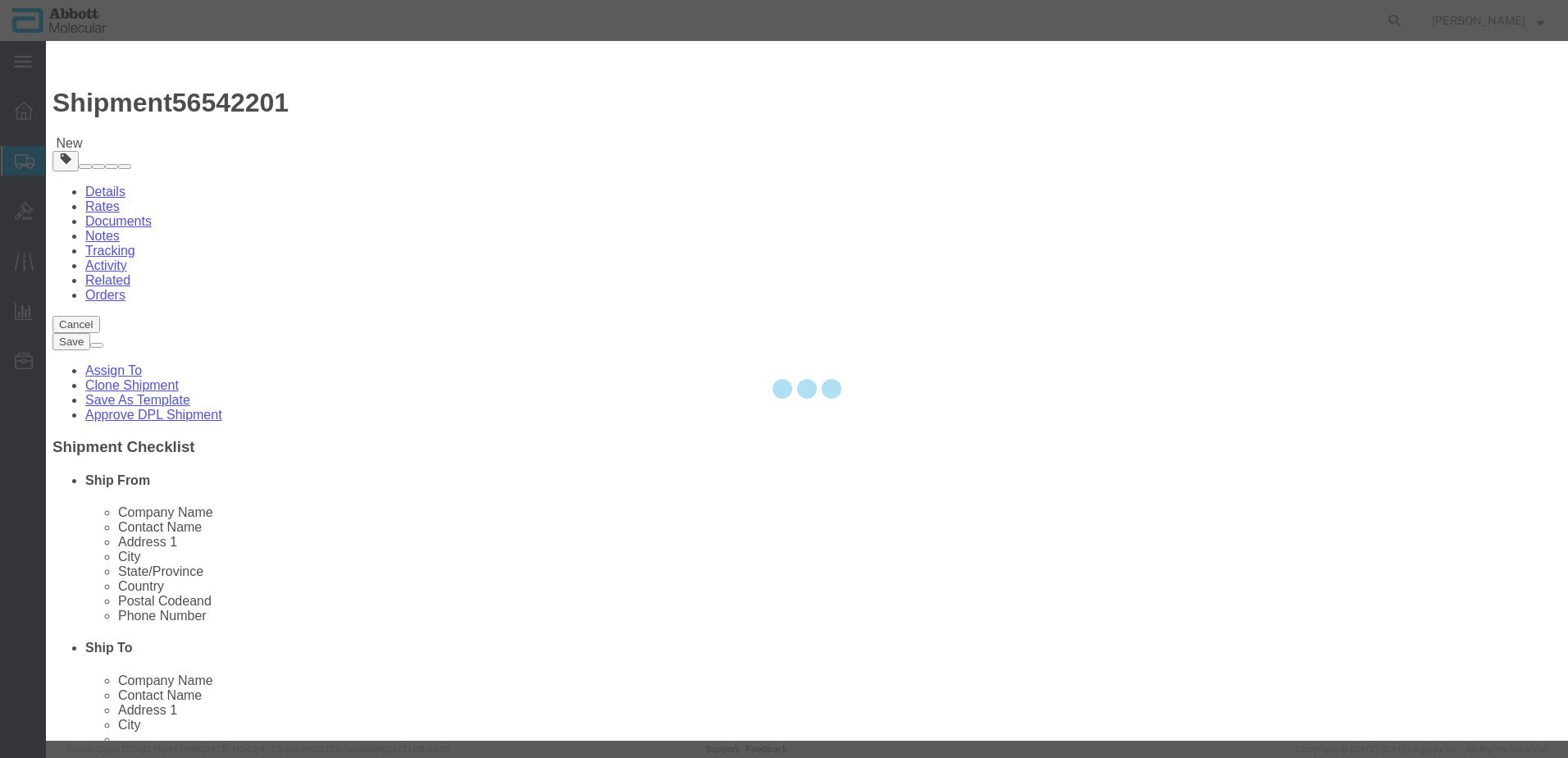
select select
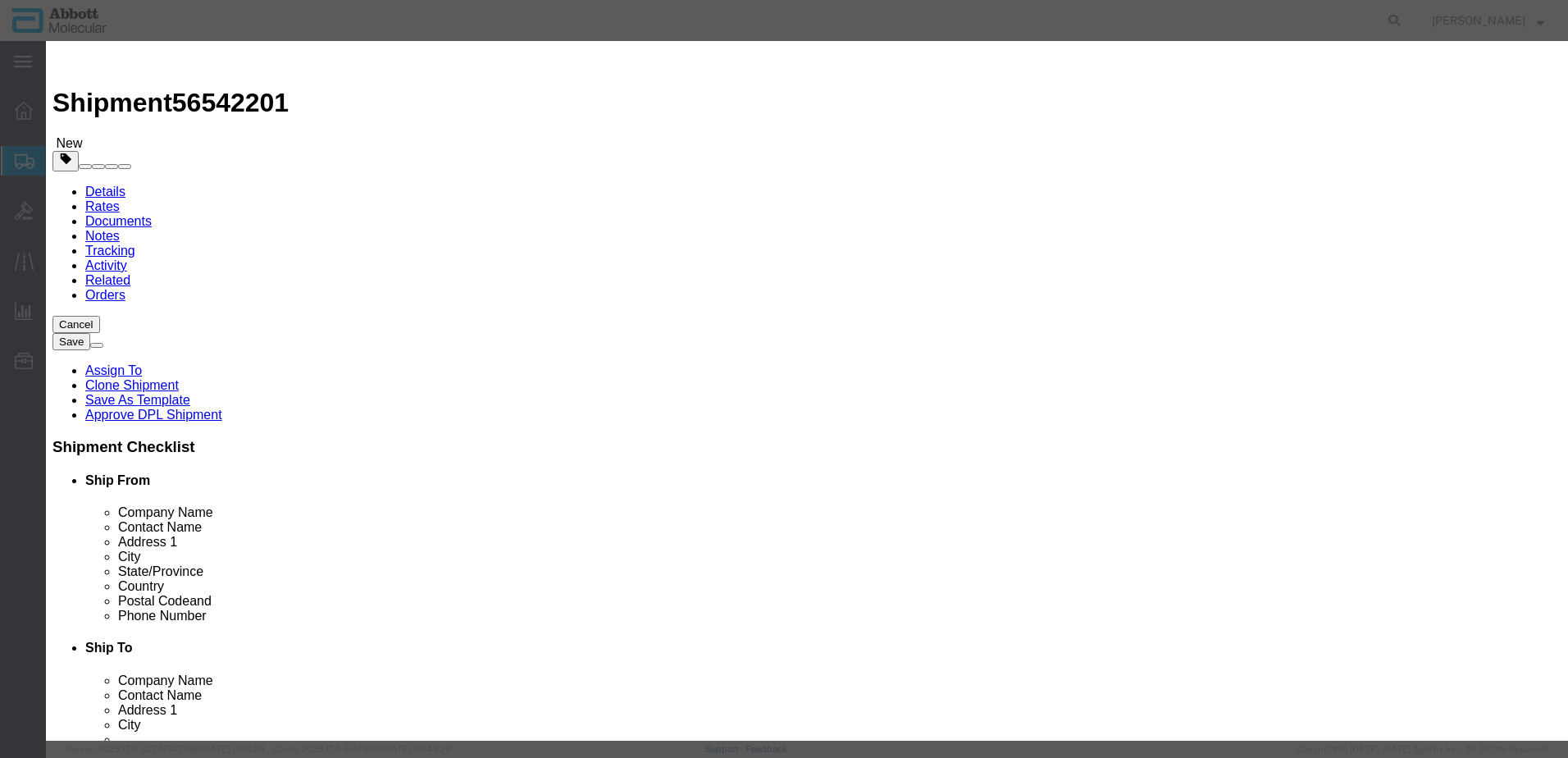
click input "text"
type input "09N2012"
click strong "09N2012"
select select
checkbox input "false"
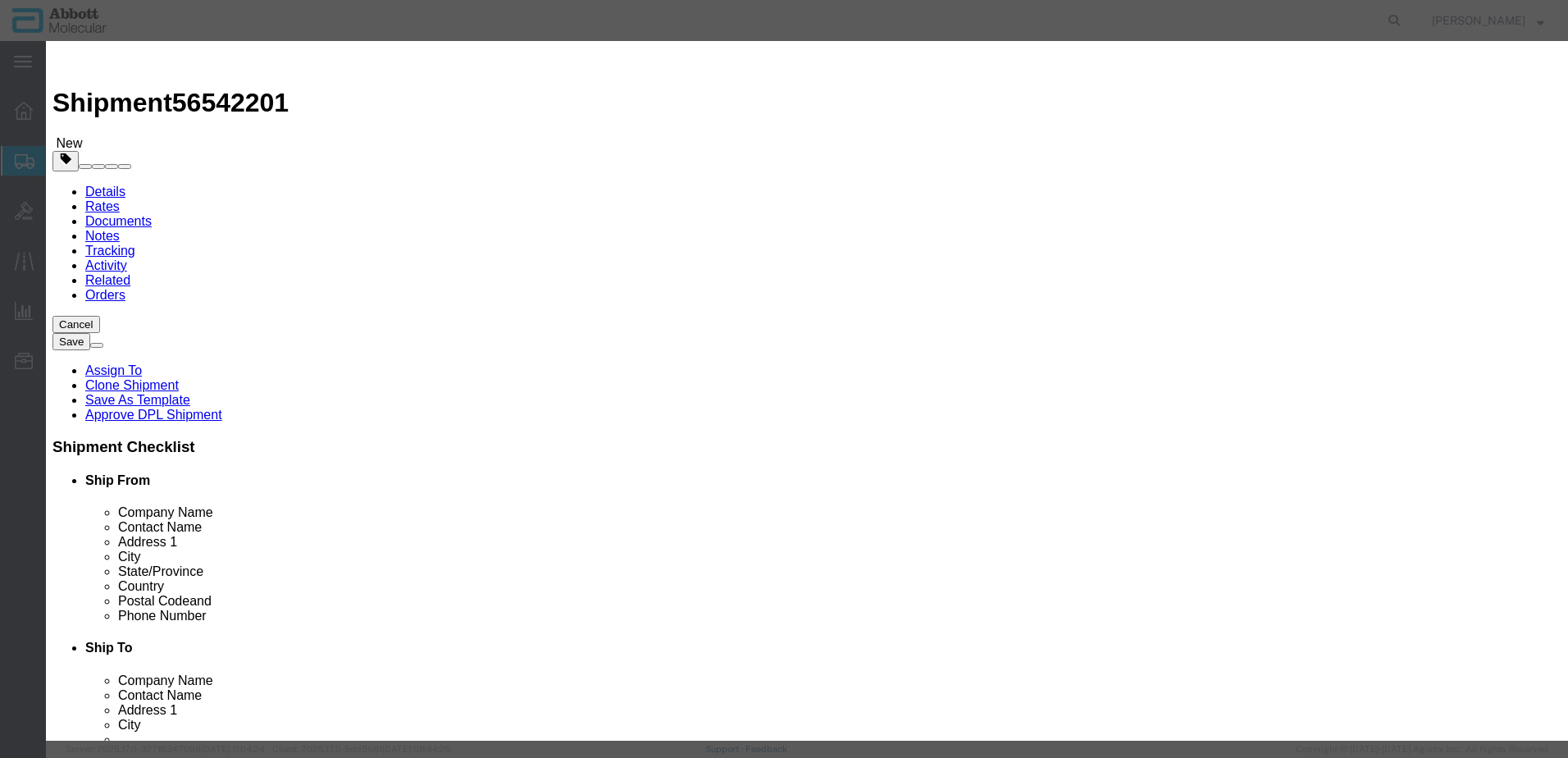
select select "US"
type input "AMBIENT"
type input "3923300090"
select select "BIS"
checkbox input "false"
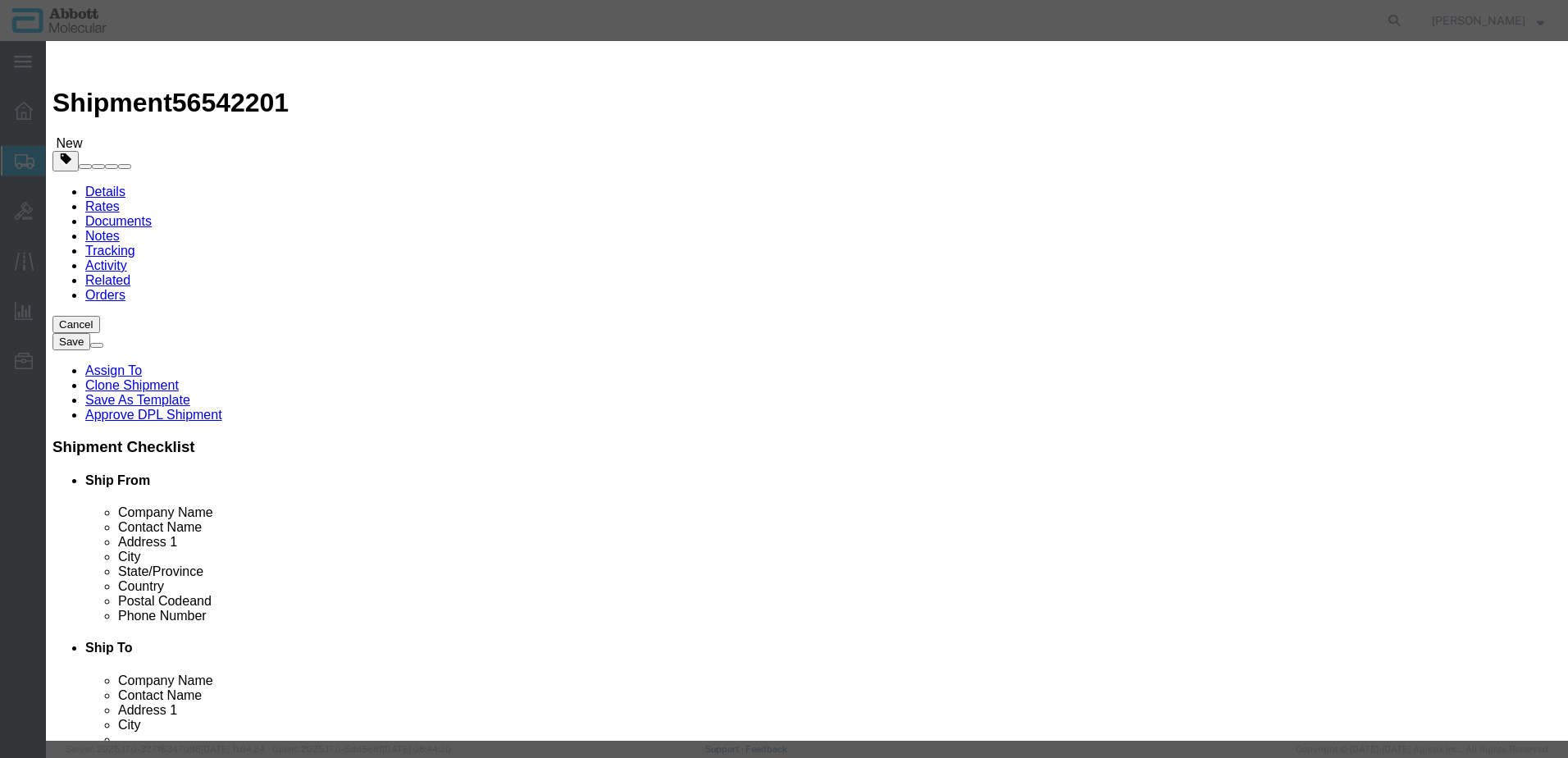
checkbox input "false"
type input "09N2012"
type textarea "Alinity m Bottle for Ethanol Use"
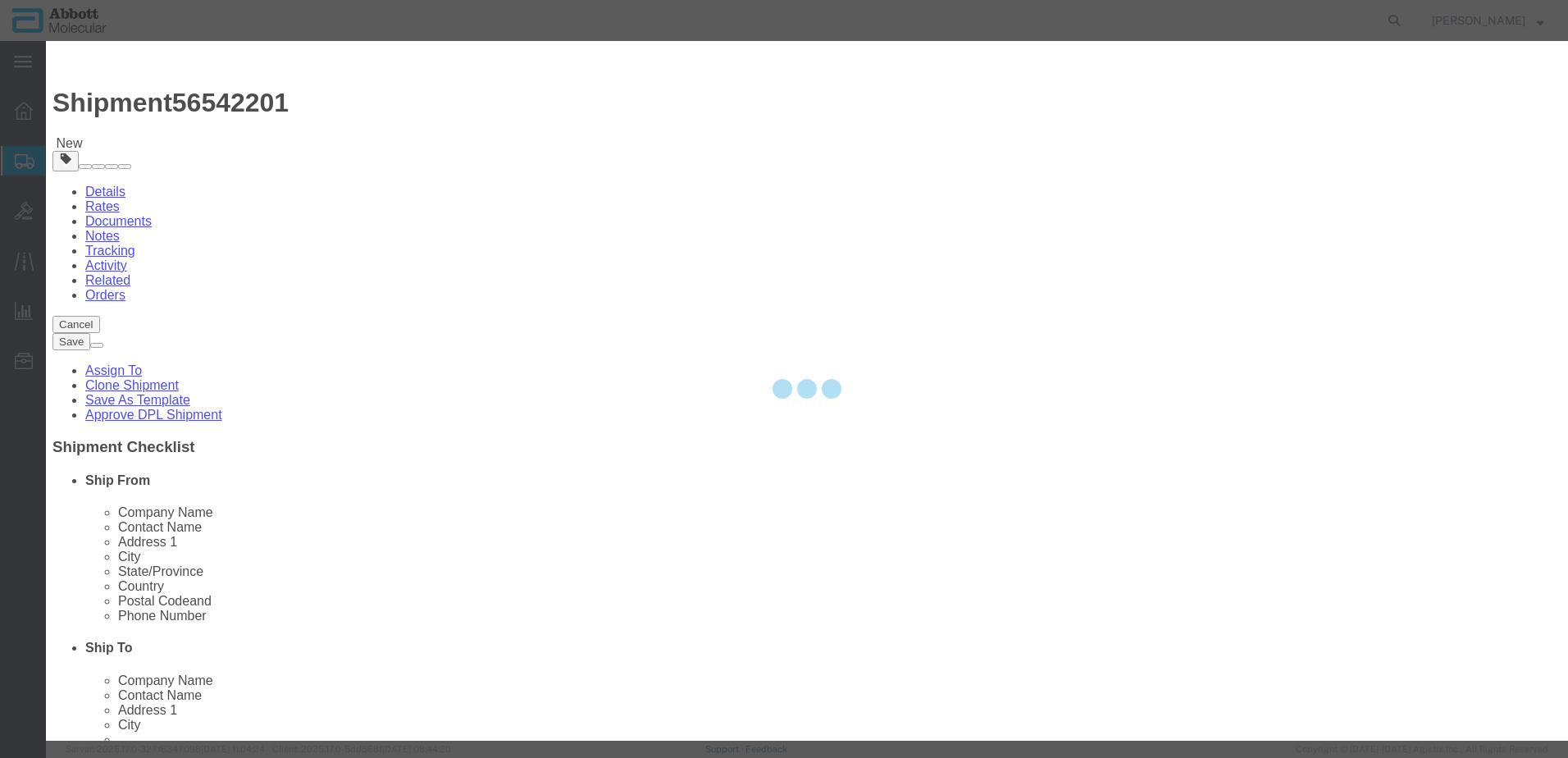
select select "NLR"
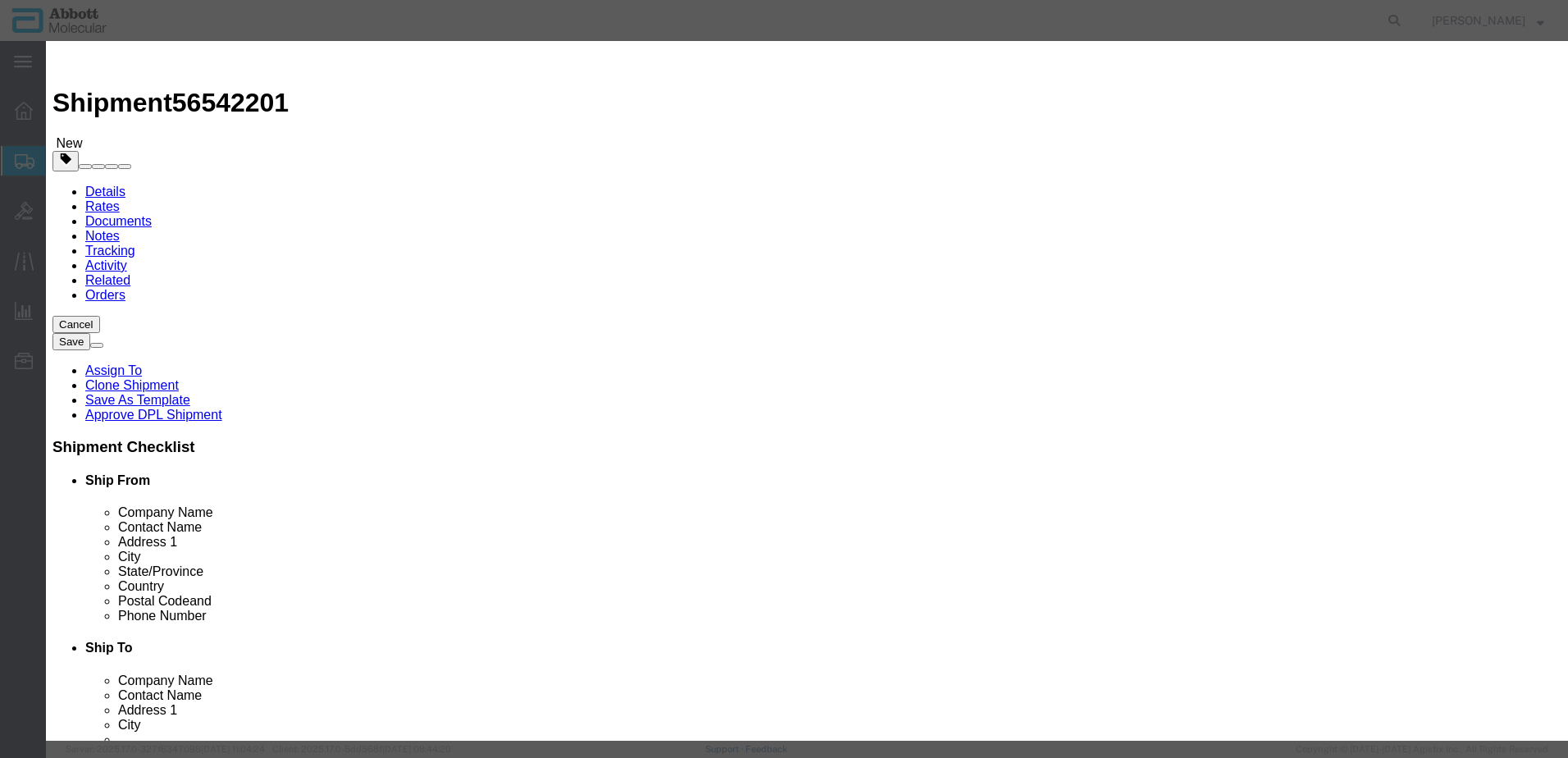
type input "09N2012"
type input "290"
type input "1"
select select "70"
drag, startPoint x: 954, startPoint y: 265, endPoint x: 954, endPoint y: 278, distance: 13.0
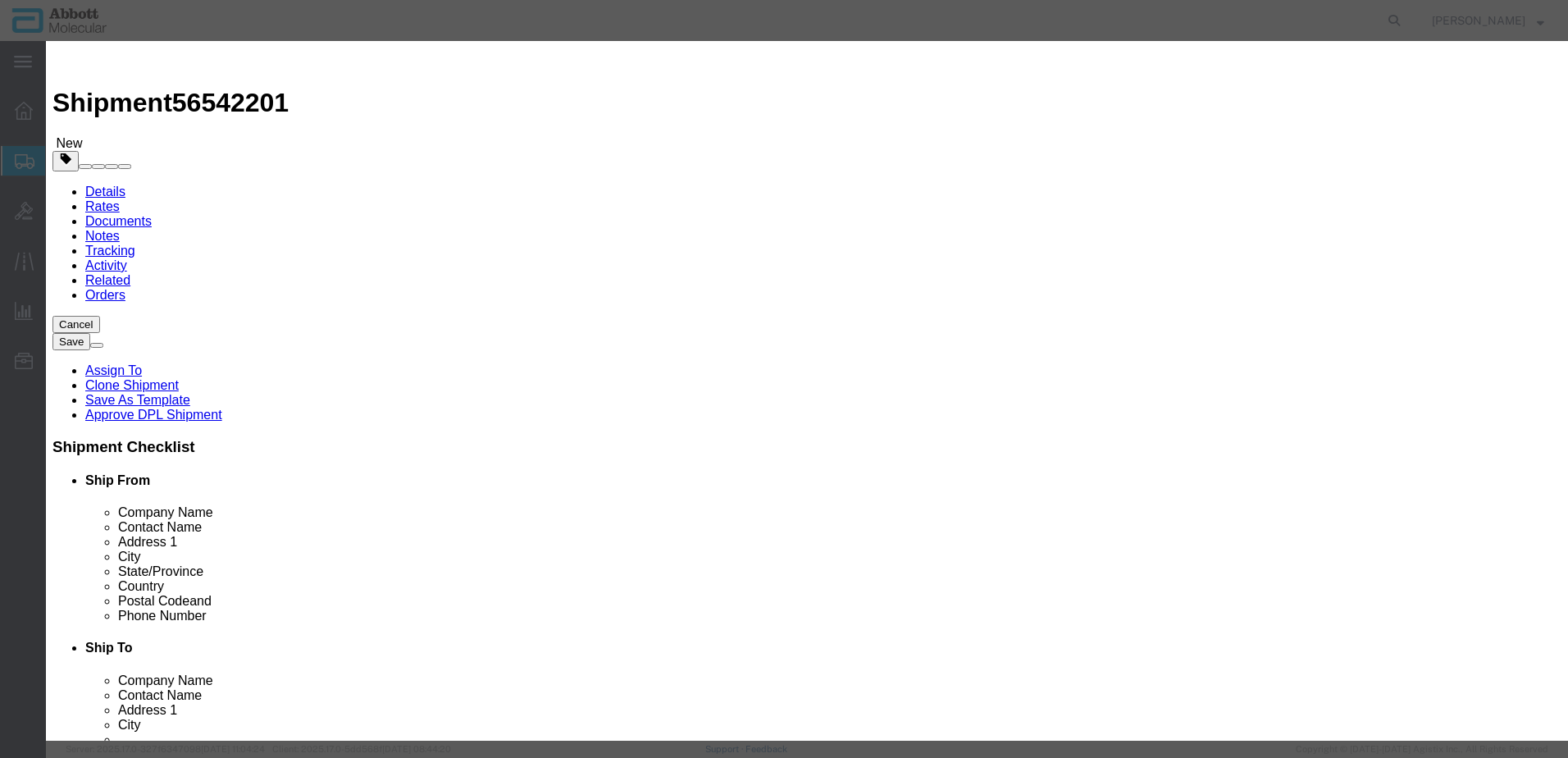
click select "Select Account Type Activity ID Airline Appointment Number ASN Batch Number Bil…"
select select "BATCH_NUMBER"
click select "Select Account Type Activity ID Airline Appointment Number ASN Batch Number Bil…"
type input "417435"
click button "Save & Add Another"
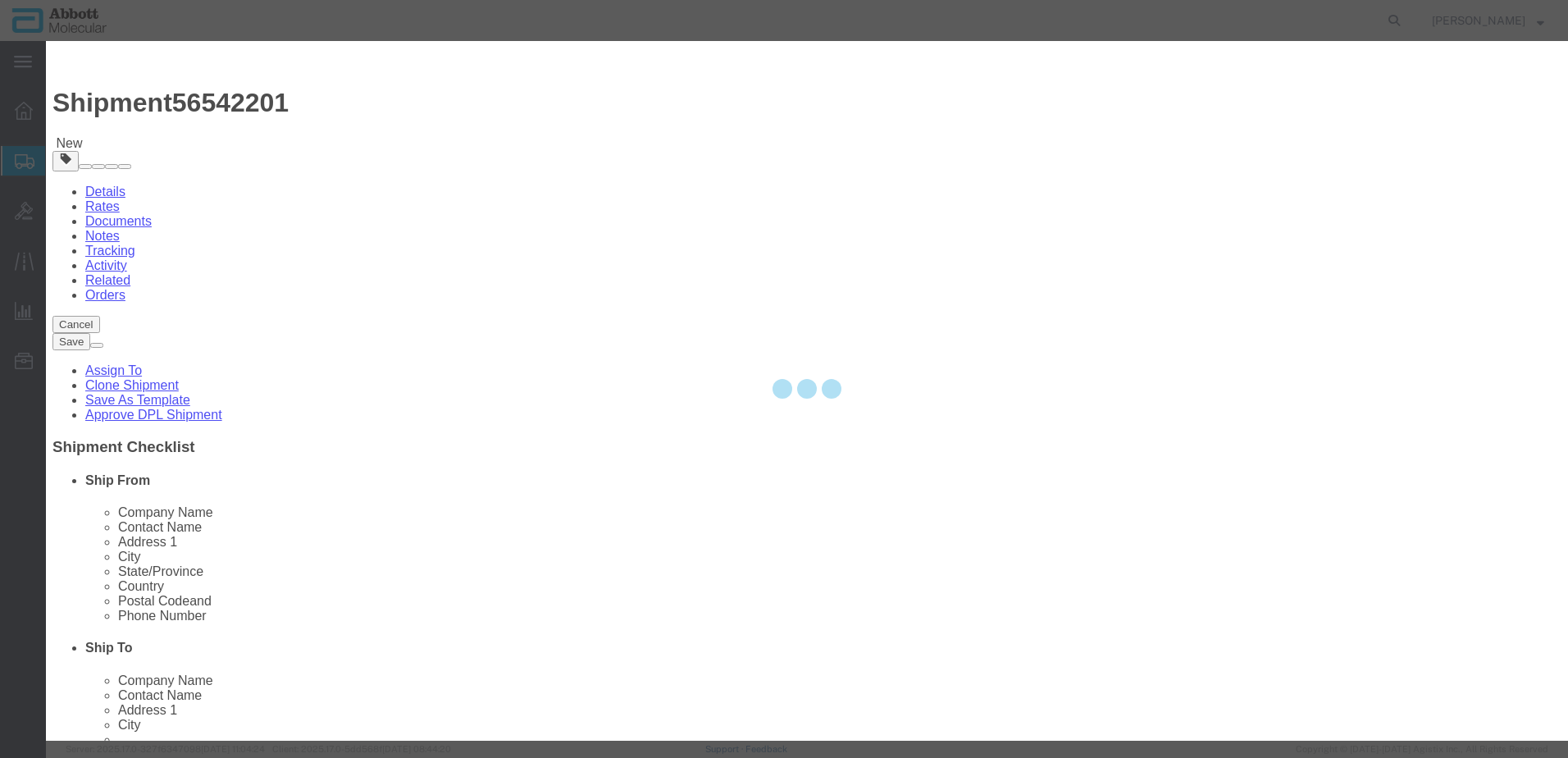
select select "EA"
select select
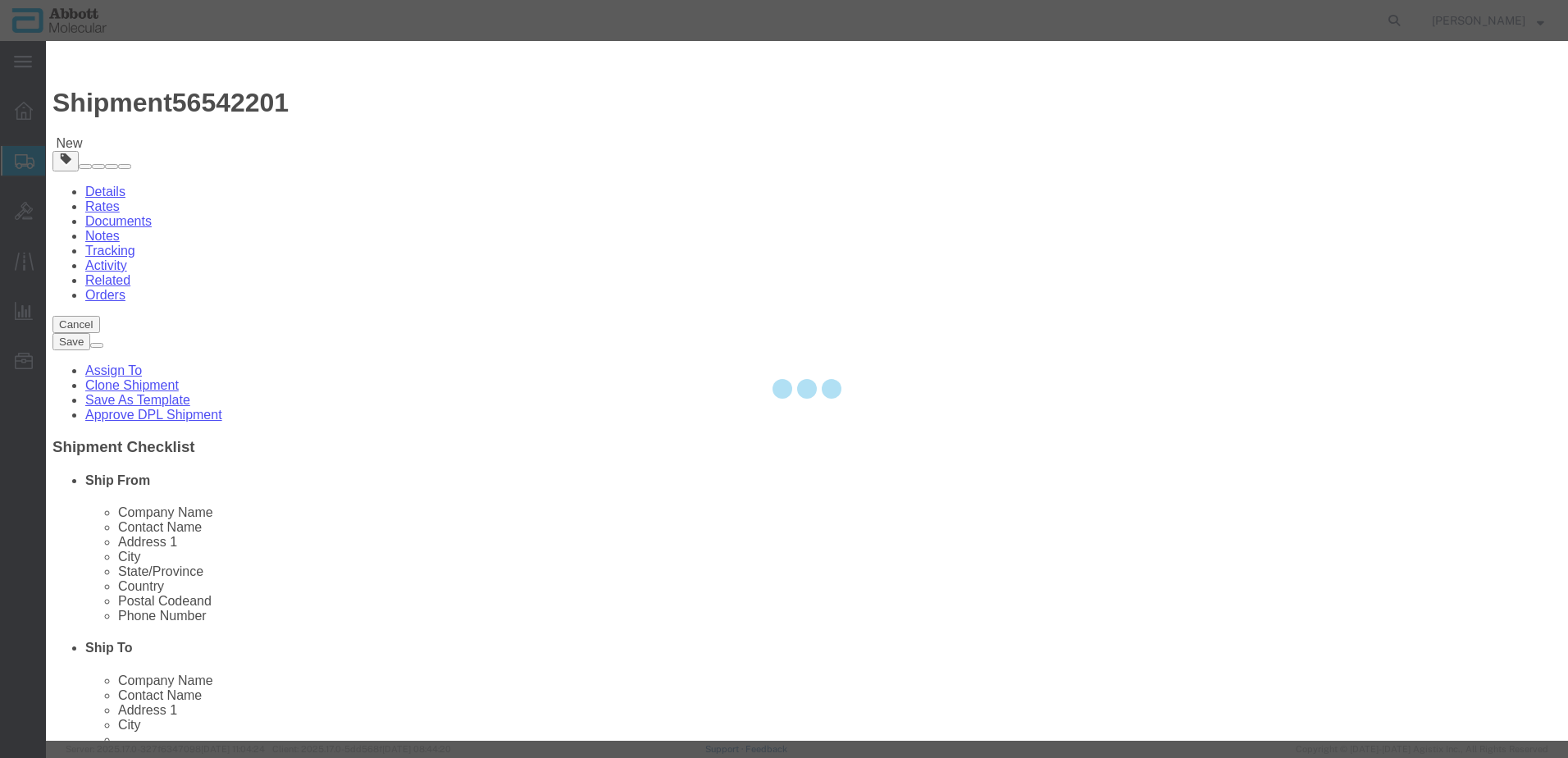
select select
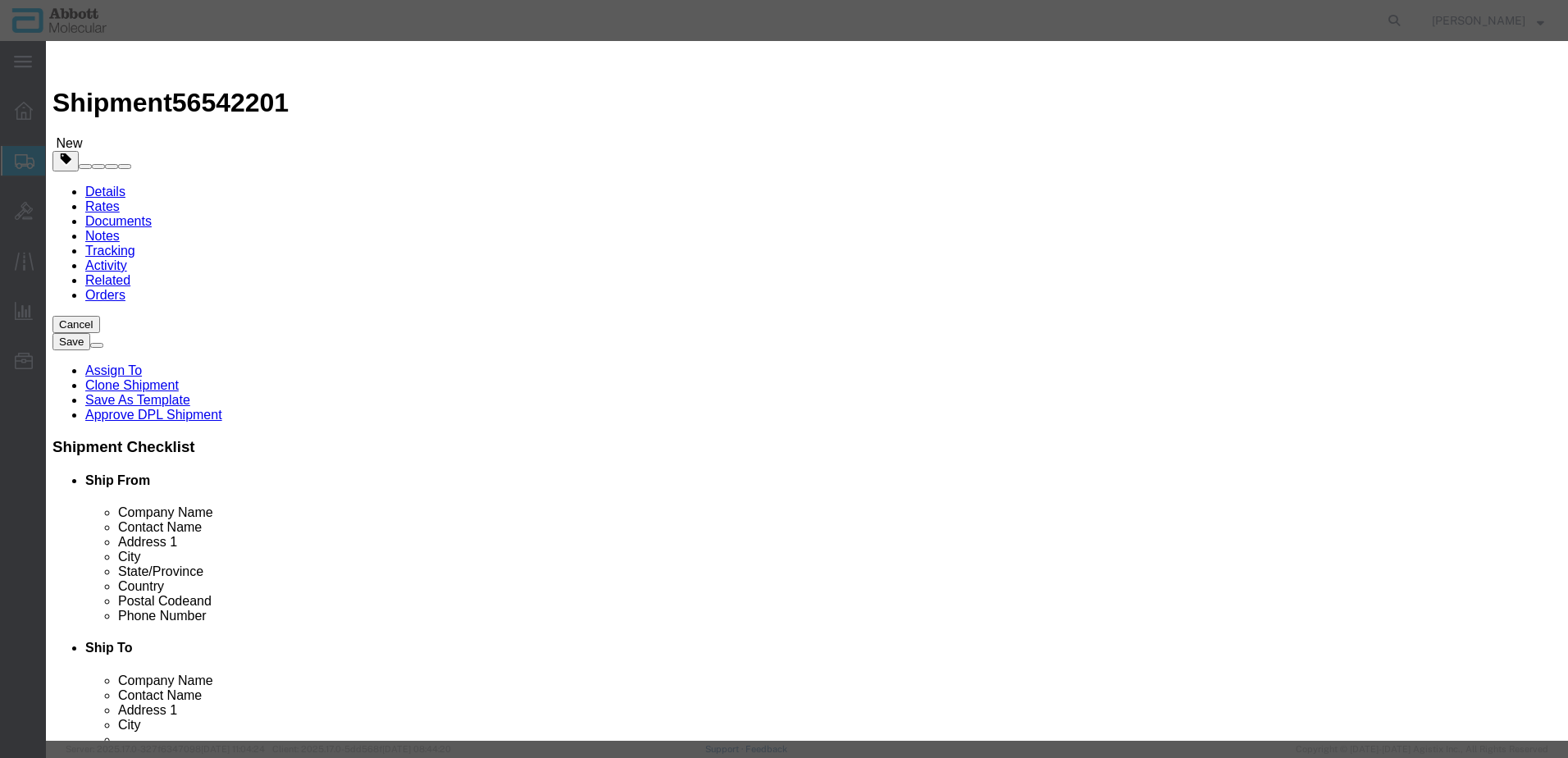
click input "text"
type input "09N4911"
click strong "09N4911"
select select
checkbox input "false"
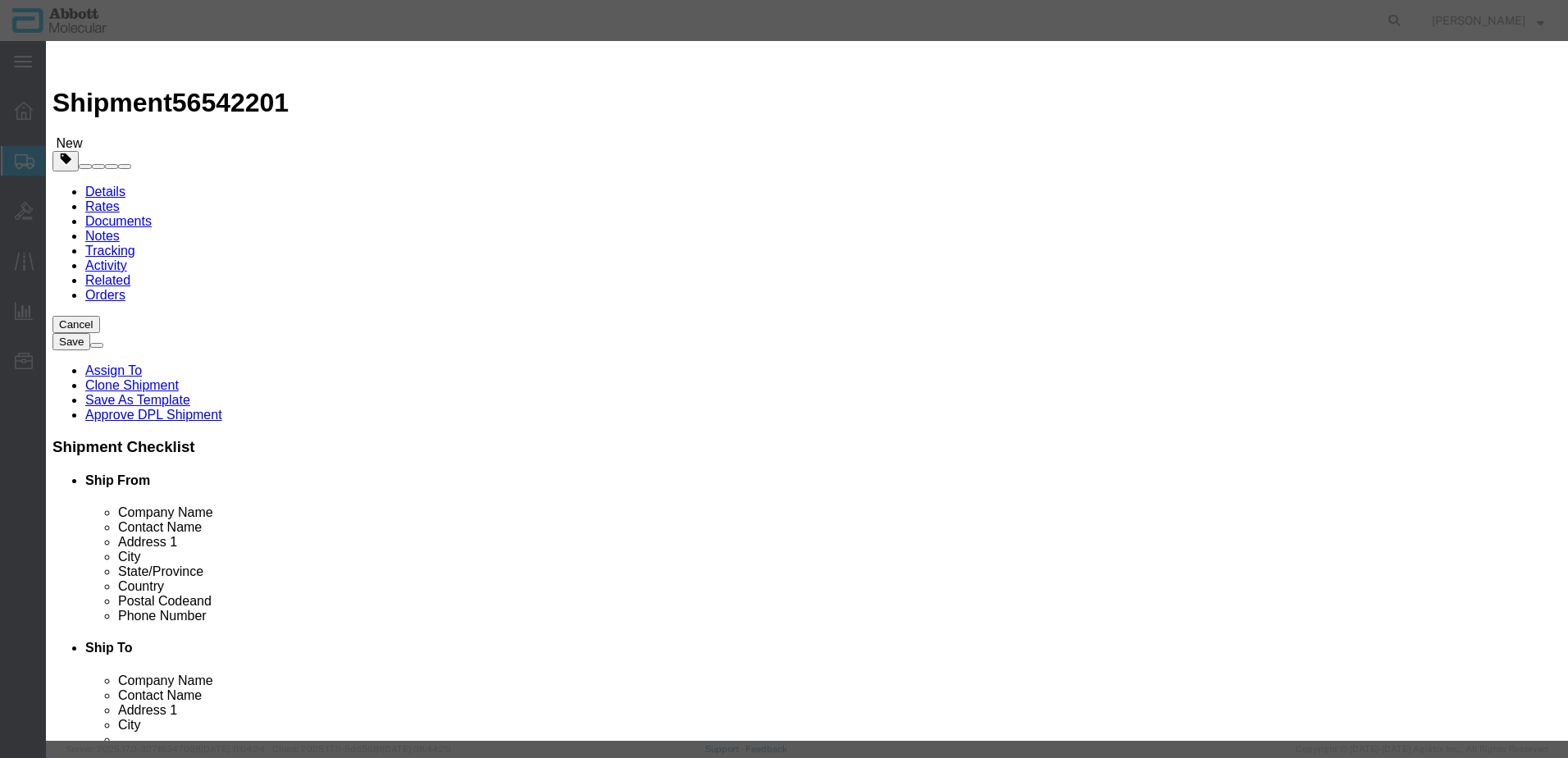
select select "US"
type input "AMBIENT"
type input "3923900080"
select select "BIS"
checkbox input "false"
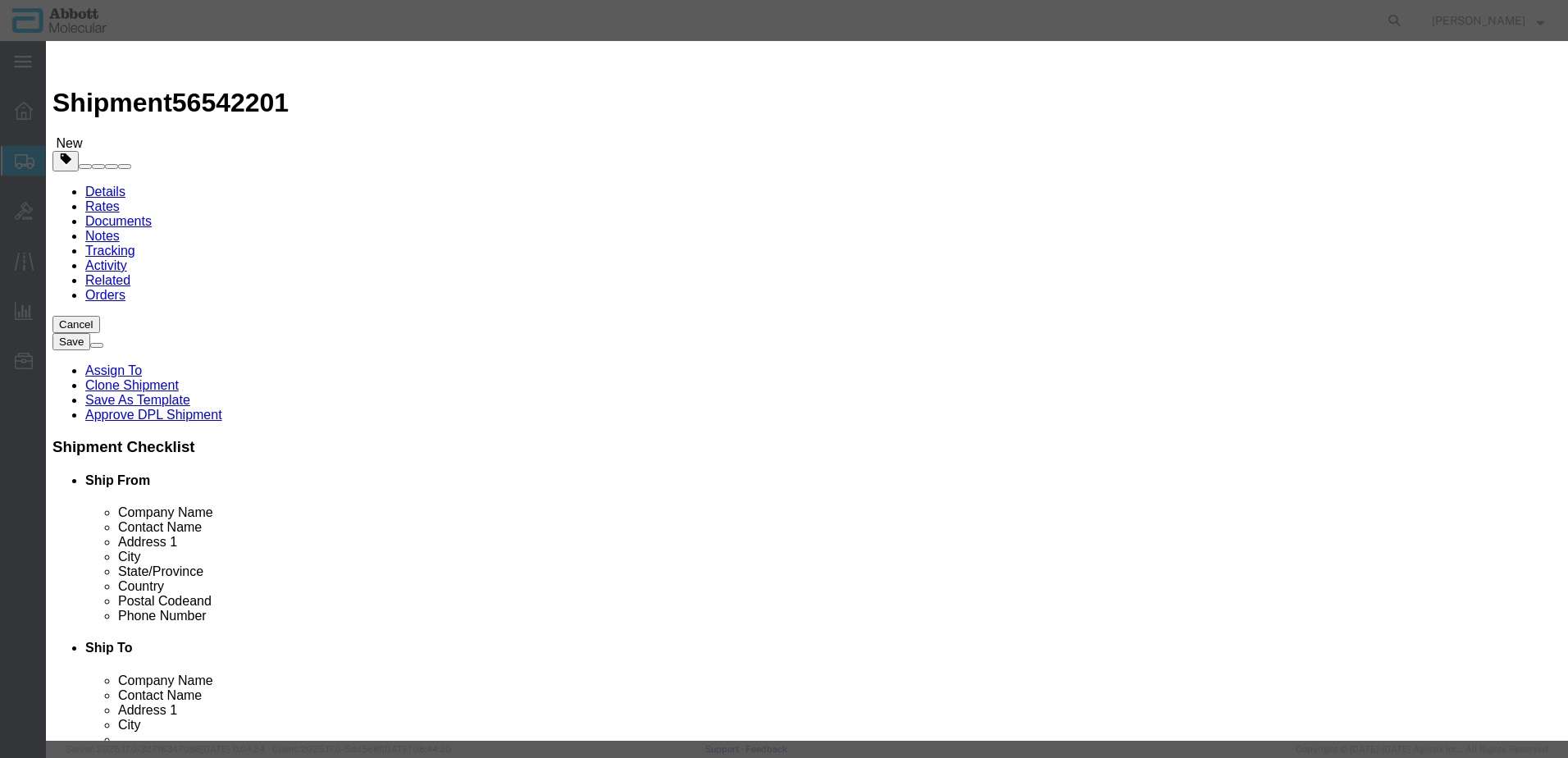
checkbox input "false"
type input "09N4911"
drag, startPoint x: 965, startPoint y: 265, endPoint x: 961, endPoint y: 281, distance: 16.5
click select "Select Account Type Activity ID Airline Appointment Number ASN Batch Number Bil…"
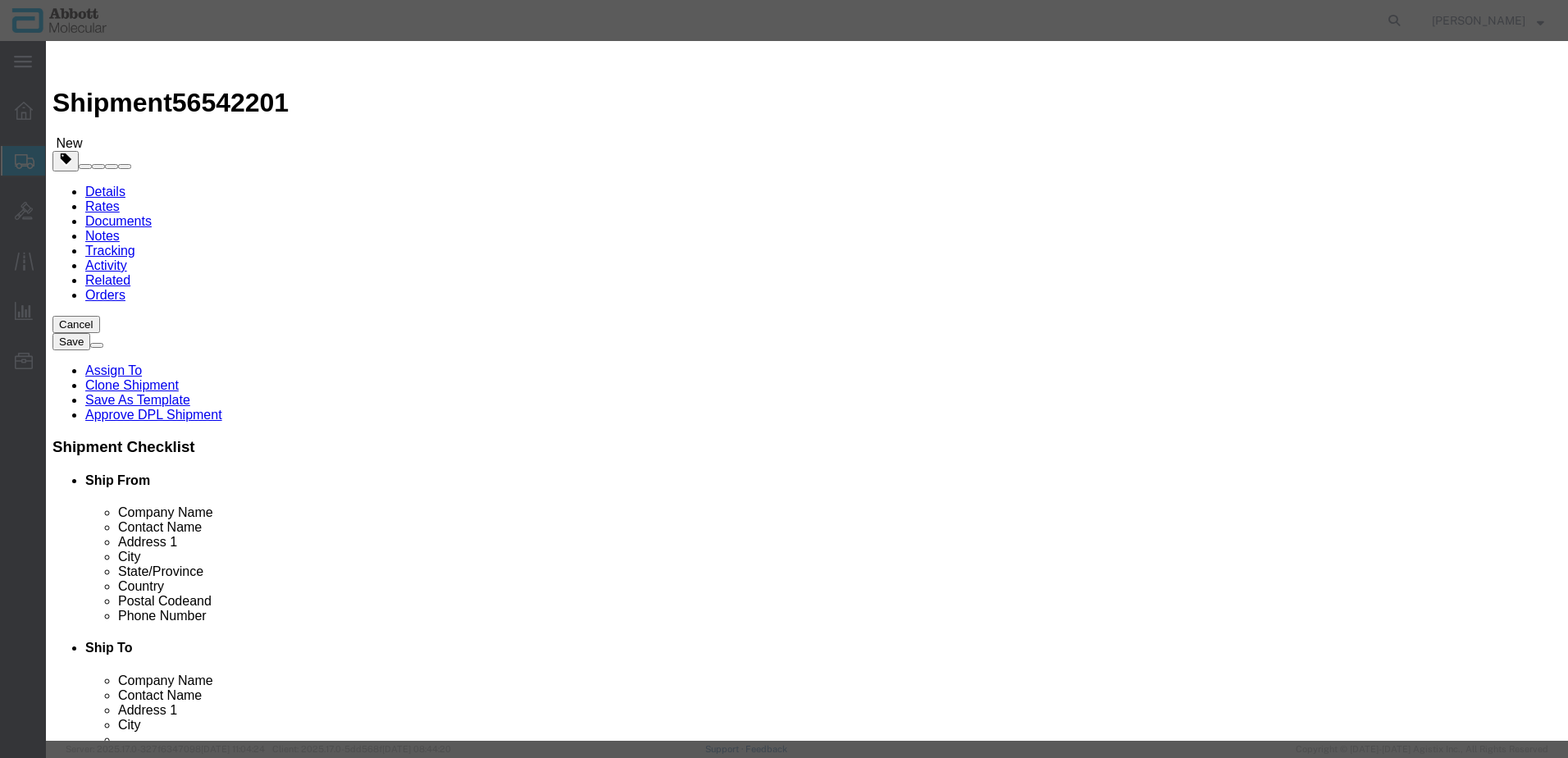
scroll to position [82, 0]
click button "Save & Add Another"
click input "text"
click strong "09N2619"
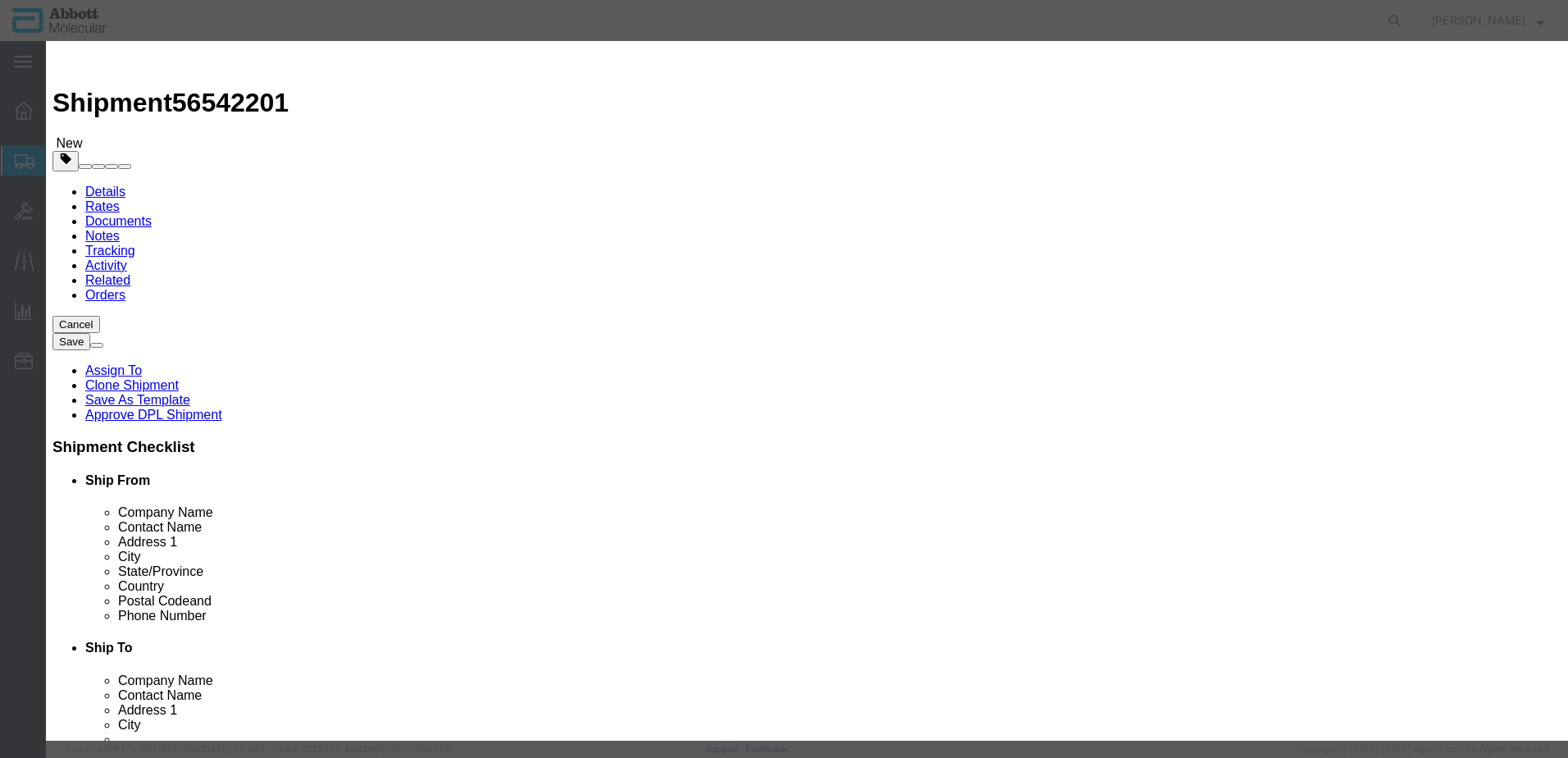
click select "Select Account Type Activity ID Airline Appointment Number ASN Batch Number Bil…"
click button "Save & Add Another"
click input "text"
click td "Name: 09N5001"
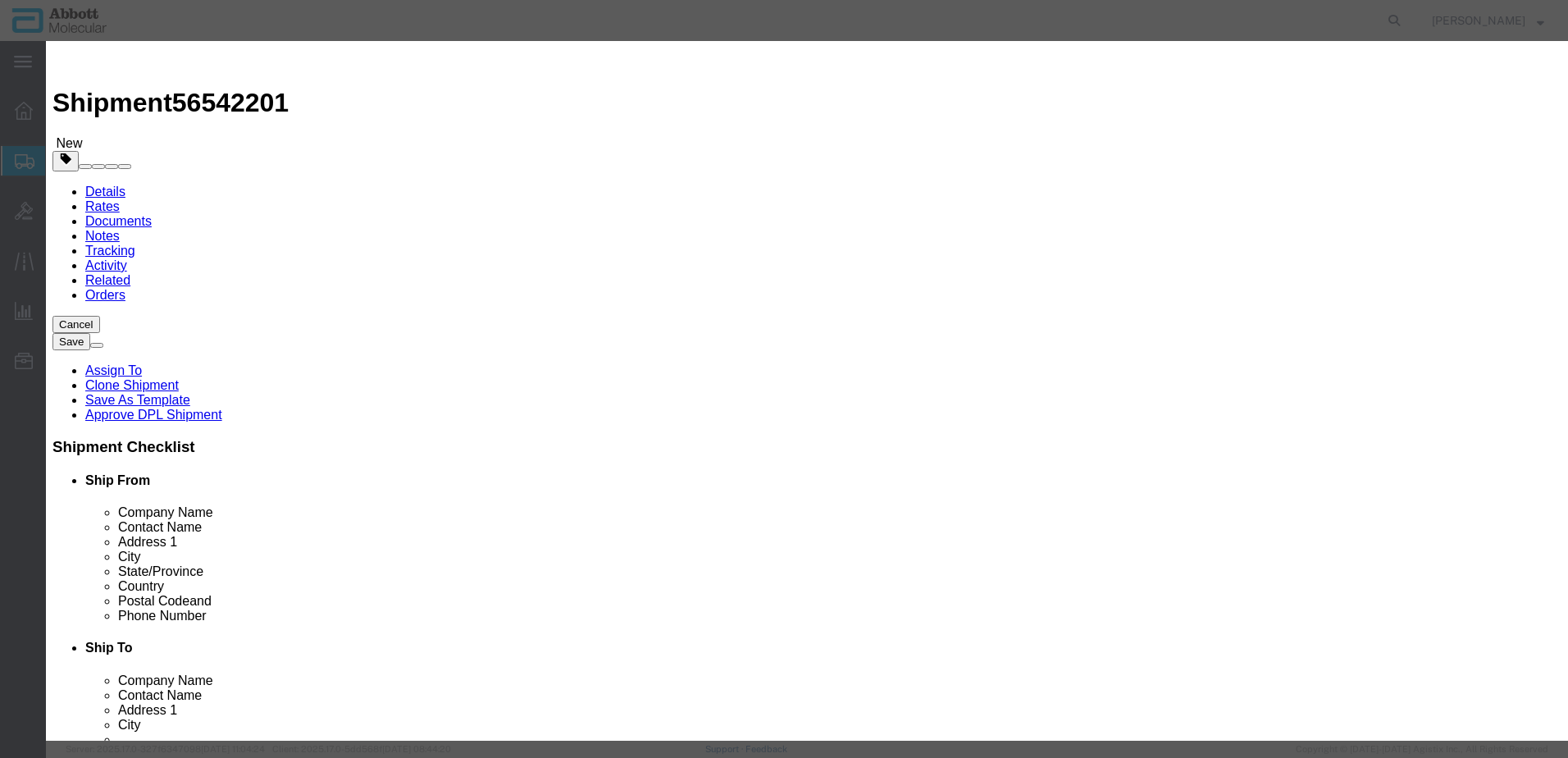
click select "Select Account Type Activity ID Airline Appointment Number ASN Batch Number Bil…"
click button "Save & Close"
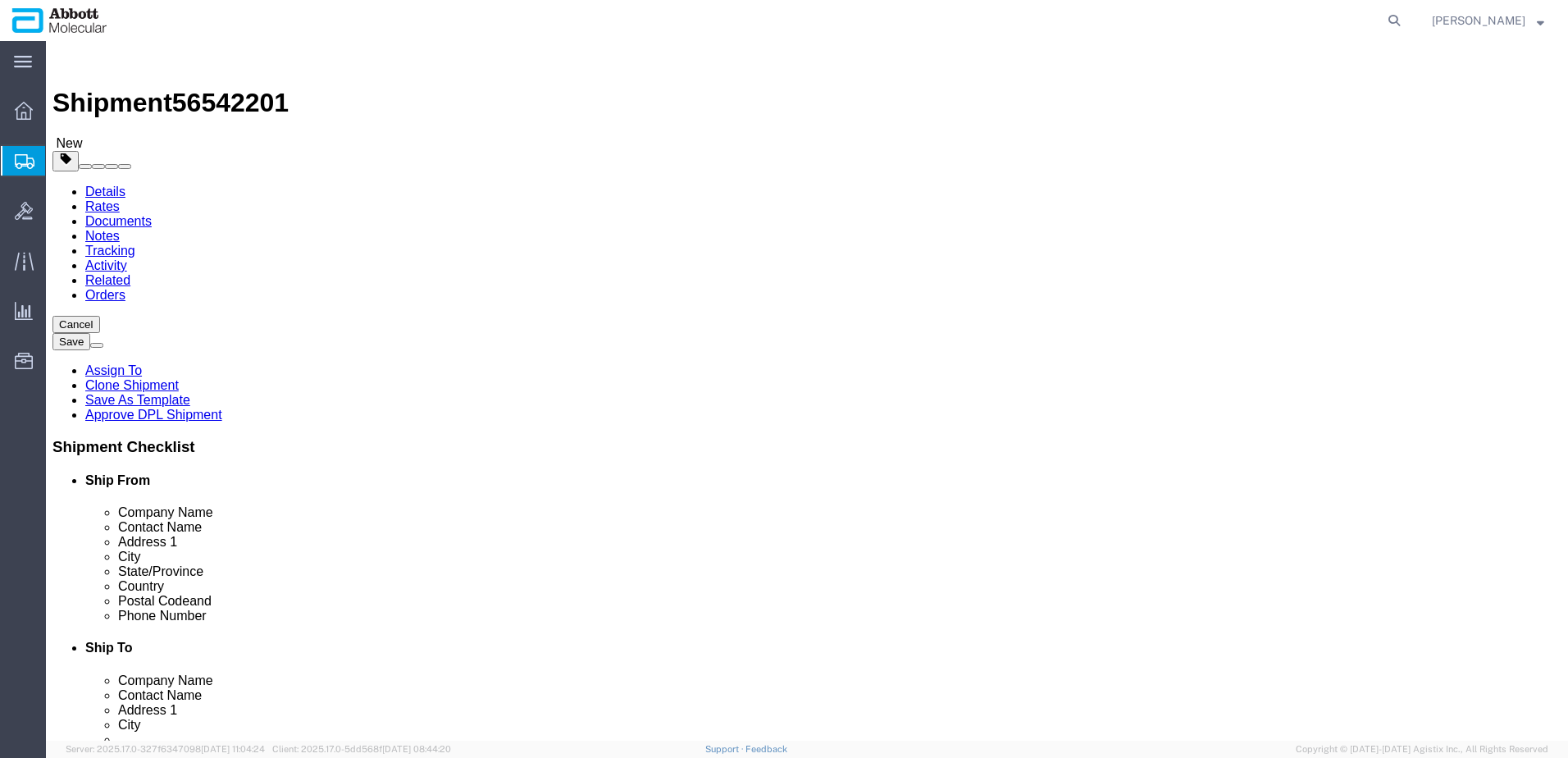
click link "Add Content"
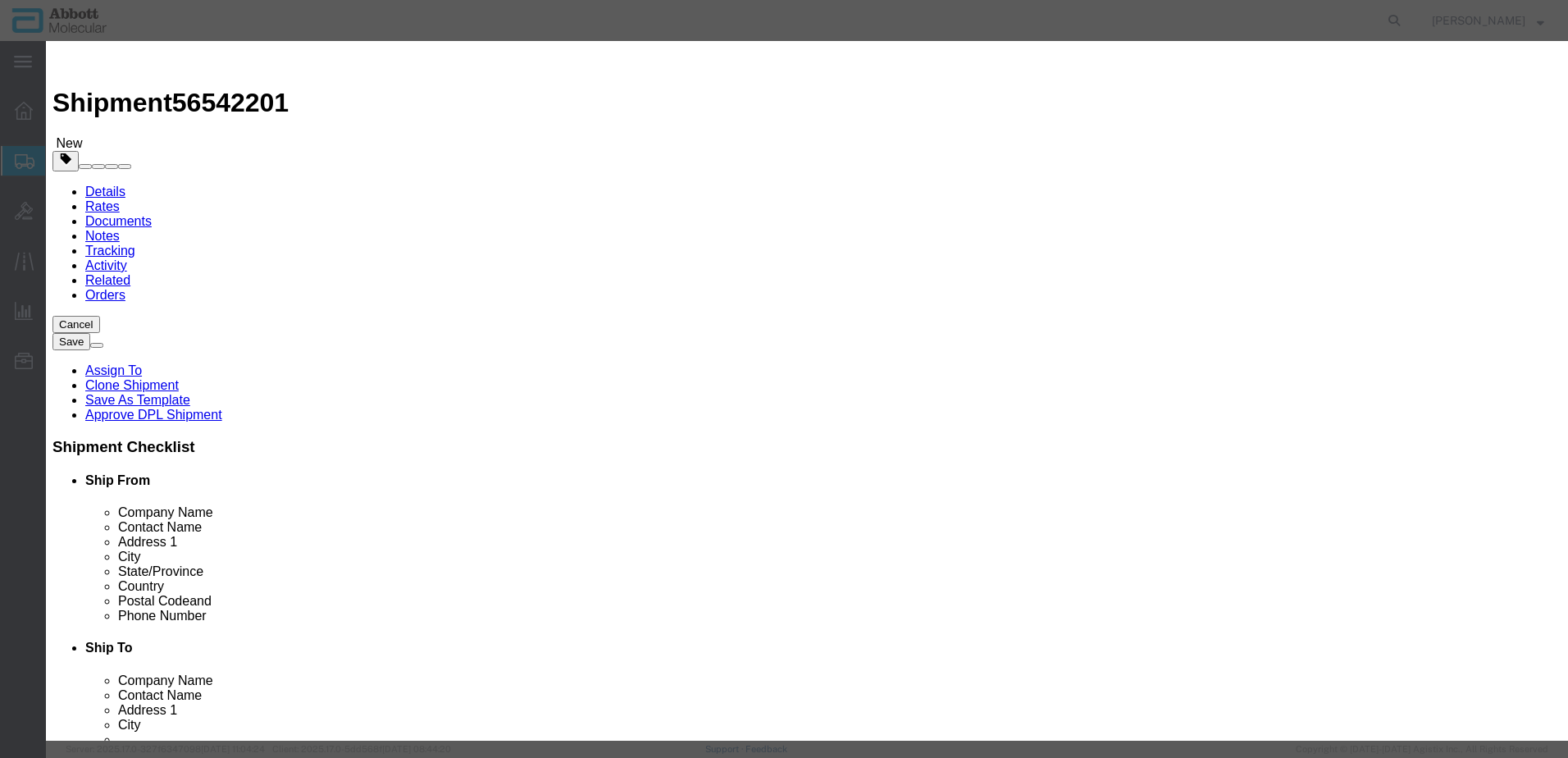
click input "text"
click td "Model: 02J0530"
click select "Select Account Type Activity ID Airline Appointment Number ASN Batch Number Bil…"
click button "Save & Add Another"
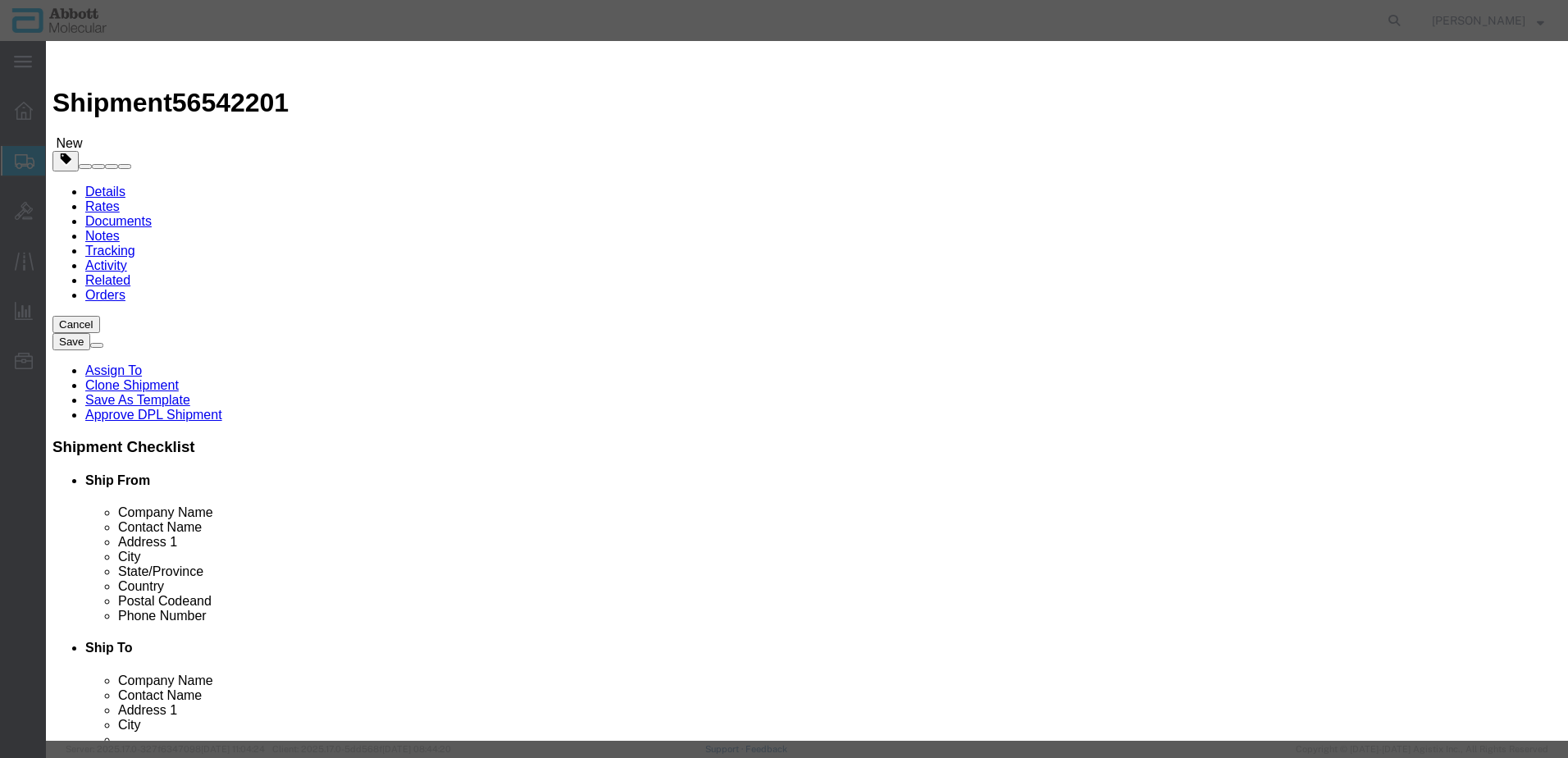
click input "text"
click strong "01L6815"
drag, startPoint x: 1006, startPoint y: 264, endPoint x: 999, endPoint y: 281, distance: 18.4
click select "Select Account Type Activity ID Airline Appointment Number ASN Batch Number Bil…"
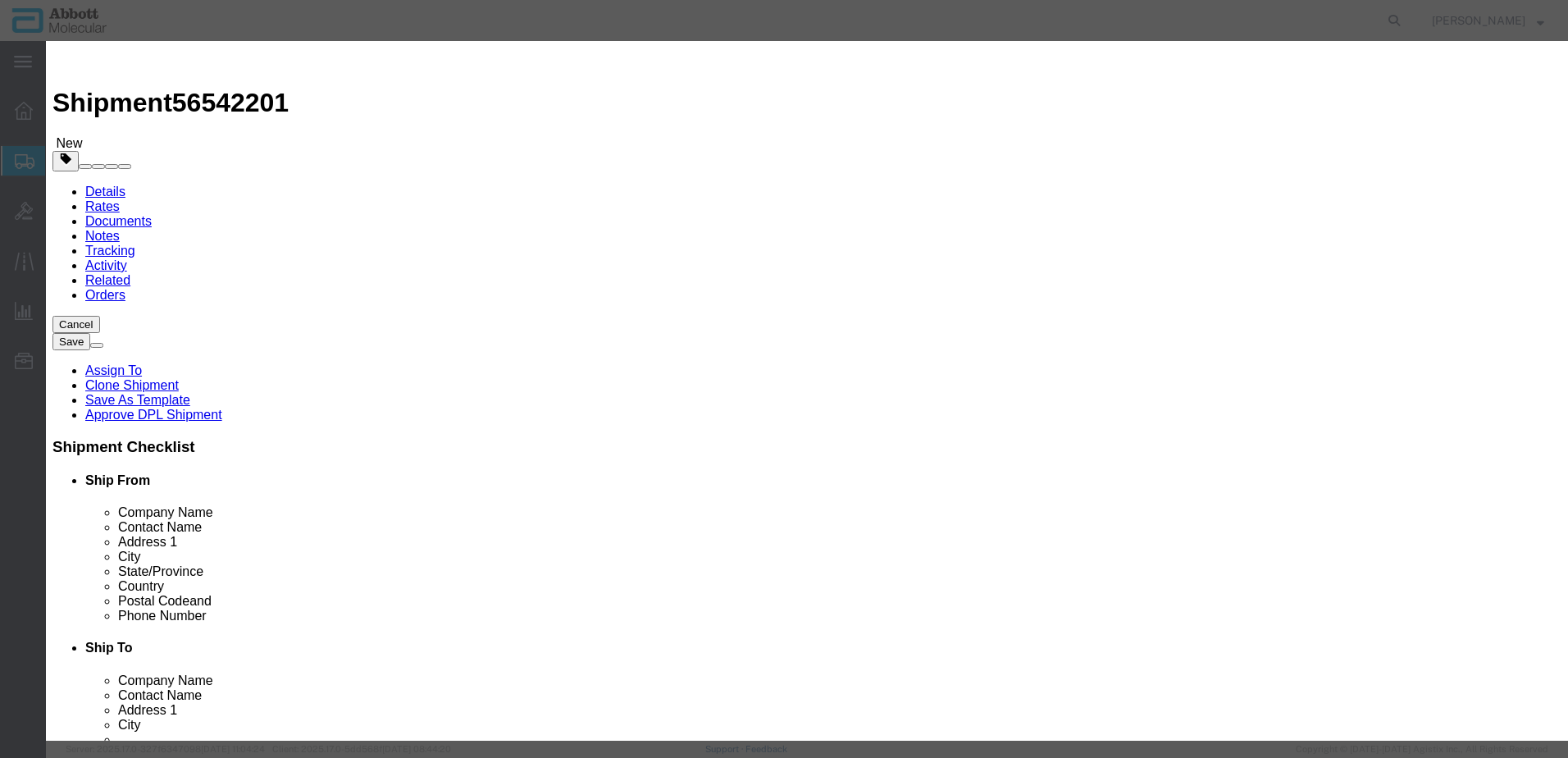
click button "Save & Add Another"
click input "text"
click strong "02J1151"
click select "Select Bag Barrels 100Board Feet Bottle Box Blister Pack Carats Can Capsule Car…"
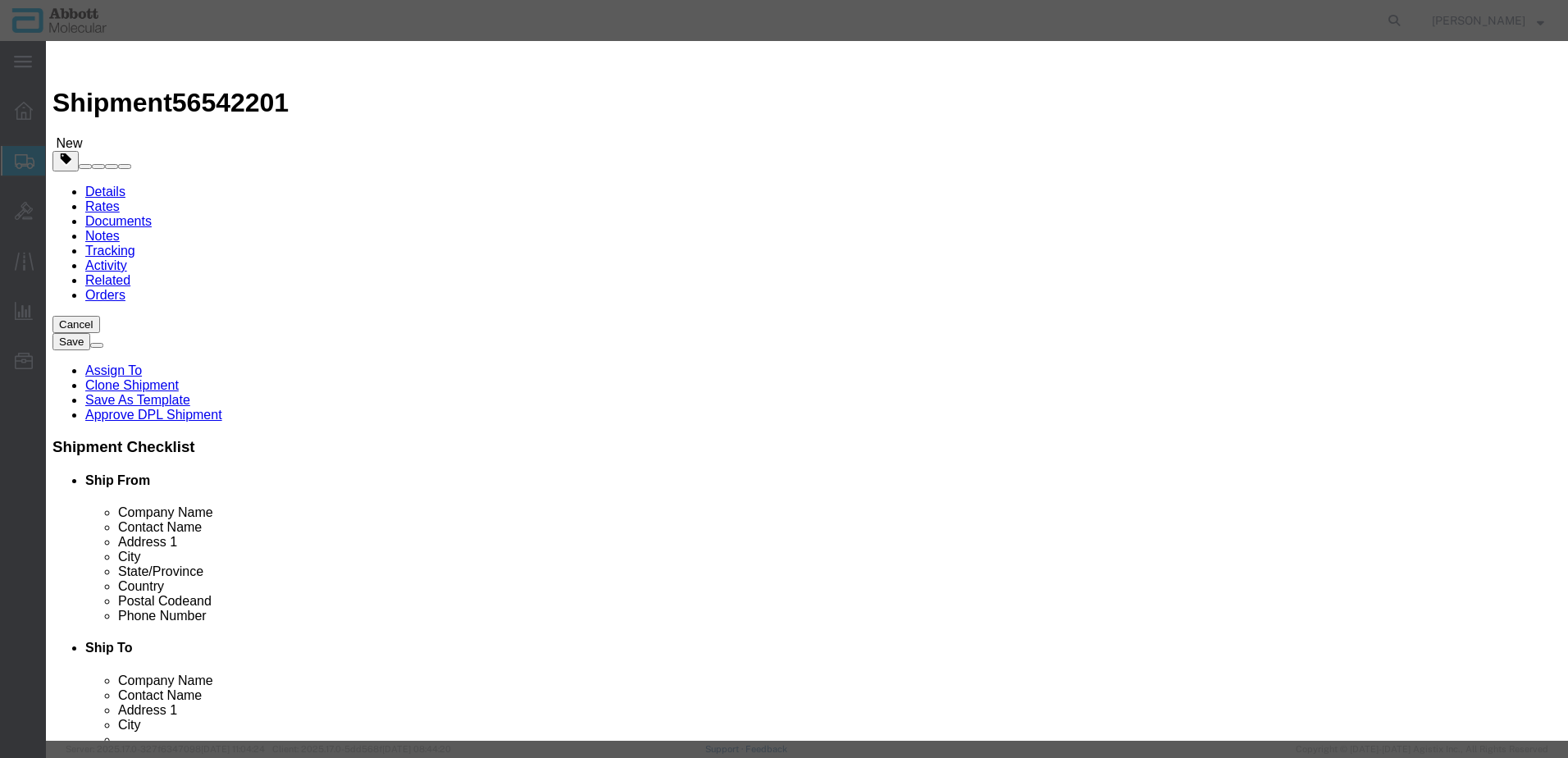
click select "Select Account Type Activity ID Airline Appointment Number ASN Batch Number Bil…"
click button "Save & Add Another"
click input "text"
click div "Name: 09N2616 Sku: 09N2616 Model: 09N2616 Description: Alinity m Universal Samp…"
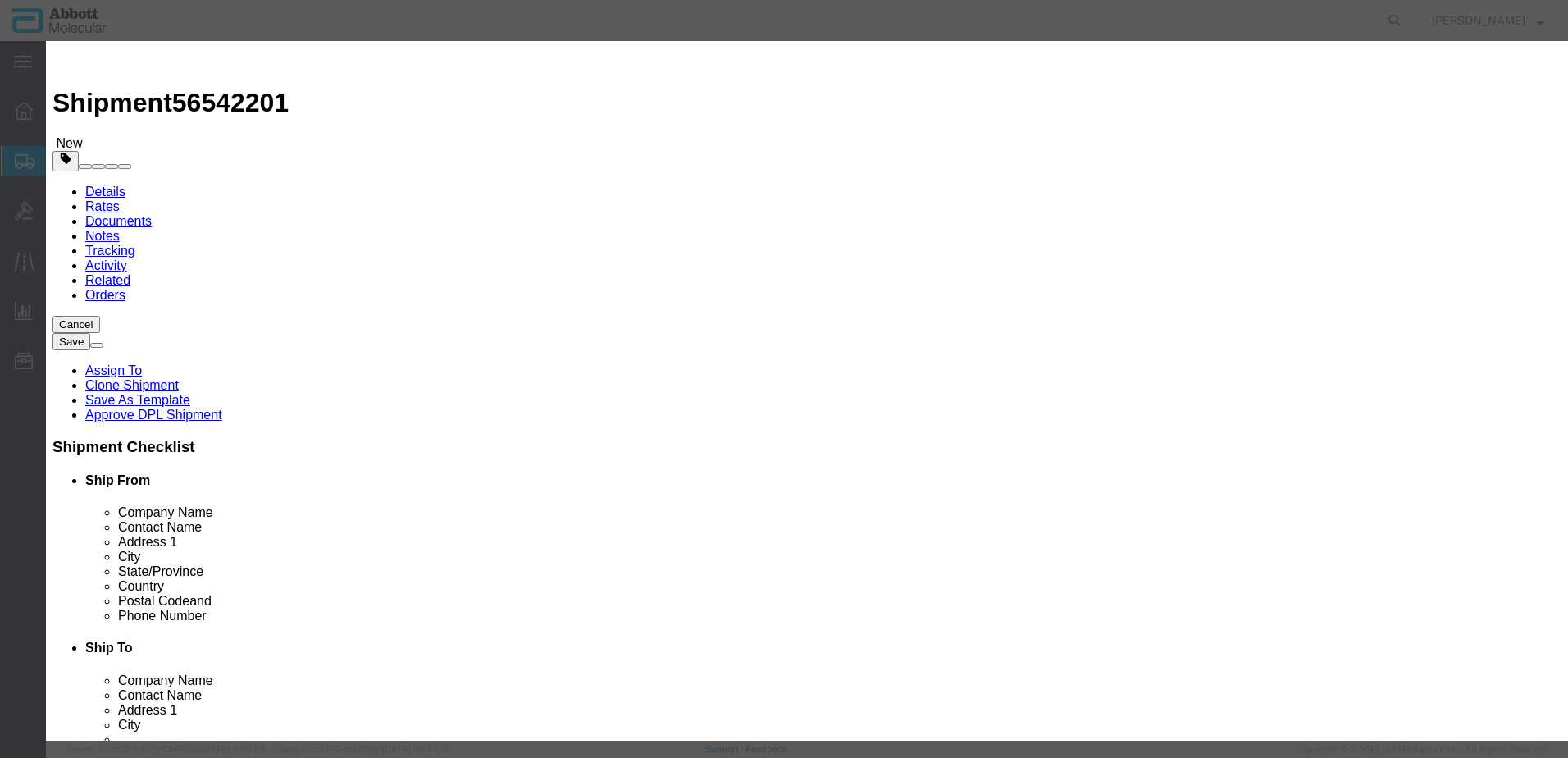
drag, startPoint x: 973, startPoint y: 267, endPoint x: 971, endPoint y: 281, distance: 14.1
click select "Select Account Type Activity ID Airline Appointment Number ASN Batch Number Bil…"
click button "Save & Add Another"
click input "text"
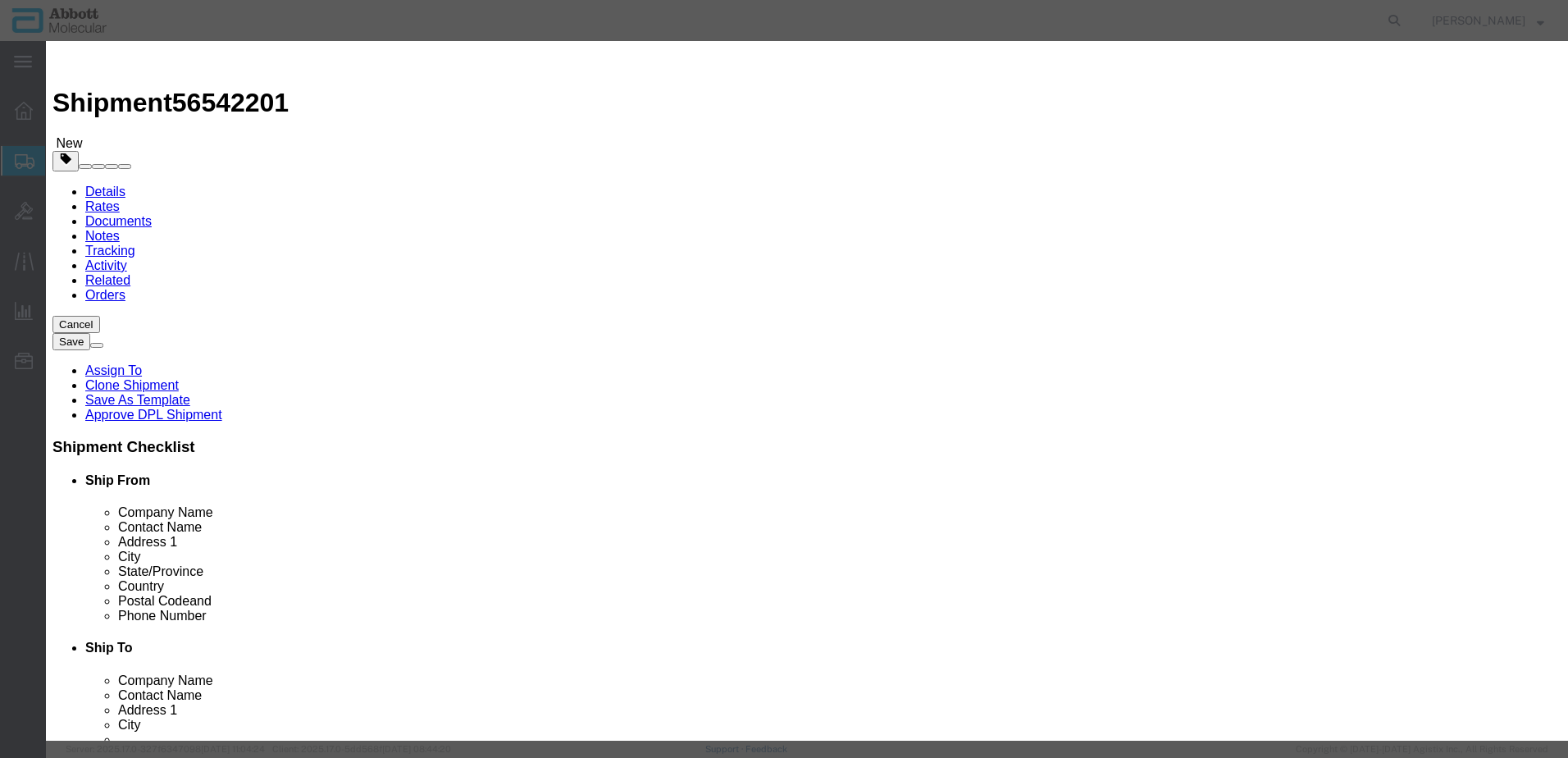
click strong "09N6502"
click select "Select Account Type Activity ID Airline Appointment Number ASN Batch Number Bil…"
click button "Save & Add Another"
click input "text"
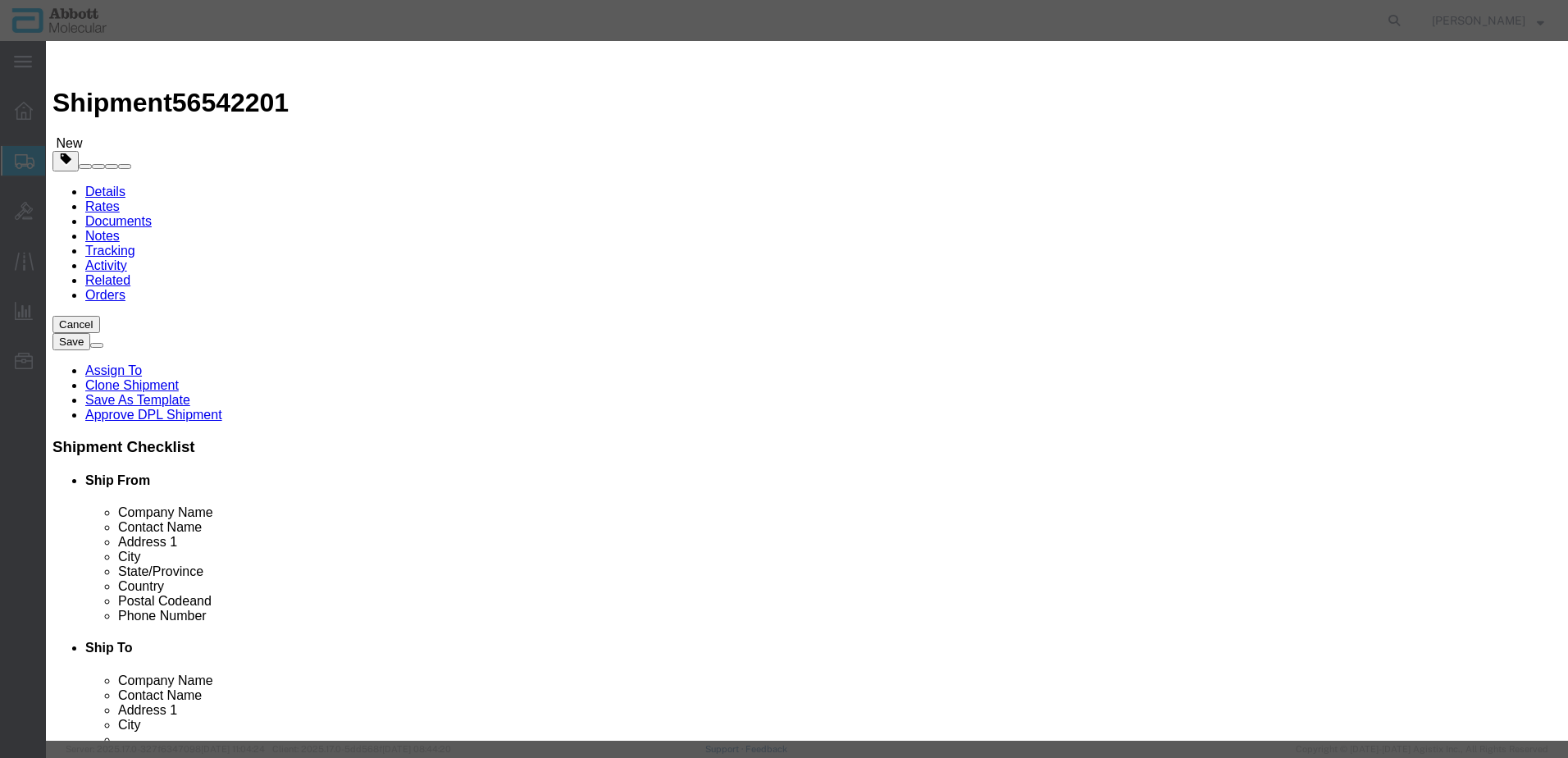
click strong "09N2613"
click select "Select Account Type Activity ID Airline Appointment Number ASN Batch Number Bil…"
click button "Save & Add Another"
click input "text"
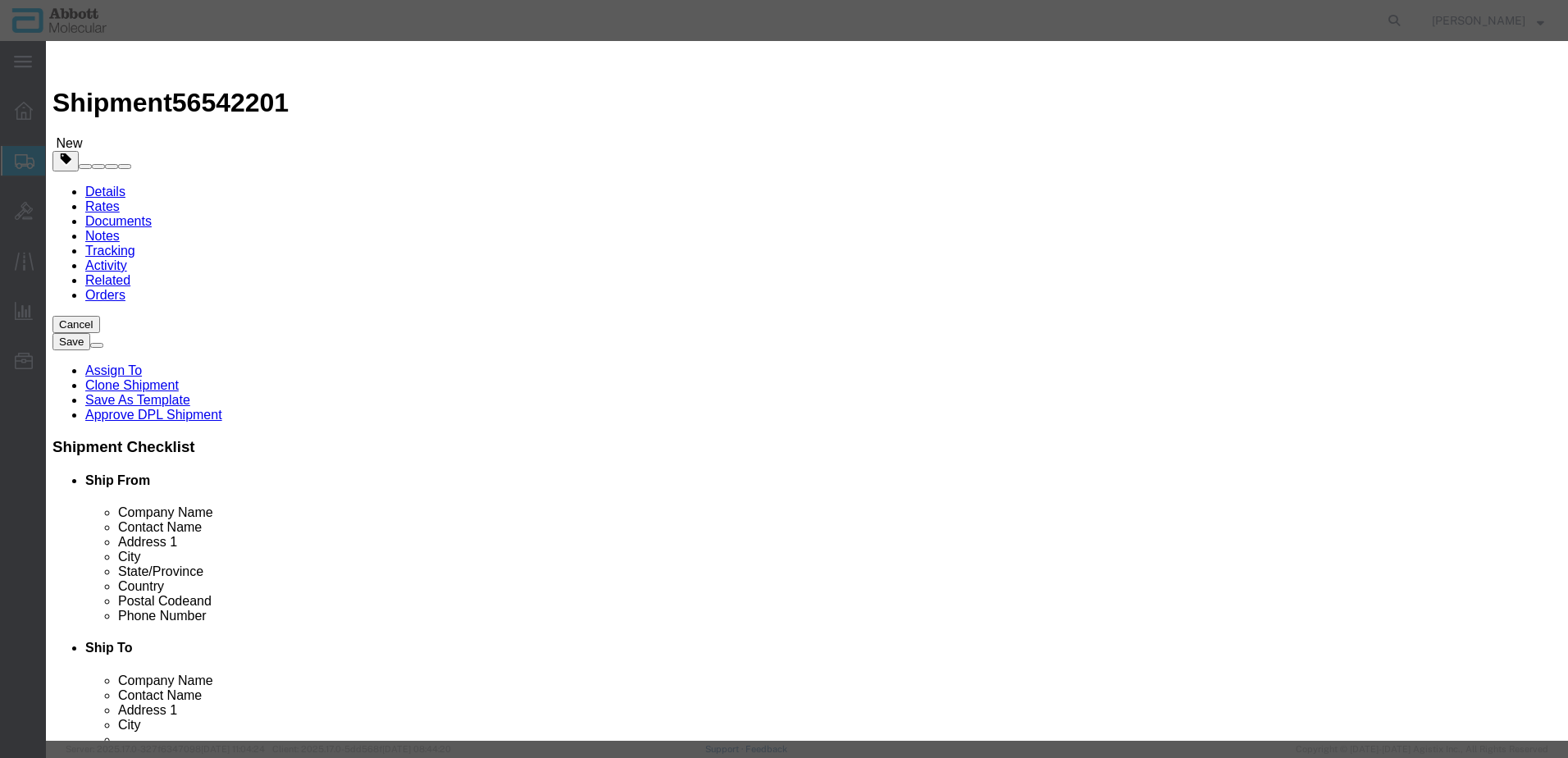
click strong "09N6550"
drag, startPoint x: 971, startPoint y: 266, endPoint x: 971, endPoint y: 277, distance: 11.0
click select "Select Account Type Activity ID Airline Appointment Number ASN Batch Number Bil…"
click button "Save & Add Another"
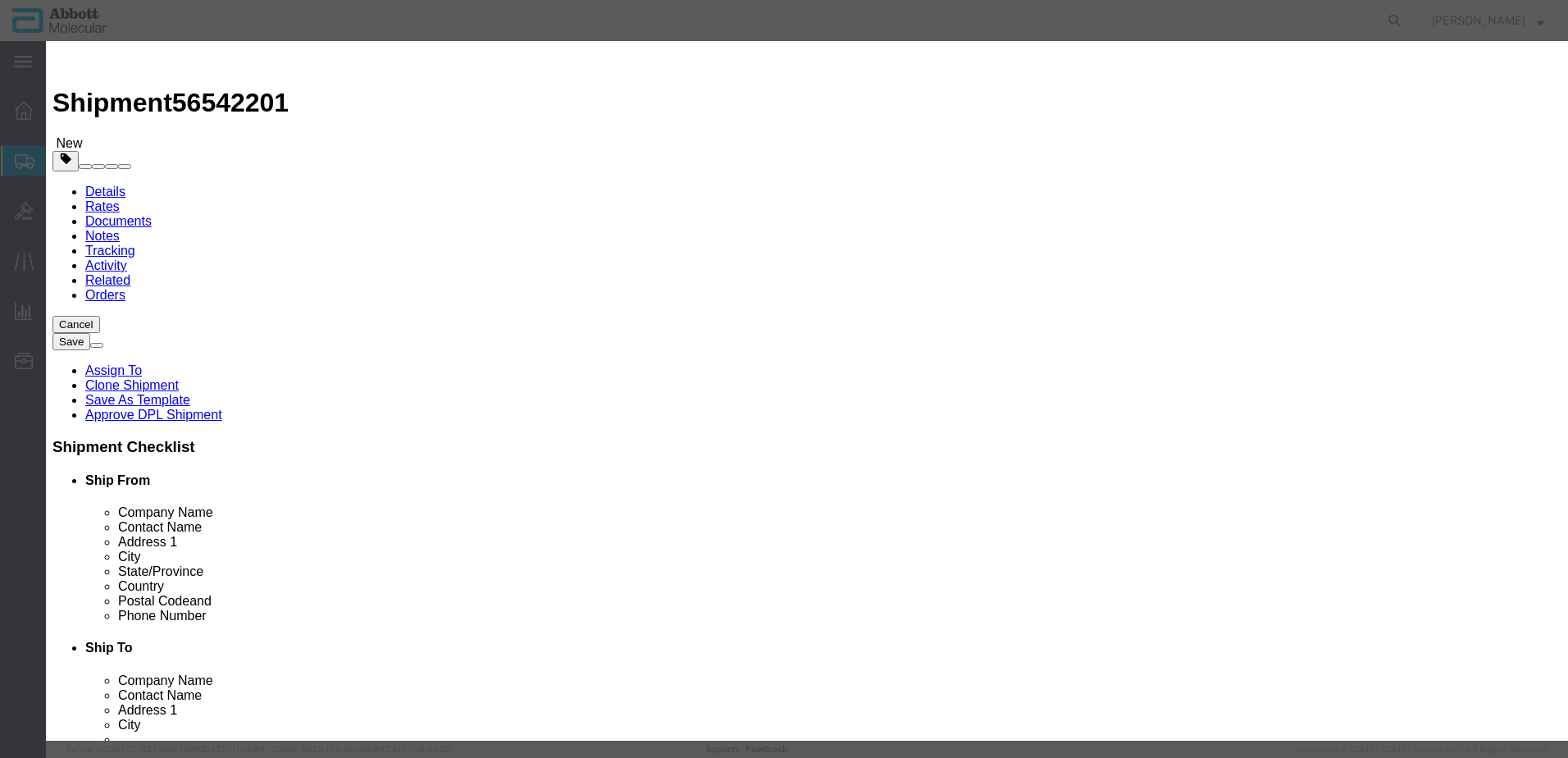
click input "text"
click strong "02J0430"
drag, startPoint x: 1011, startPoint y: 262, endPoint x: 1008, endPoint y: 281, distance: 19.2
click select "Select Account Type Activity ID Airline Appointment Number ASN Batch Number Bil…"
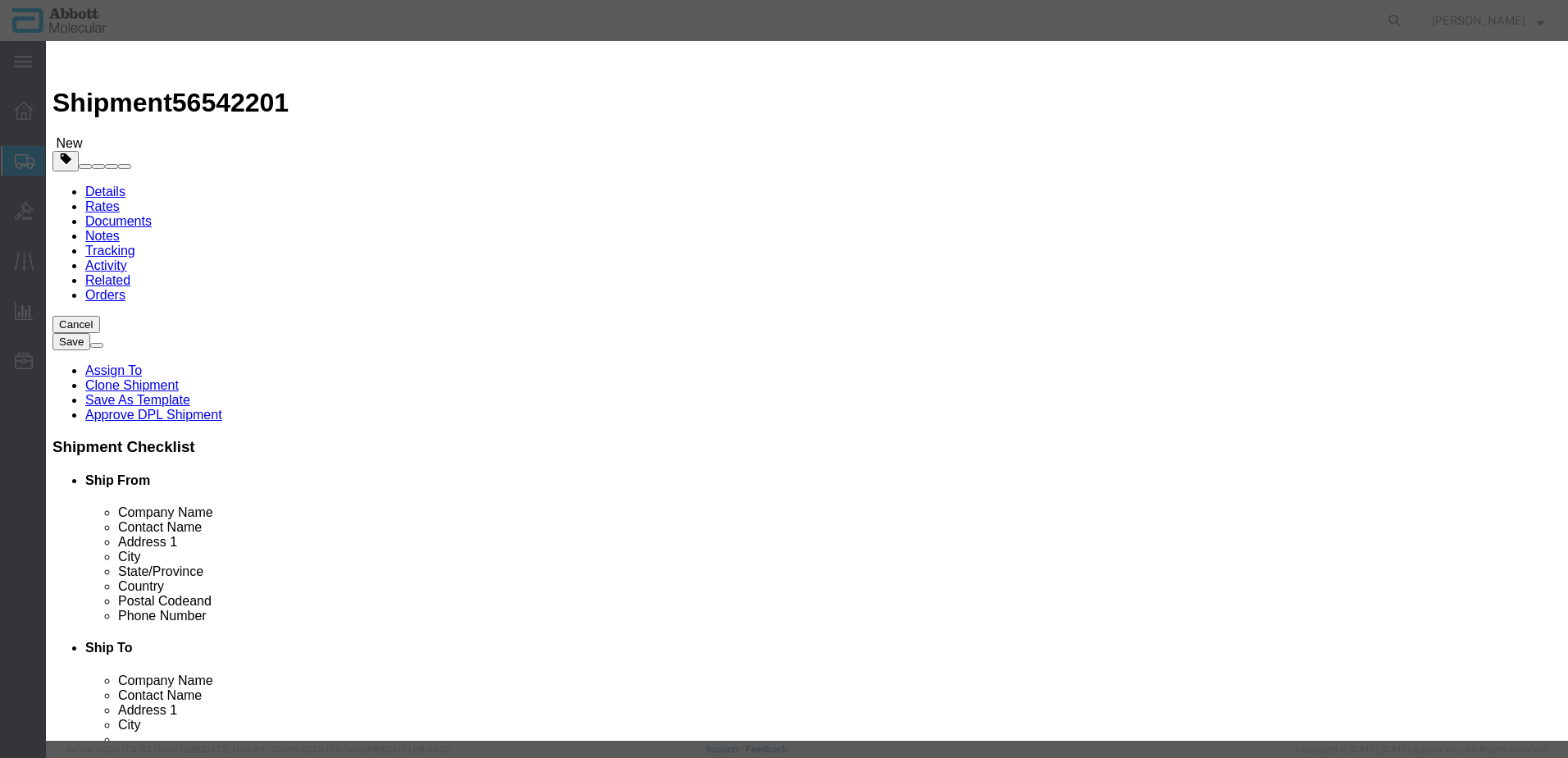
click button "Save & Close"
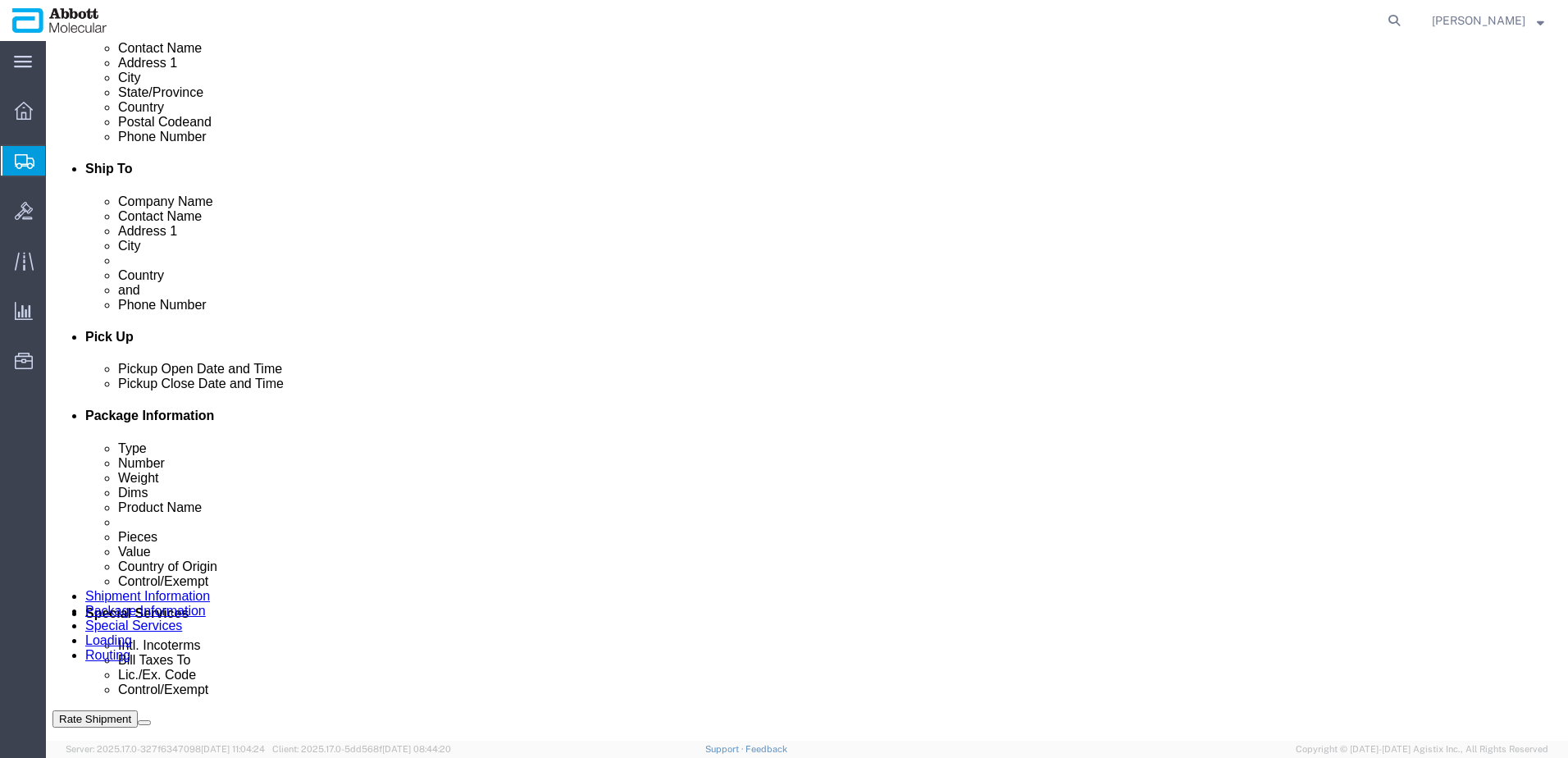
scroll to position [905, 0]
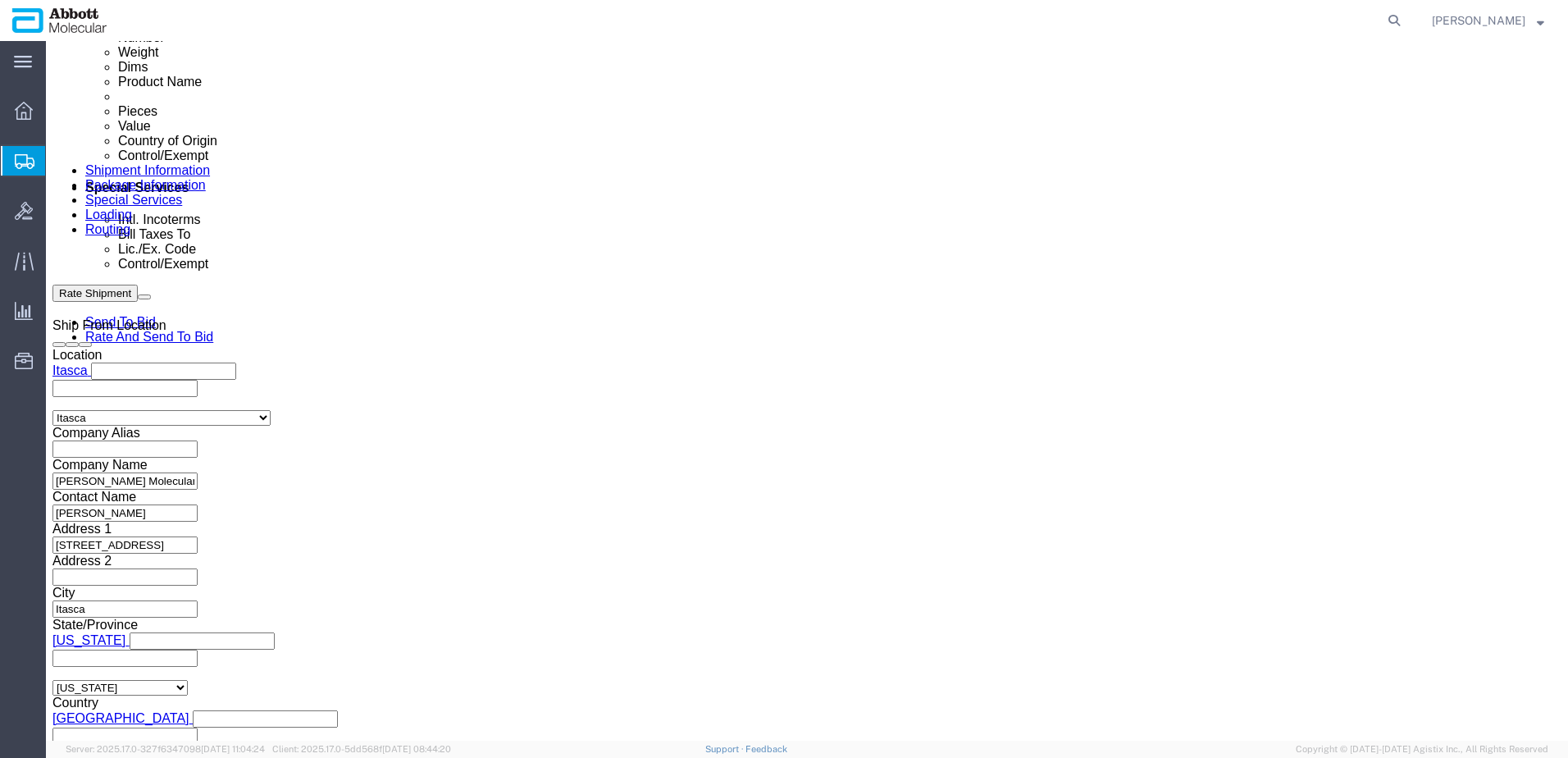
click button "Continue"
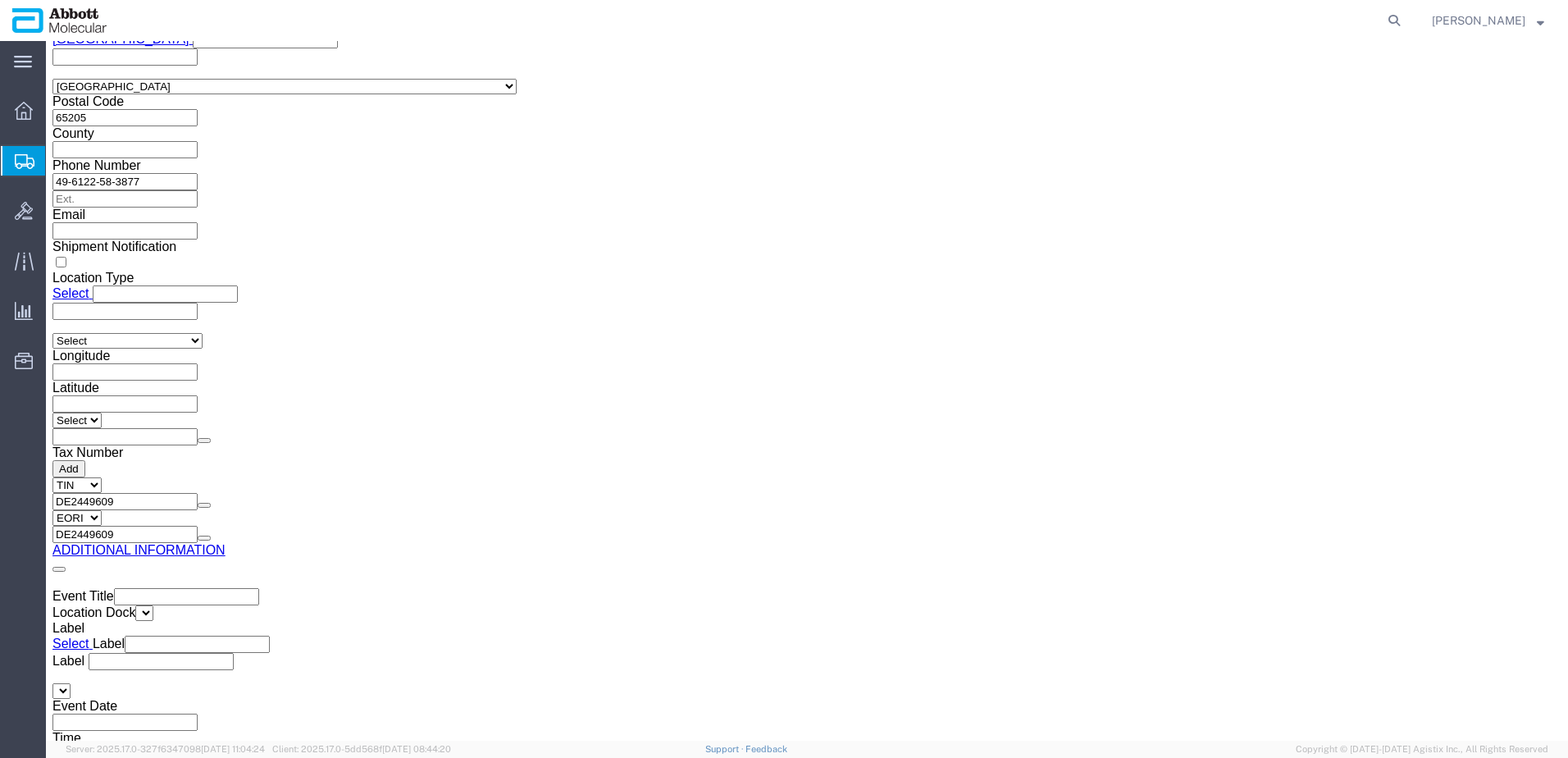
click button "Upload"
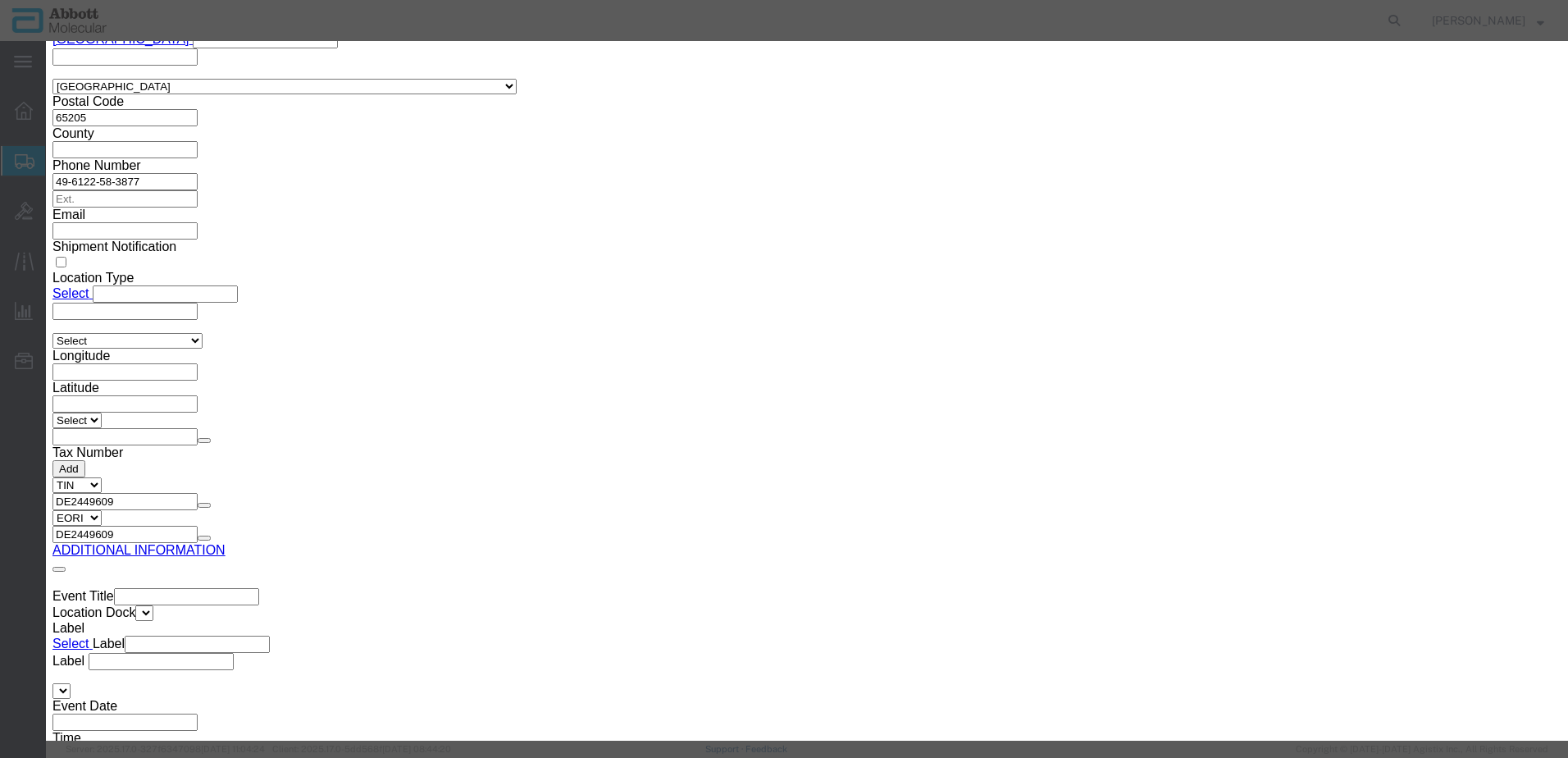
click button "Browse"
click button "Upload"
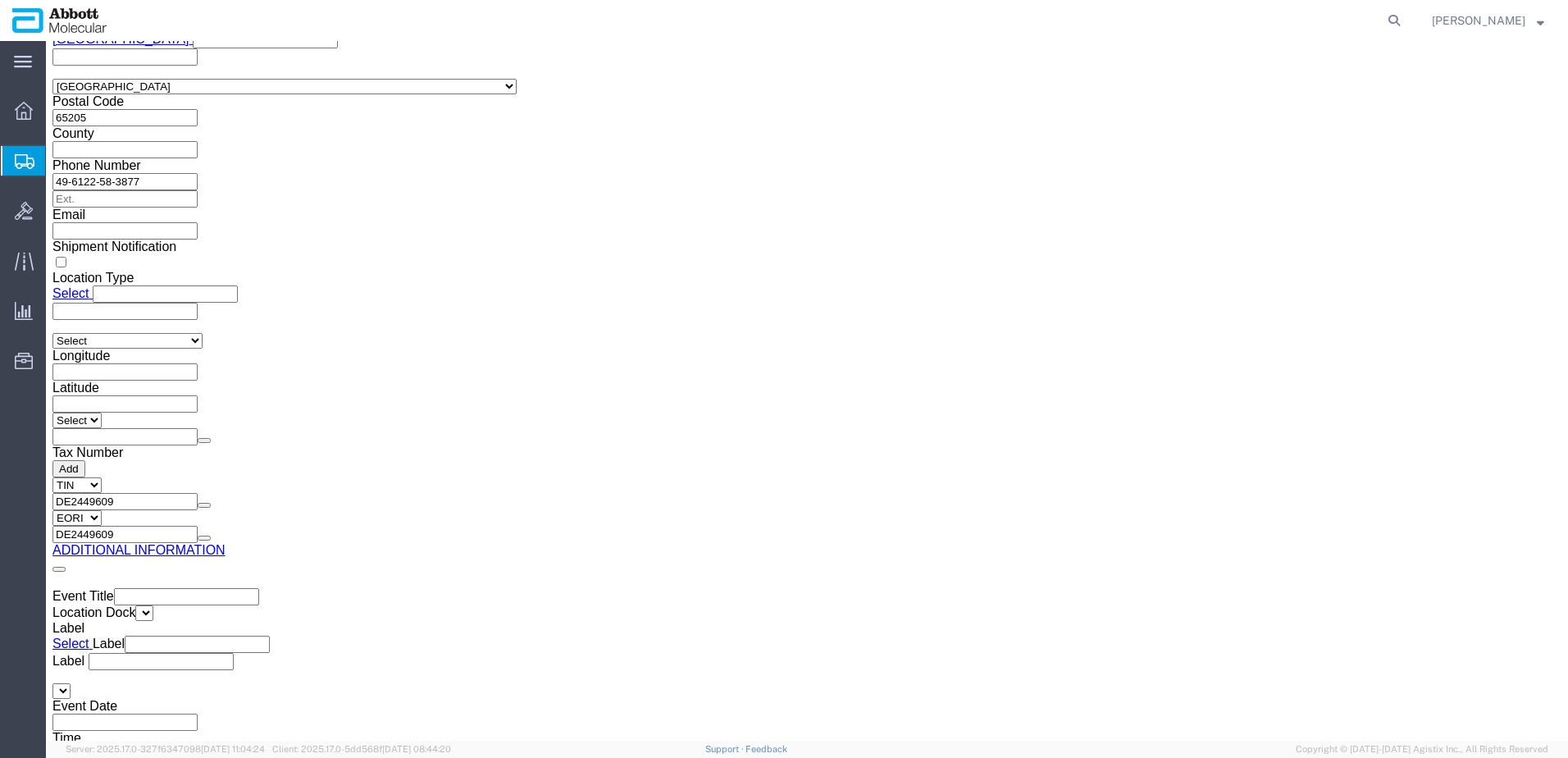
drag, startPoint x: 43, startPoint y: 23, endPoint x: 222, endPoint y: 25, distance: 179.0
click h1 "Shipment 56542201"
copy h1 "Shipment 56542201"
click span "56542201"
click div "Shipment 56542201 New"
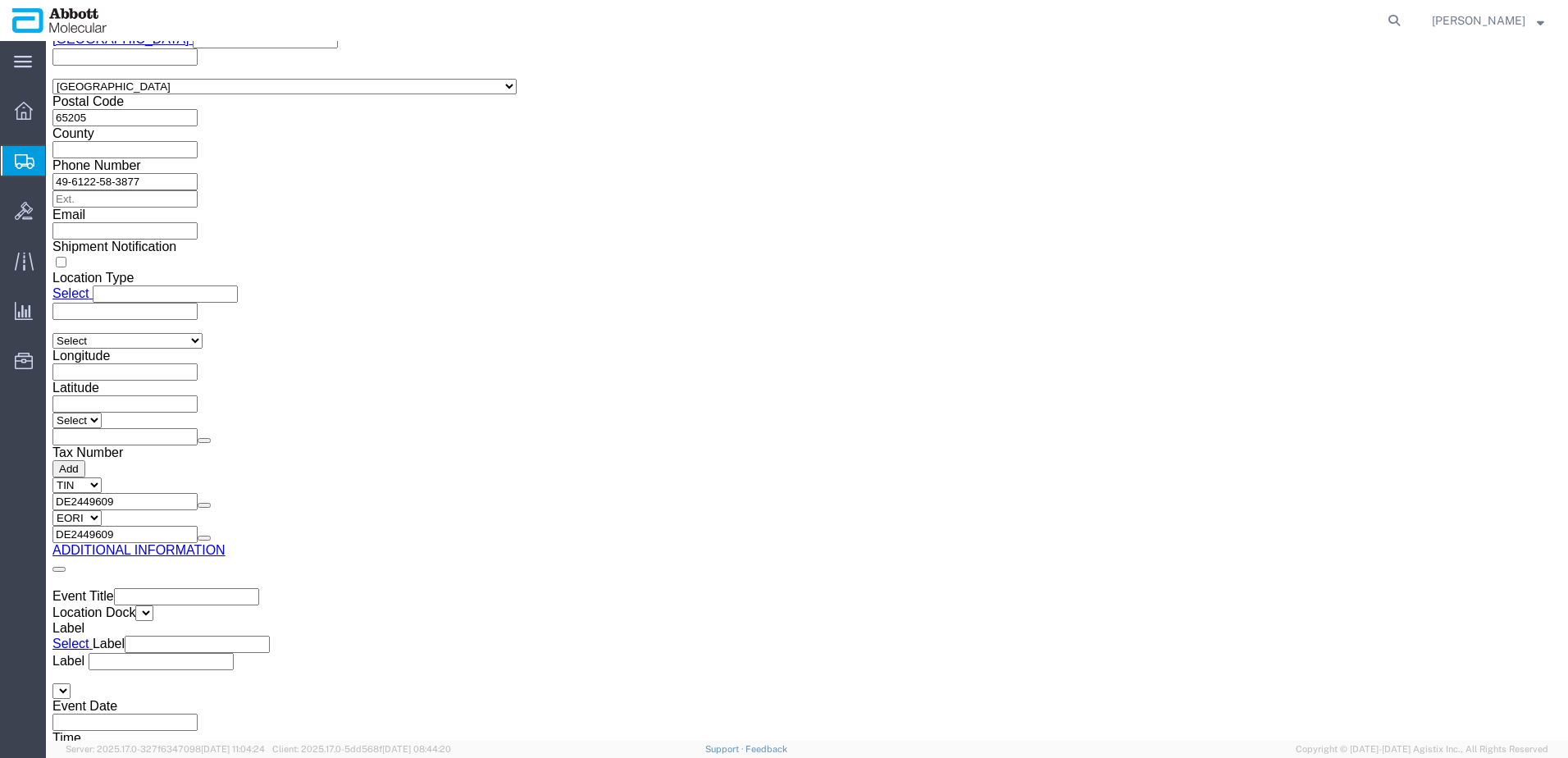
drag, startPoint x: 43, startPoint y: 20, endPoint x: 223, endPoint y: 18, distance: 180.0
click h1 "Shipment 56542201"
copy h1 "Shipment 56542201"
click button "Rate Shipment"
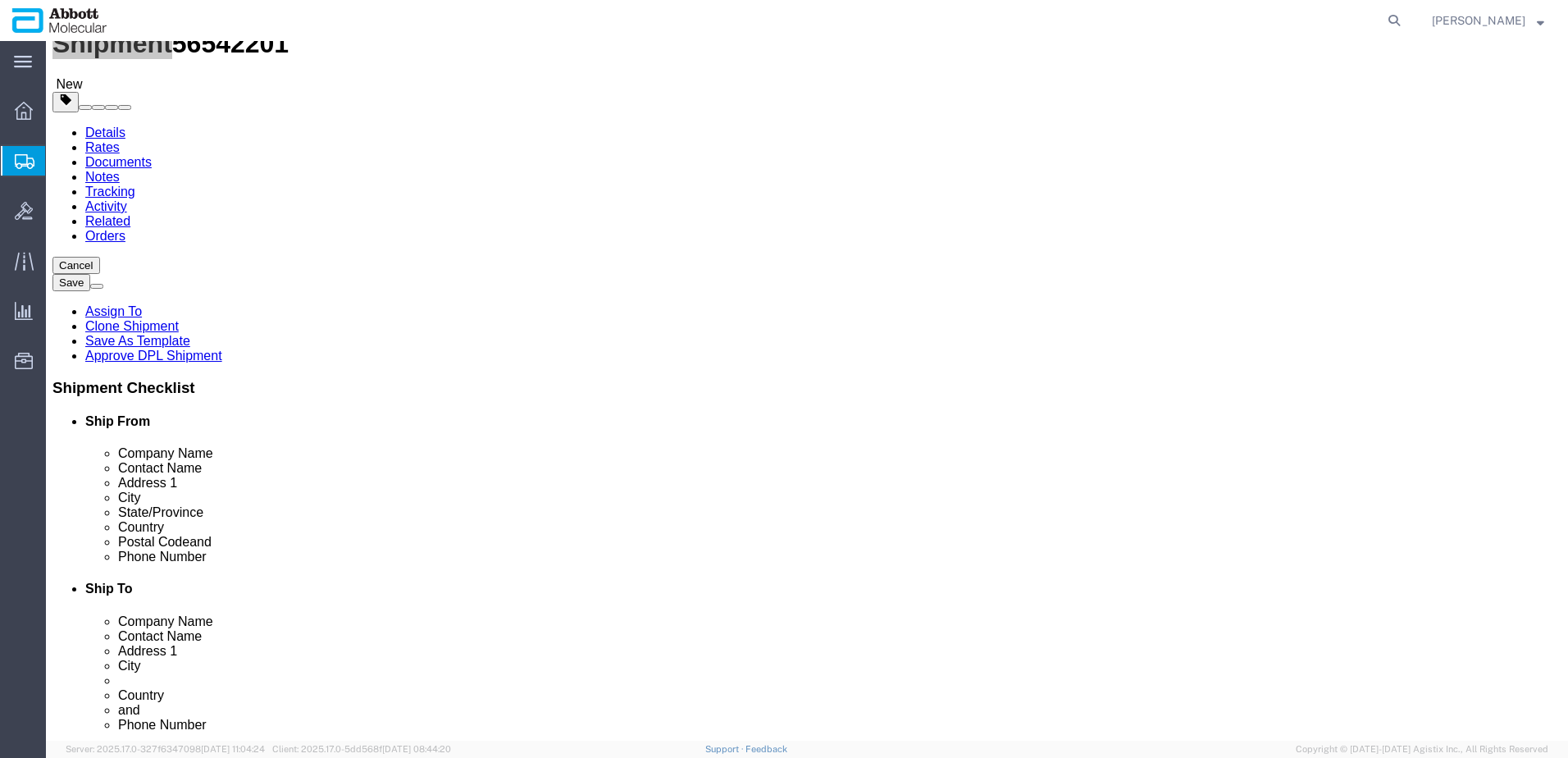
scroll to position [0, 0]
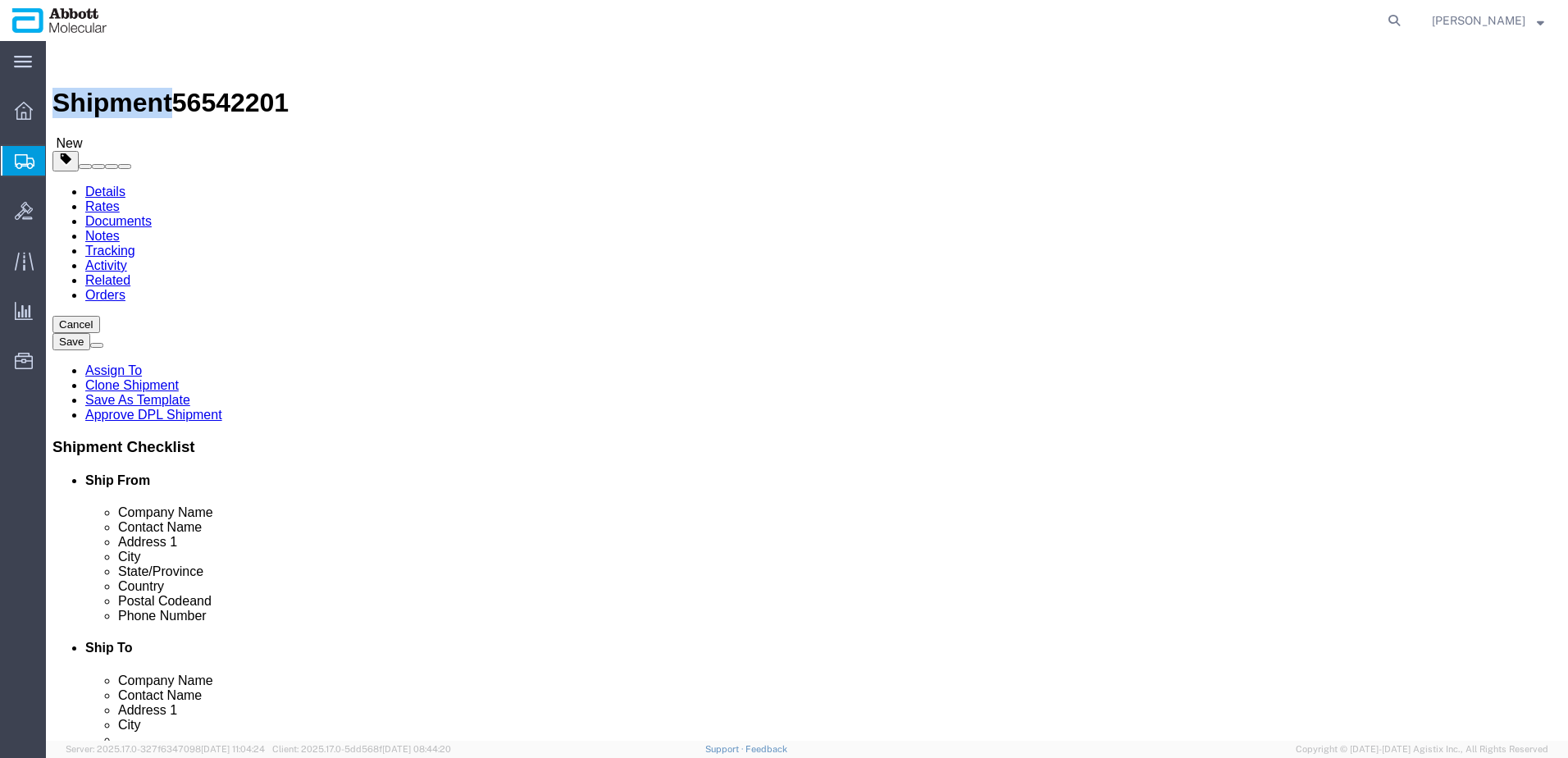
click dd "4.00 Each"
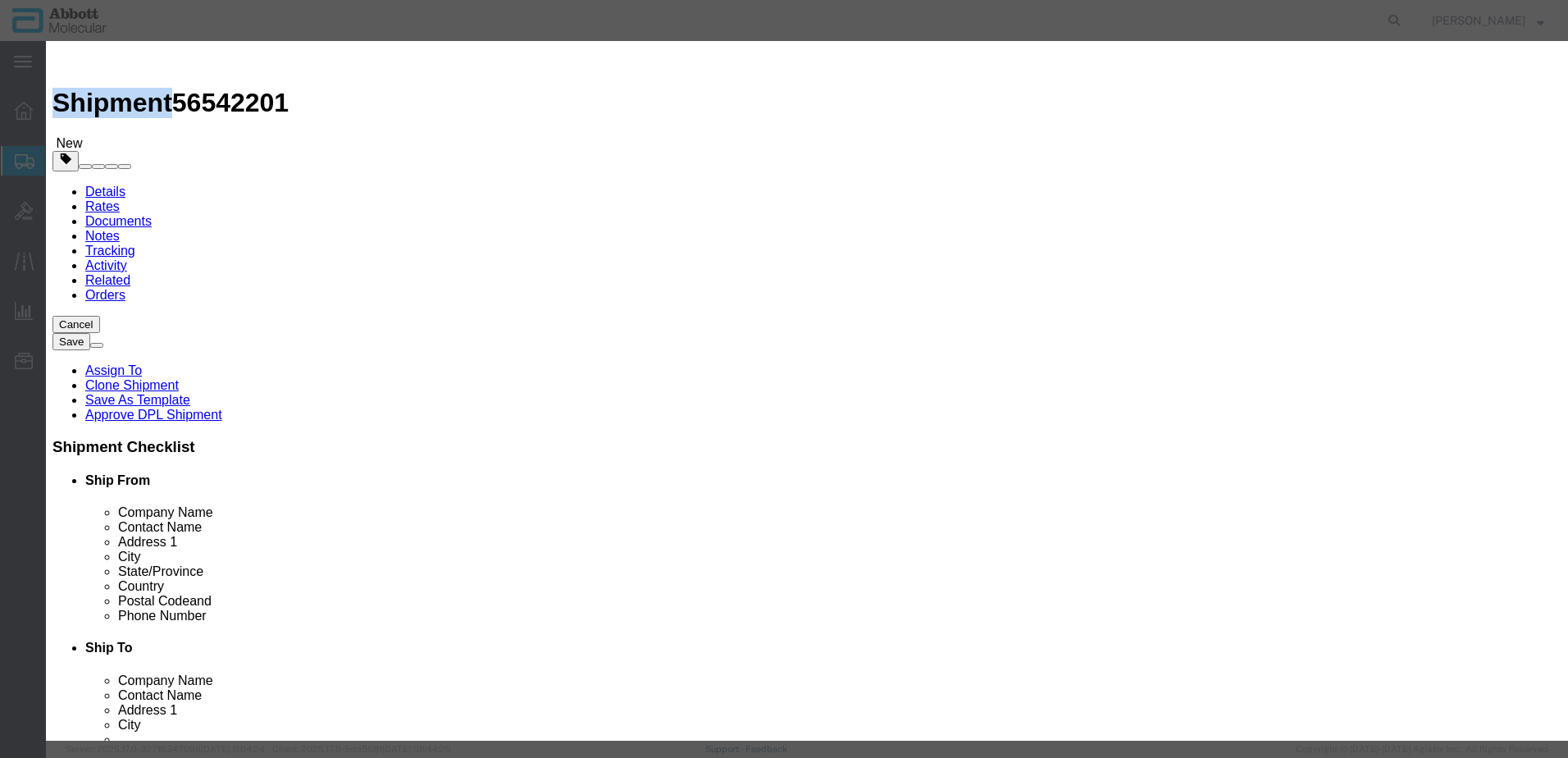
click select "Select Bag Barrels 100Board Feet Bottle Box Blister Pack Carats Can Capsule Car…"
click button "Save & Close"
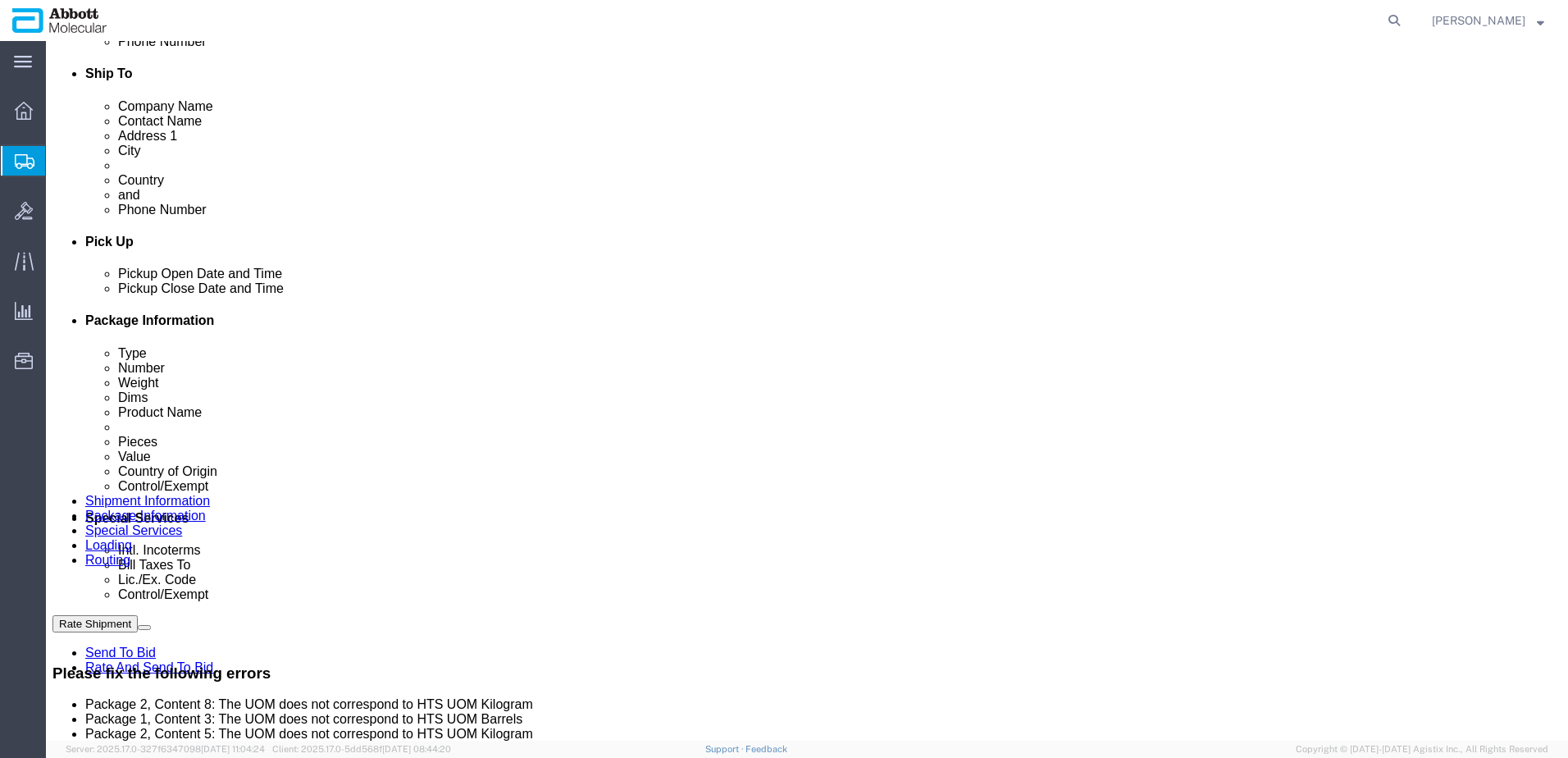
click div "Pieces: 70.00 Each Total value: 1.00 USD"
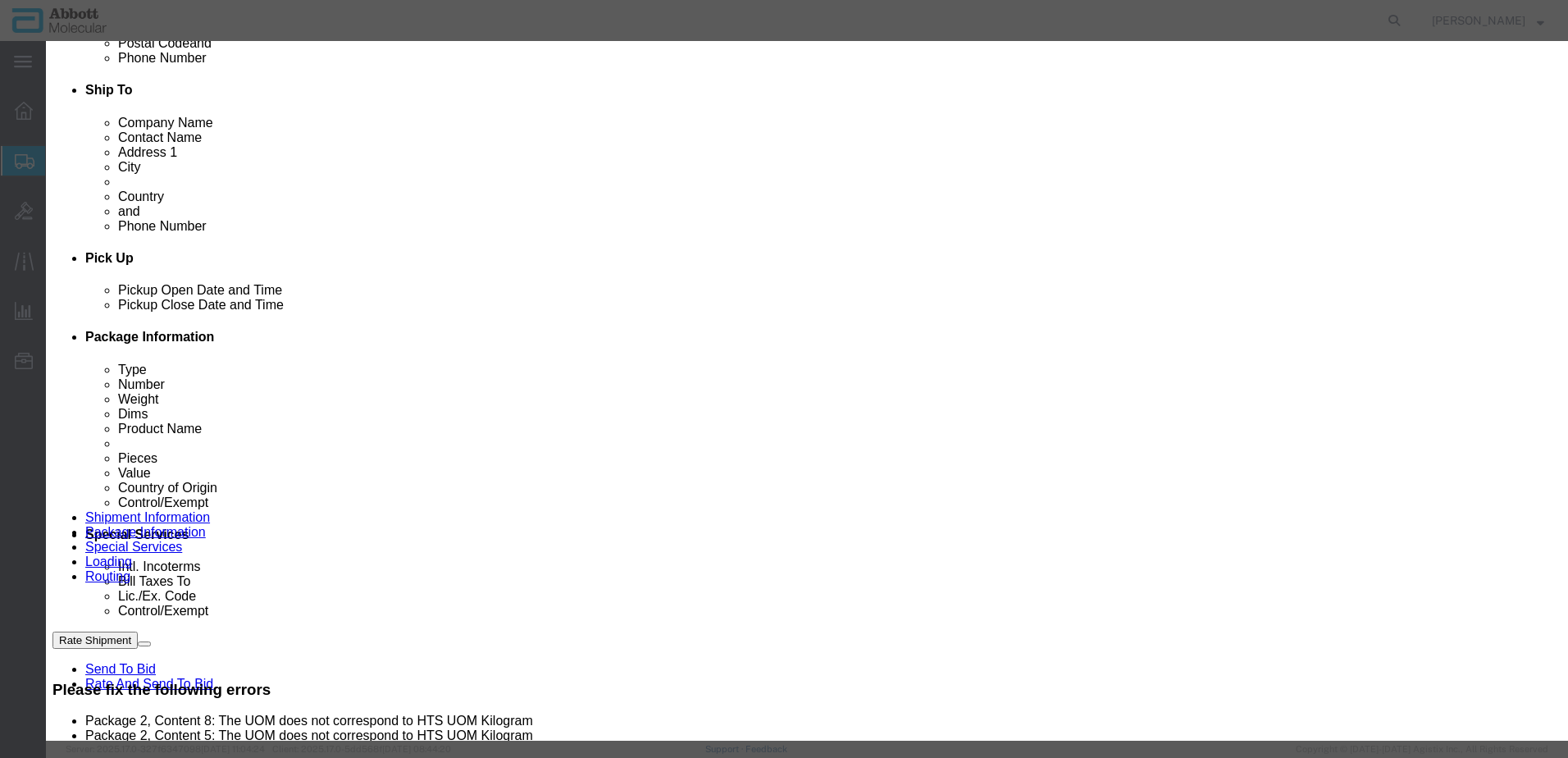
click select "Select Bag Barrels 100Board Feet Bottle Box Blister Pack Carats Can Capsule Car…"
click button "Save & Close"
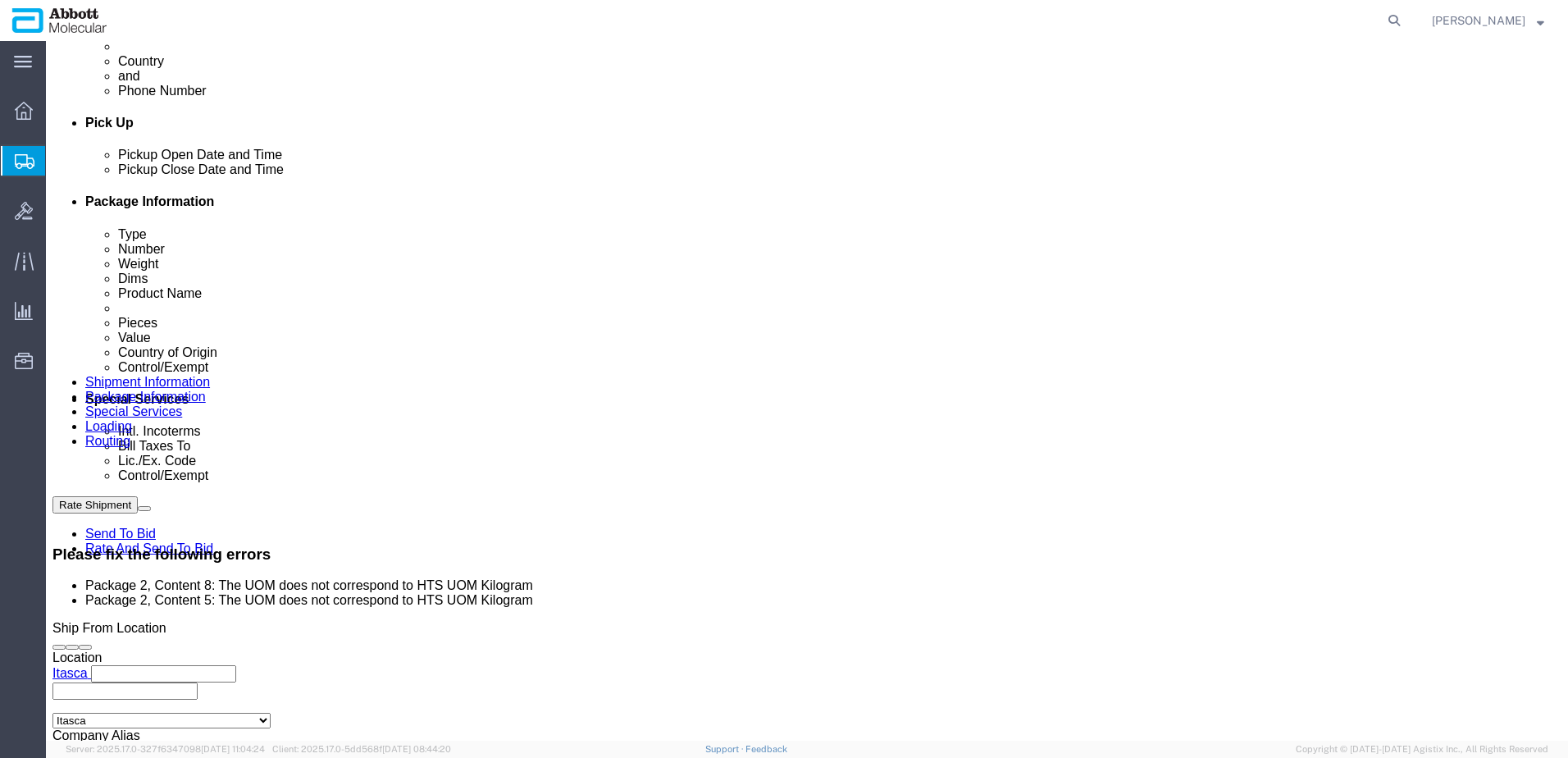
scroll to position [804, 0]
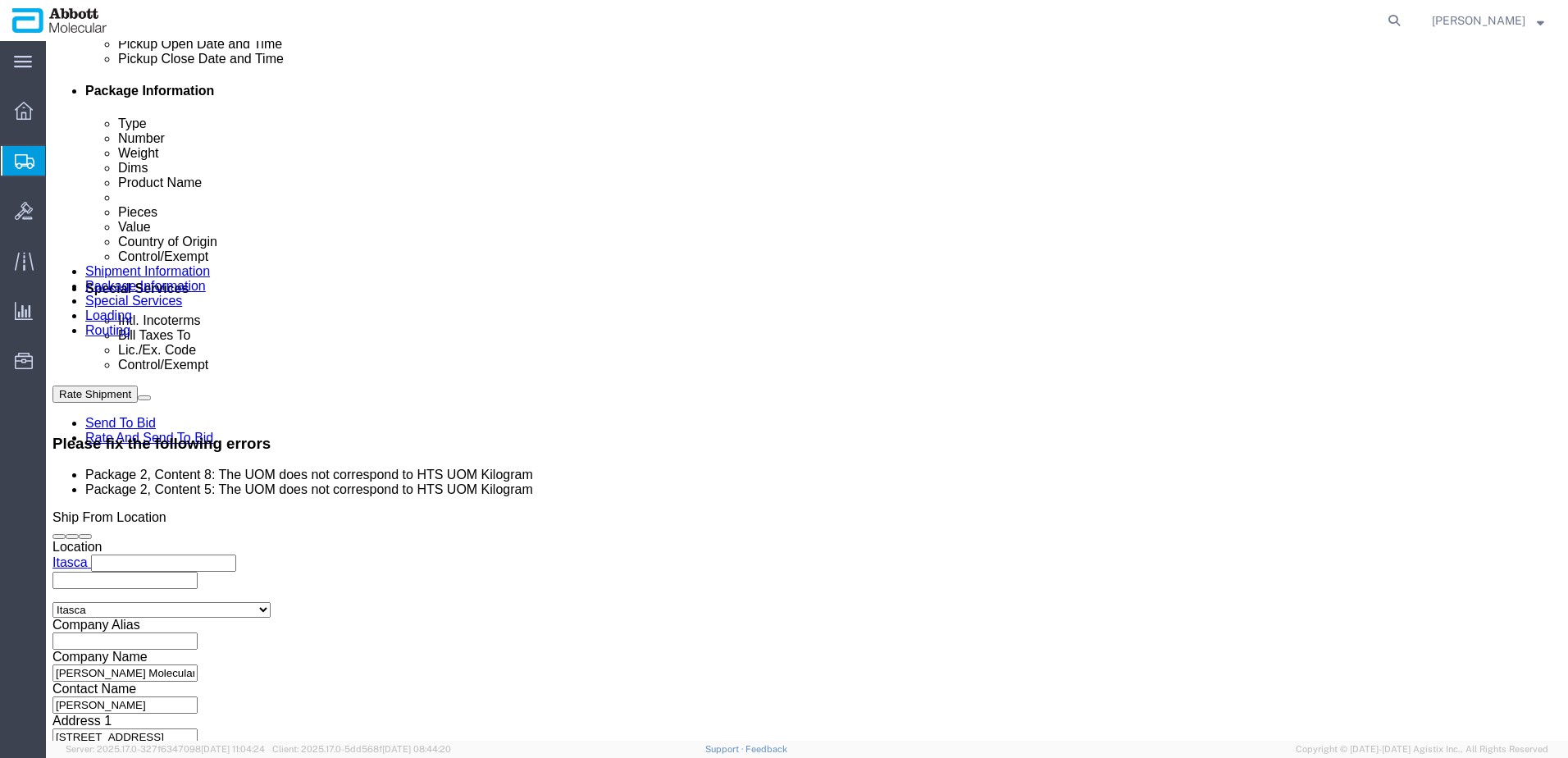
click dd "1.00 USD"
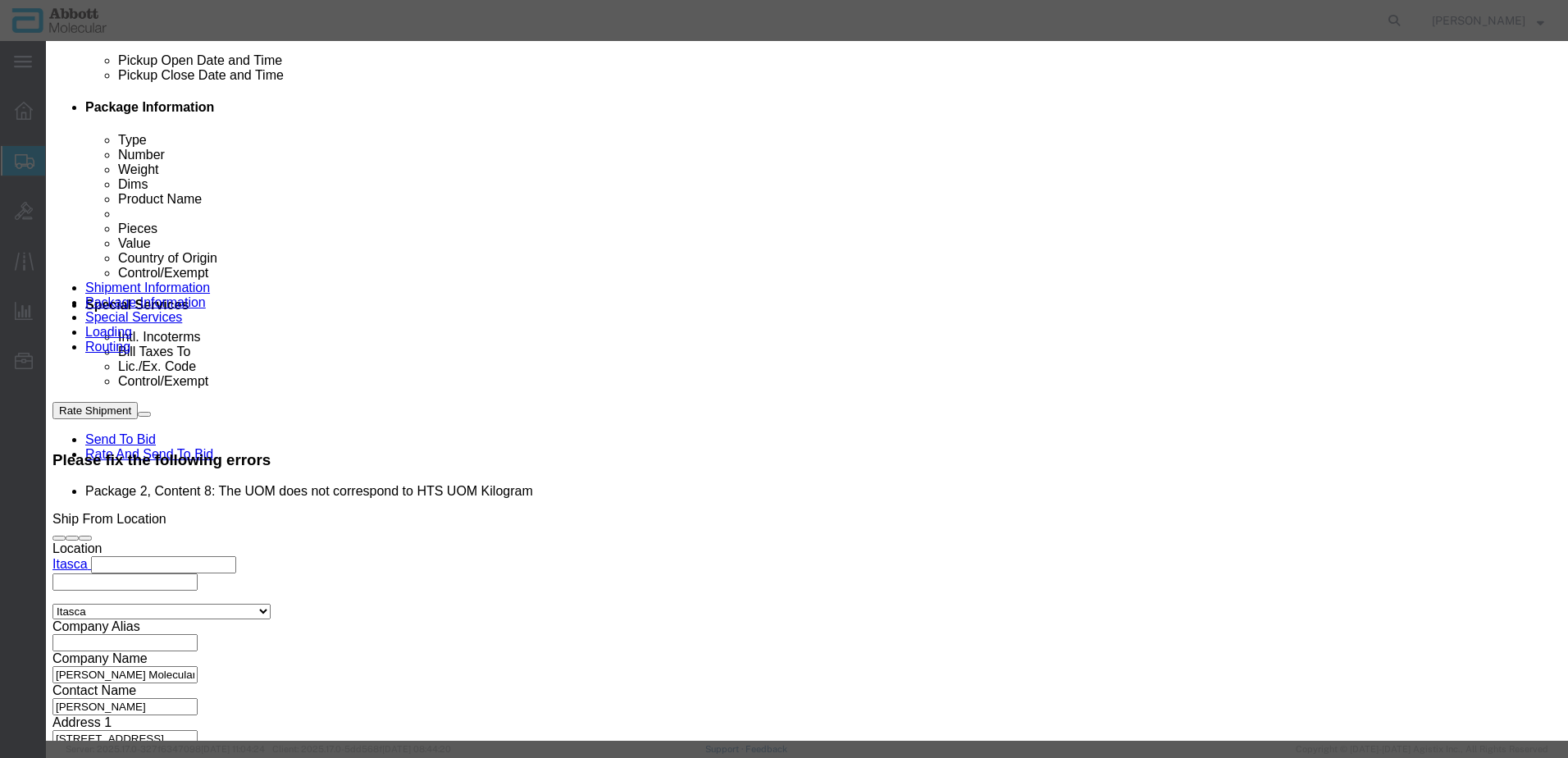
scroll to position [0, 0]
click select "Select Bag Barrels 100Board Feet Bottle Box Blister Pack Carats Can Capsule Car…"
click button "Save & Close"
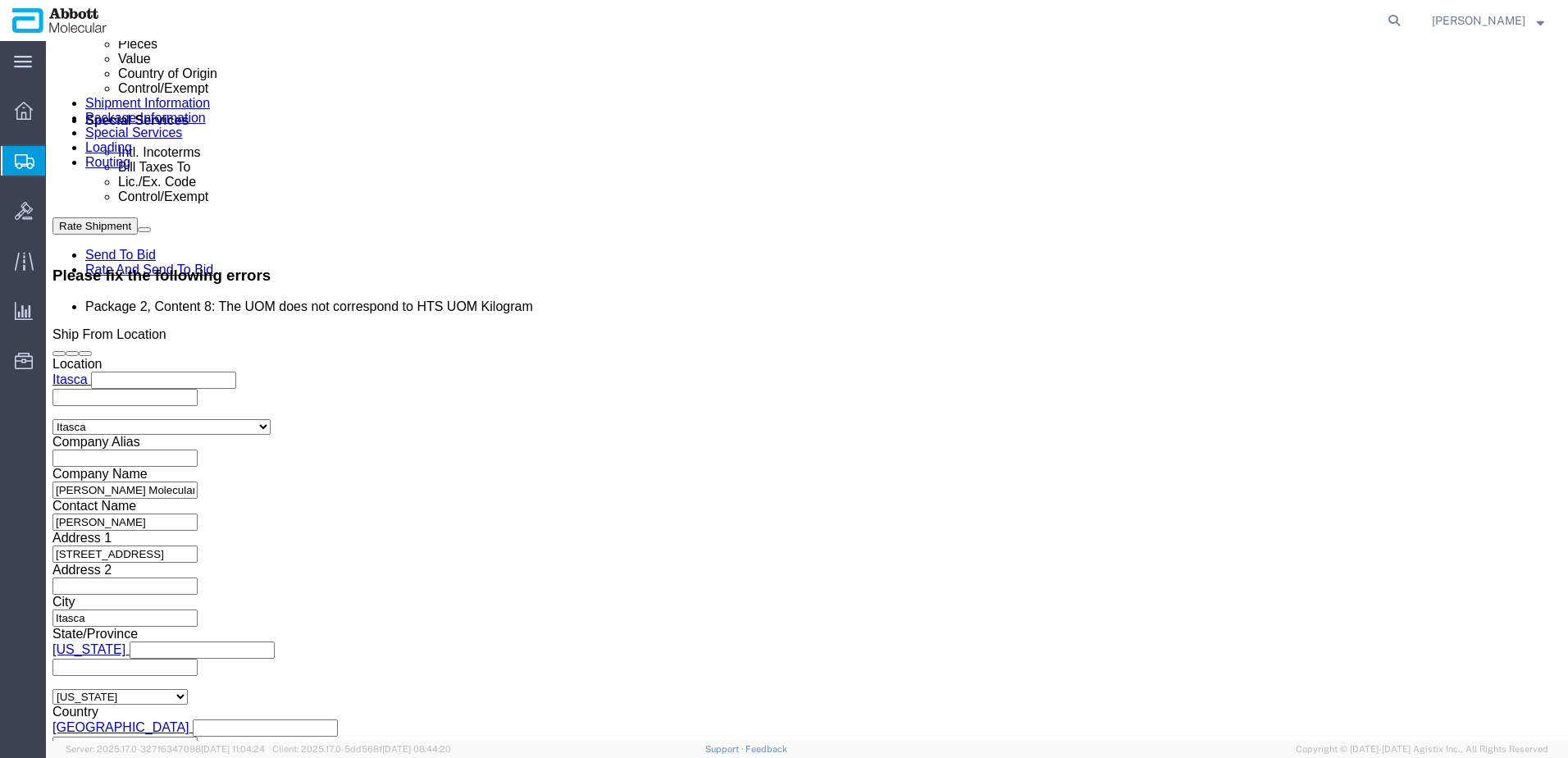
click dd "7.00 Each"
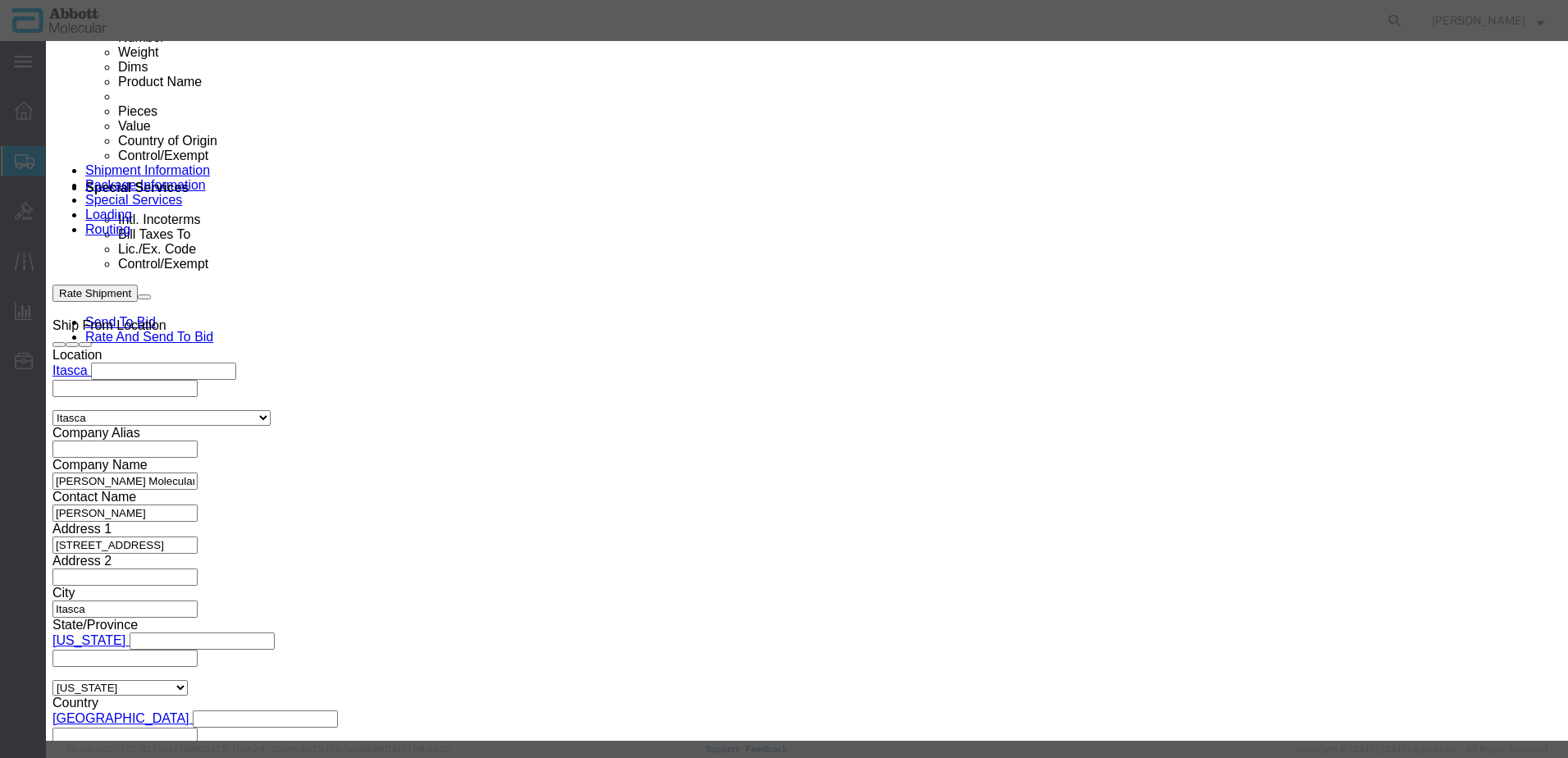
click select "Select Bag Barrels 100Board Feet Bottle Box Blister Pack Carats Can Capsule Car…"
click button "Save & Close"
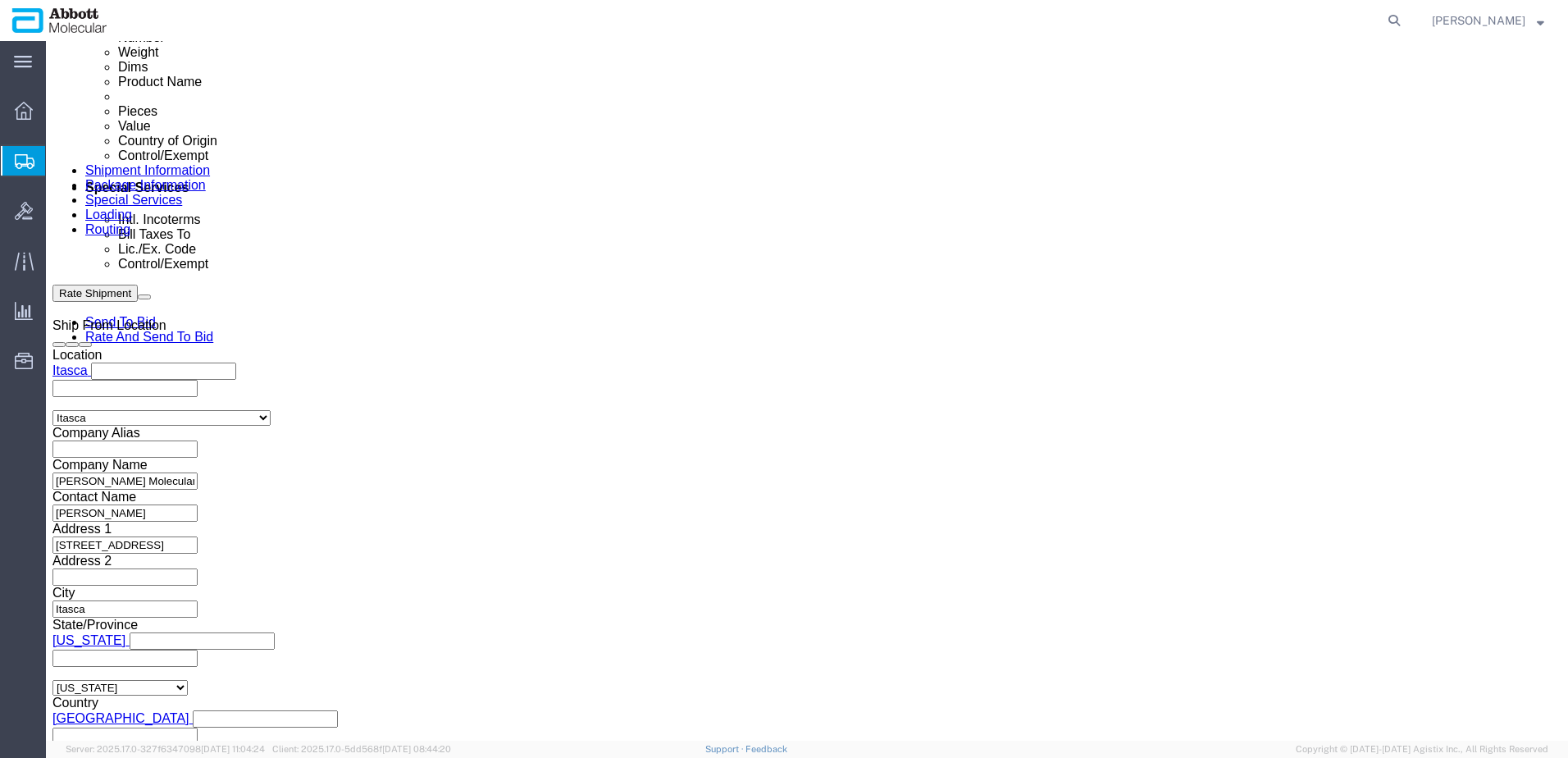
click button "Rate Shipment"
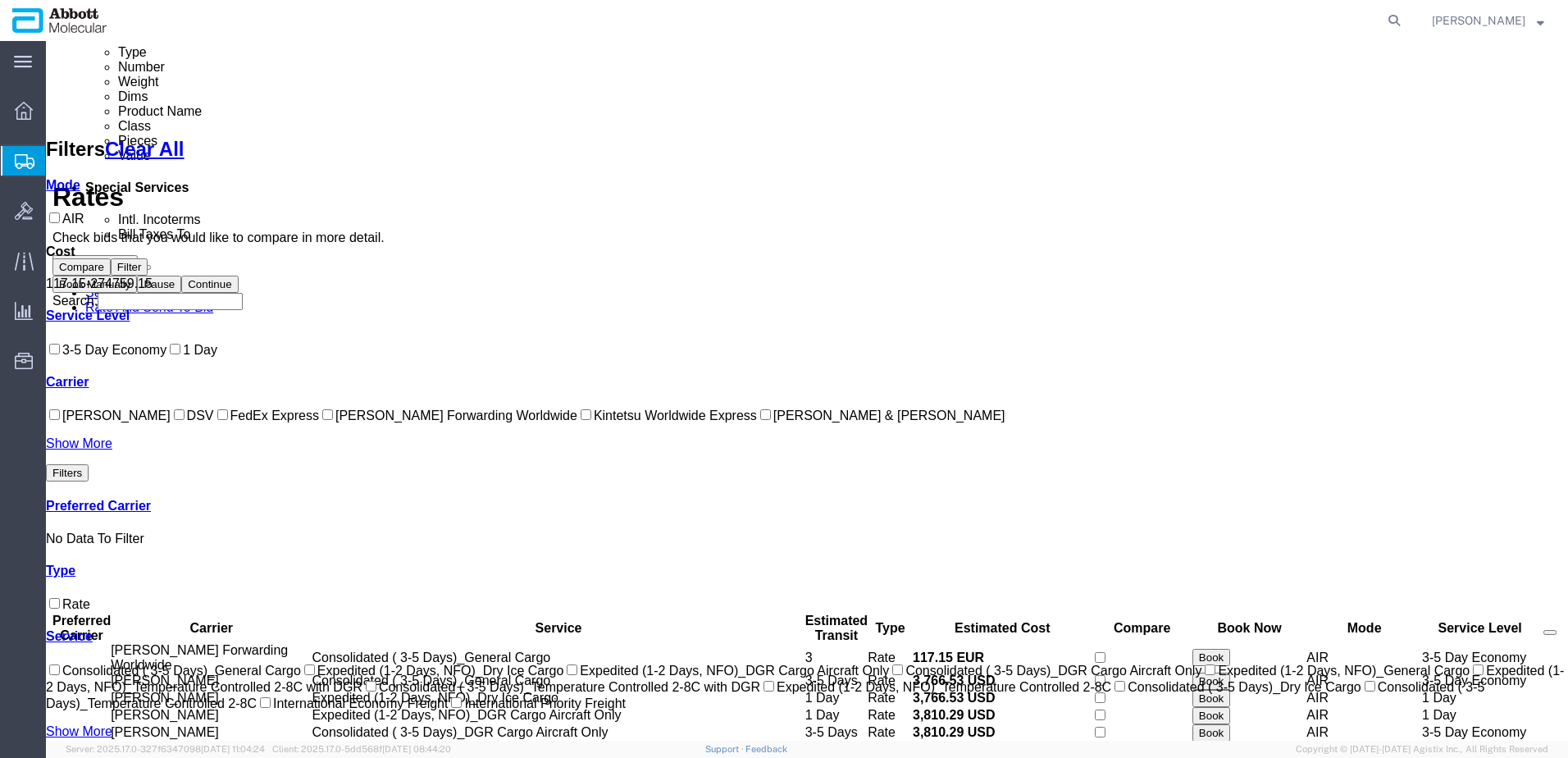
click at [323, 420] on input "[PERSON_NAME] Forwarding Worldwide" at bounding box center [328, 414] width 11 height 11
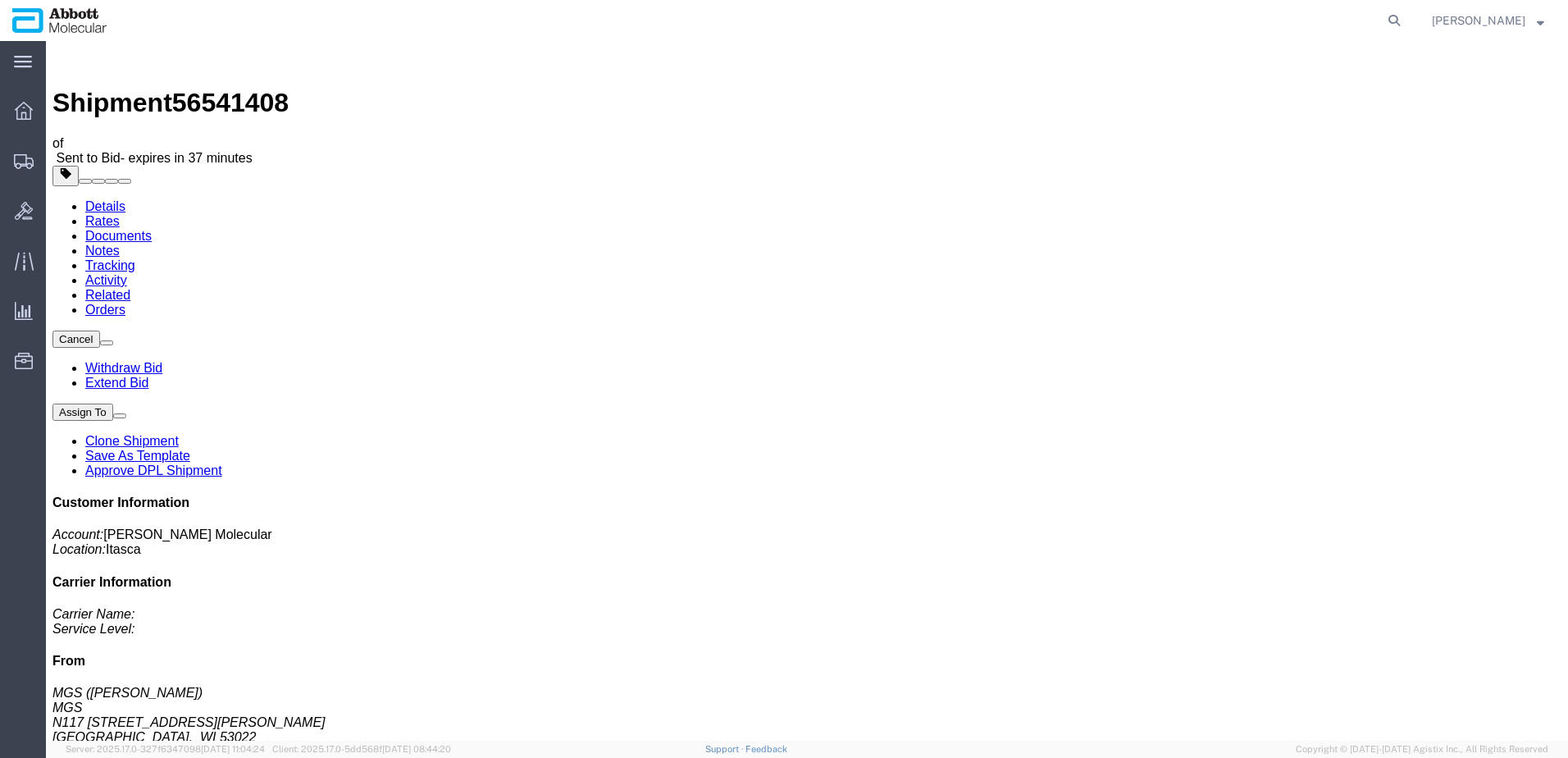
click at [96, 199] on link "Details" at bounding box center [105, 206] width 40 height 14
click span "button"
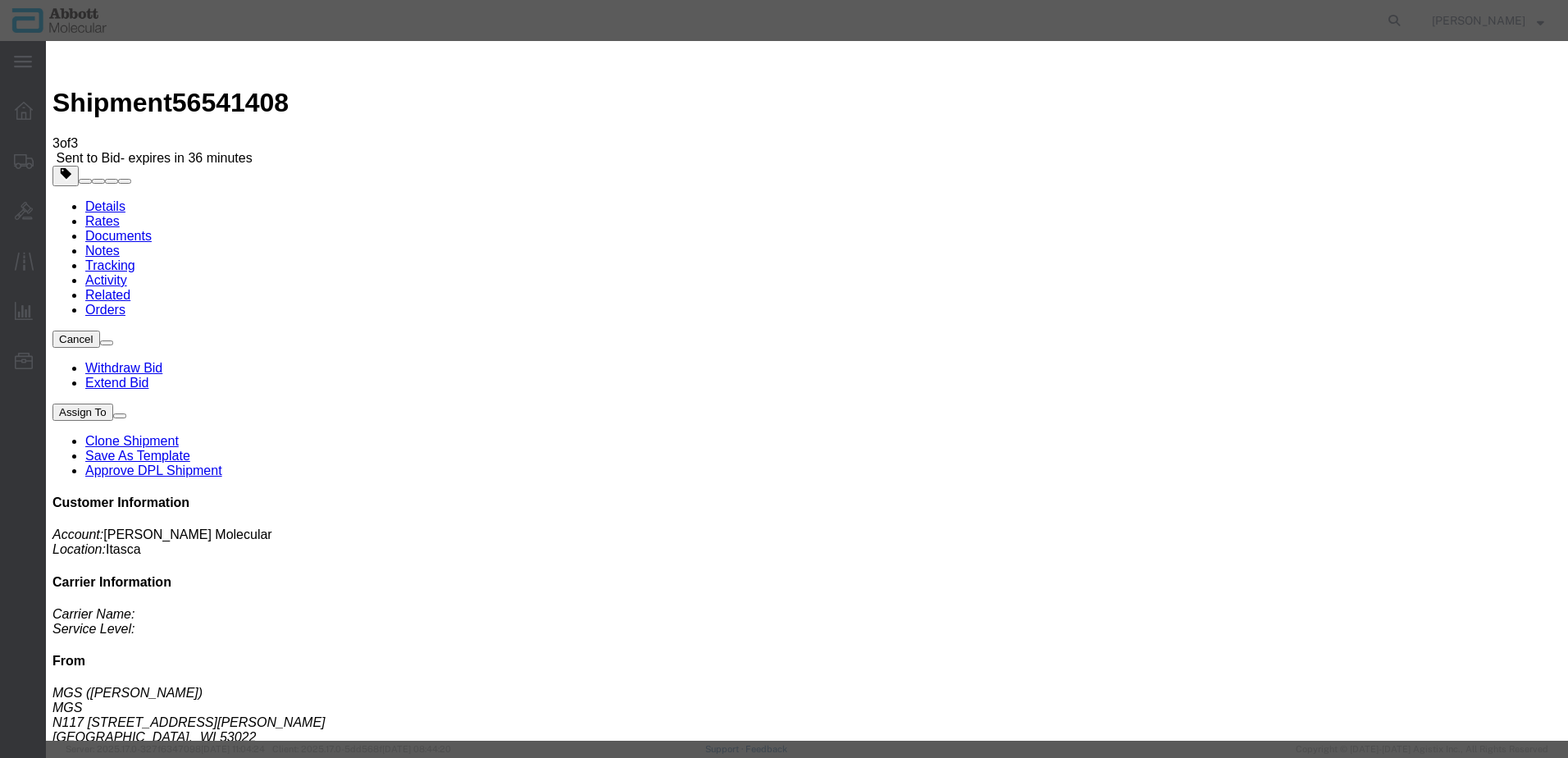
click select "Select Air Less than Truckload Multi-Leg Ocean Freight Rail Small Parcel Truckl…"
select select "TL"
click select "Select Air Less than Truckload Multi-Leg Ocean Freight Rail Small Parcel Truckl…"
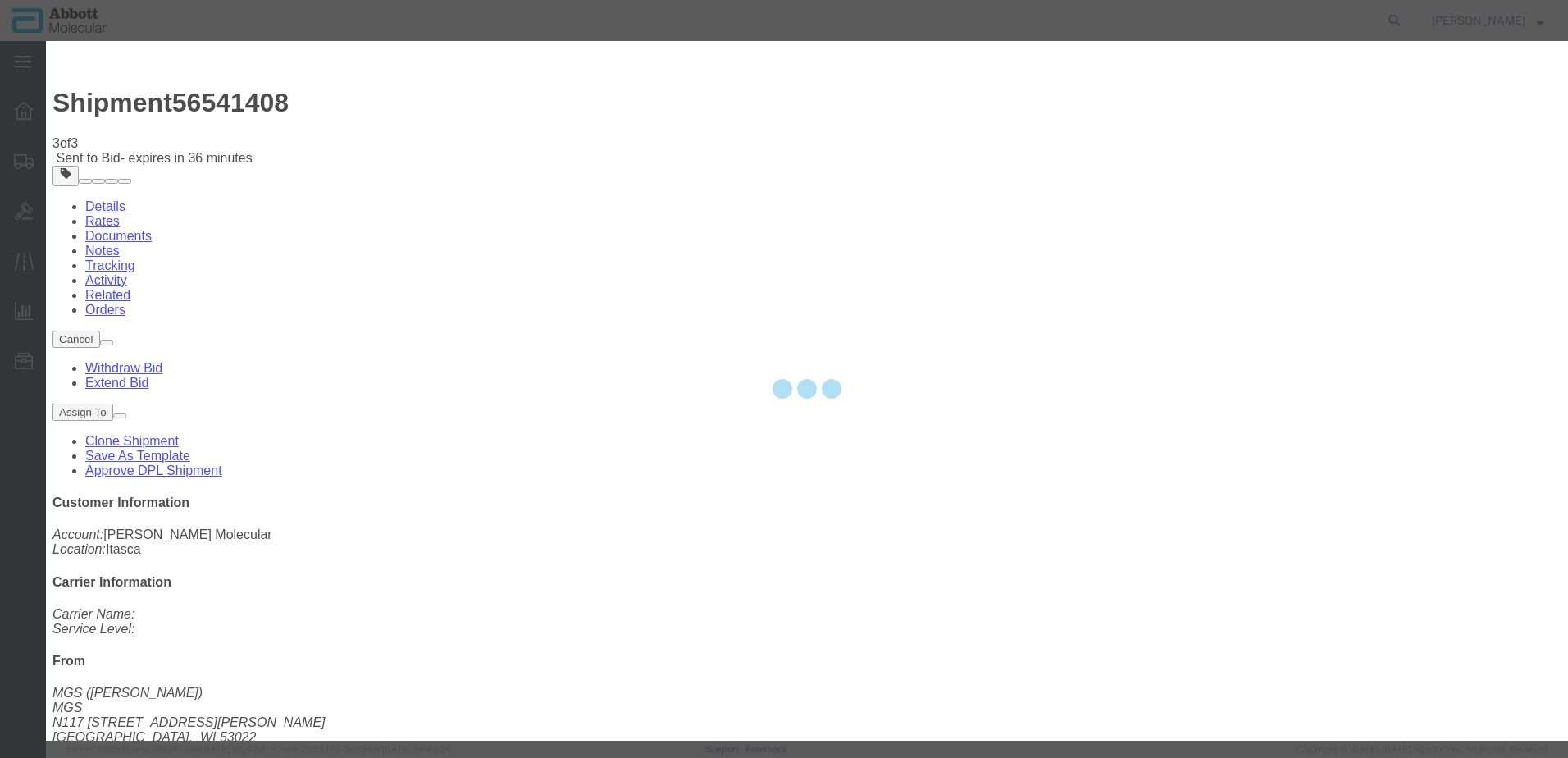
select select
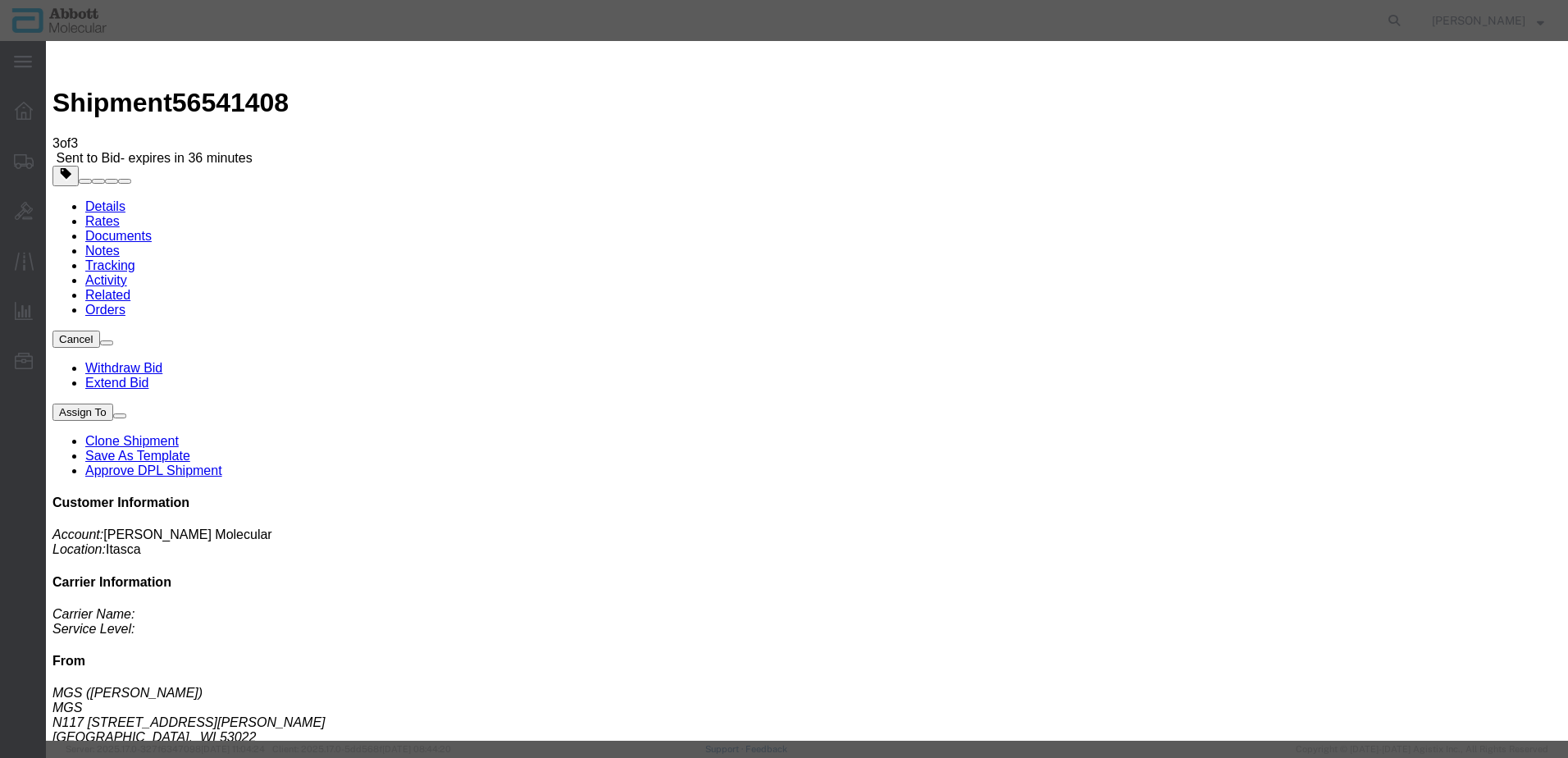
click button "Save"
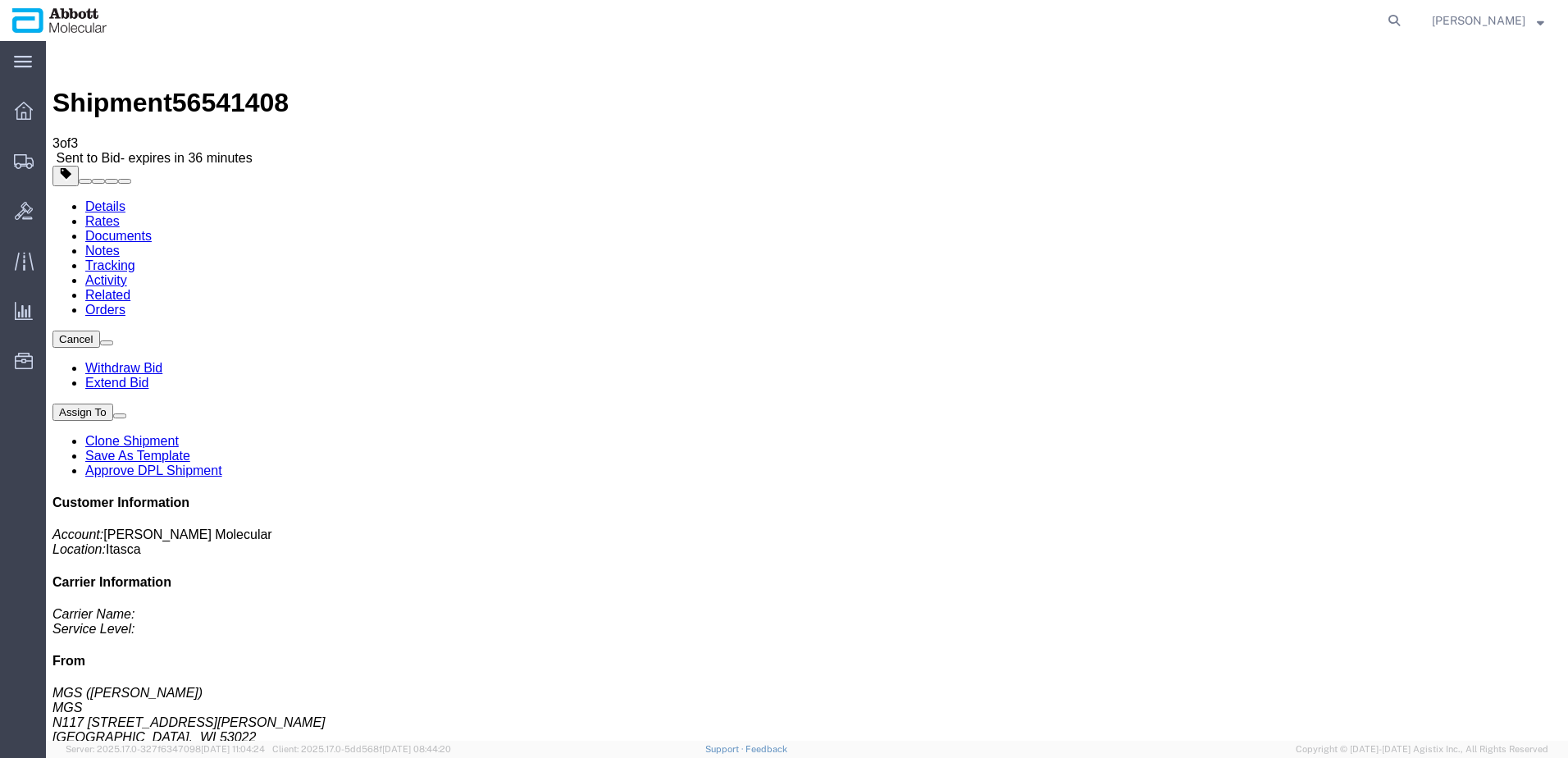
click link "Rates"
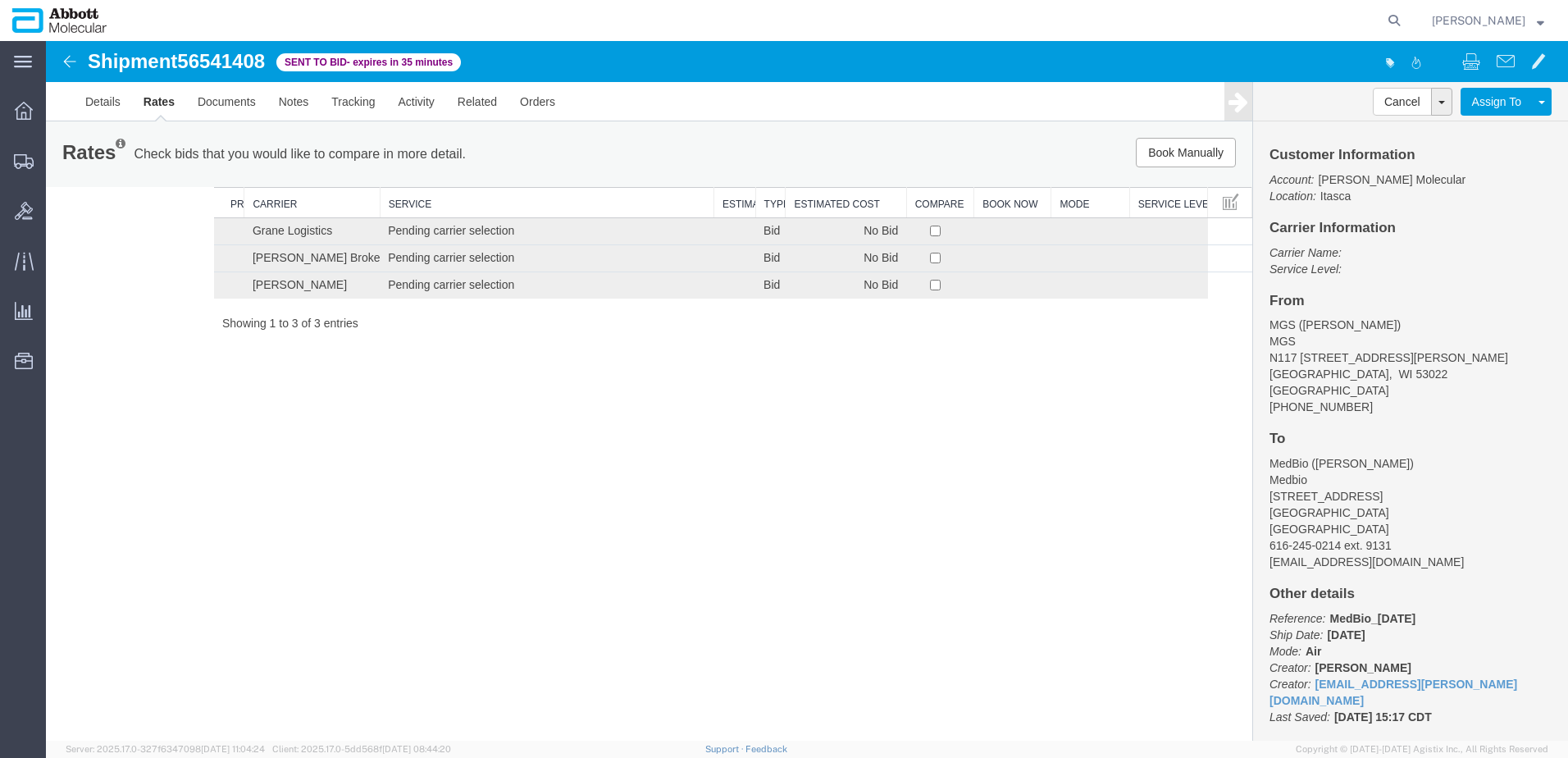
click at [1013, 400] on div "Shipment 56541408 of Sent to Bid - expires in 35 minutes Details Rates Document…" at bounding box center [806, 391] width 1522 height 700
click at [218, 57] on span "56541408" at bounding box center [221, 61] width 88 height 22
copy span "56541408"
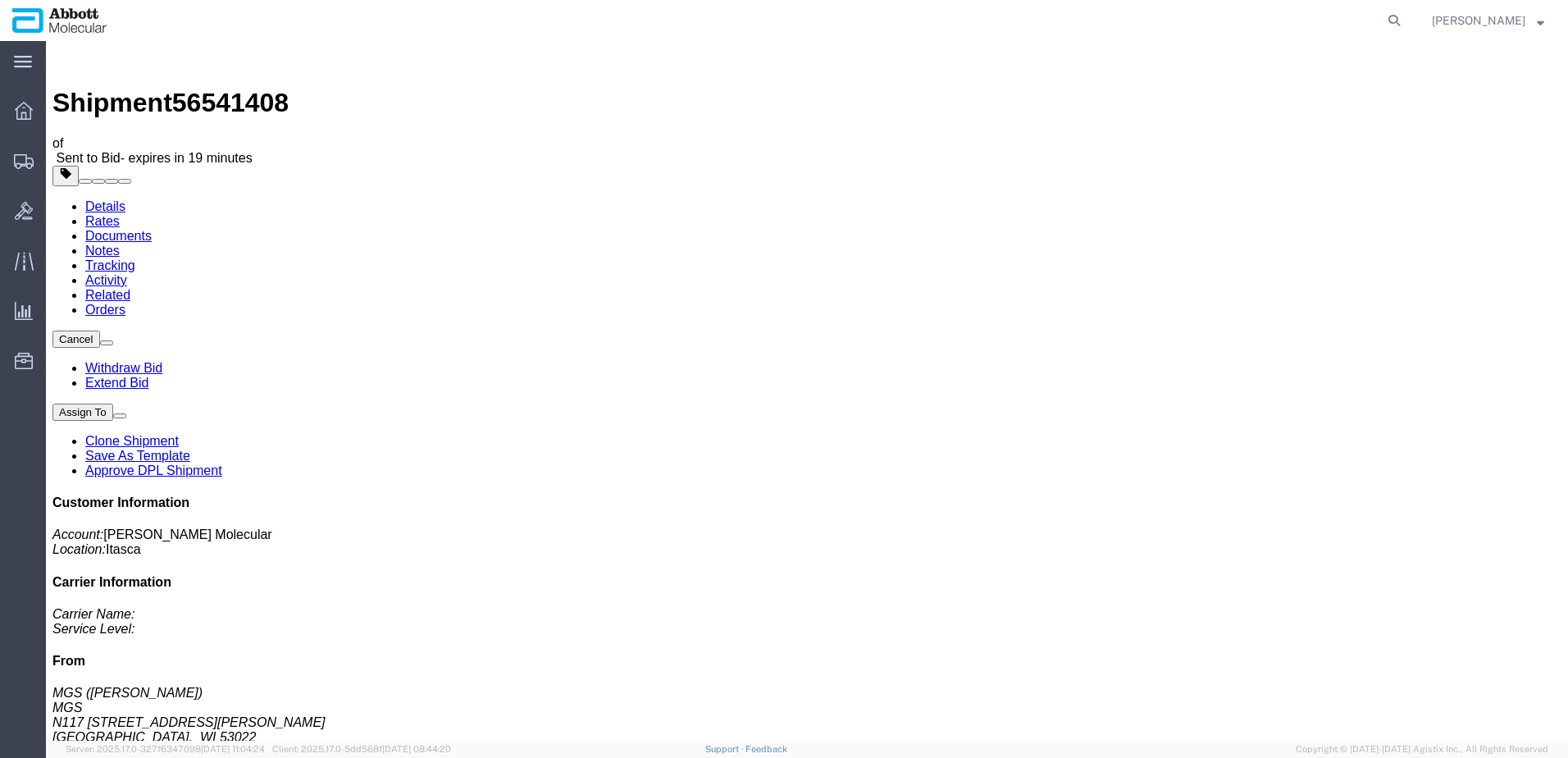
click at [115, 199] on link "Details" at bounding box center [105, 206] width 40 height 14
click span "button"
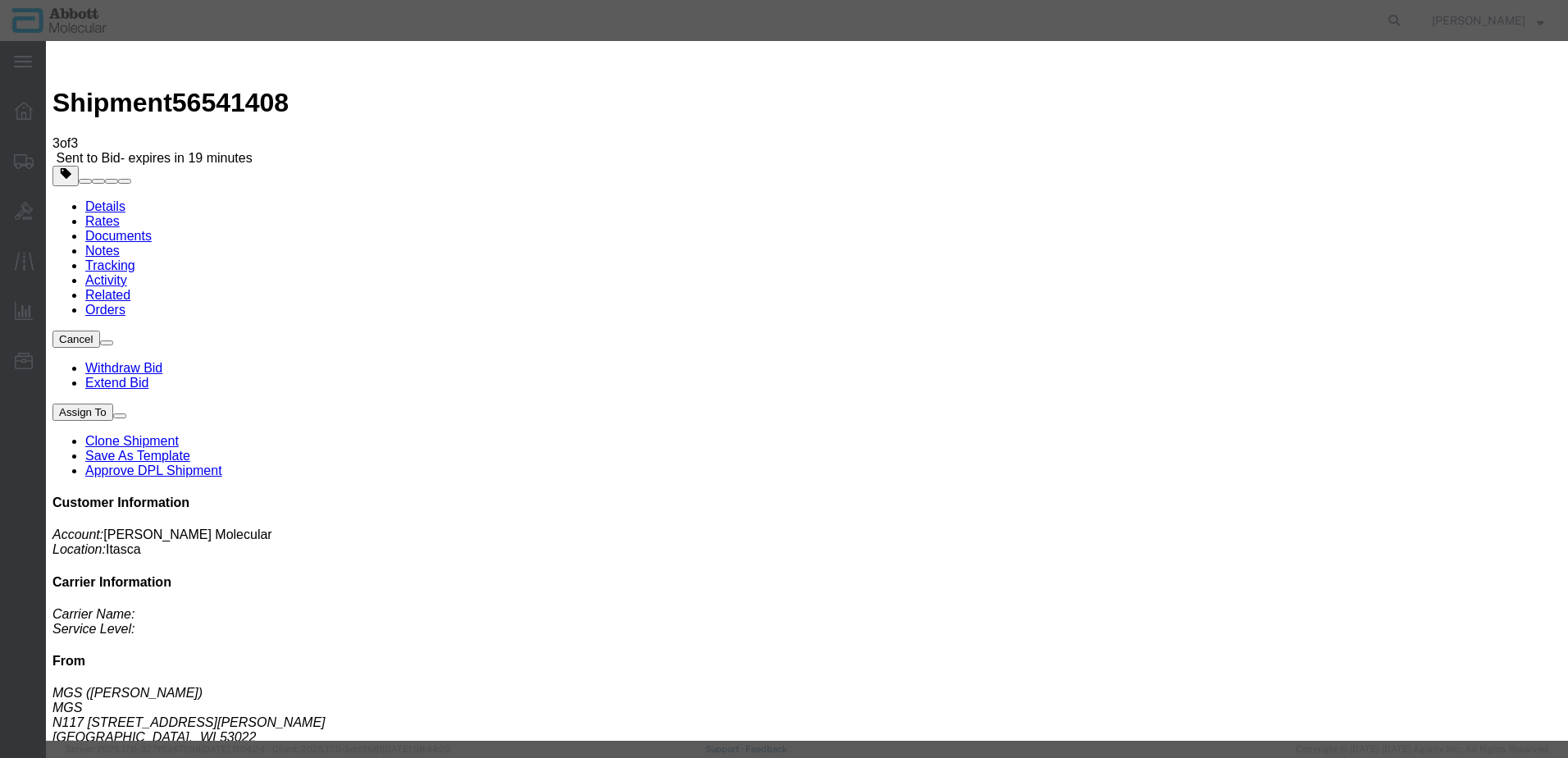
click div "[DATE] 4:14 PM"
click input "4:14 PM"
type input "10:00 AM"
click div "Open Time 10:00 AM [DATE] 4:14 PM - [DATE] 4:14 PM Cancel Apply"
click button "Apply"
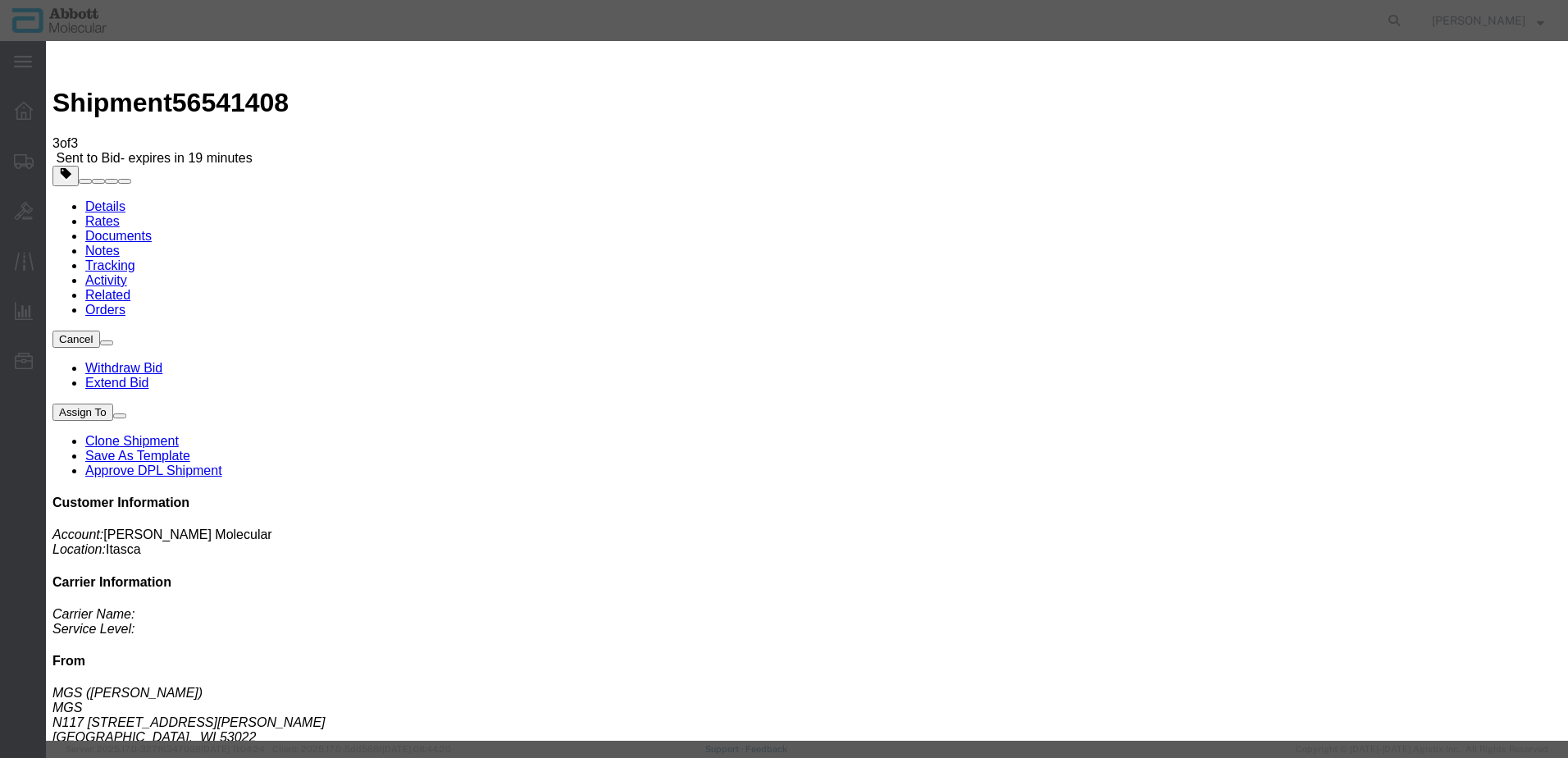
click button "Save"
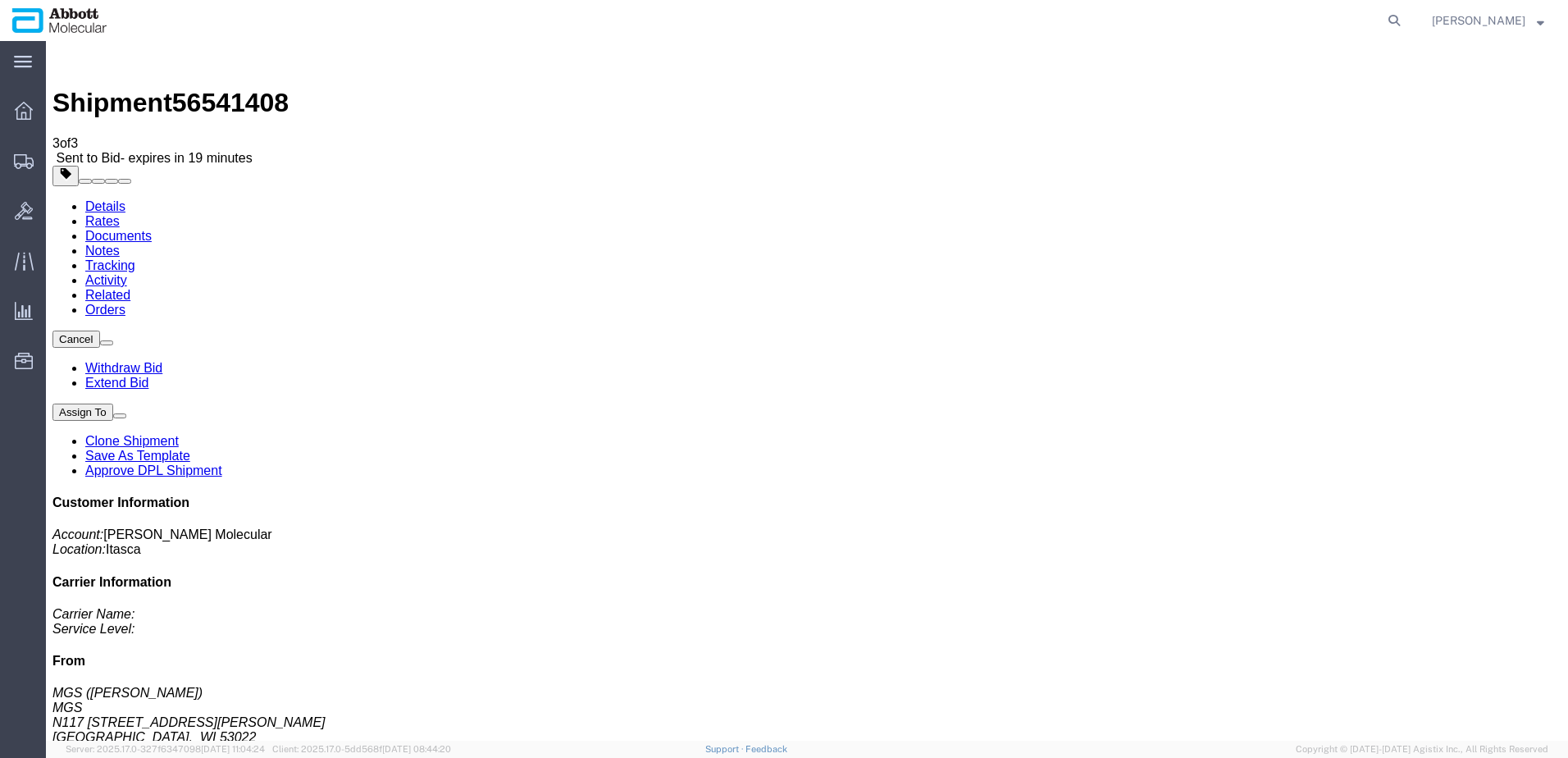
click button "Close"
click link "Rates"
